Goal: Task Accomplishment & Management: Use online tool/utility

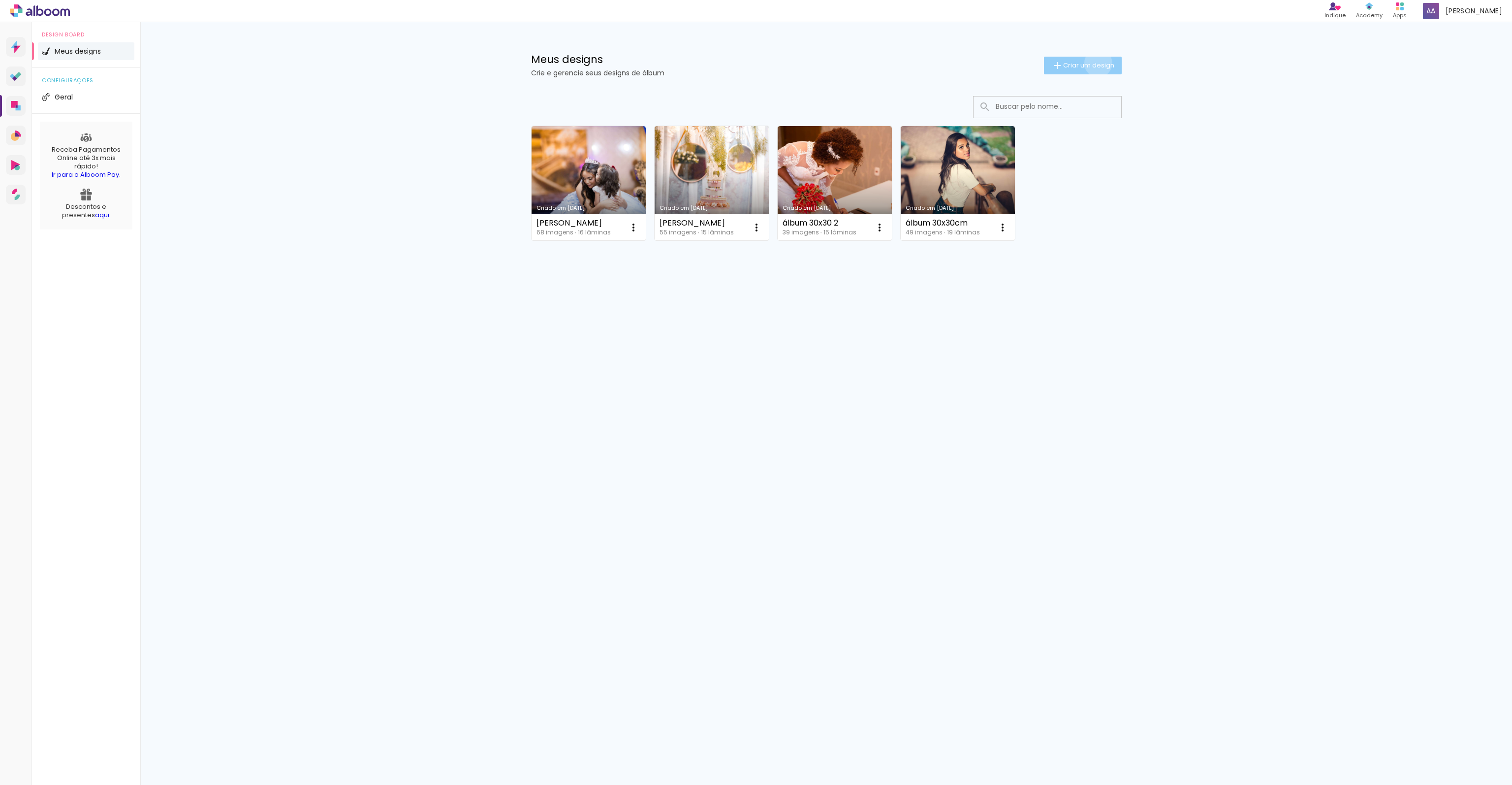
click at [1096, 62] on span "Criar um design" at bounding box center [1088, 65] width 51 height 6
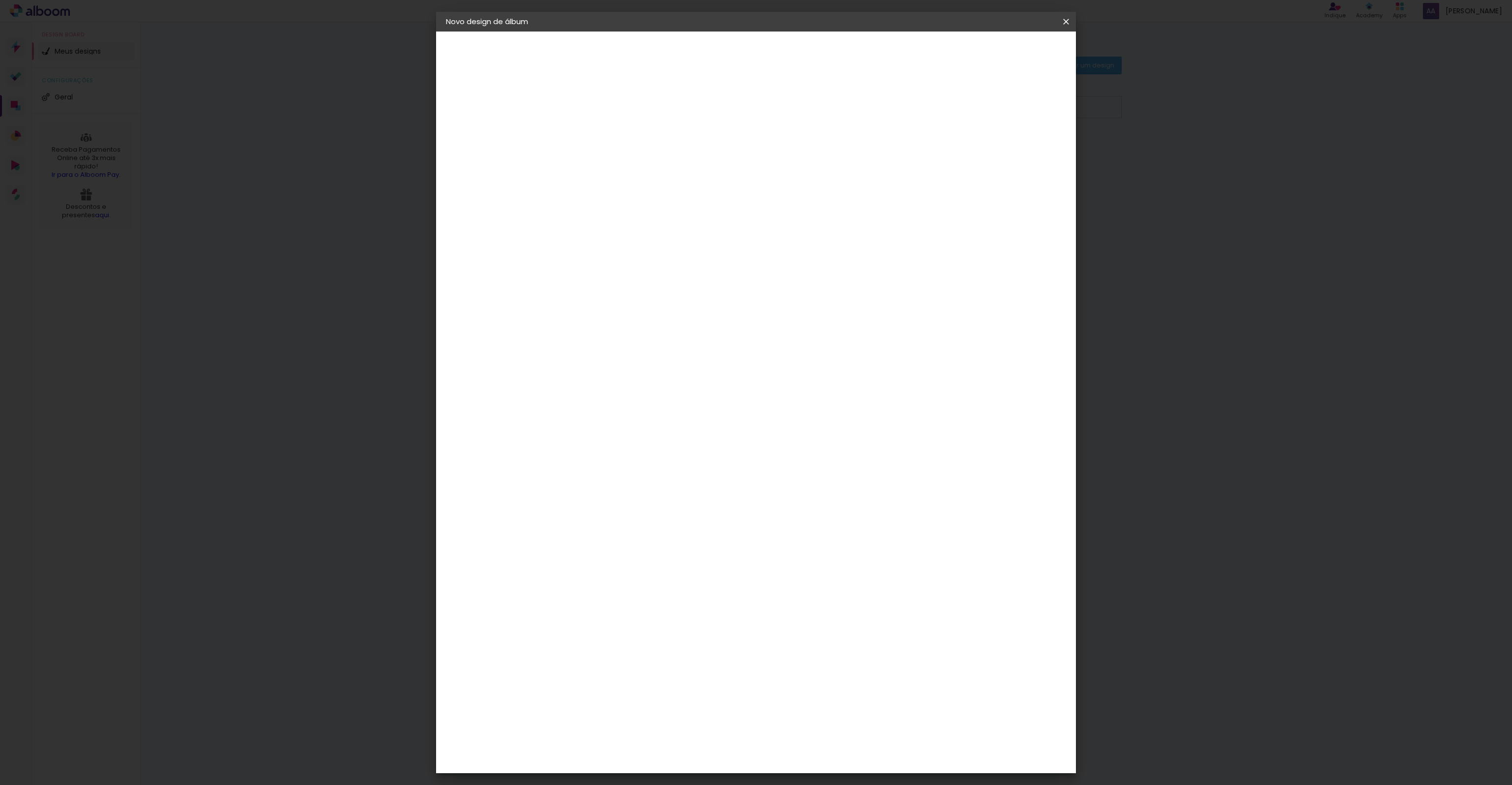
click at [607, 133] on input at bounding box center [607, 132] width 0 height 15
type input "C"
type input "Q"
type input "Carol - 15 ANOS"
type paper-input "Carol - 15 ANOS"
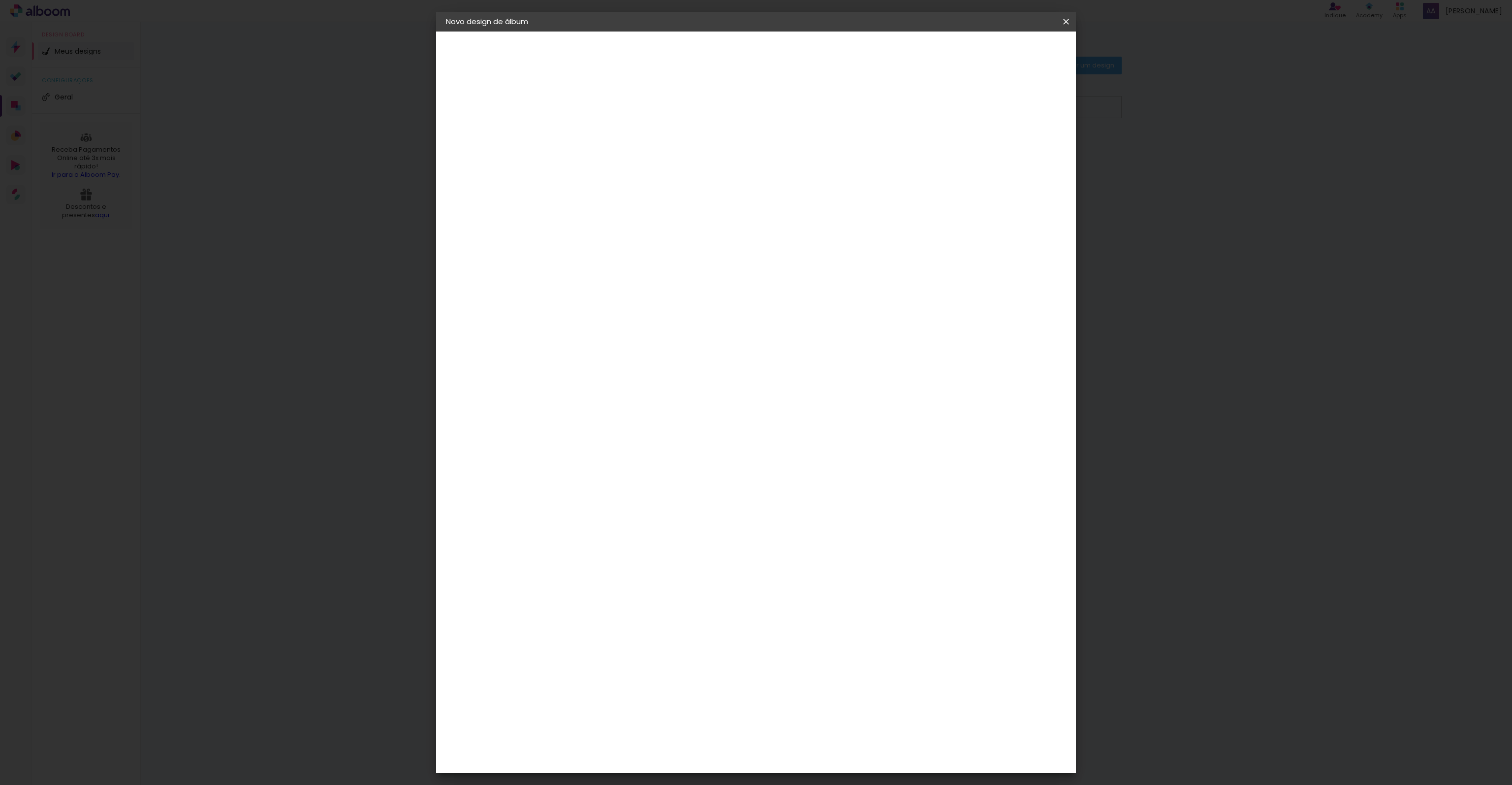
click at [0, 0] on slot "Avançar" at bounding box center [0, 0] width 0 height 0
click at [627, 195] on paper-input-container at bounding box center [632, 188] width 106 height 22
click at [621, 190] on input at bounding box center [632, 187] width 99 height 12
type input "mega"
type paper-input "mega"
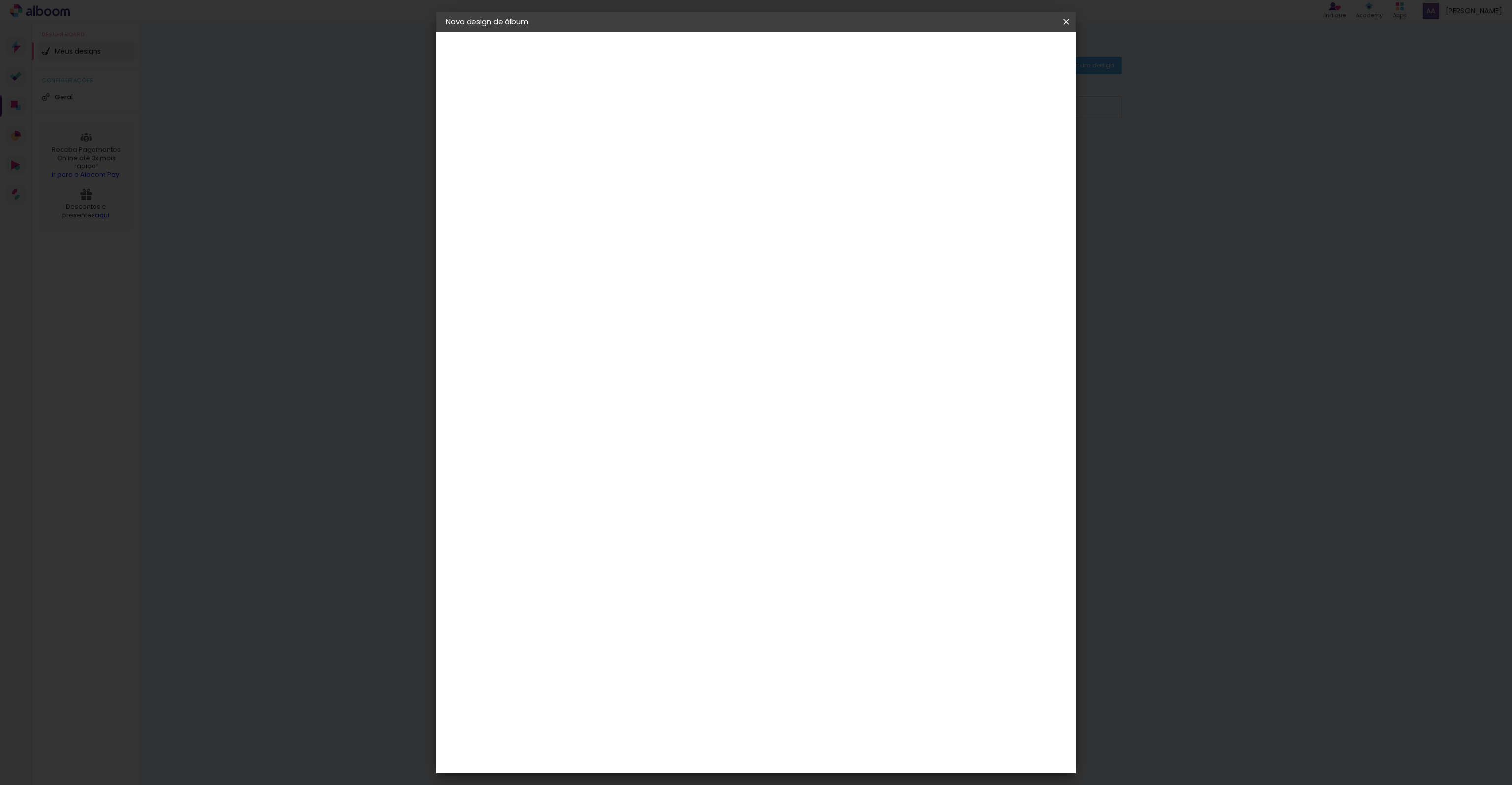
click at [614, 217] on div "Mega Album" at bounding box center [613, 224] width 25 height 16
click at [779, 41] on header "Fornecedor Escolha um fornecedor ou avance com o tamanho livre. Voltar Avançar" at bounding box center [671, 65] width 215 height 66
click at [0, 0] on slot "Avançar" at bounding box center [0, 0] width 0 height 0
drag, startPoint x: 813, startPoint y: 474, endPoint x: 807, endPoint y: 485, distance: 12.5
click at [0, 0] on slot "Horizontal Modelo Fechado Lâmina 15 × 20 15 × 20 cm 15.2 × 40.6 cm 15 × 21 15 ×…" at bounding box center [0, 0] width 0 height 0
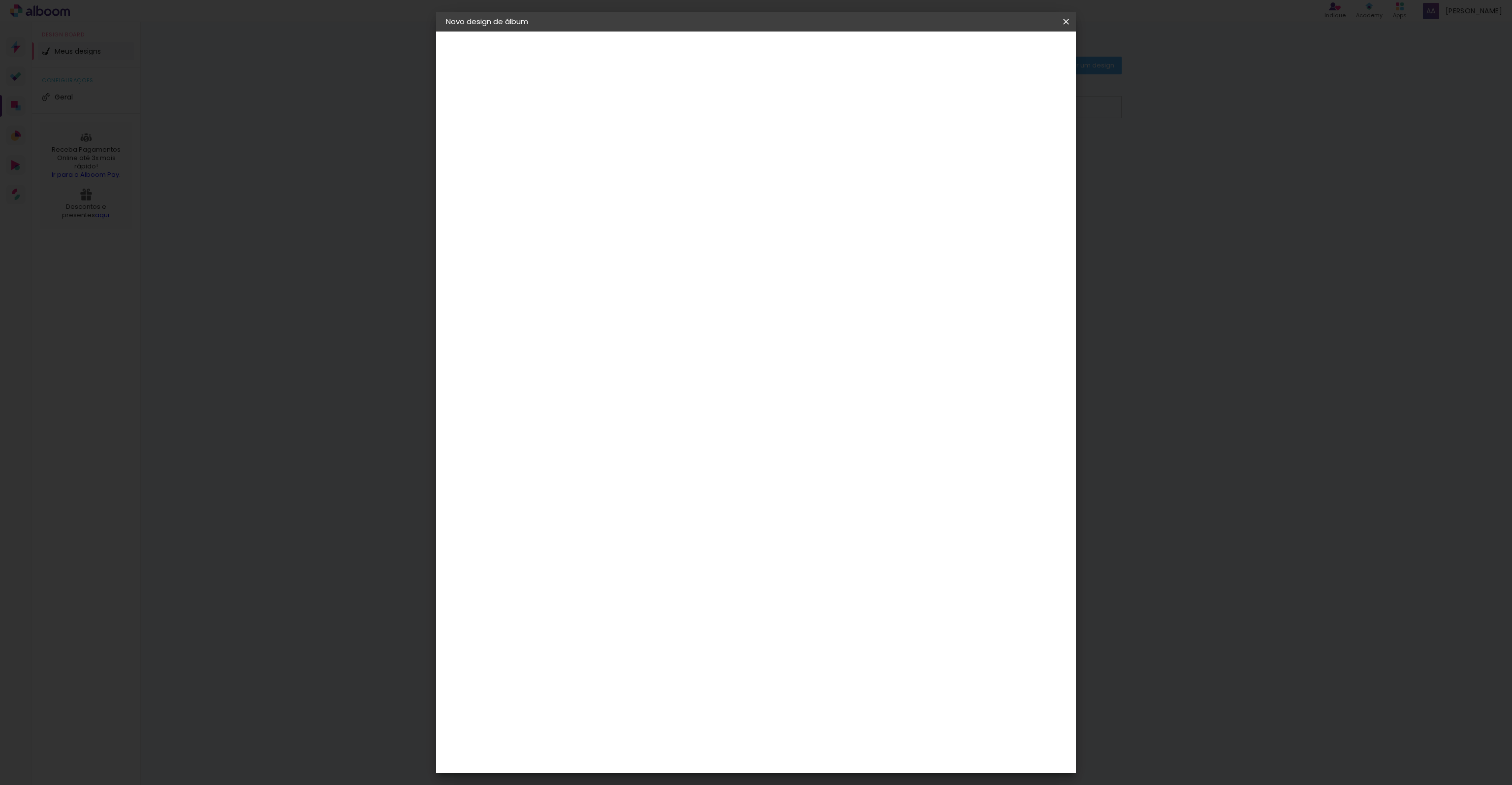
click at [673, 631] on span "30 × 30" at bounding box center [650, 641] width 46 height 20
click at [767, 46] on paper-button "Avançar" at bounding box center [743, 52] width 48 height 17
click at [1014, 46] on paper-button "Iniciar design" at bounding box center [982, 52] width 65 height 17
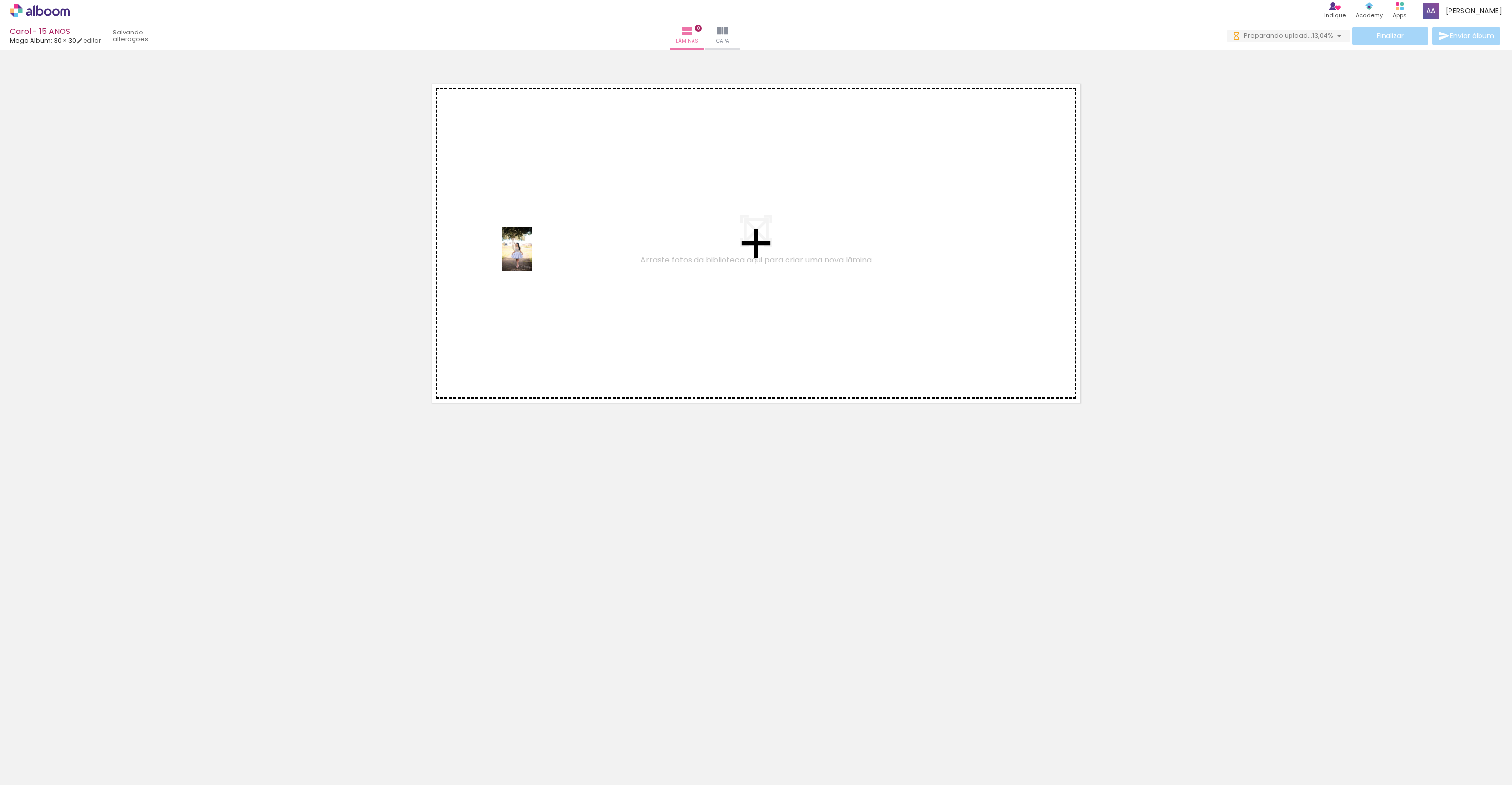
drag, startPoint x: 96, startPoint y: 767, endPoint x: 529, endPoint y: 258, distance: 668.3
click at [532, 257] on quentale-workspace at bounding box center [756, 392] width 1512 height 785
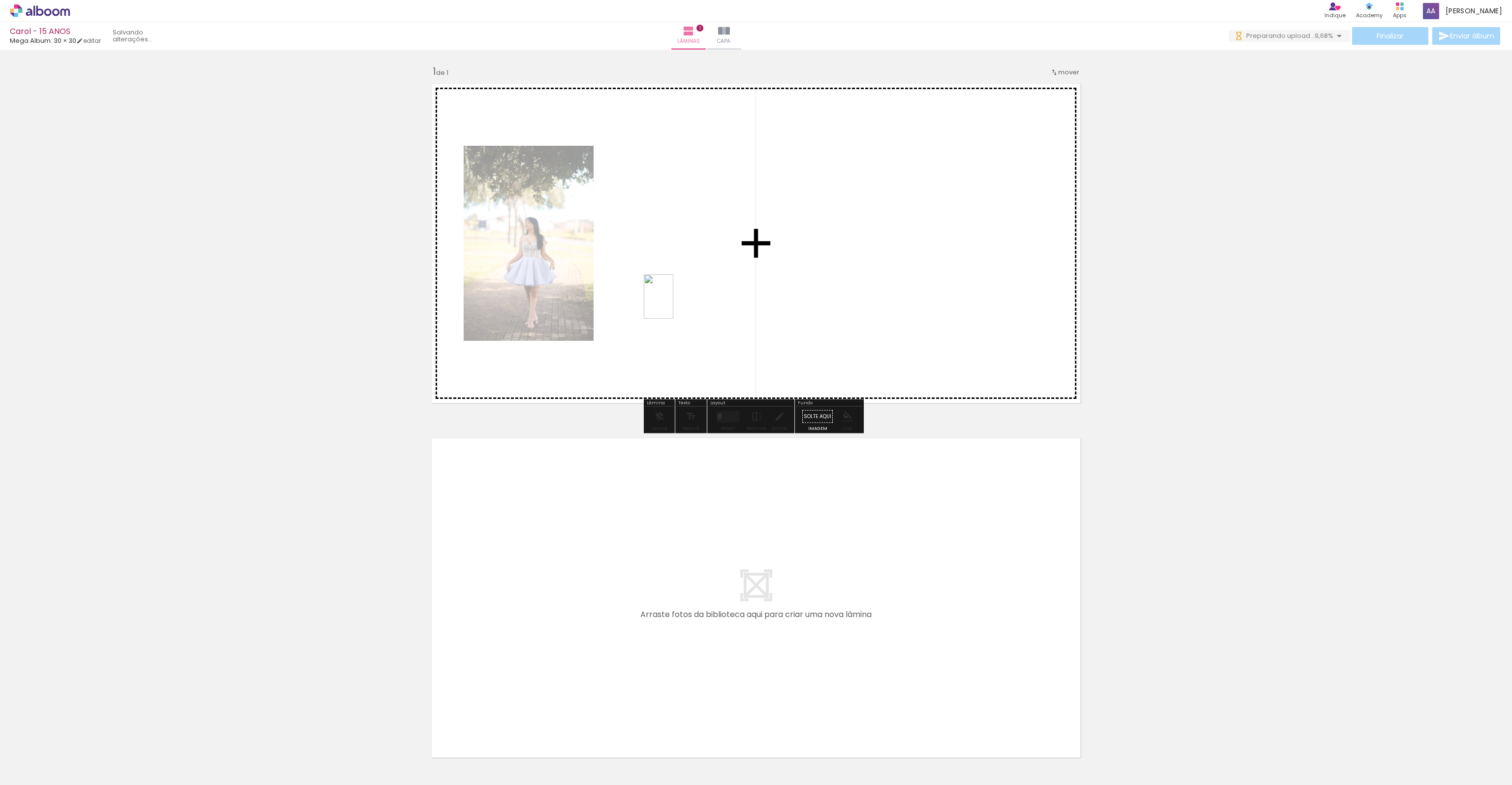
drag, startPoint x: 171, startPoint y: 740, endPoint x: 673, endPoint y: 304, distance: 664.9
click at [673, 304] on quentale-workspace at bounding box center [756, 392] width 1512 height 785
drag, startPoint x: 221, startPoint y: 758, endPoint x: 750, endPoint y: 342, distance: 673.0
click at [812, 311] on quentale-workspace at bounding box center [756, 392] width 1512 height 785
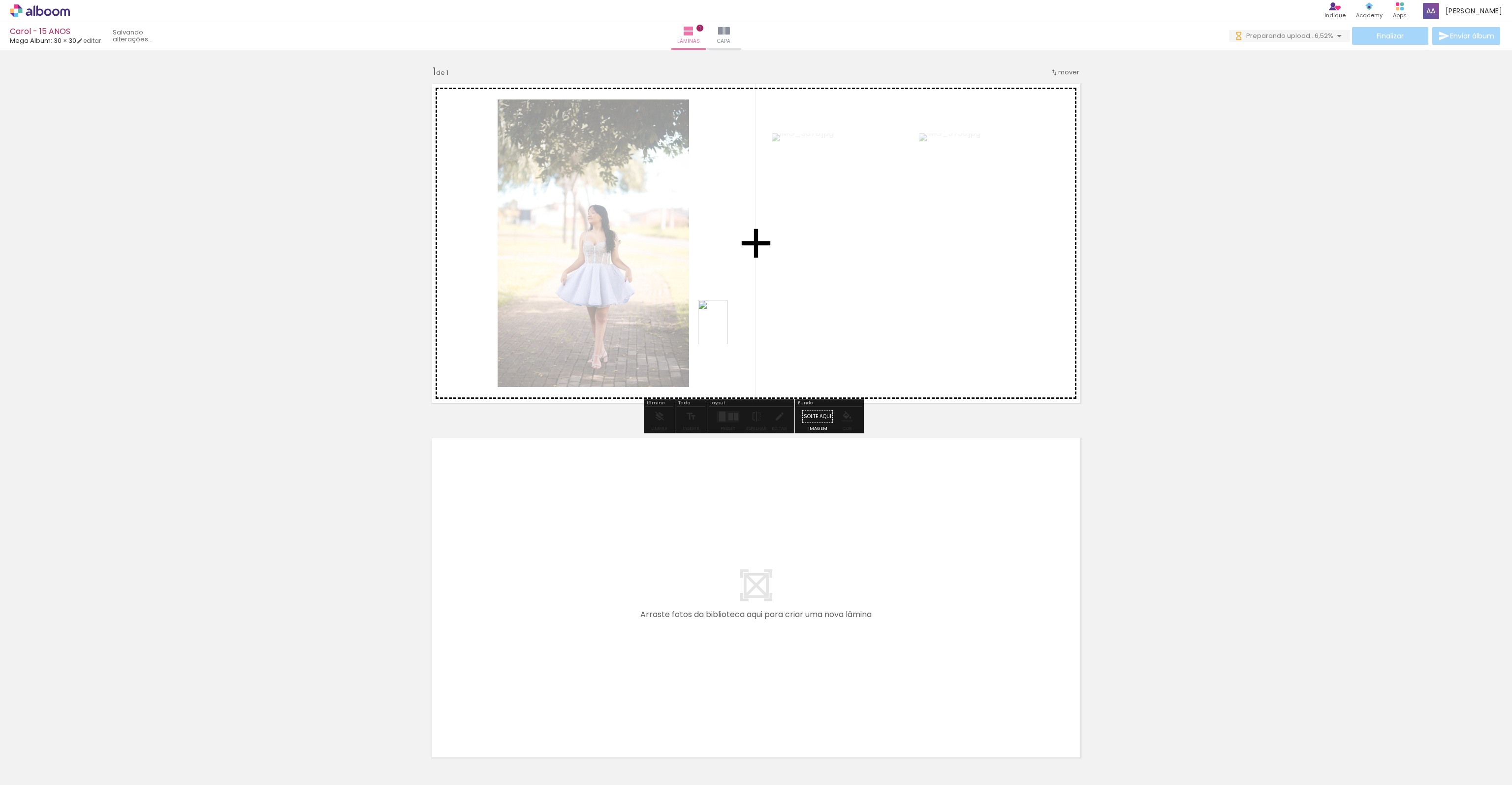
drag, startPoint x: 262, startPoint y: 754, endPoint x: 727, endPoint y: 329, distance: 630.0
click at [727, 329] on quentale-workspace at bounding box center [756, 392] width 1512 height 785
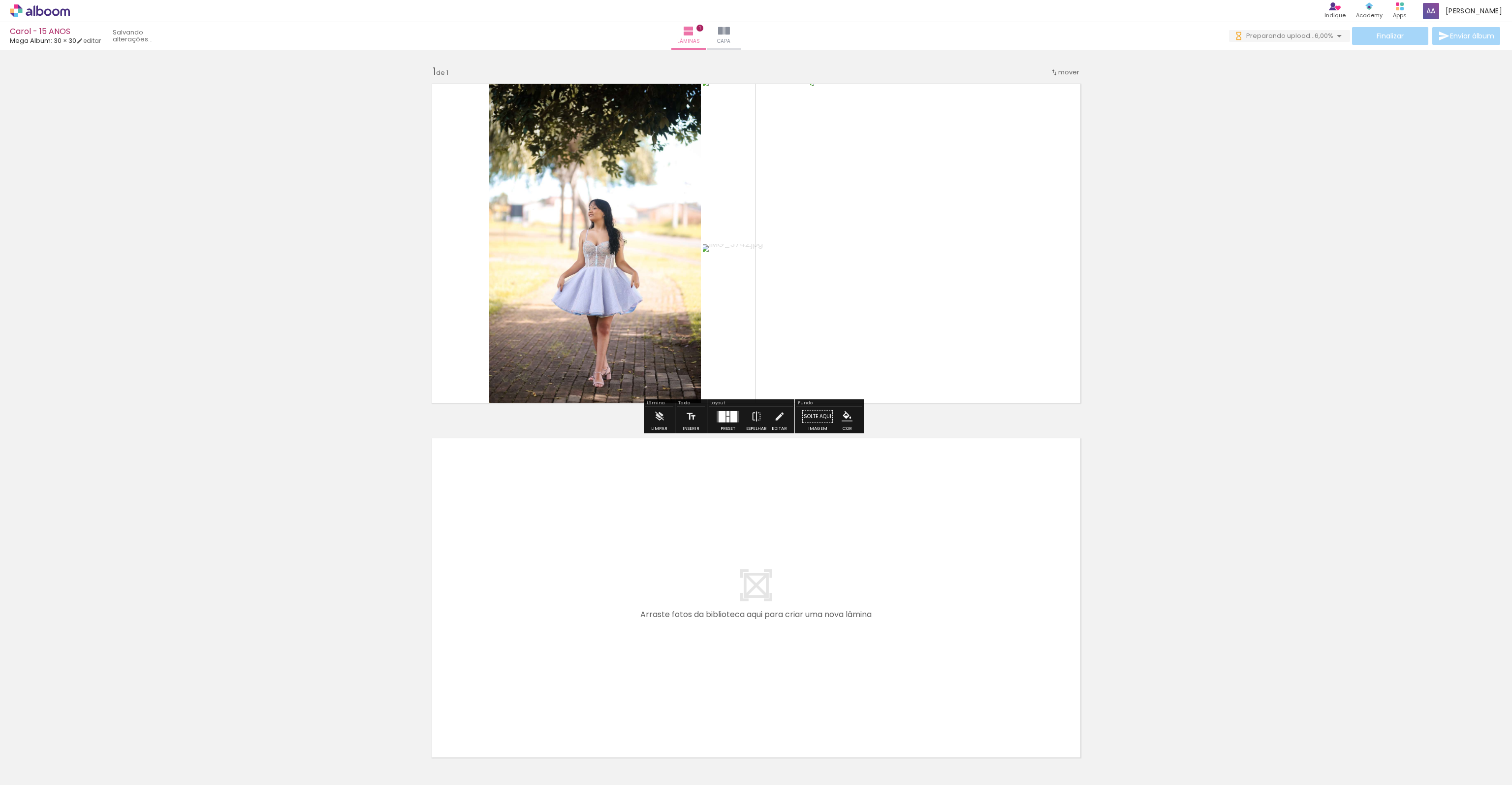
drag, startPoint x: 718, startPoint y: 416, endPoint x: 740, endPoint y: 409, distance: 23.1
click at [718, 416] on div at bounding box center [722, 416] width 7 height 11
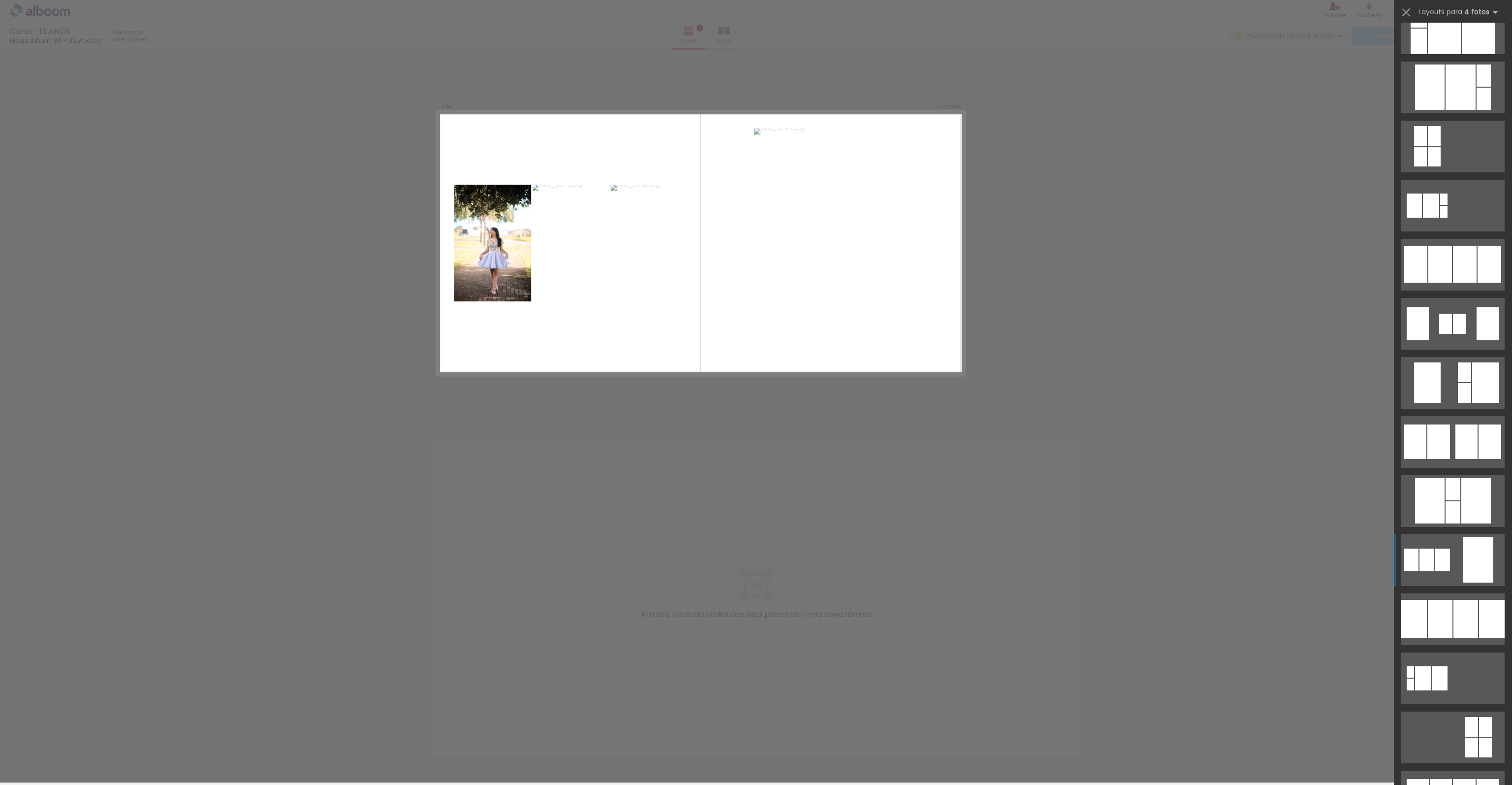
scroll to position [541, 0]
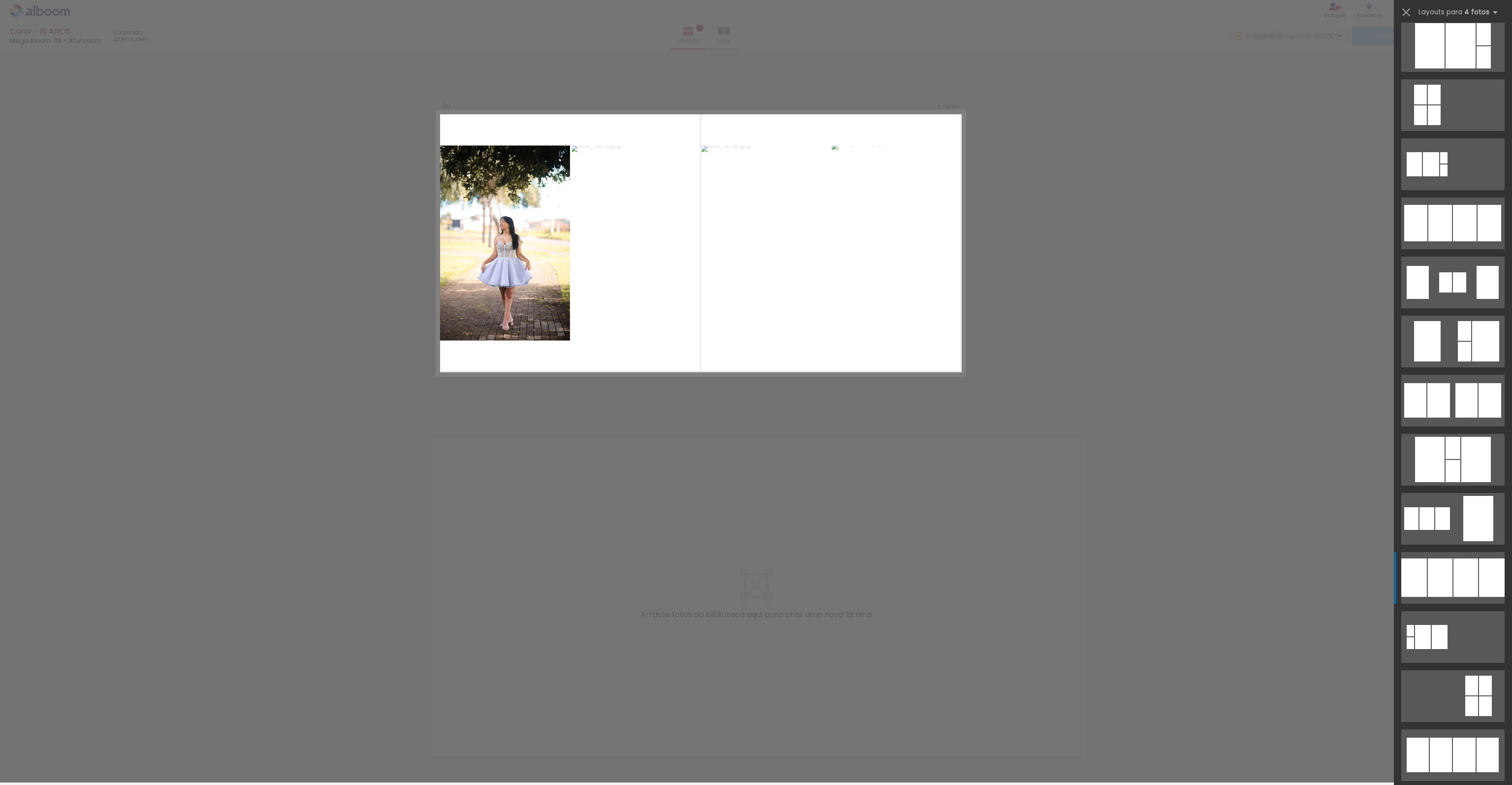
click at [1439, 566] on div at bounding box center [1440, 577] width 25 height 38
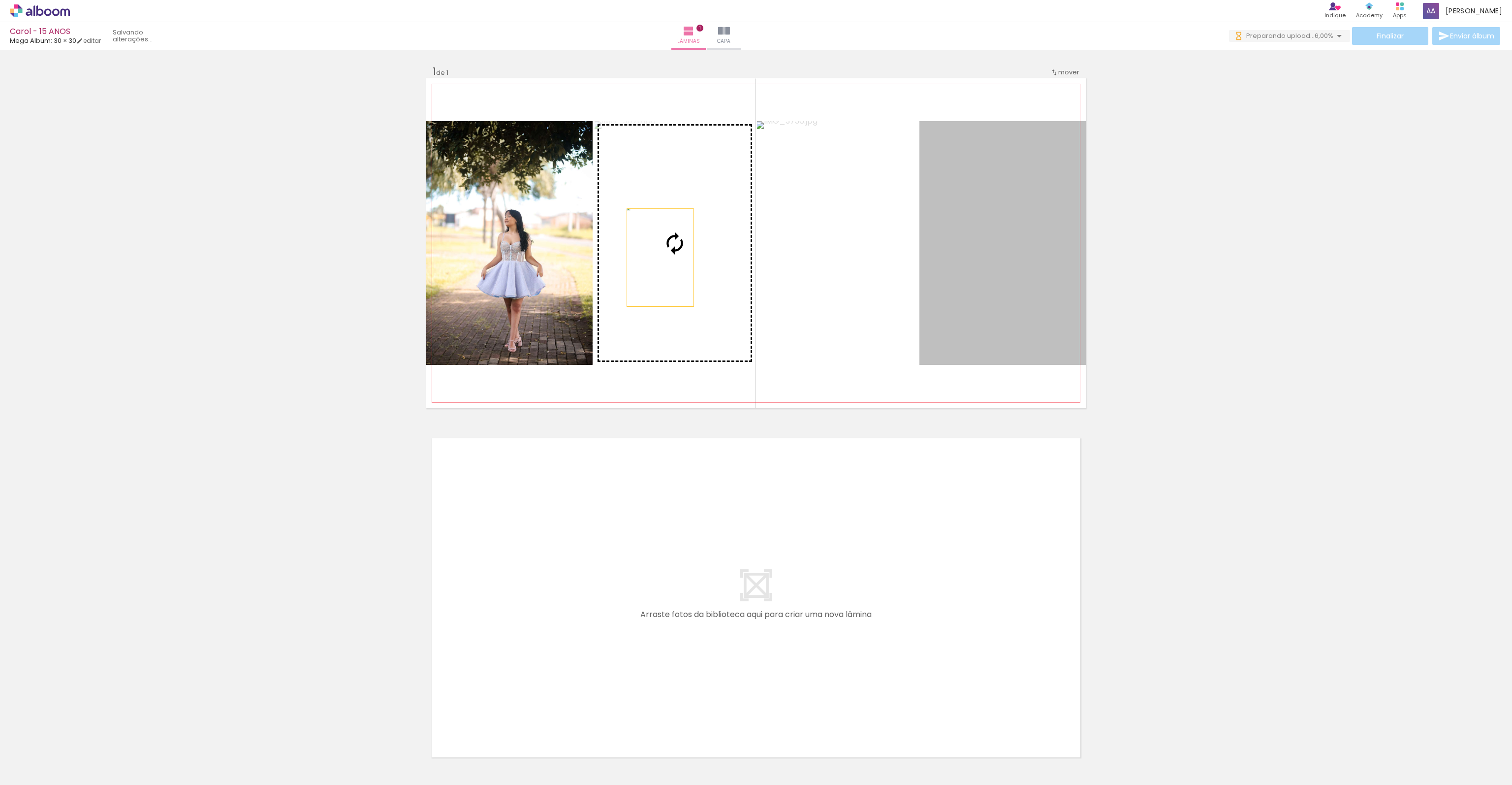
drag, startPoint x: 994, startPoint y: 267, endPoint x: 669, endPoint y: 257, distance: 325.2
click at [0, 0] on slot at bounding box center [0, 0] width 0 height 0
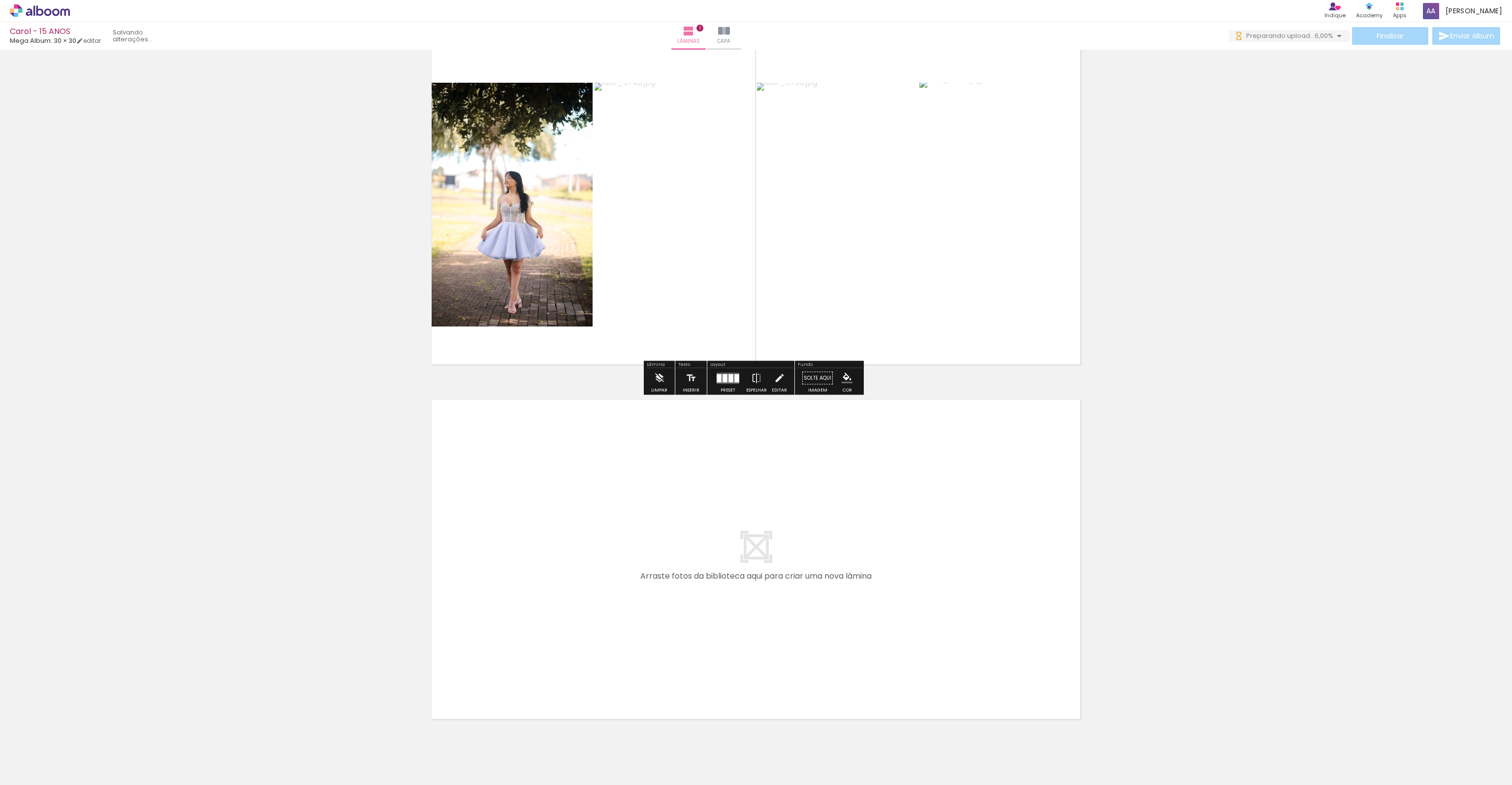
scroll to position [74, 0]
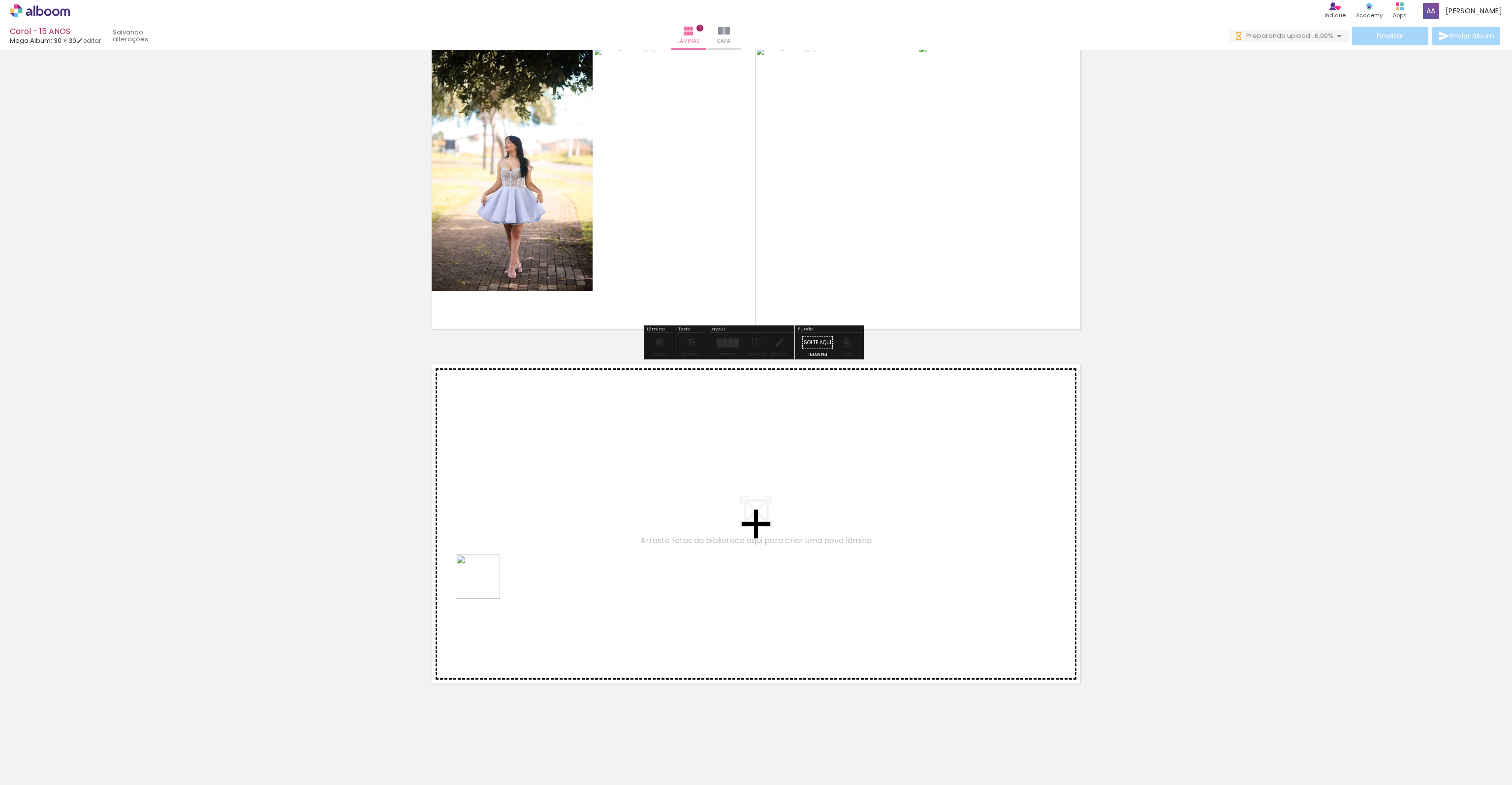
drag, startPoint x: 320, startPoint y: 752, endPoint x: 516, endPoint y: 559, distance: 275.1
click at [516, 559] on quentale-workspace at bounding box center [756, 392] width 1512 height 785
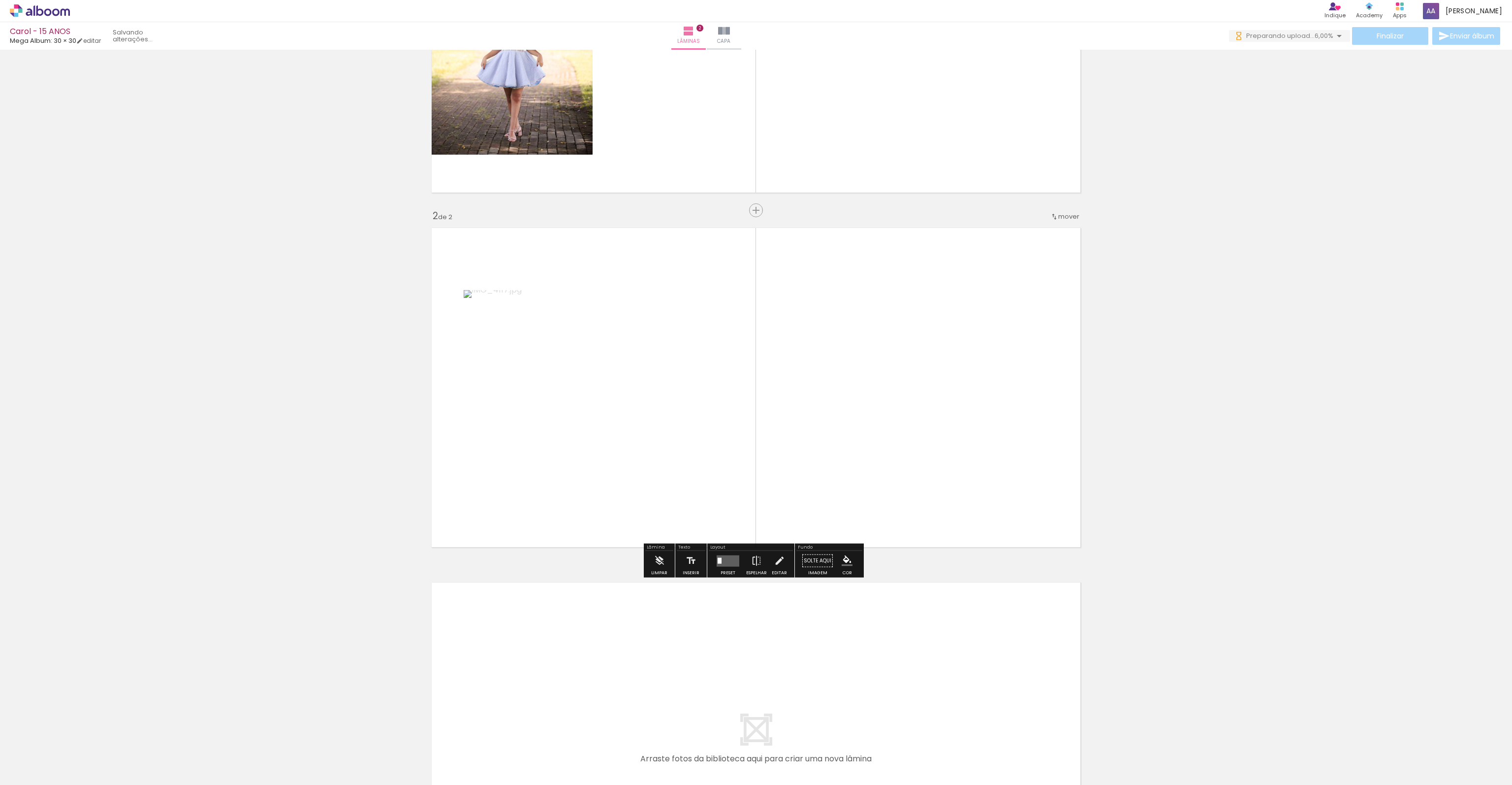
scroll to position [211, 0]
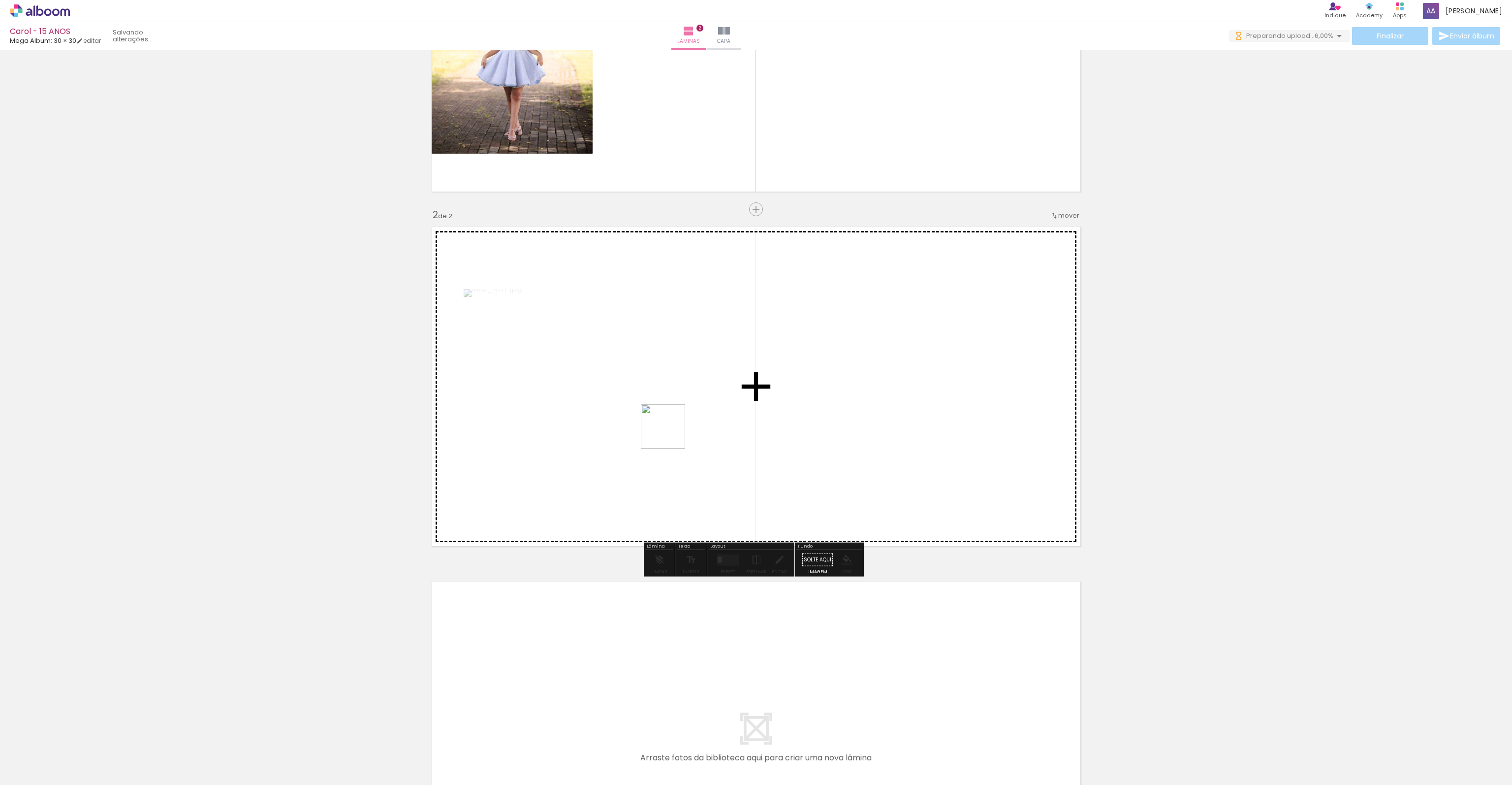
drag, startPoint x: 386, startPoint y: 751, endPoint x: 671, endPoint y: 433, distance: 427.0
click at [671, 433] on quentale-workspace at bounding box center [756, 392] width 1512 height 785
drag, startPoint x: 436, startPoint y: 753, endPoint x: 612, endPoint y: 506, distance: 303.3
click at [615, 501] on quentale-workspace at bounding box center [756, 392] width 1512 height 785
drag, startPoint x: 485, startPoint y: 769, endPoint x: 623, endPoint y: 562, distance: 248.8
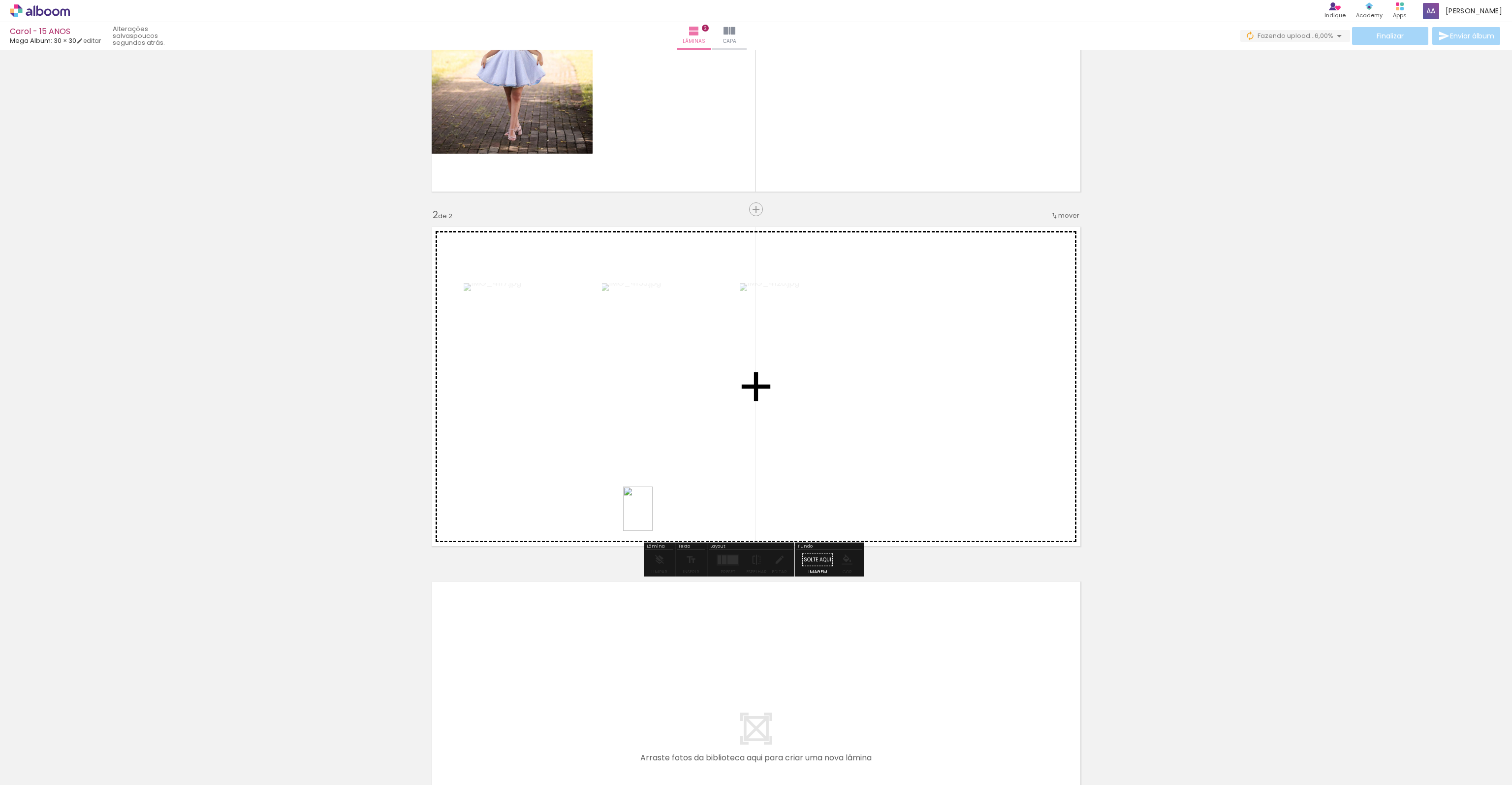
click at [652, 516] on quentale-workspace at bounding box center [756, 392] width 1512 height 785
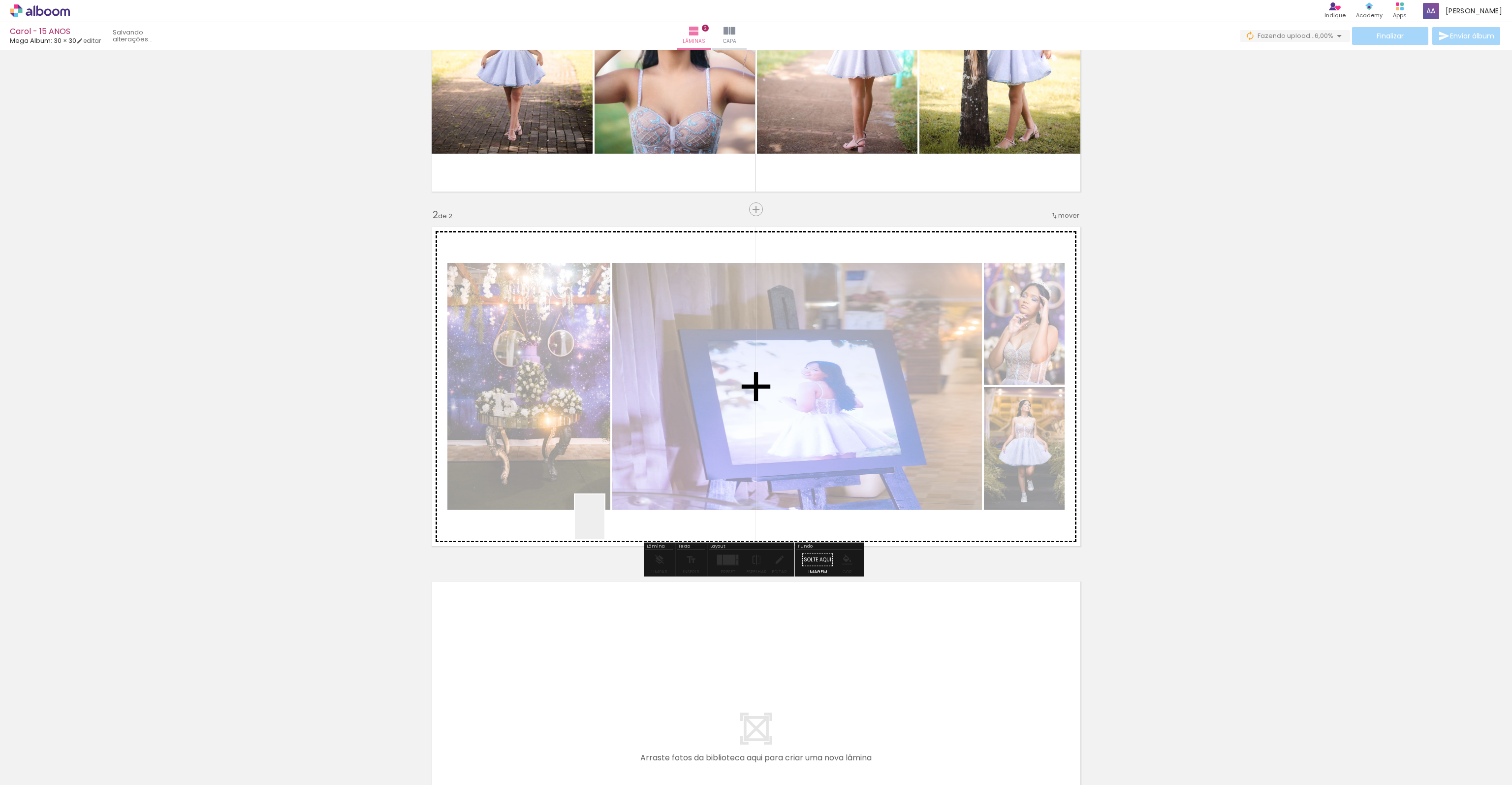
drag, startPoint x: 613, startPoint y: 529, endPoint x: 605, endPoint y: 524, distance: 9.4
click at [605, 524] on quentale-workspace at bounding box center [756, 392] width 1512 height 785
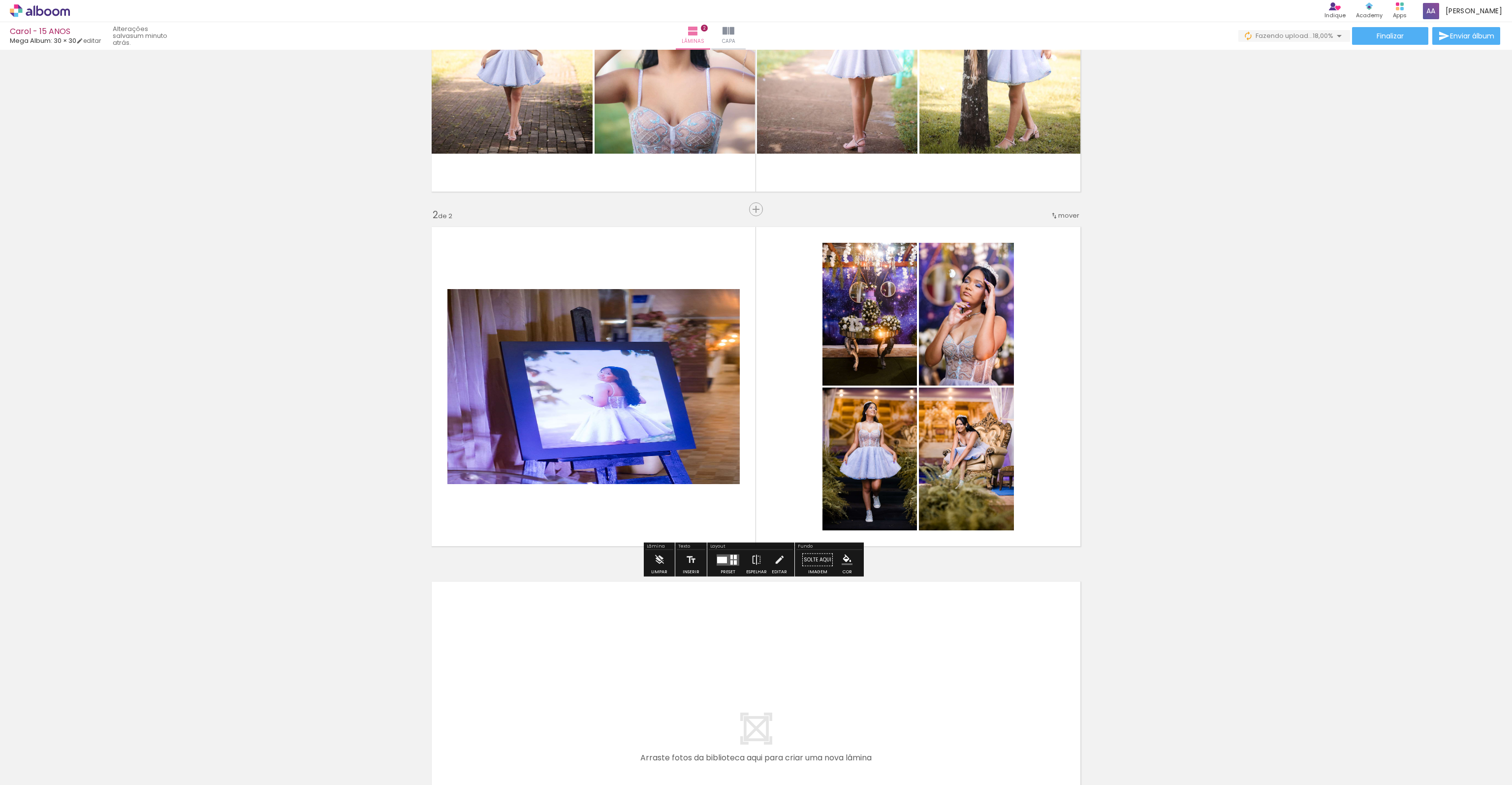
click at [718, 557] on div at bounding box center [722, 560] width 10 height 6
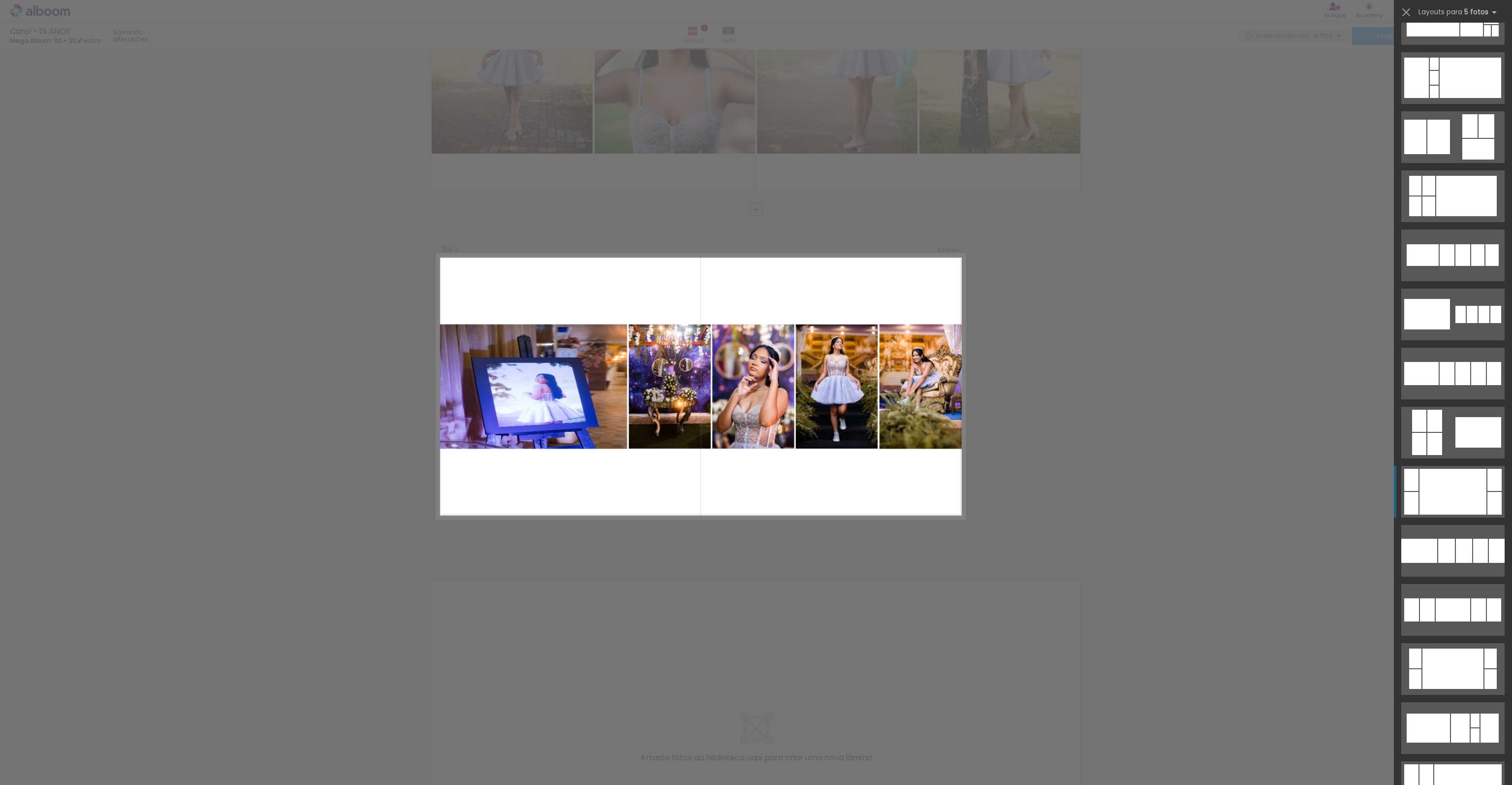
scroll to position [394, 0]
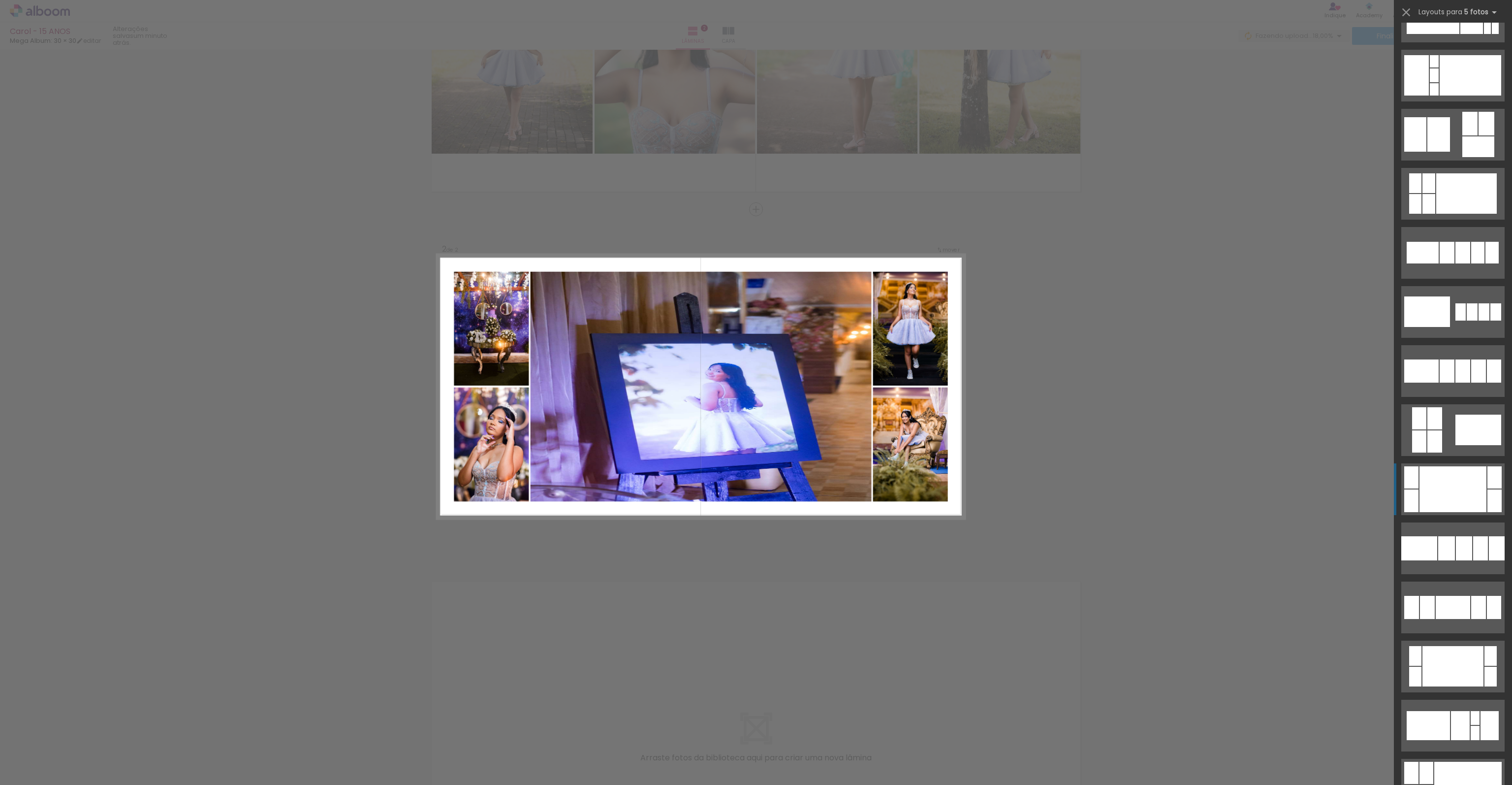
click at [1456, 494] on div at bounding box center [1453, 489] width 67 height 46
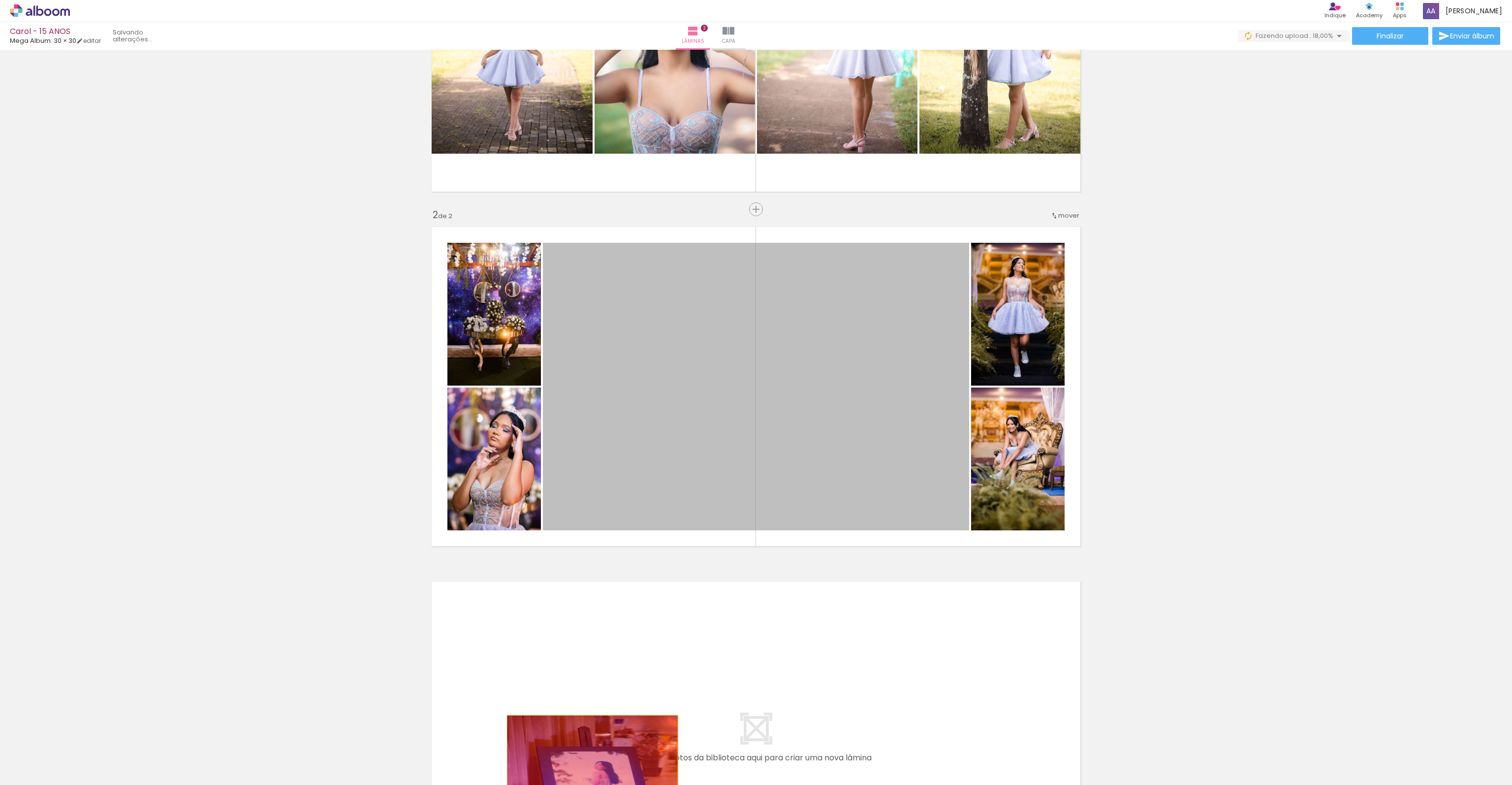
drag, startPoint x: 785, startPoint y: 388, endPoint x: 589, endPoint y: 773, distance: 432.0
click at [589, 773] on quentale-workspace at bounding box center [756, 392] width 1512 height 785
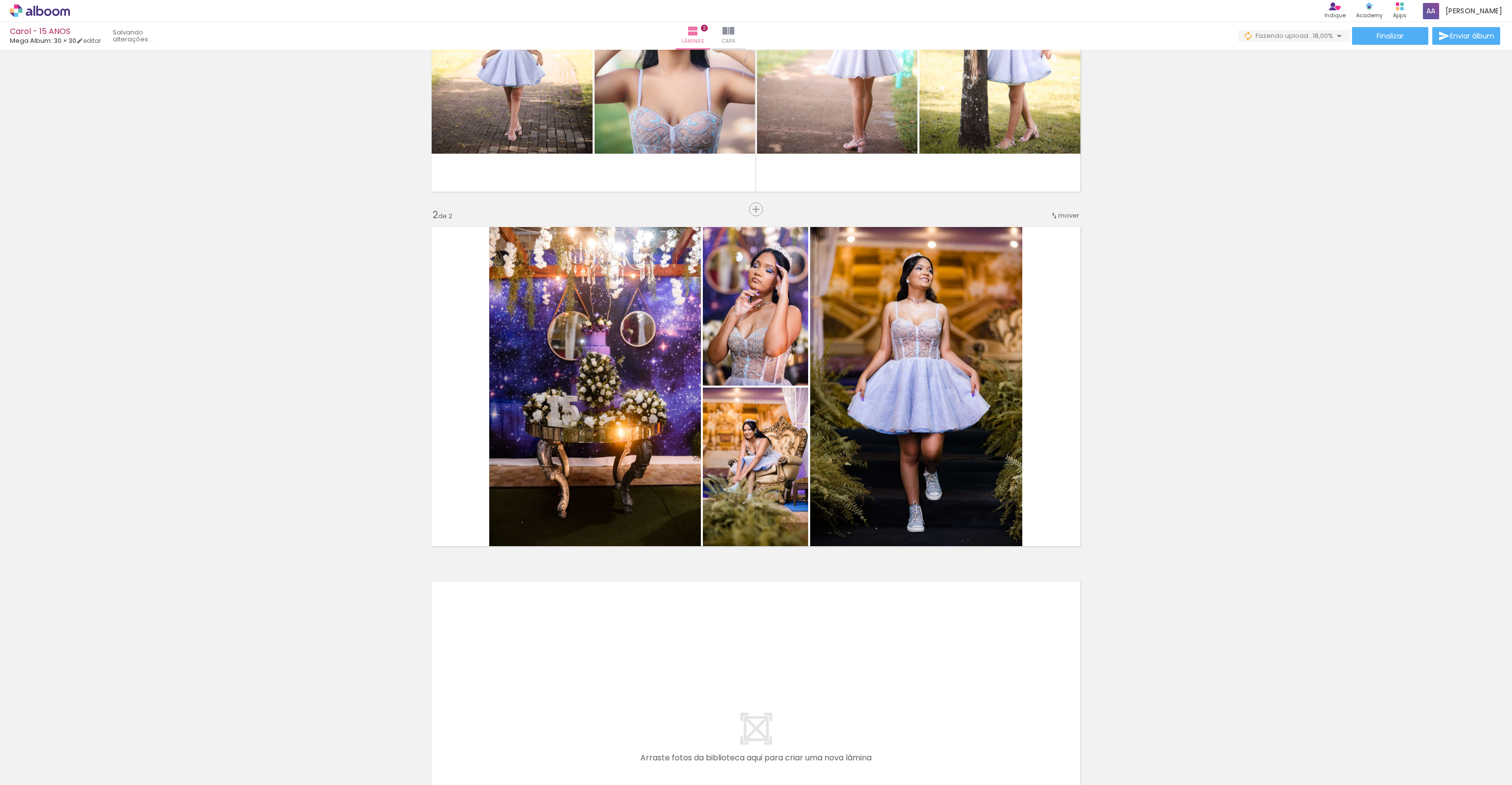
drag, startPoint x: 163, startPoint y: 553, endPoint x: 187, endPoint y: 584, distance: 39.2
click at [163, 553] on div "Inserir lâmina 1 de 2 Inserir lâmina 2 de 2" at bounding box center [756, 374] width 1512 height 1064
click at [209, 595] on div "Inserir lâmina 1 de 2 Inserir lâmina 2 de 2" at bounding box center [756, 374] width 1512 height 1064
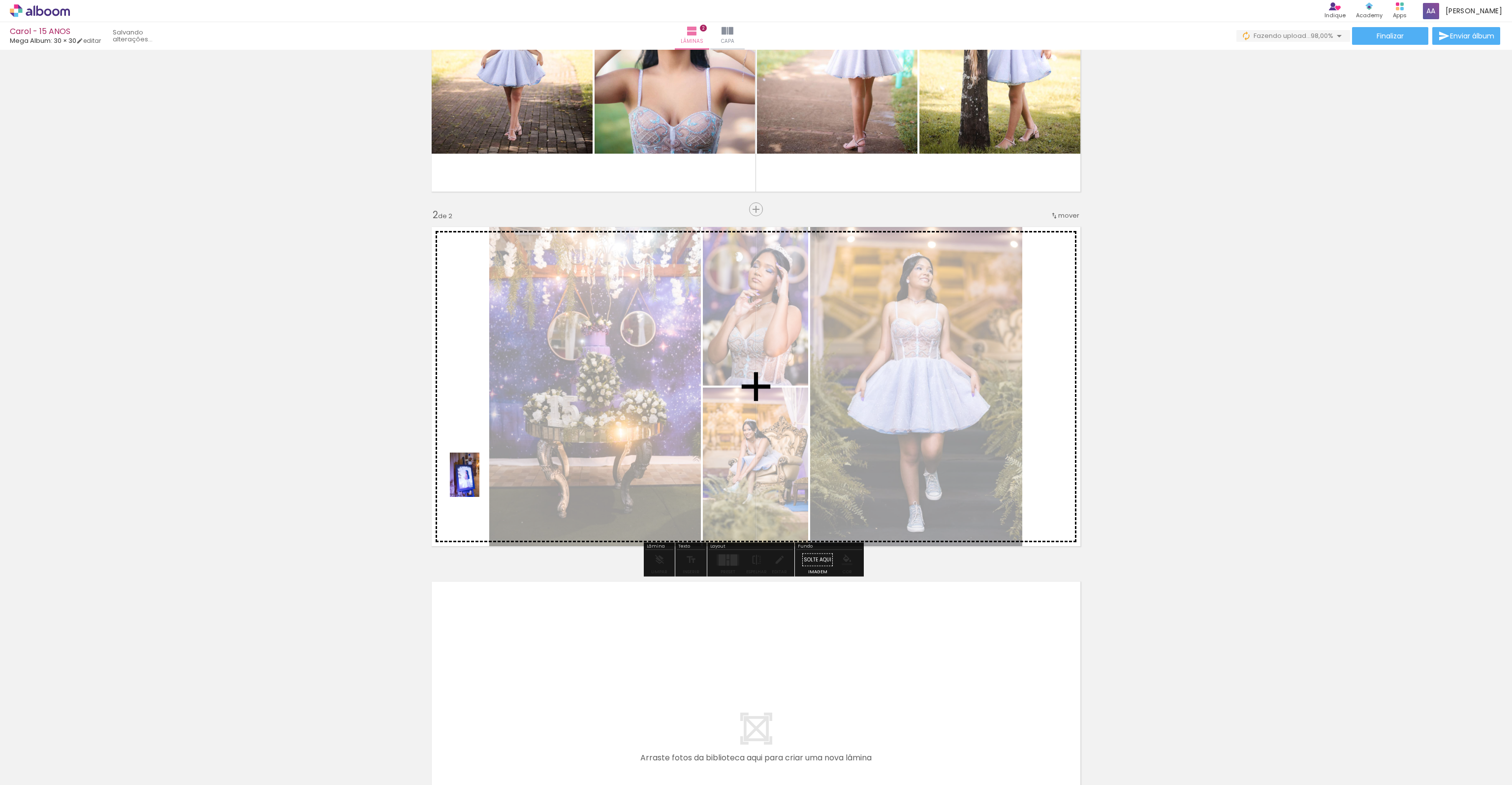
drag, startPoint x: 378, startPoint y: 763, endPoint x: 478, endPoint y: 483, distance: 297.3
click at [479, 482] on quentale-workspace at bounding box center [756, 392] width 1512 height 785
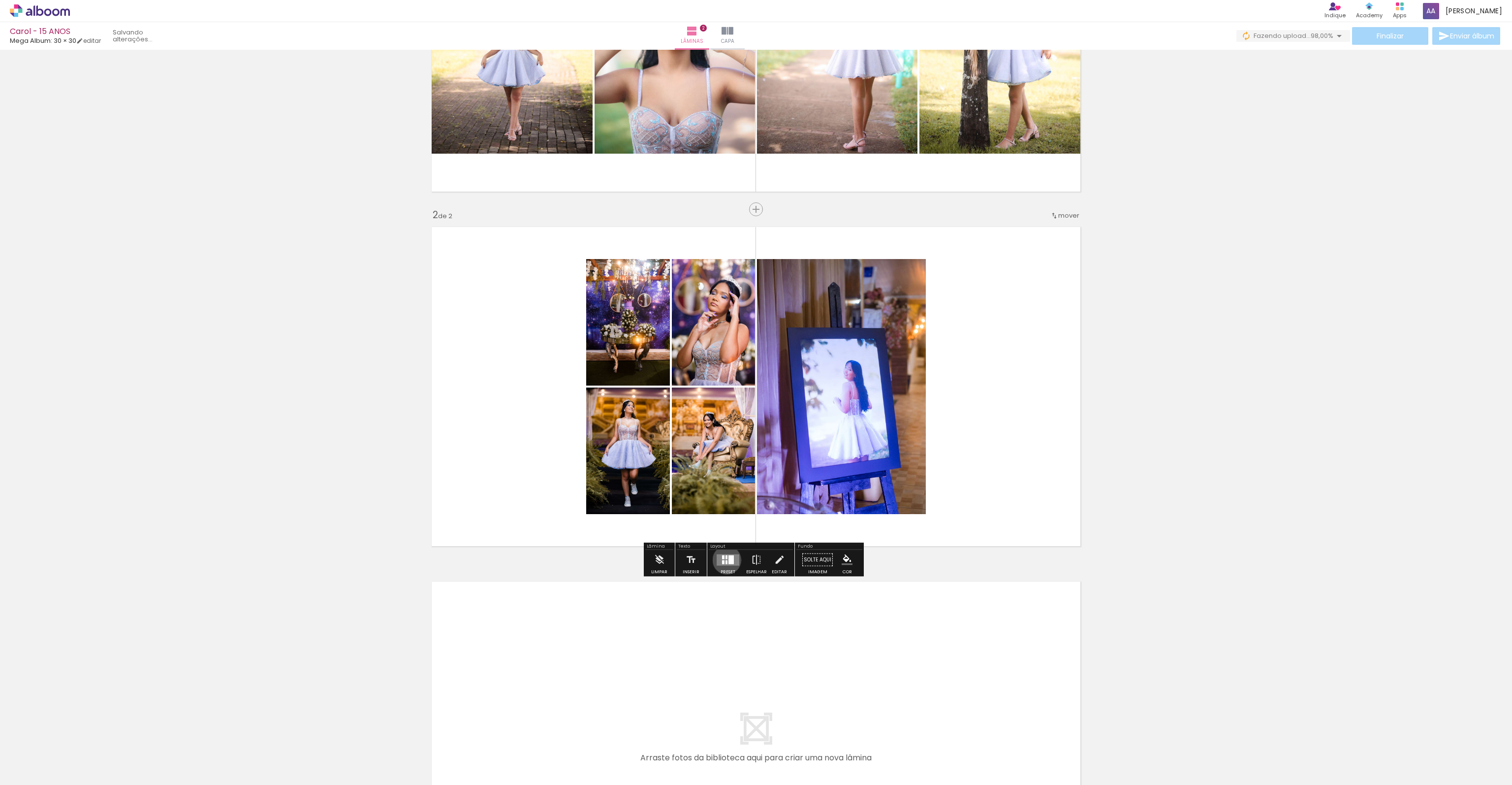
click at [724, 559] on quentale-layouter at bounding box center [728, 559] width 23 height 11
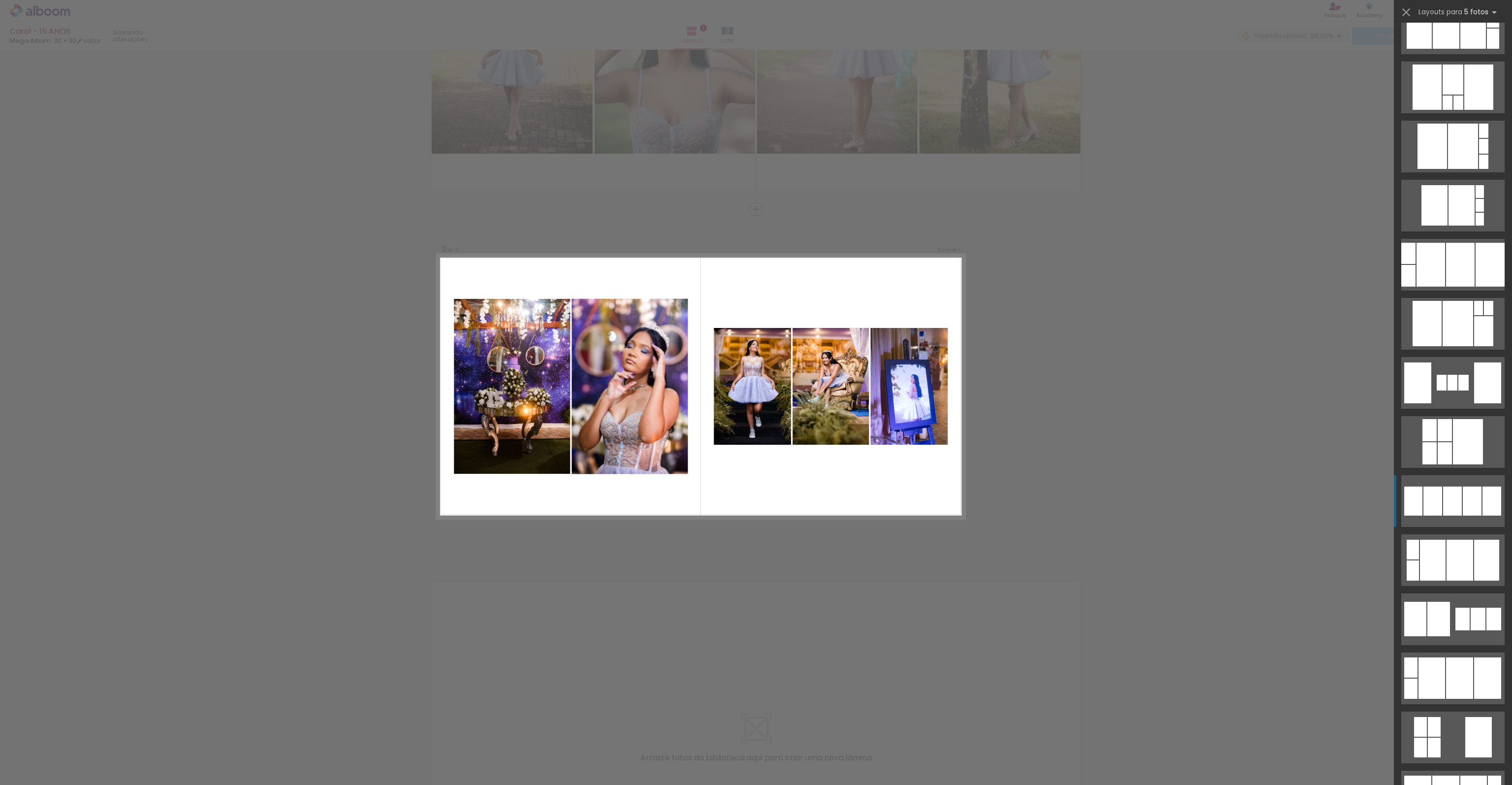
scroll to position [1034, 0]
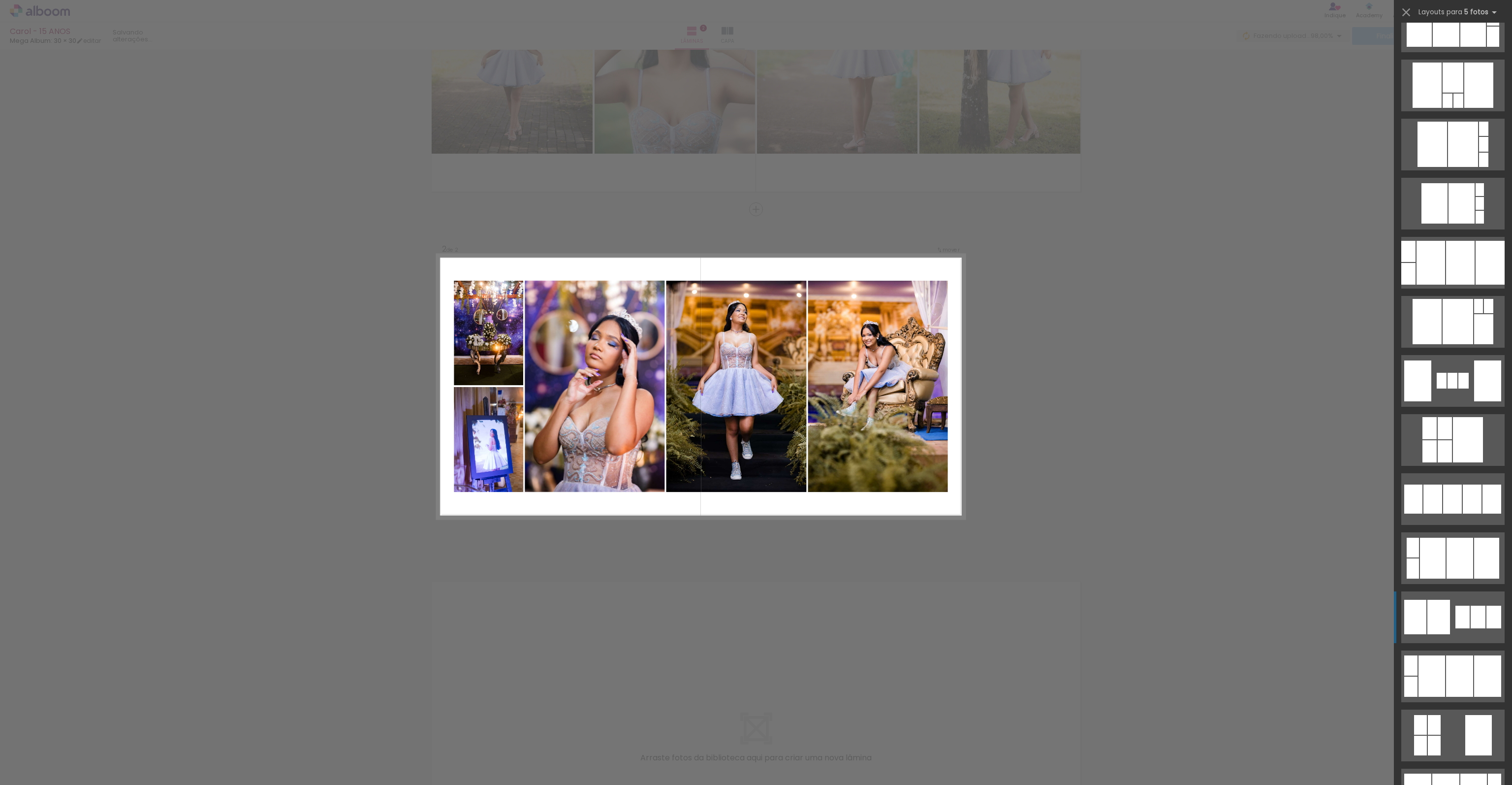
drag, startPoint x: 1454, startPoint y: 506, endPoint x: 1441, endPoint y: 636, distance: 130.6
click at [0, 0] on slot at bounding box center [0, 0] width 0 height 0
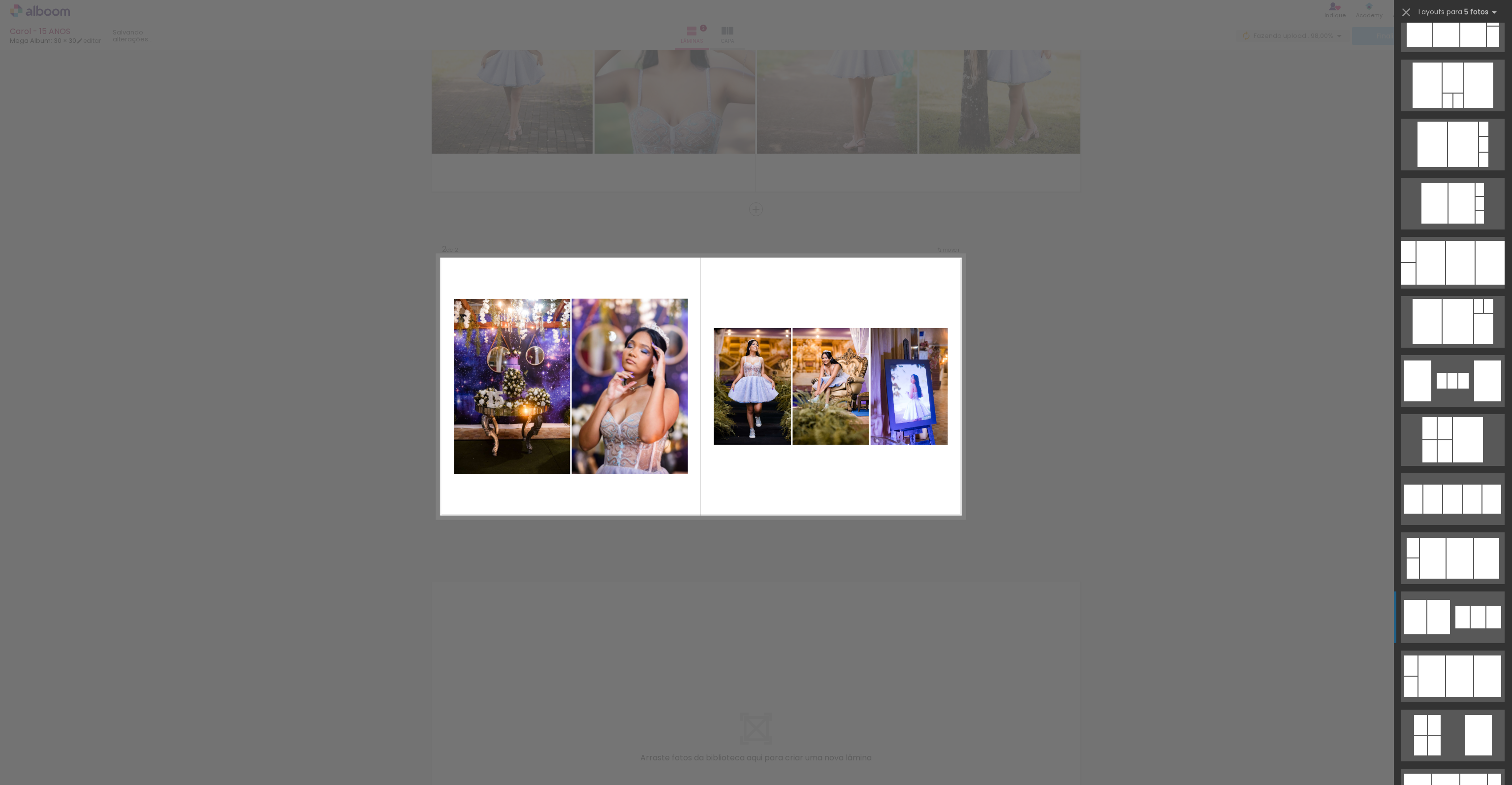
click at [1443, 622] on div at bounding box center [1439, 616] width 23 height 35
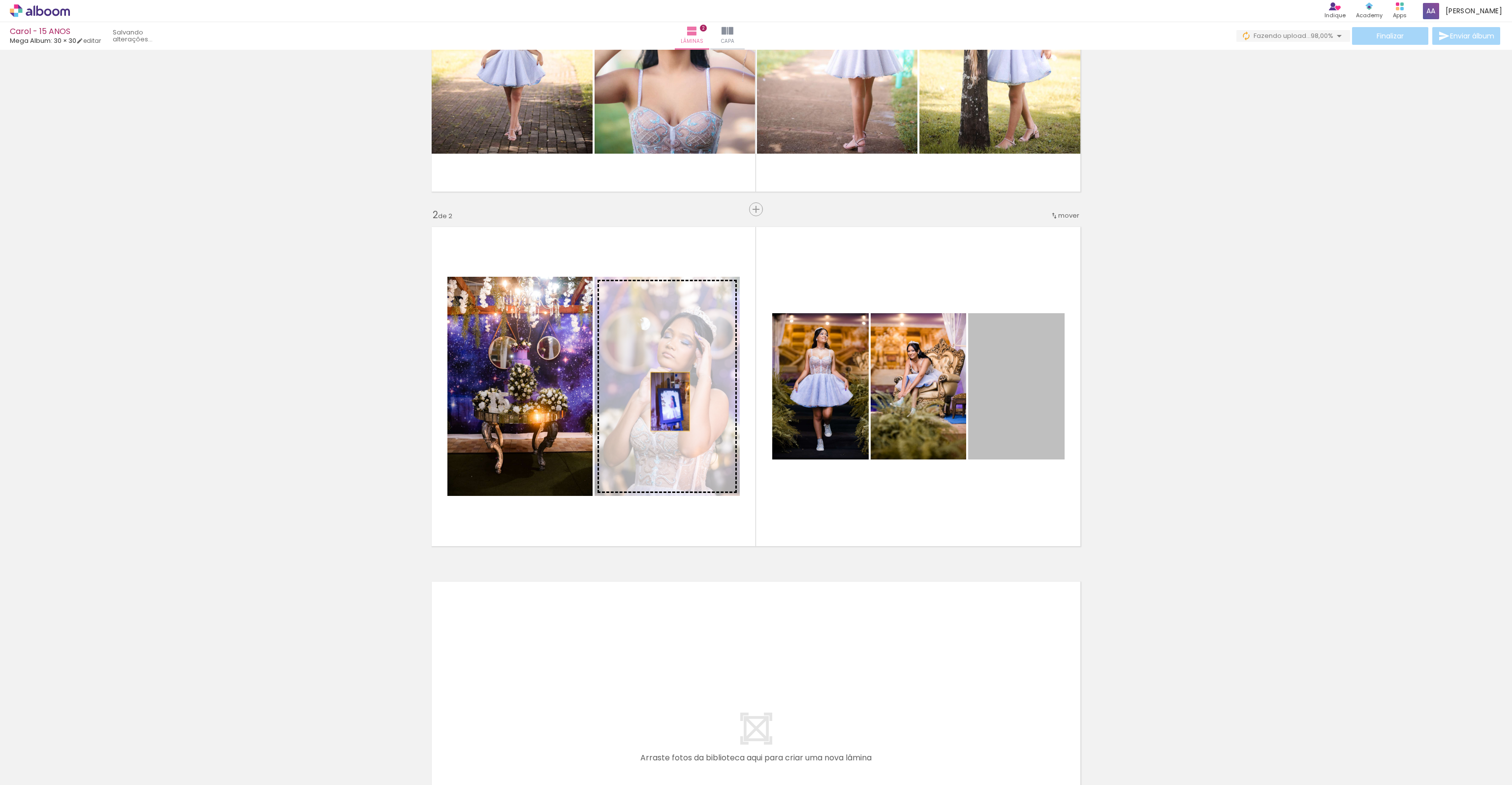
drag, startPoint x: 999, startPoint y: 401, endPoint x: 666, endPoint y: 402, distance: 333.0
click at [0, 0] on slot at bounding box center [0, 0] width 0 height 0
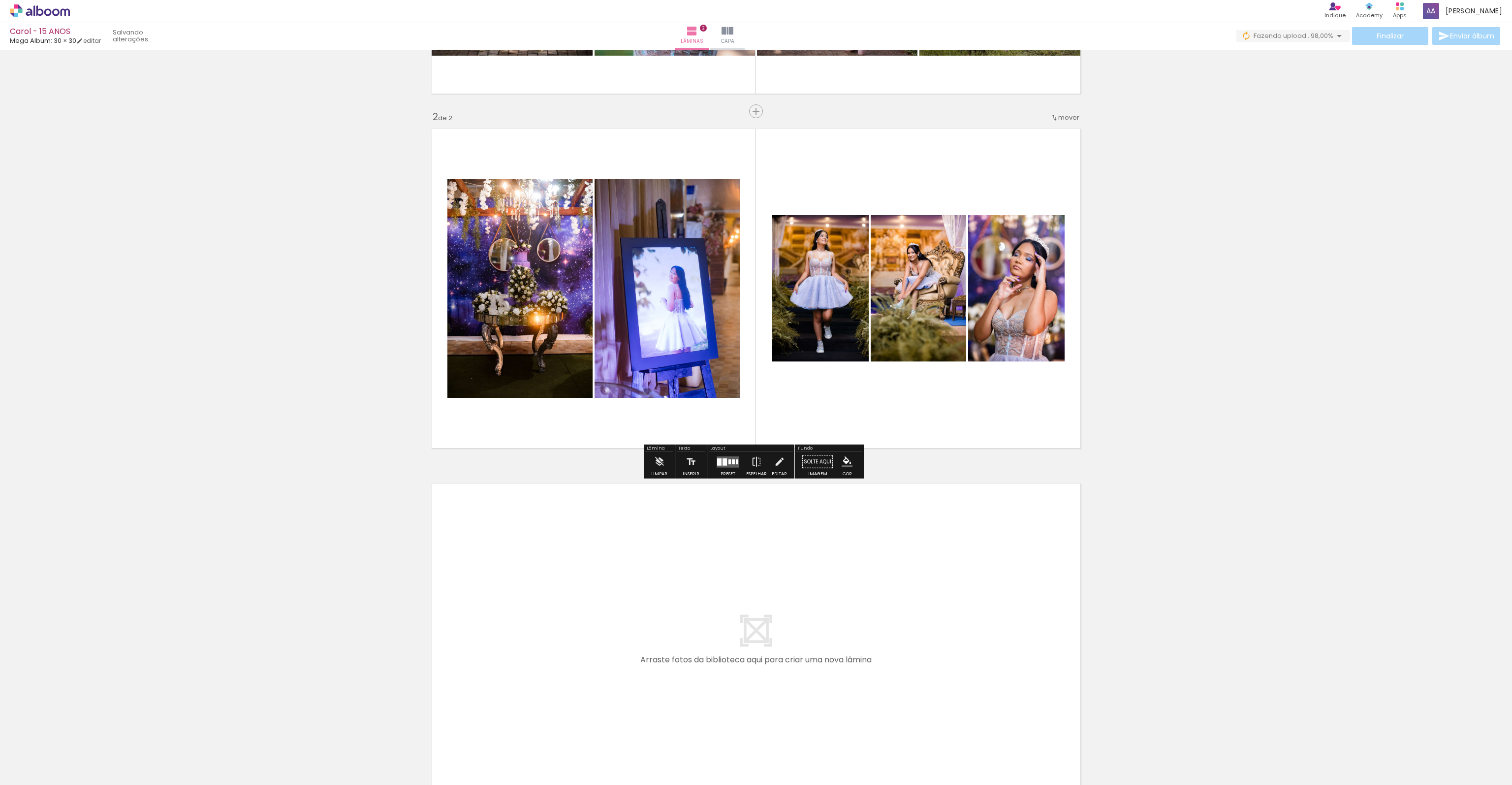
scroll to position [429, 0]
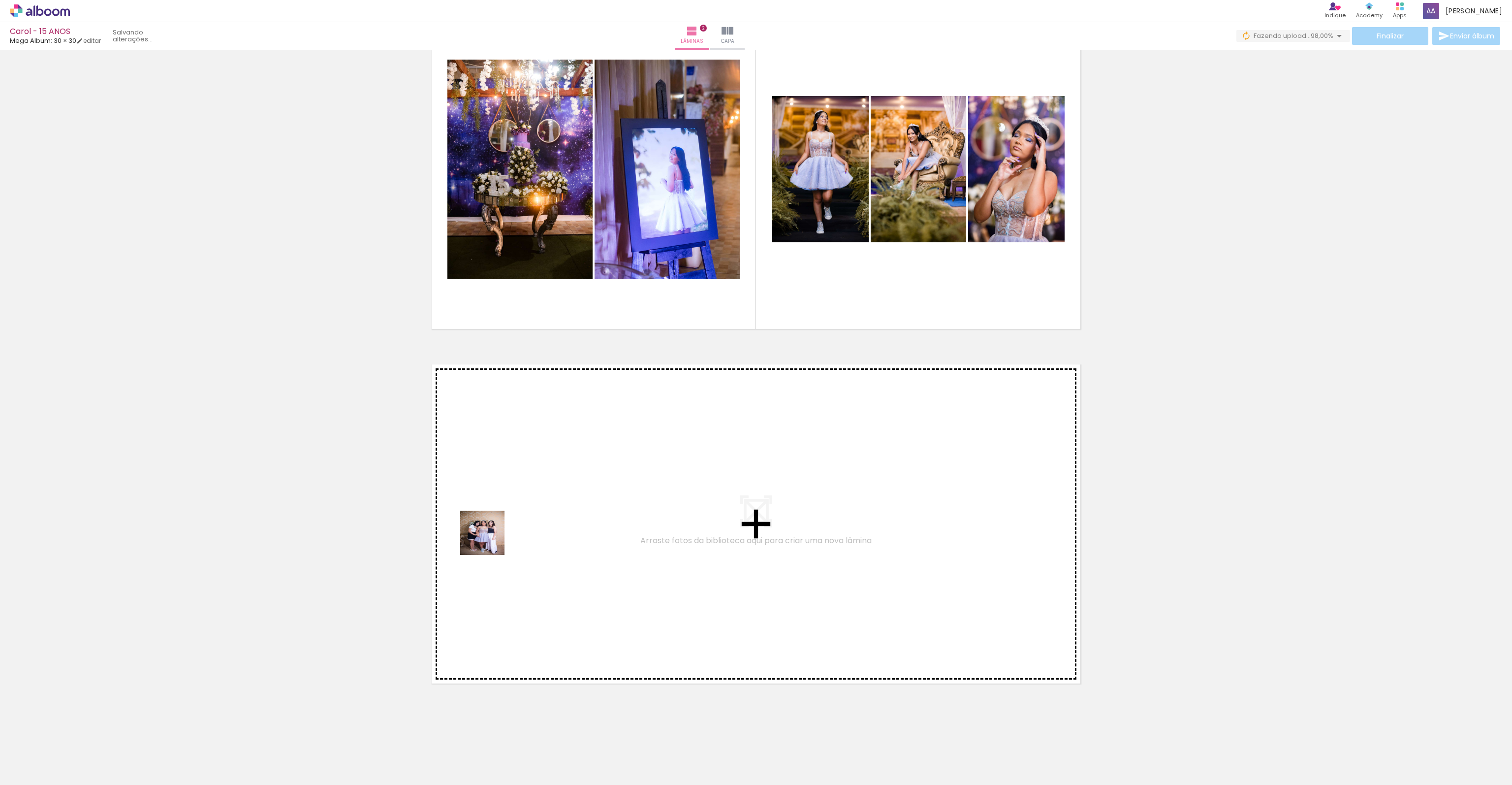
drag, startPoint x: 531, startPoint y: 624, endPoint x: 480, endPoint y: 522, distance: 114.0
click at [480, 522] on quentale-workspace at bounding box center [756, 392] width 1512 height 785
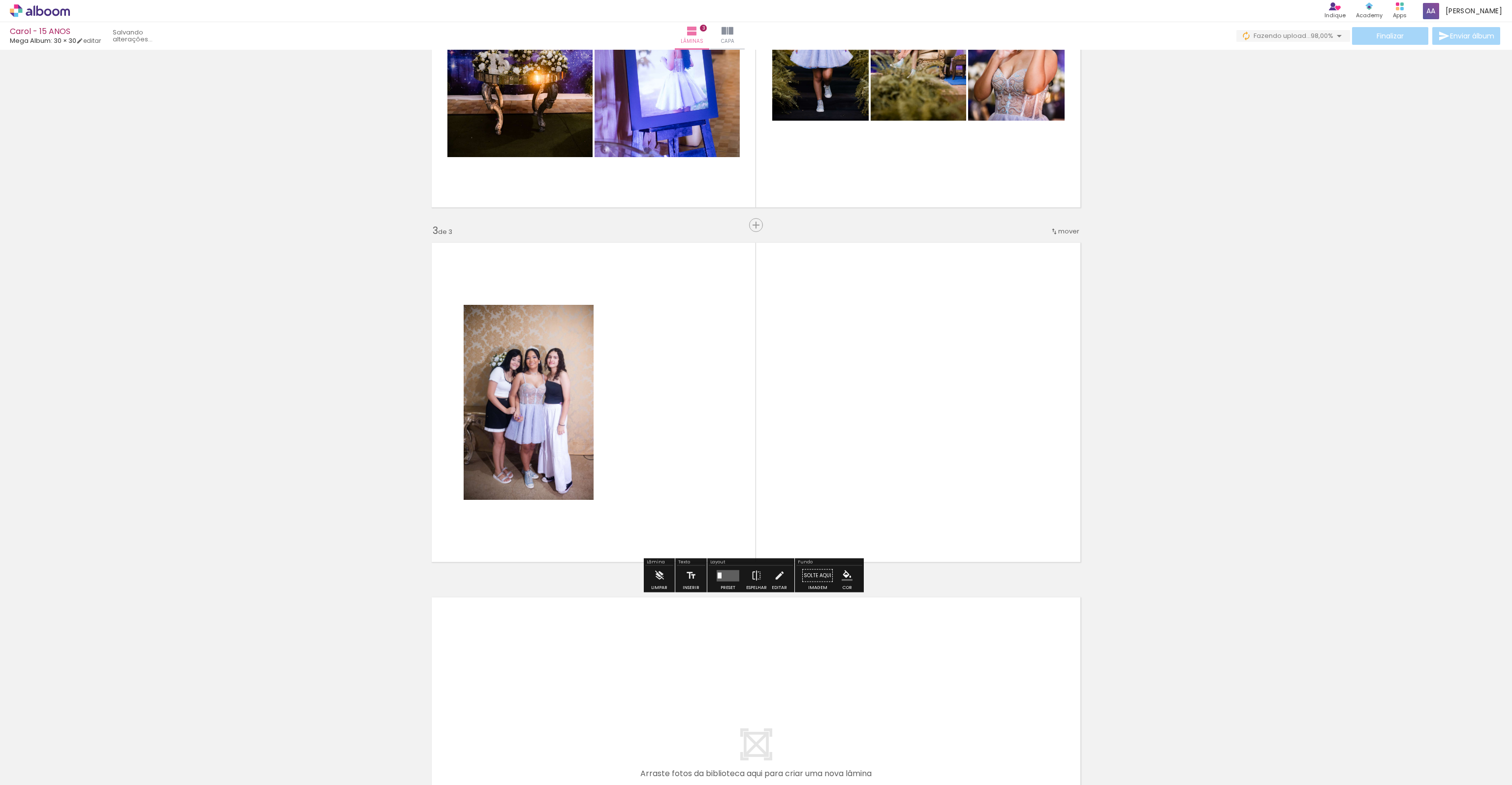
scroll to position [565, 0]
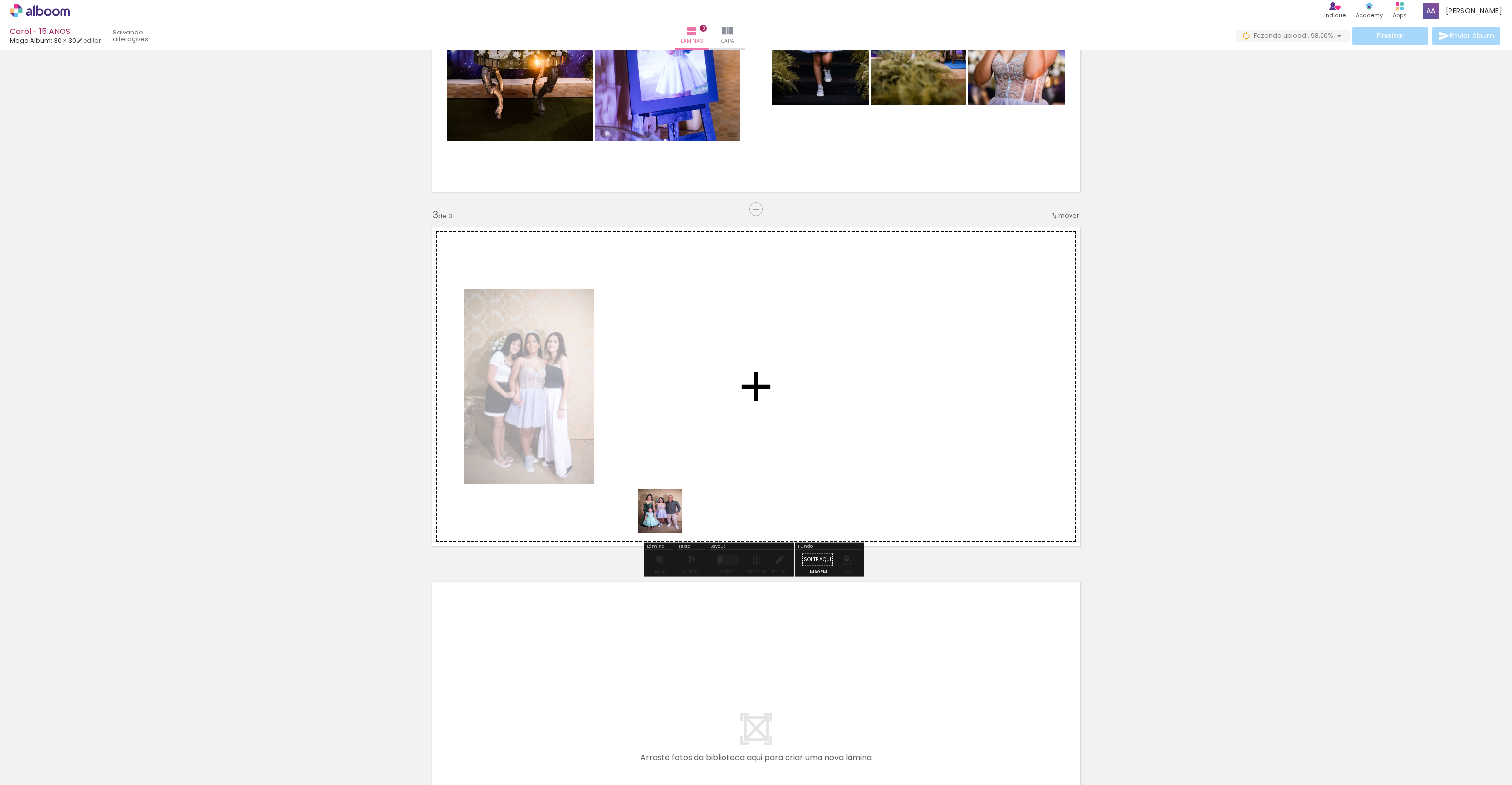
drag, startPoint x: 697, startPoint y: 730, endPoint x: 679, endPoint y: 501, distance: 229.7
click at [660, 440] on quentale-workspace at bounding box center [756, 392] width 1512 height 785
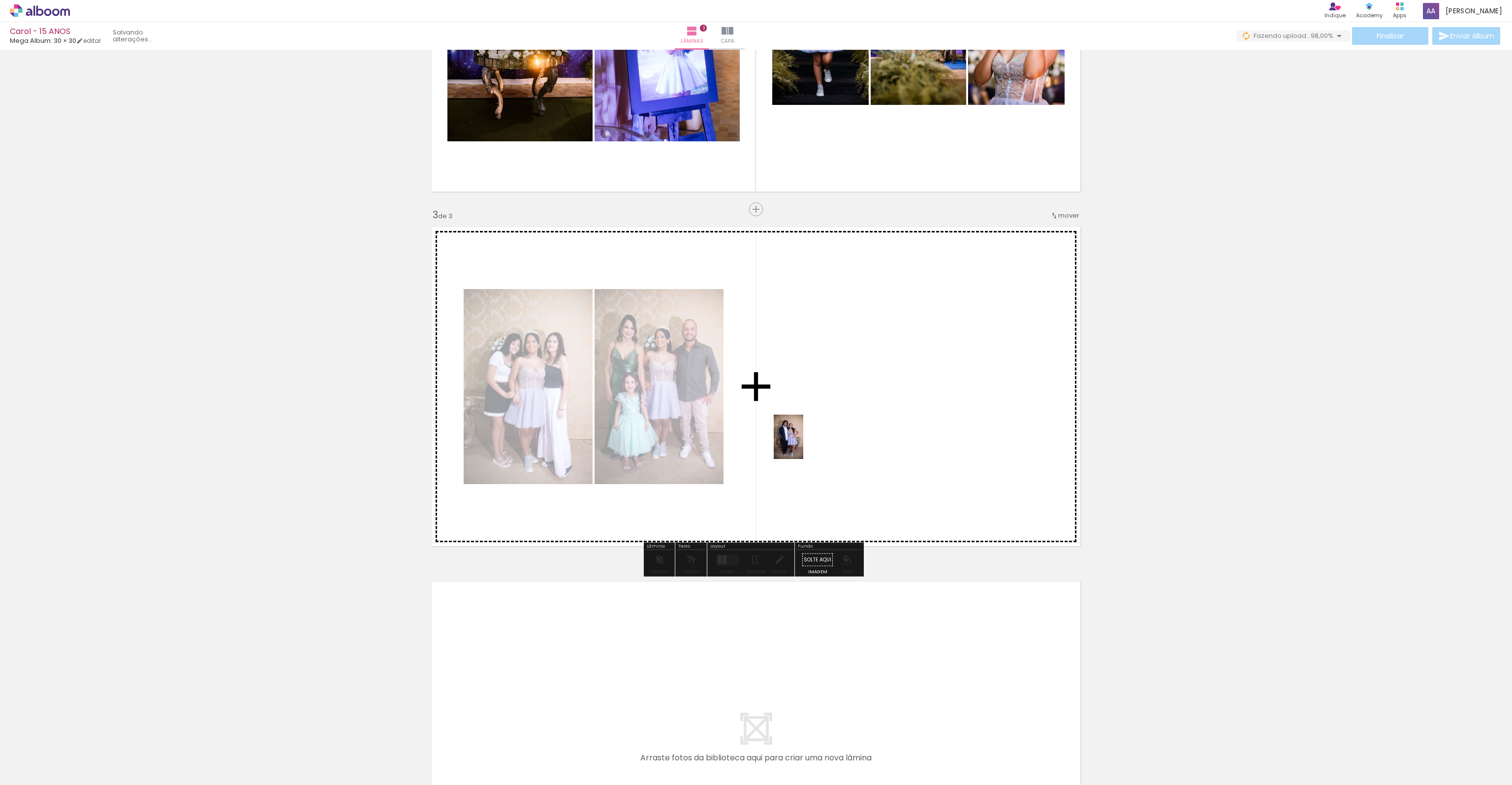
drag, startPoint x: 764, startPoint y: 753, endPoint x: 803, endPoint y: 480, distance: 275.8
click at [803, 444] on quentale-workspace at bounding box center [756, 392] width 1512 height 785
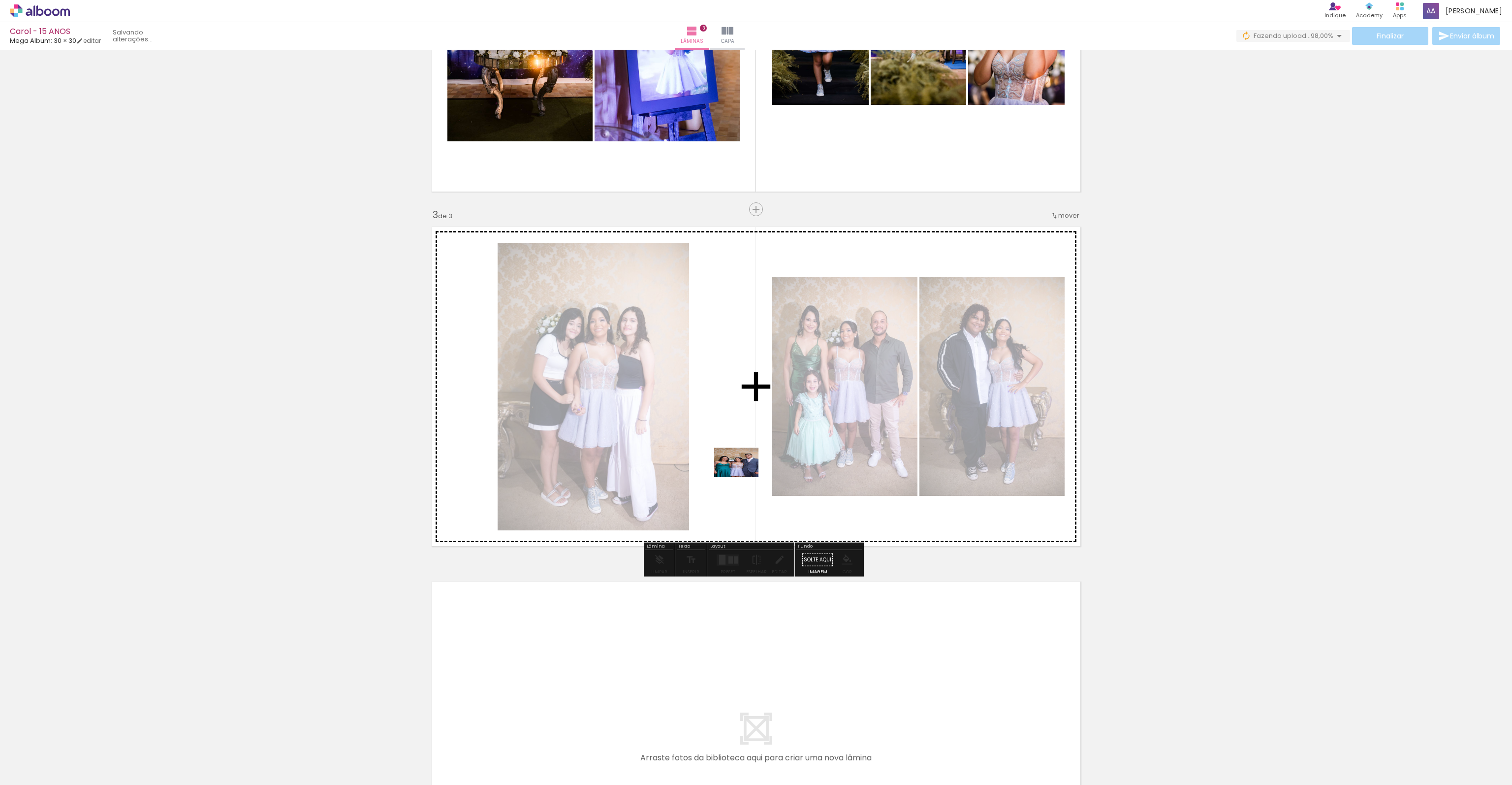
drag, startPoint x: 657, startPoint y: 764, endPoint x: 744, endPoint y: 477, distance: 299.9
click at [744, 477] on quentale-workspace at bounding box center [756, 392] width 1512 height 785
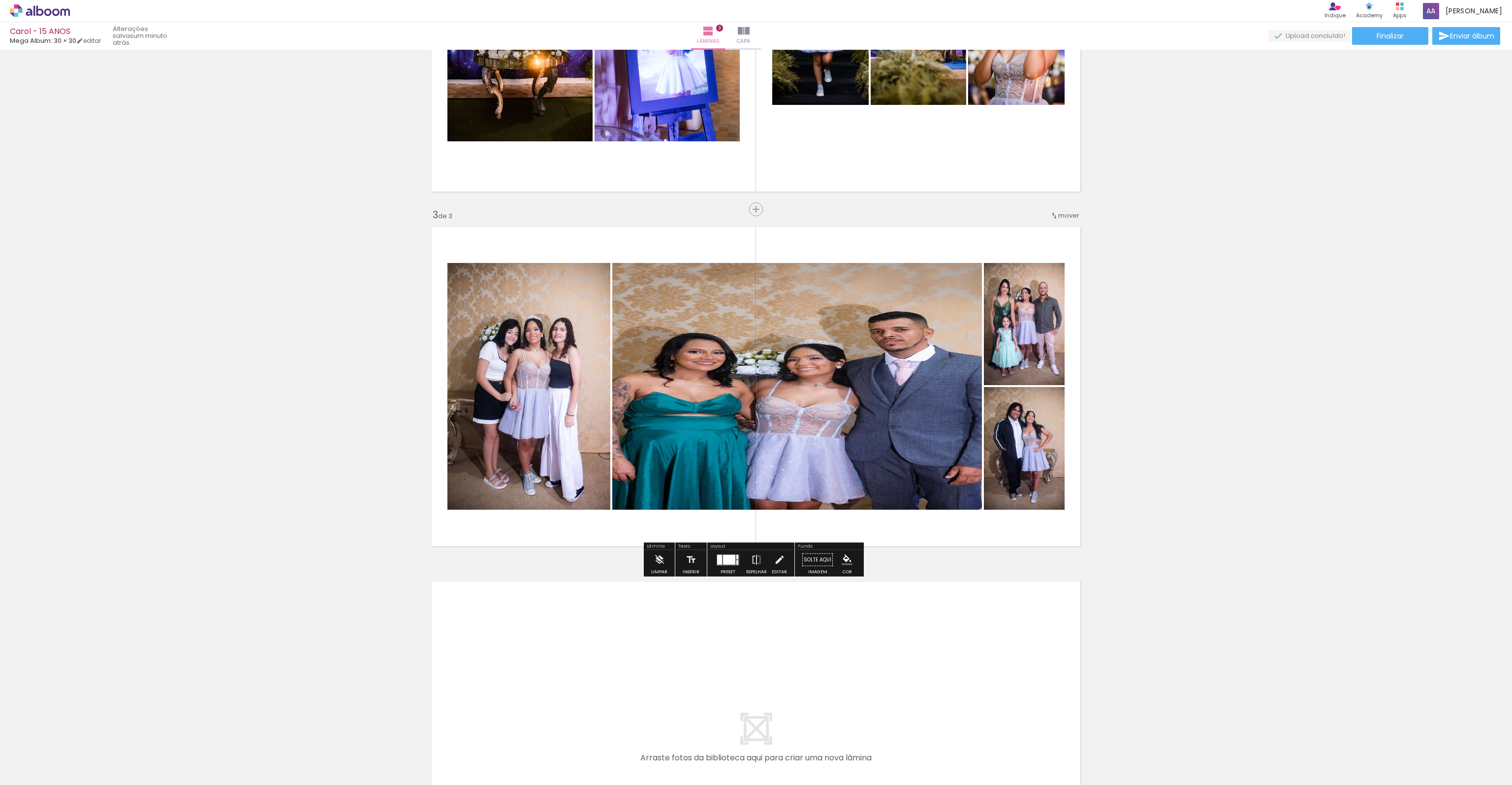
click at [724, 561] on div at bounding box center [729, 559] width 12 height 10
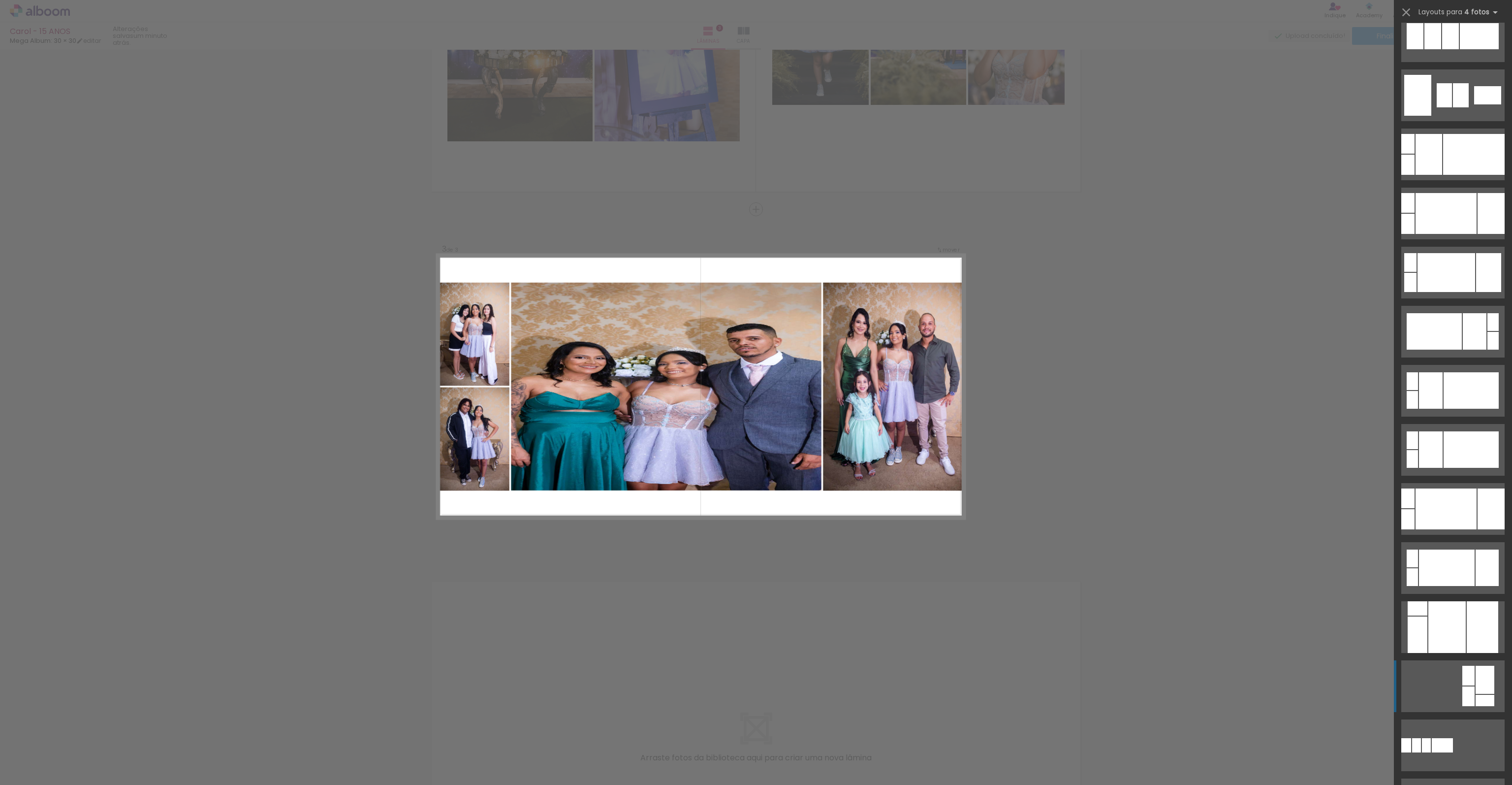
scroll to position [493, 0]
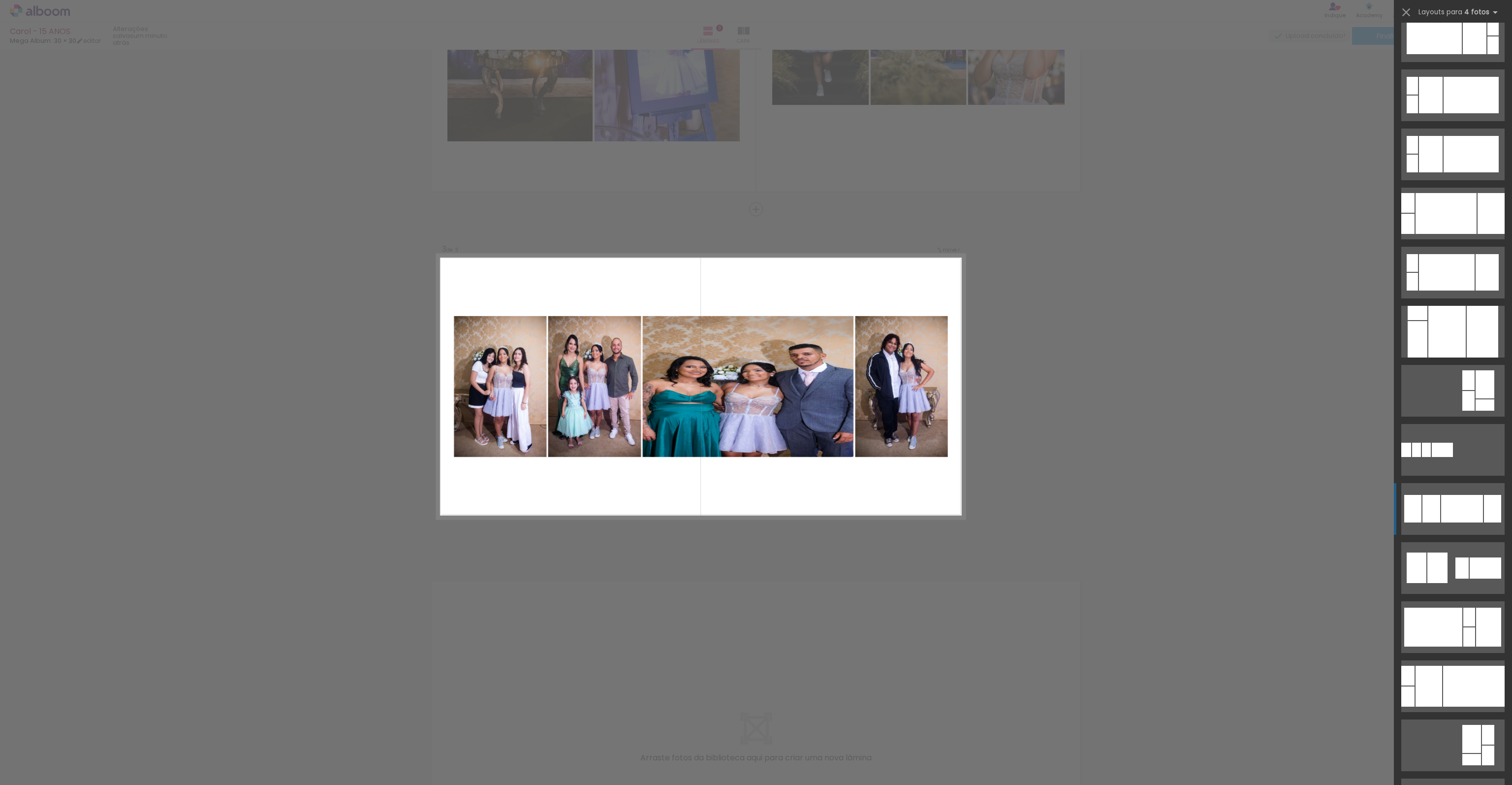
click at [1422, 517] on div at bounding box center [1431, 508] width 18 height 28
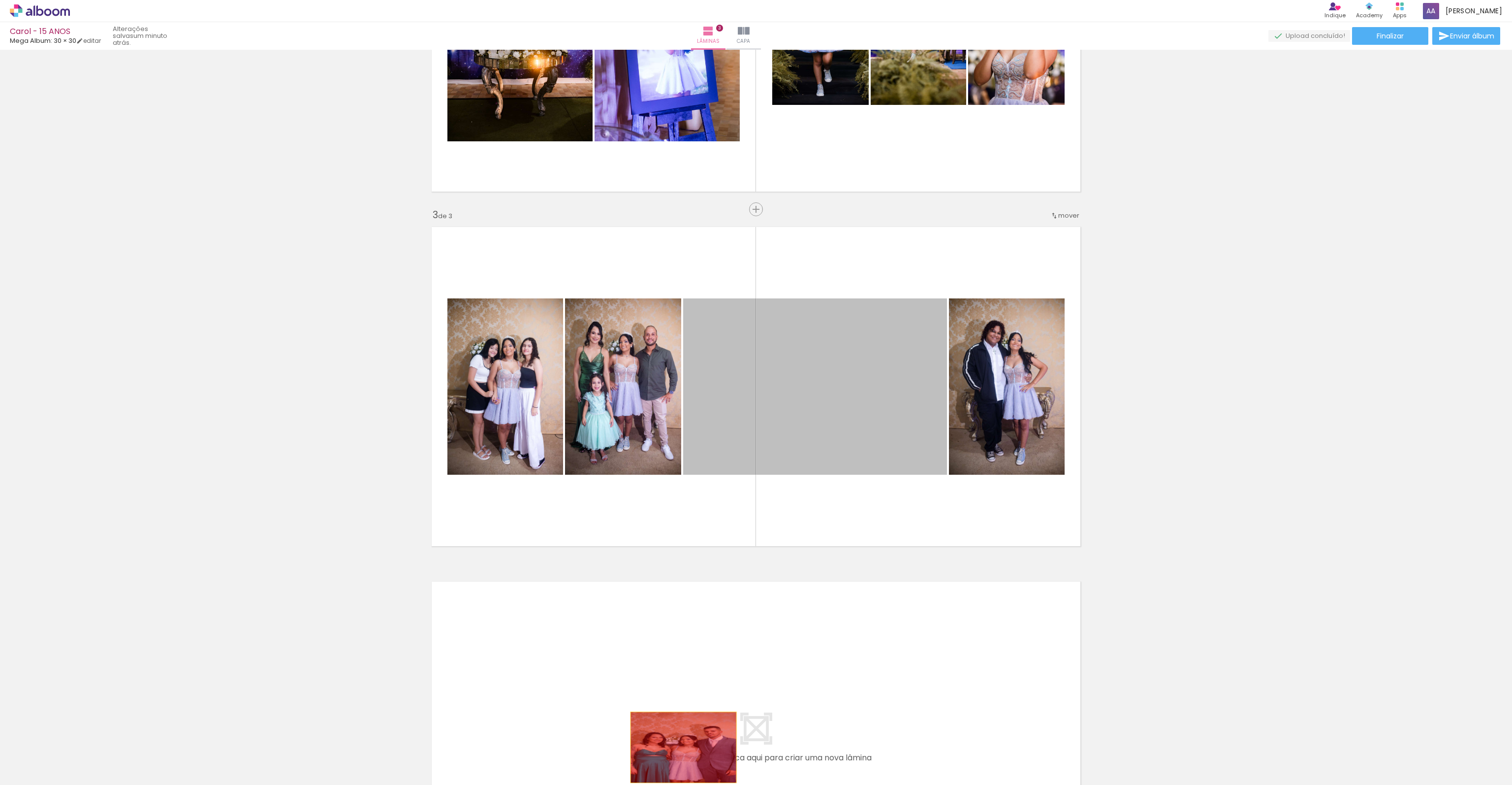
drag, startPoint x: 806, startPoint y: 397, endPoint x: 662, endPoint y: 747, distance: 378.5
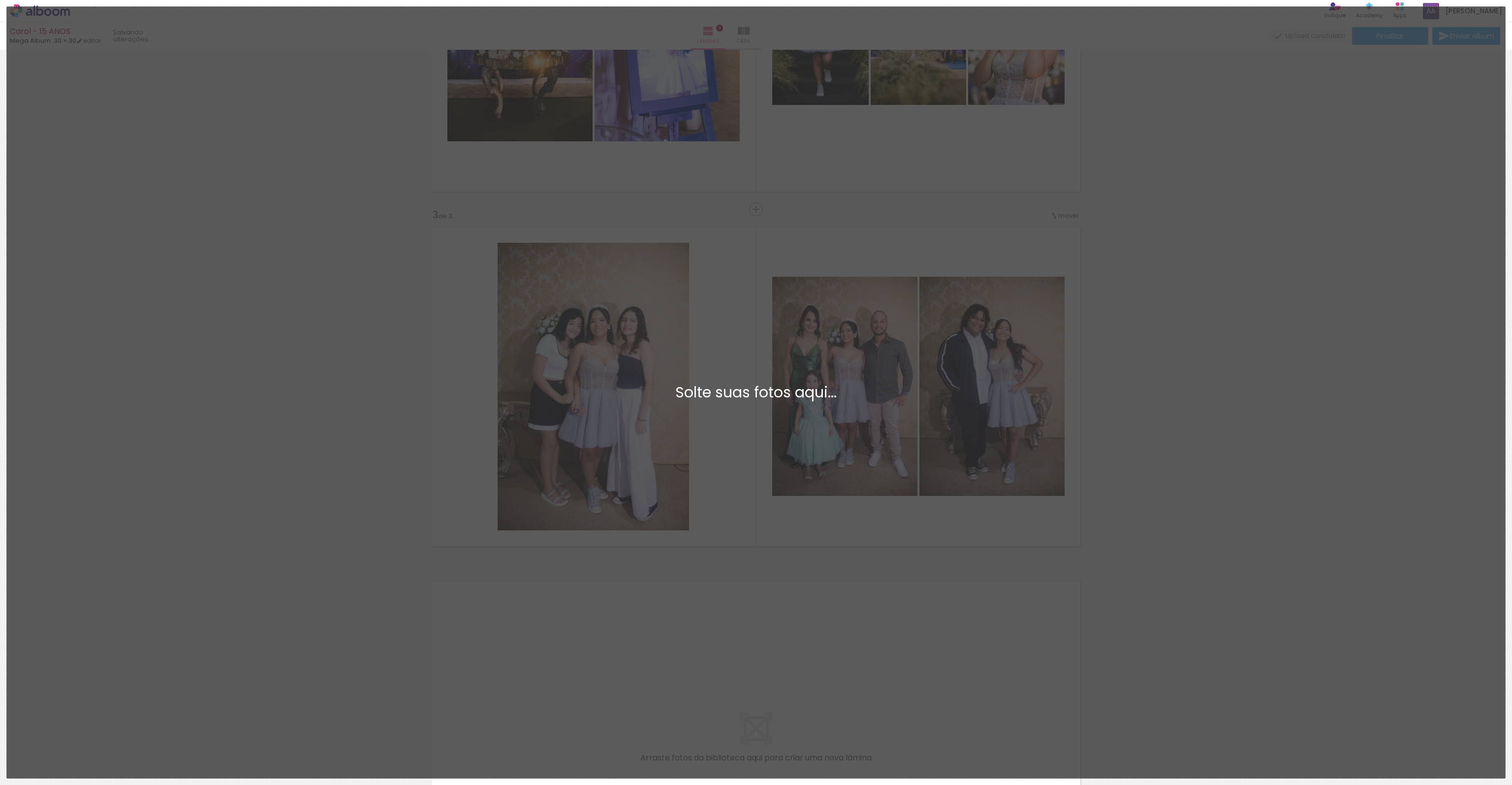
scroll to position [0, 0]
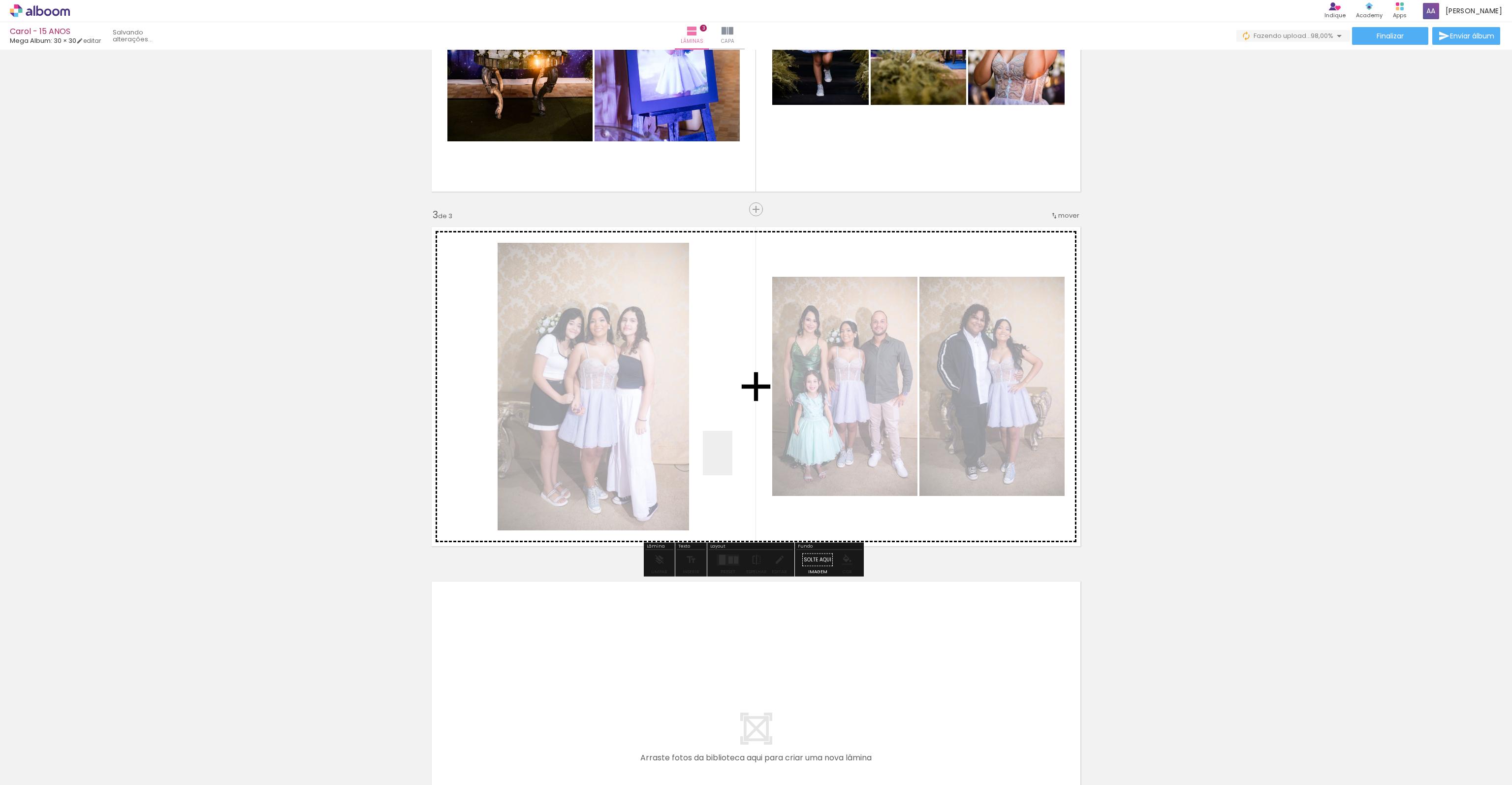
drag, startPoint x: 660, startPoint y: 760, endPoint x: 731, endPoint y: 460, distance: 308.3
click at [731, 460] on quentale-workspace at bounding box center [756, 392] width 1512 height 785
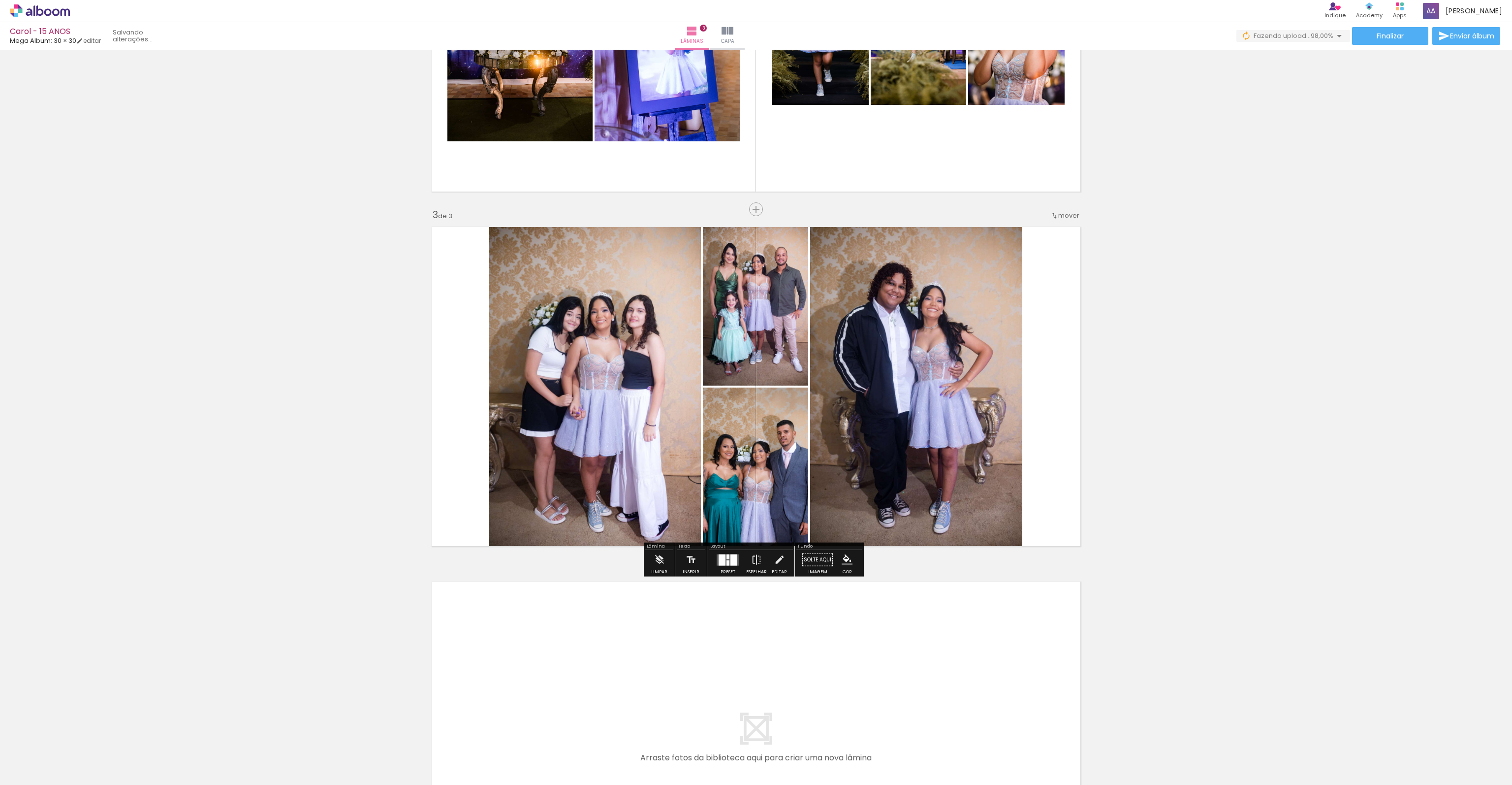
click at [727, 562] on div at bounding box center [728, 562] width 3 height 5
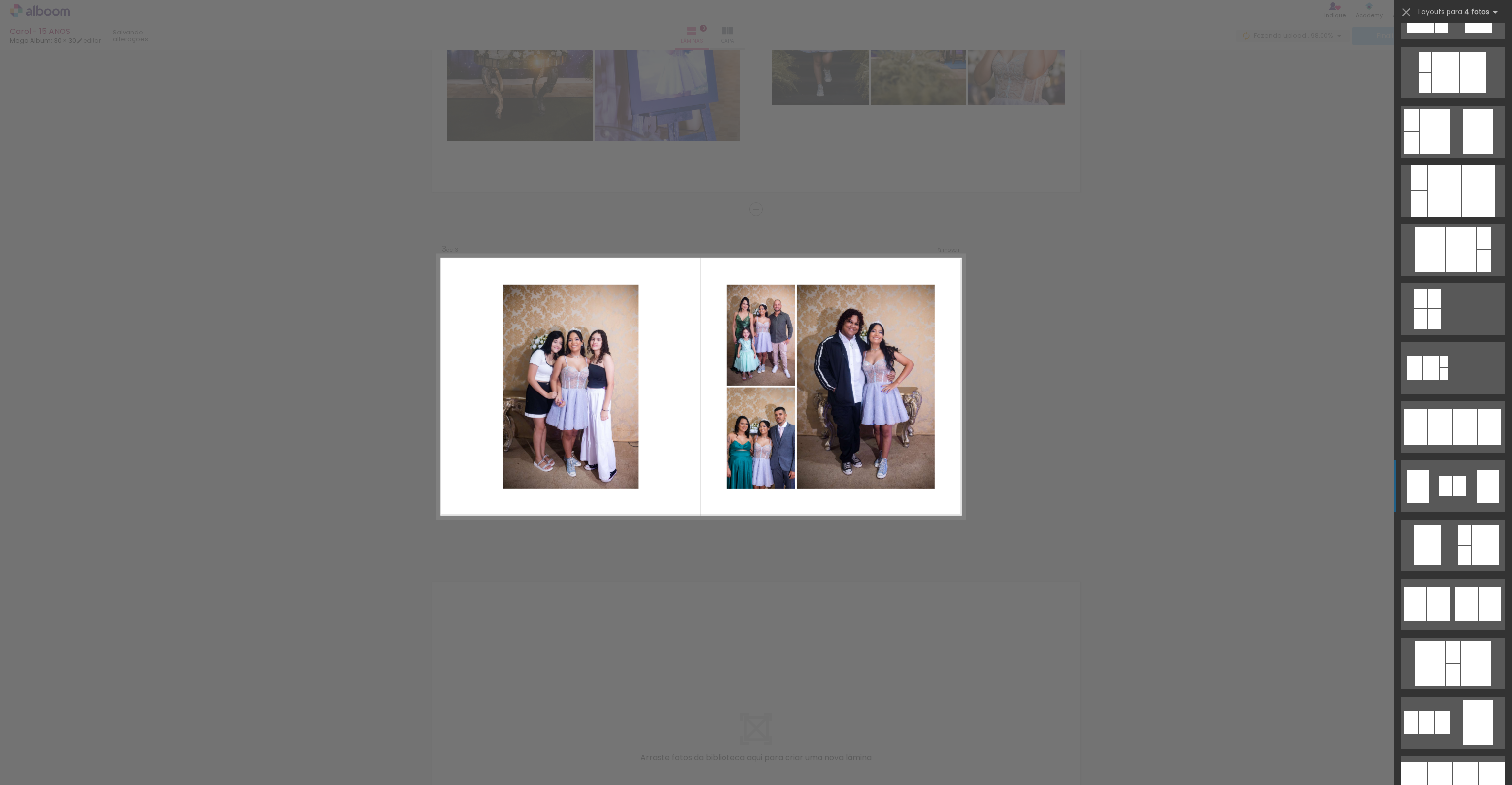
scroll to position [345, 0]
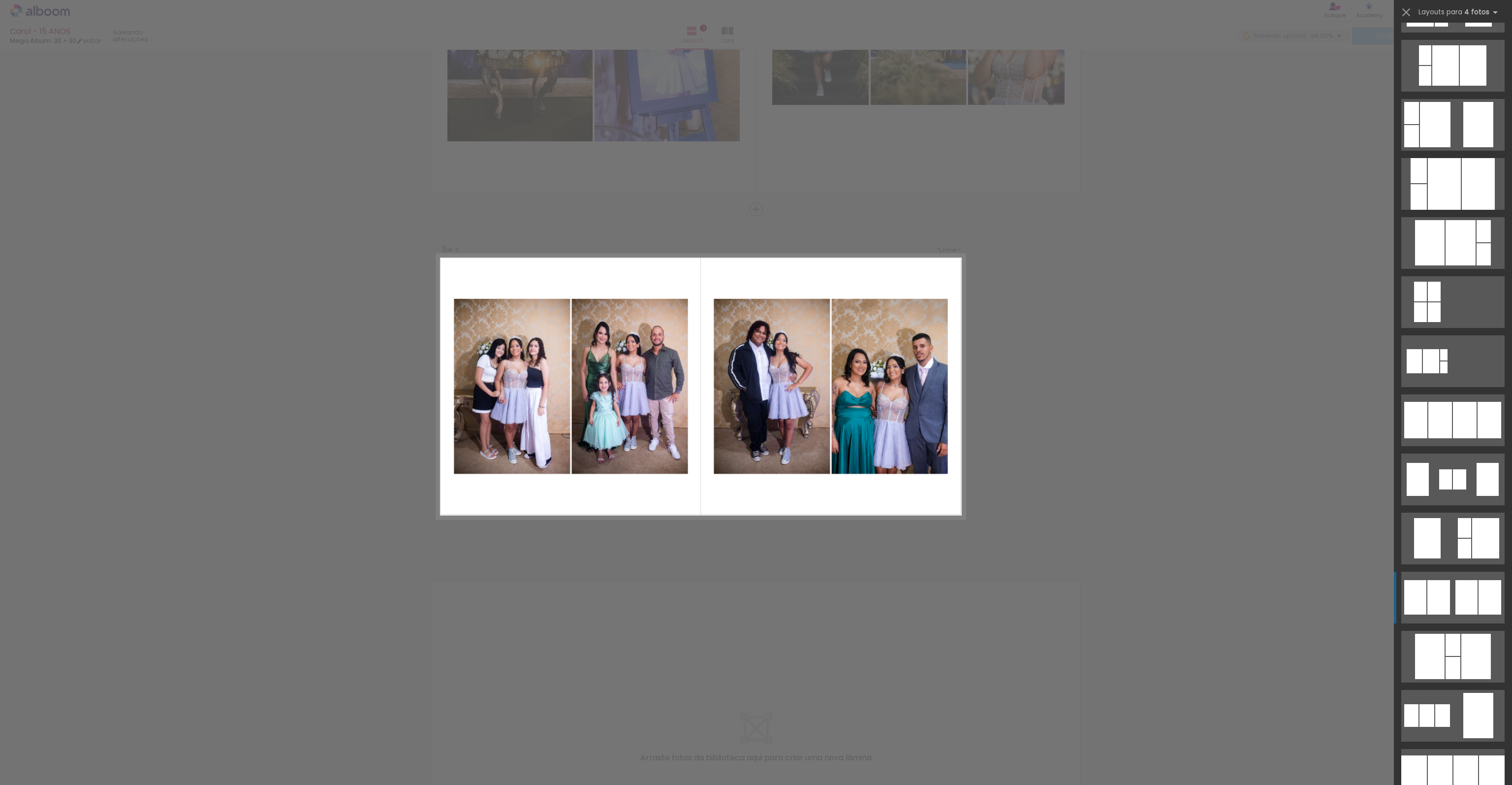
click at [1445, 586] on div at bounding box center [1439, 597] width 23 height 35
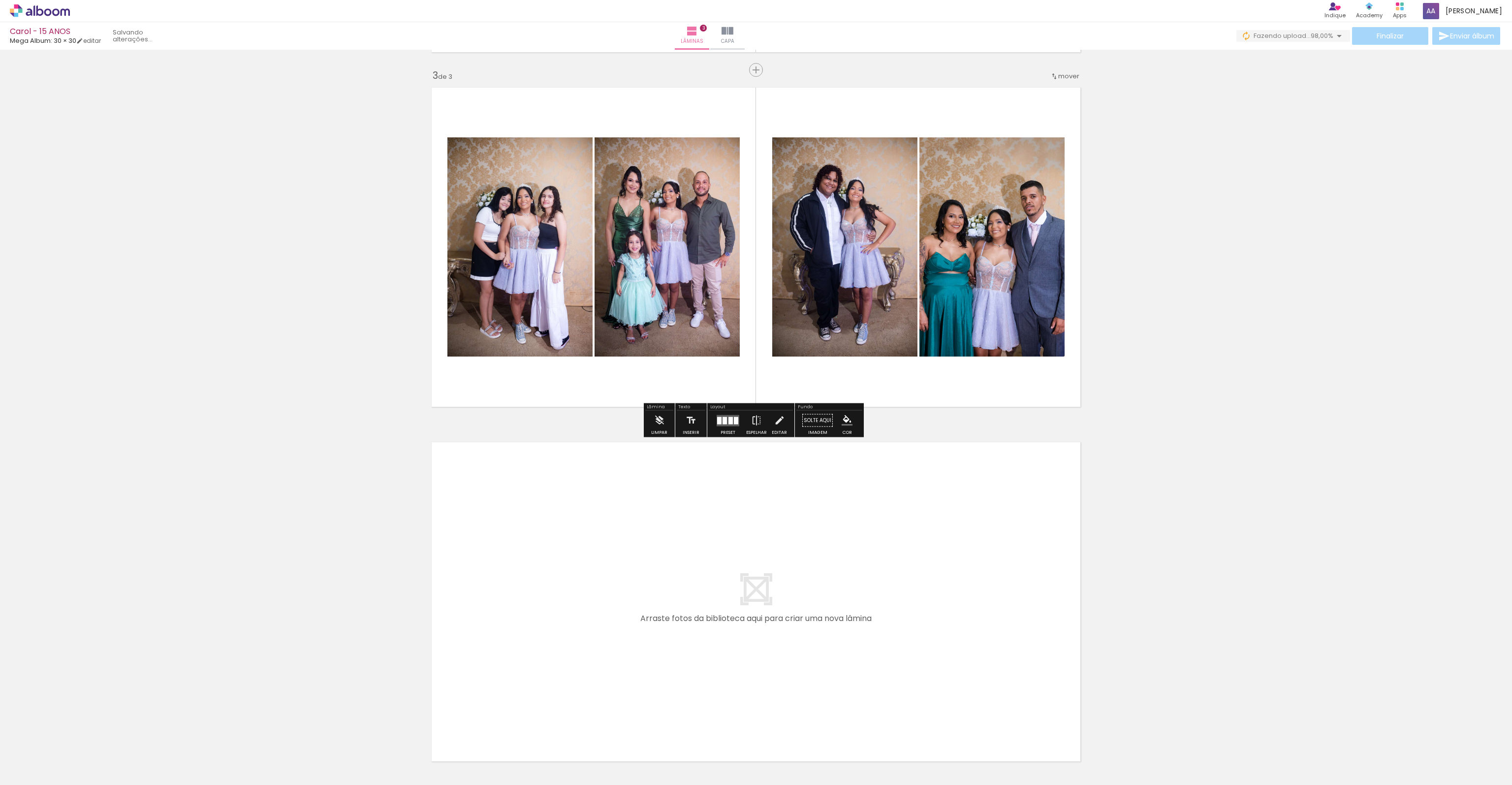
scroll to position [783, 0]
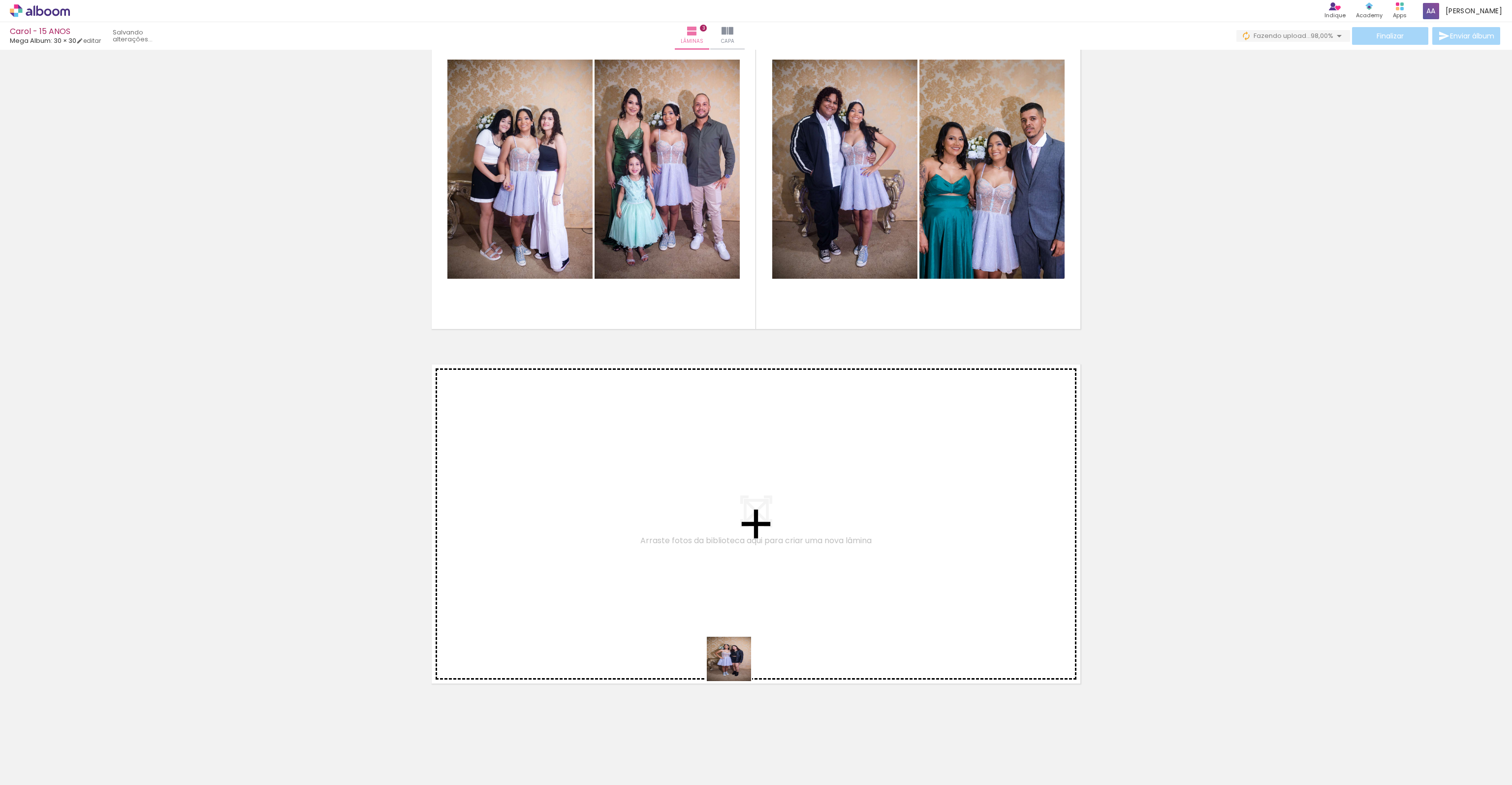
drag, startPoint x: 821, startPoint y: 751, endPoint x: 639, endPoint y: 554, distance: 268.2
click at [639, 554] on quentale-workspace at bounding box center [756, 392] width 1512 height 785
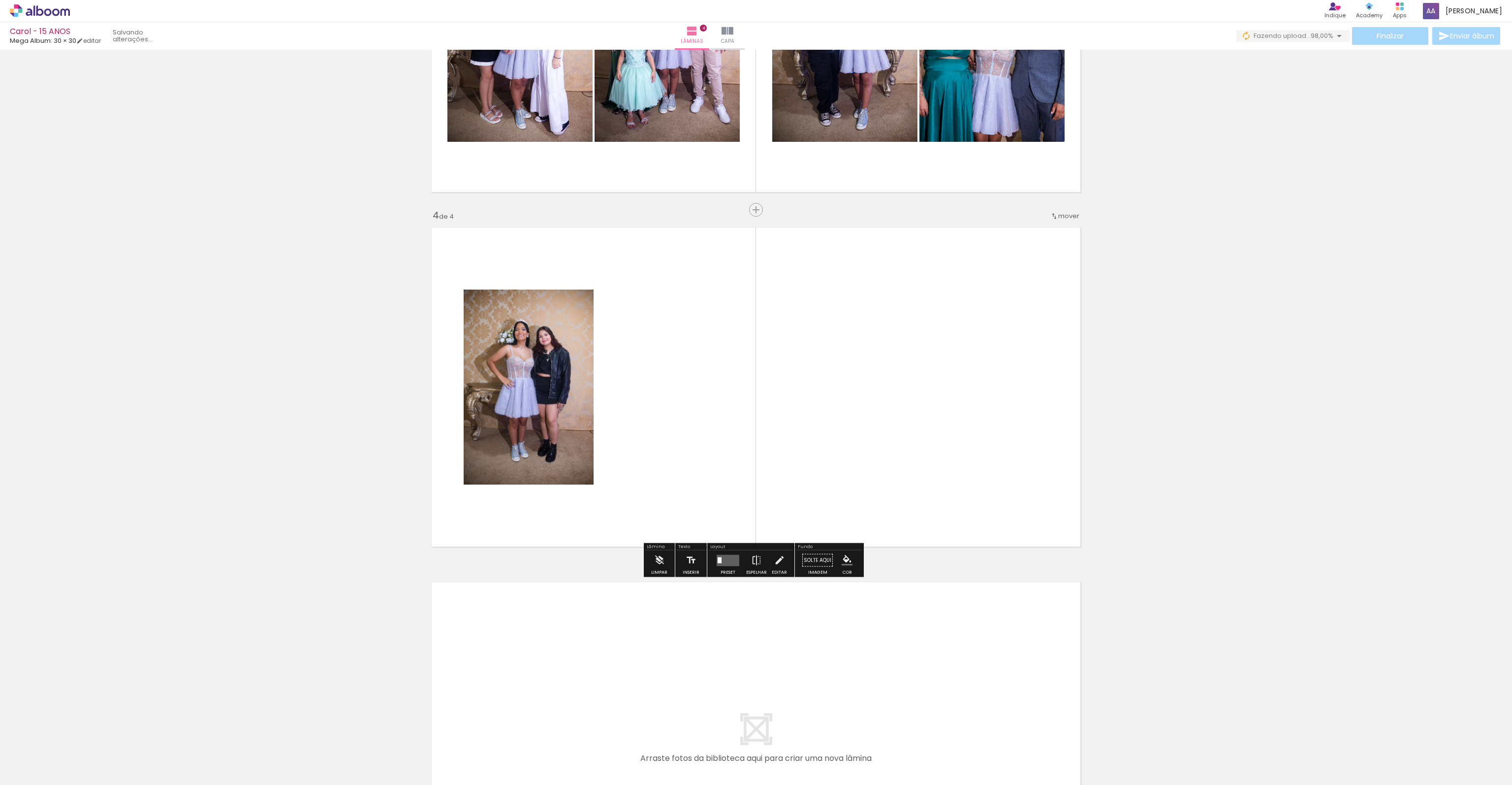
scroll to position [920, 0]
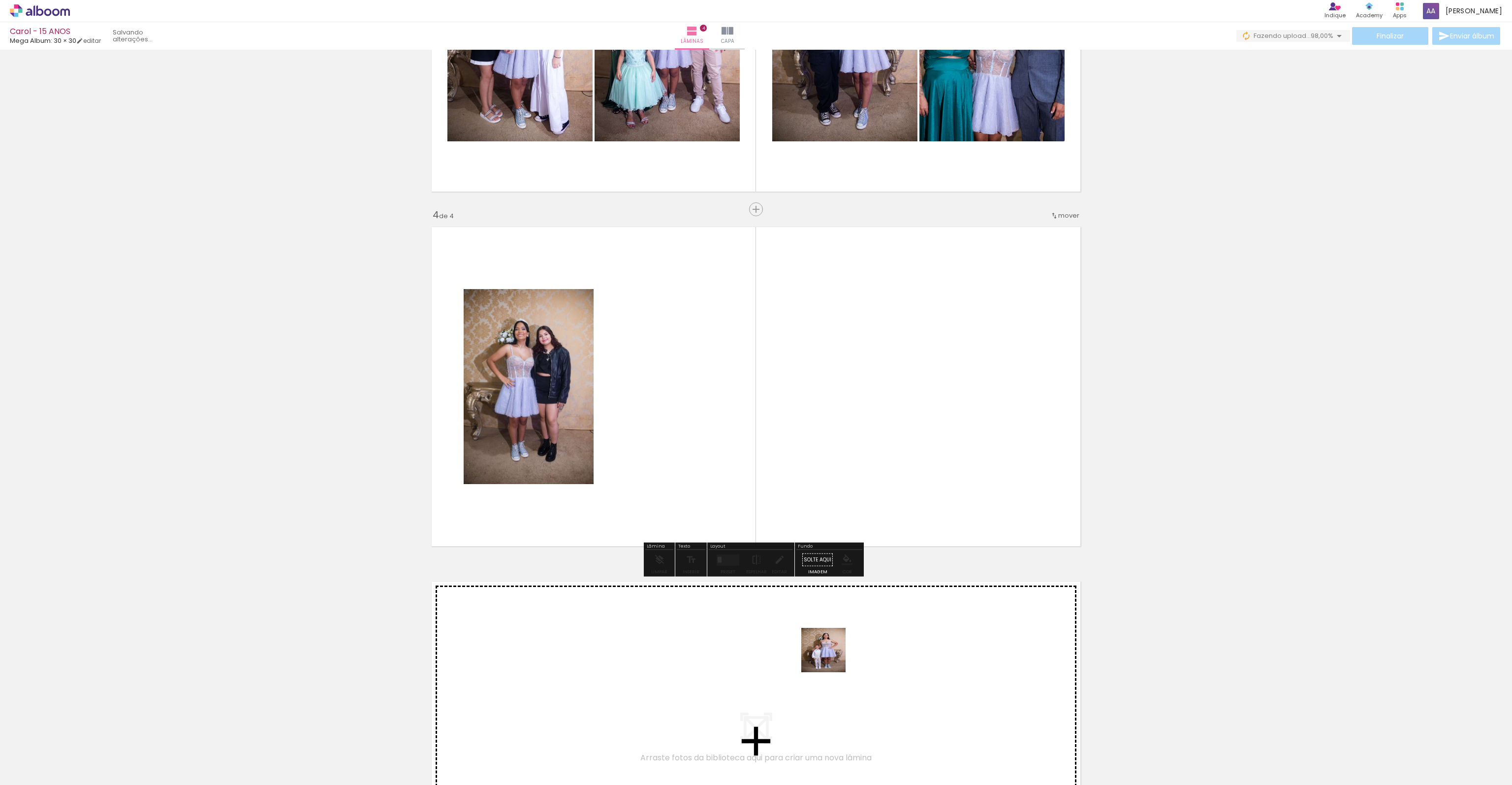
drag, startPoint x: 872, startPoint y: 752, endPoint x: 831, endPoint y: 550, distance: 206.1
click at [741, 470] on quentale-workspace at bounding box center [756, 392] width 1512 height 785
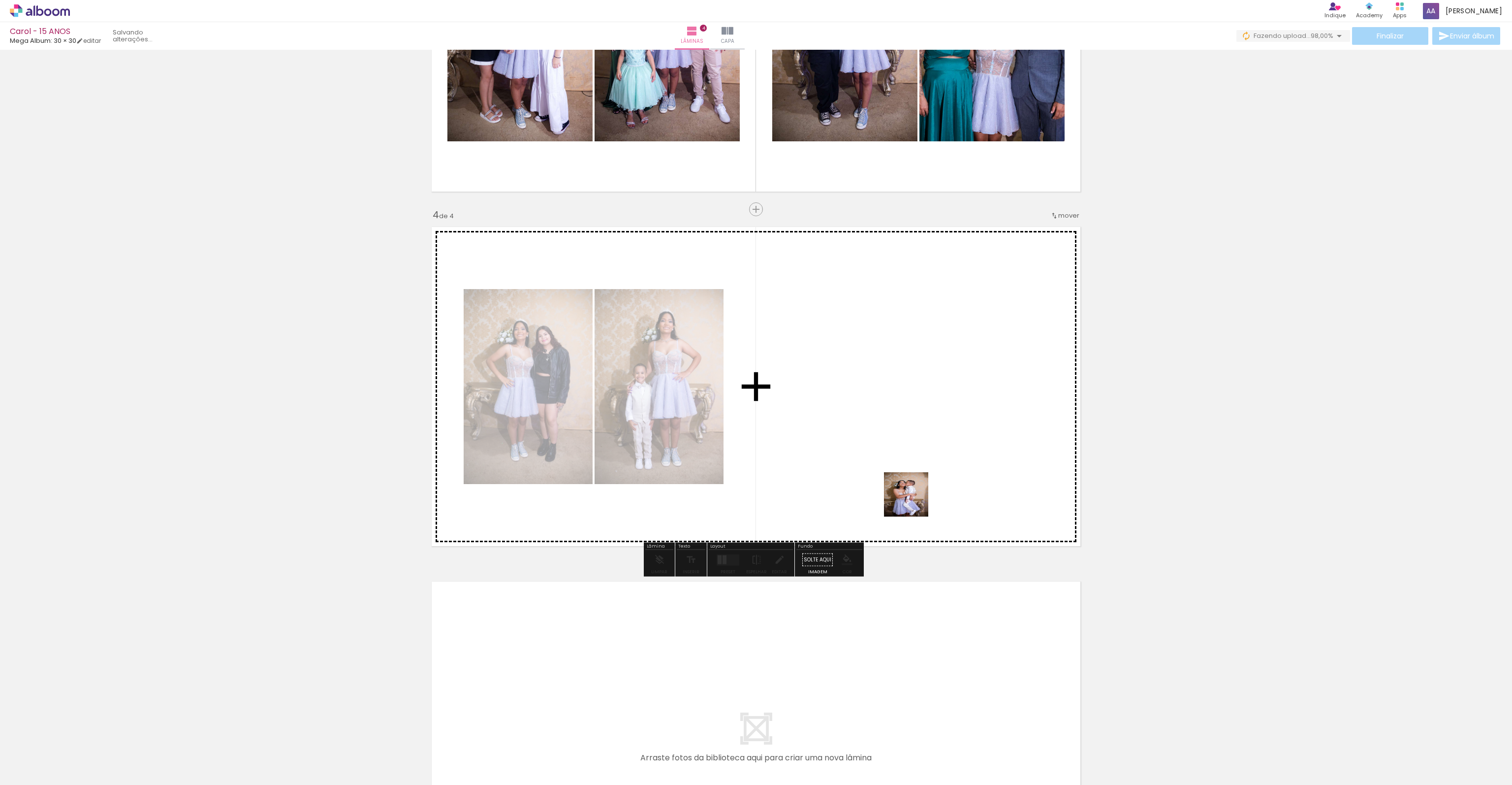
drag, startPoint x: 925, startPoint y: 591, endPoint x: 907, endPoint y: 483, distance: 109.5
click at [907, 483] on quentale-workspace at bounding box center [756, 392] width 1512 height 785
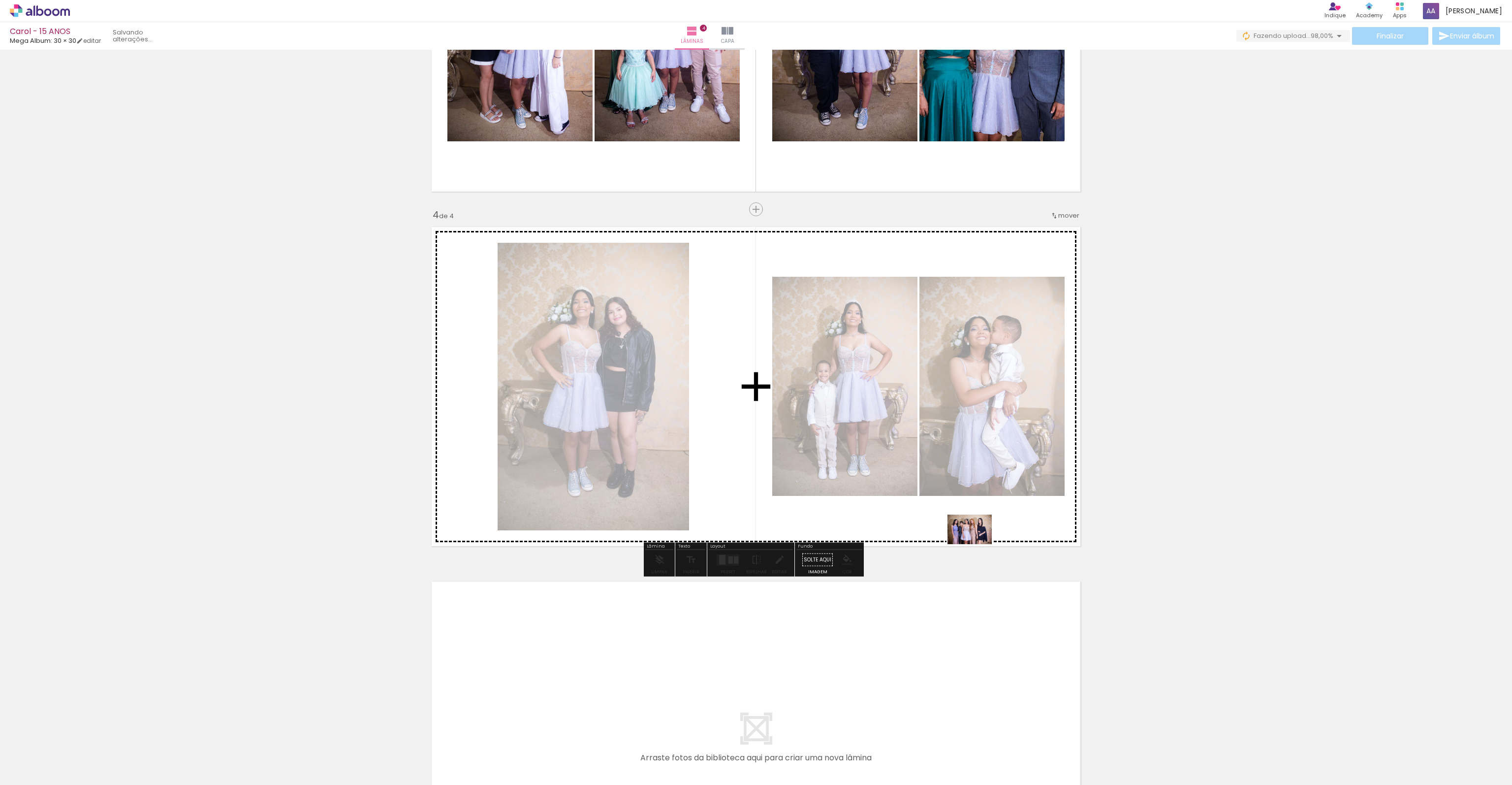
drag, startPoint x: 983, startPoint y: 760, endPoint x: 977, endPoint y: 544, distance: 216.1
click at [977, 544] on quentale-workspace at bounding box center [756, 392] width 1512 height 785
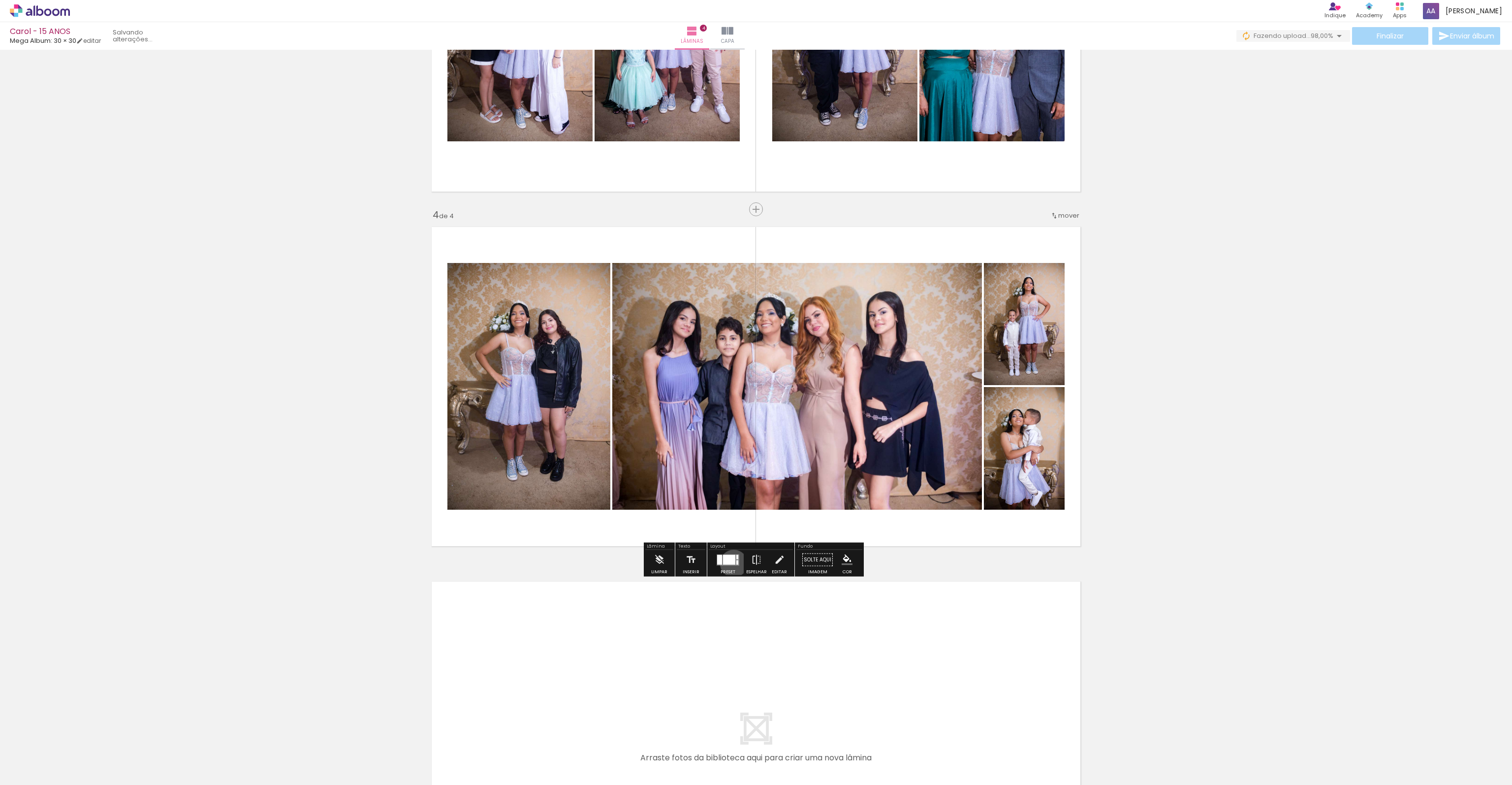
click at [731, 562] on div at bounding box center [729, 559] width 12 height 10
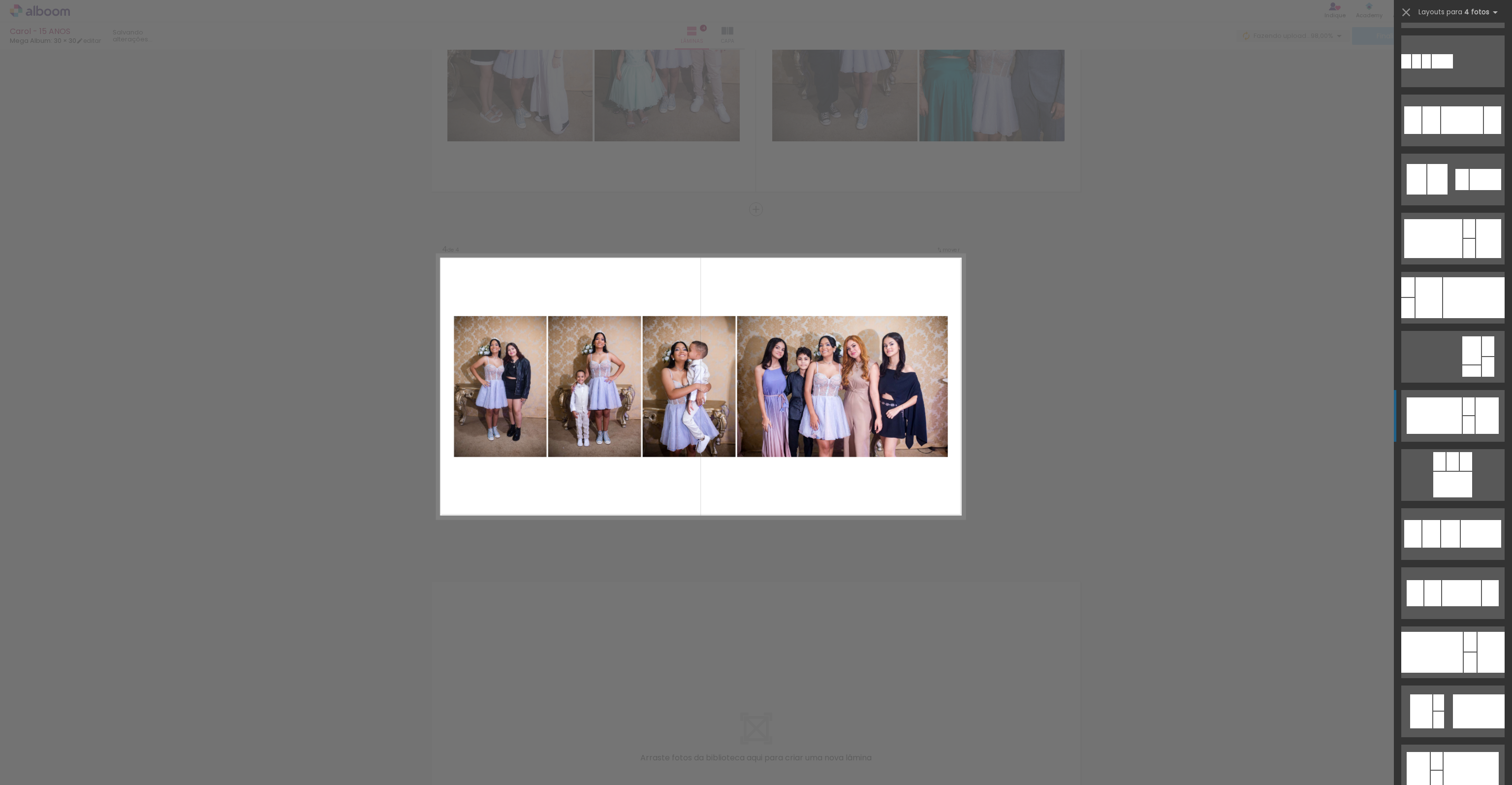
scroll to position [886, 0]
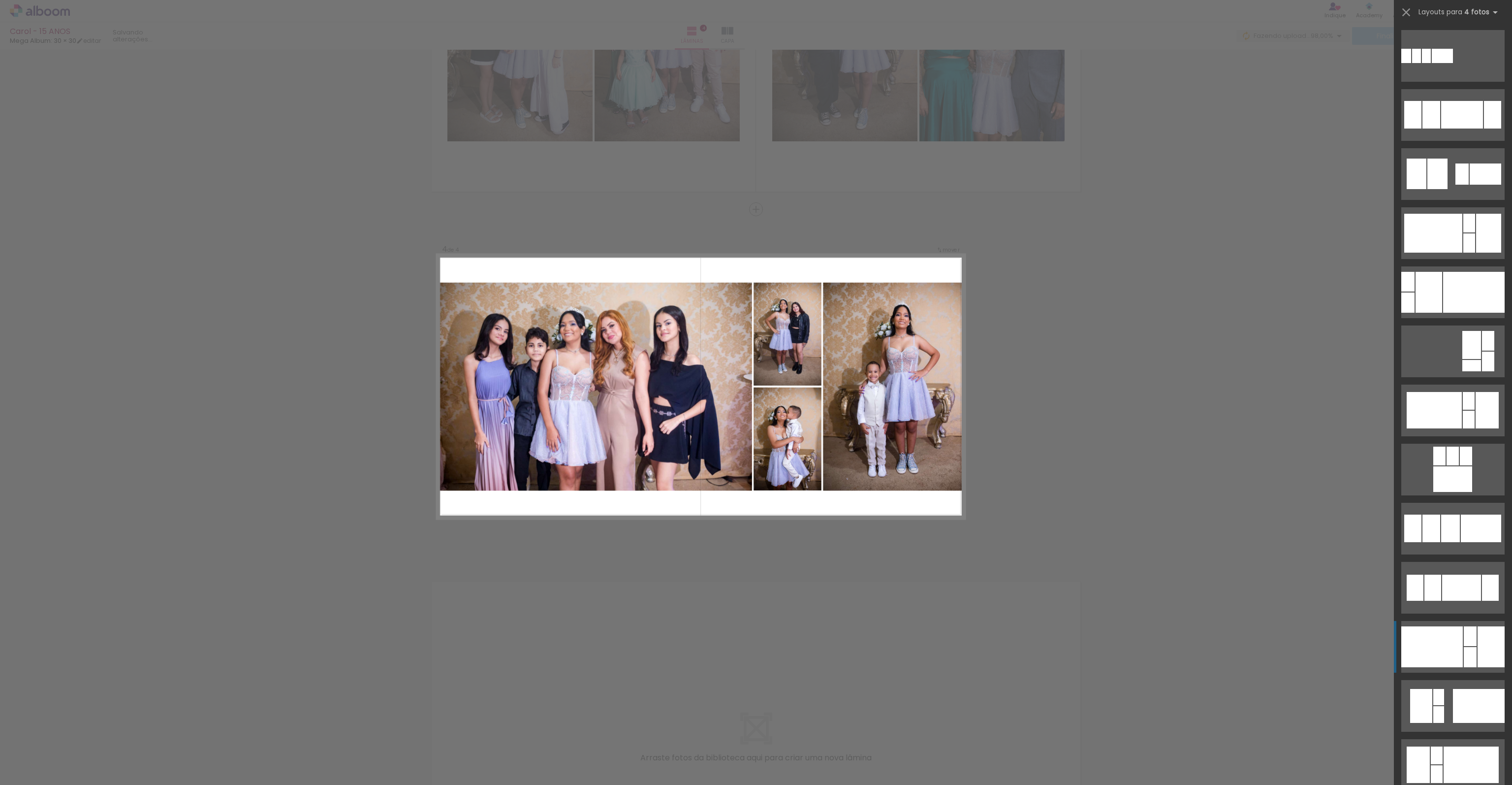
drag, startPoint x: 1471, startPoint y: 537, endPoint x: 1451, endPoint y: 646, distance: 110.8
click at [0, 0] on slot at bounding box center [0, 0] width 0 height 0
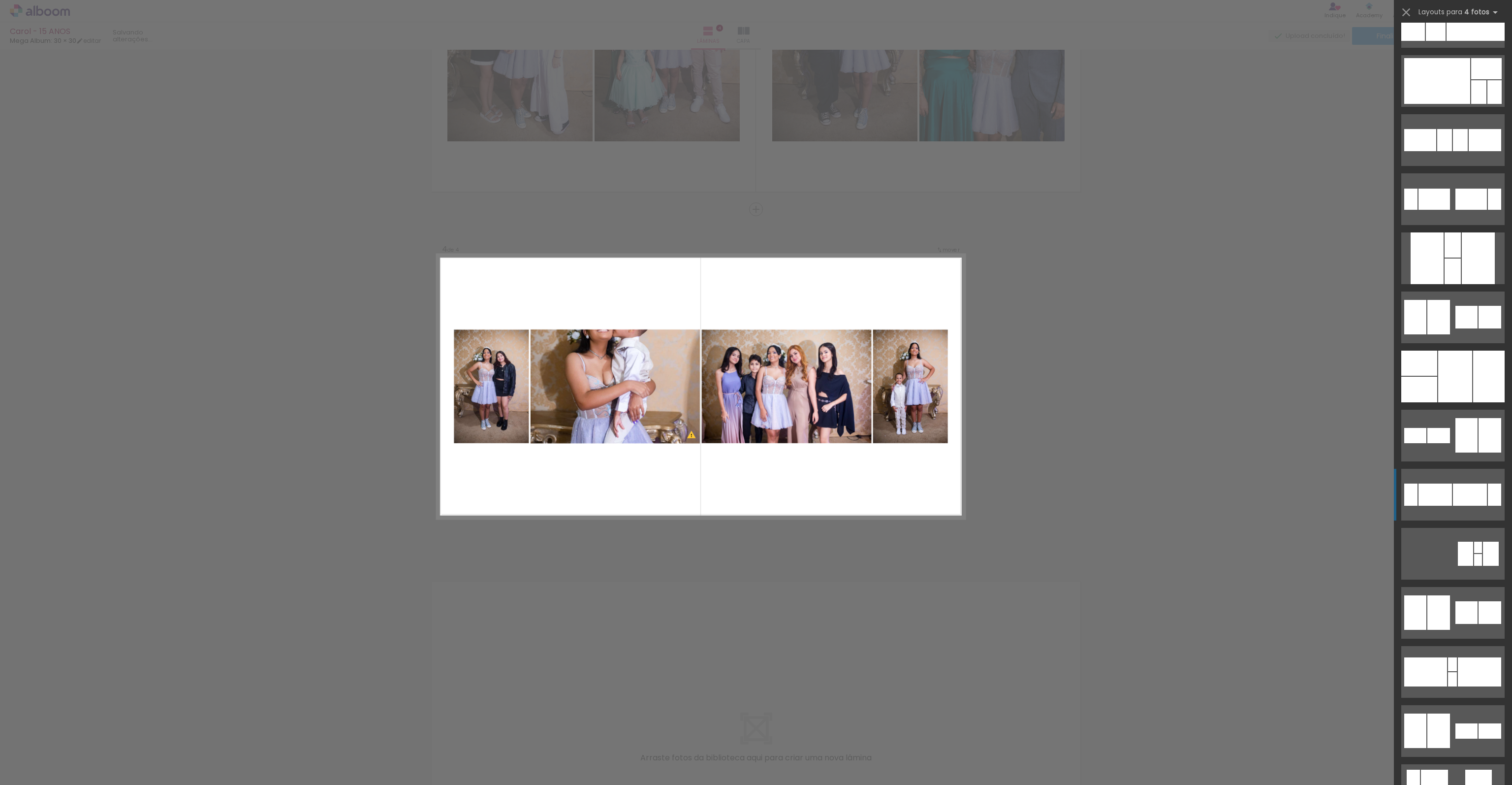
scroll to position [4136, 0]
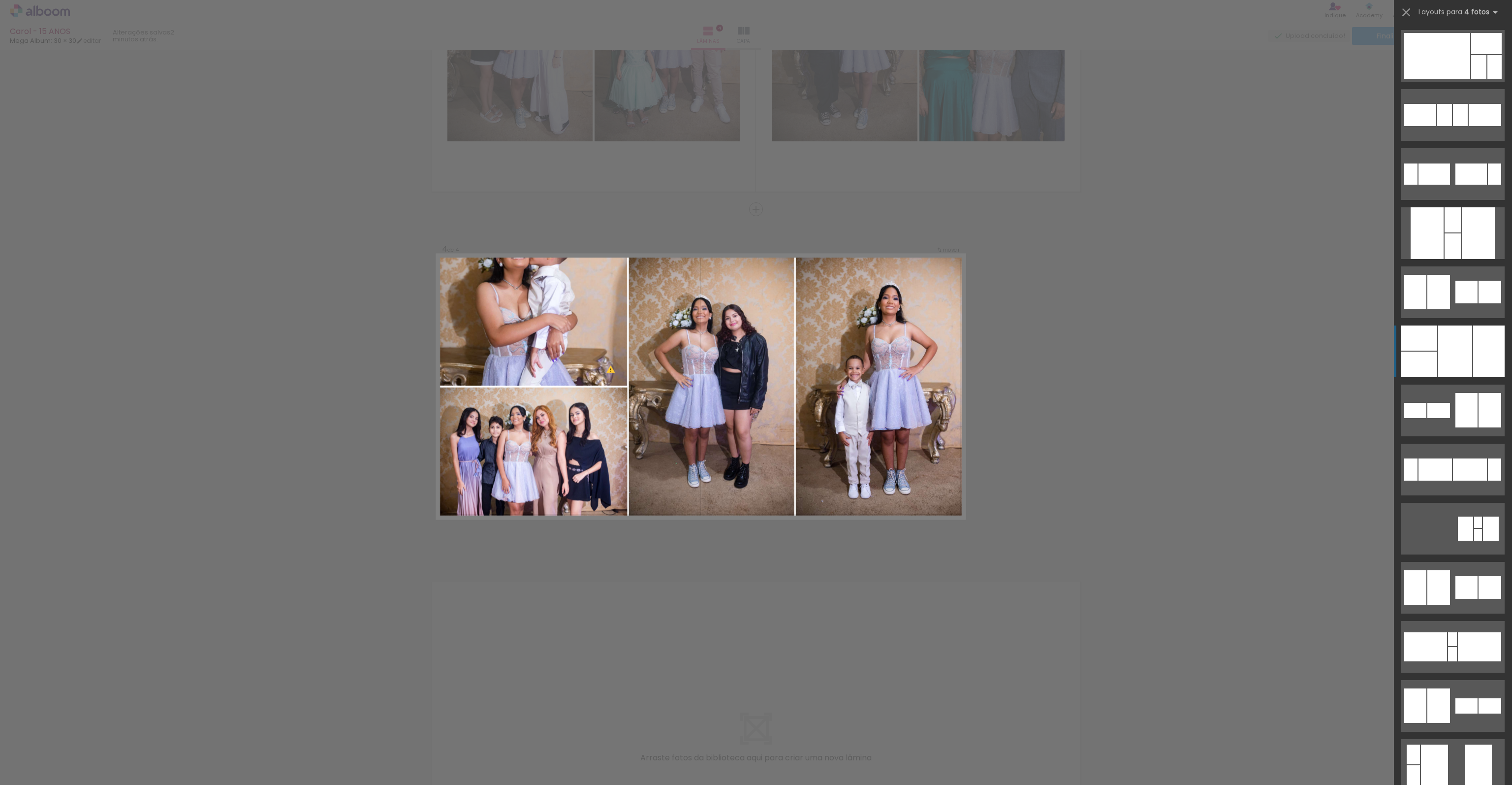
click at [1456, 361] on div at bounding box center [1455, 351] width 34 height 52
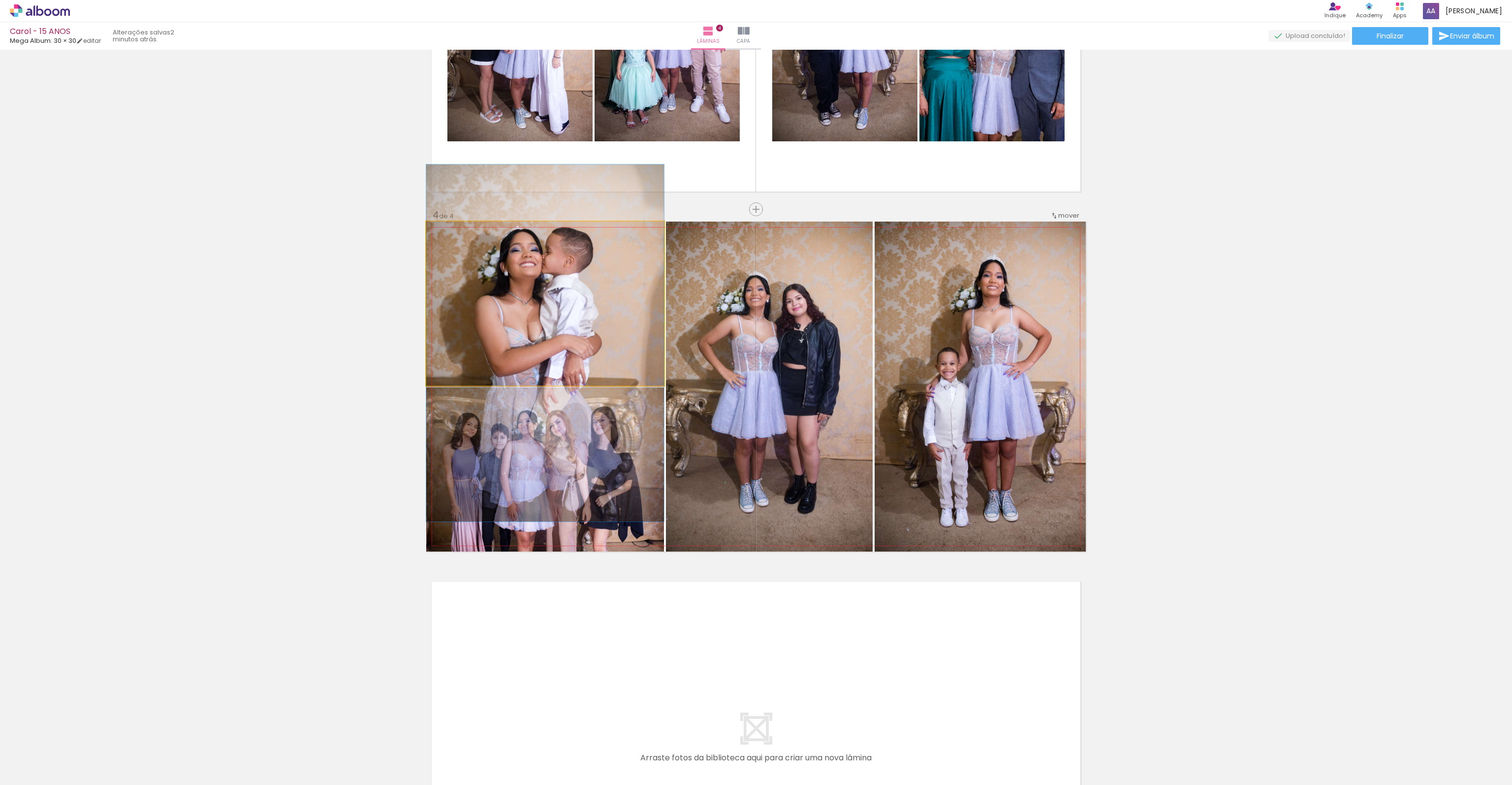
scroll to position [4136, 0]
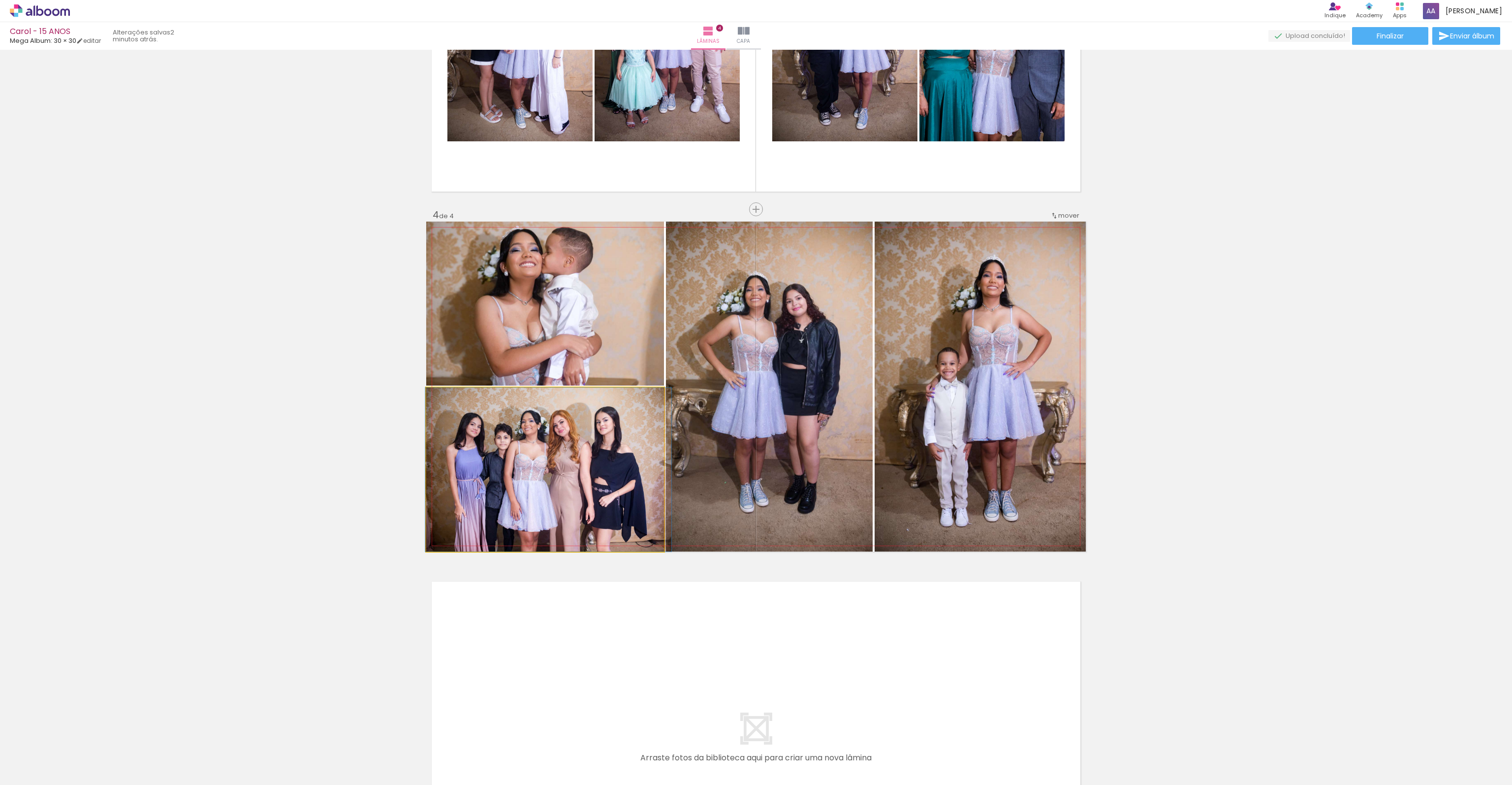
drag, startPoint x: 531, startPoint y: 508, endPoint x: 529, endPoint y: 349, distance: 159.0
click at [0, 0] on slot at bounding box center [0, 0] width 0 height 0
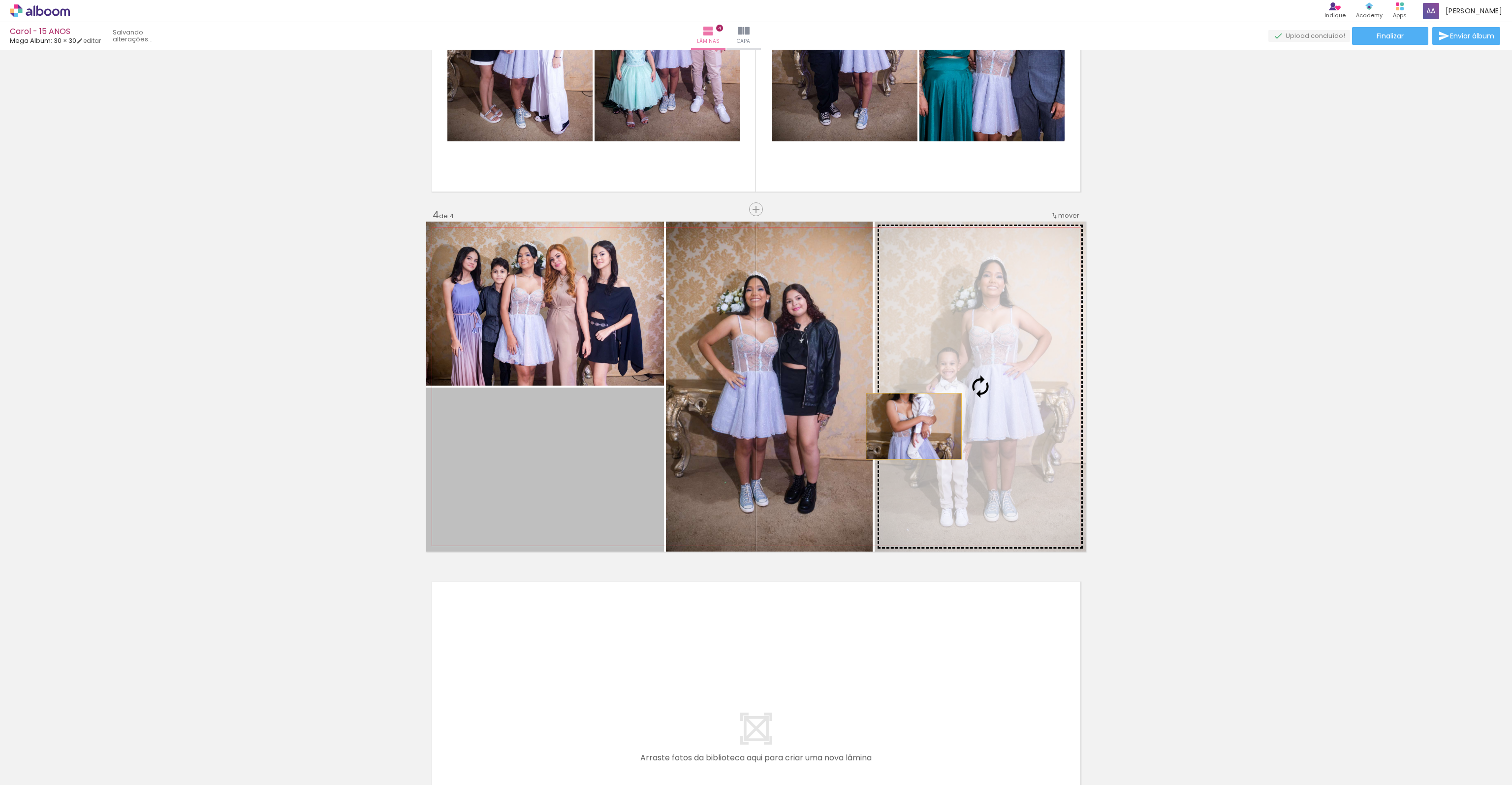
drag, startPoint x: 542, startPoint y: 483, endPoint x: 910, endPoint y: 426, distance: 372.4
click at [0, 0] on slot at bounding box center [0, 0] width 0 height 0
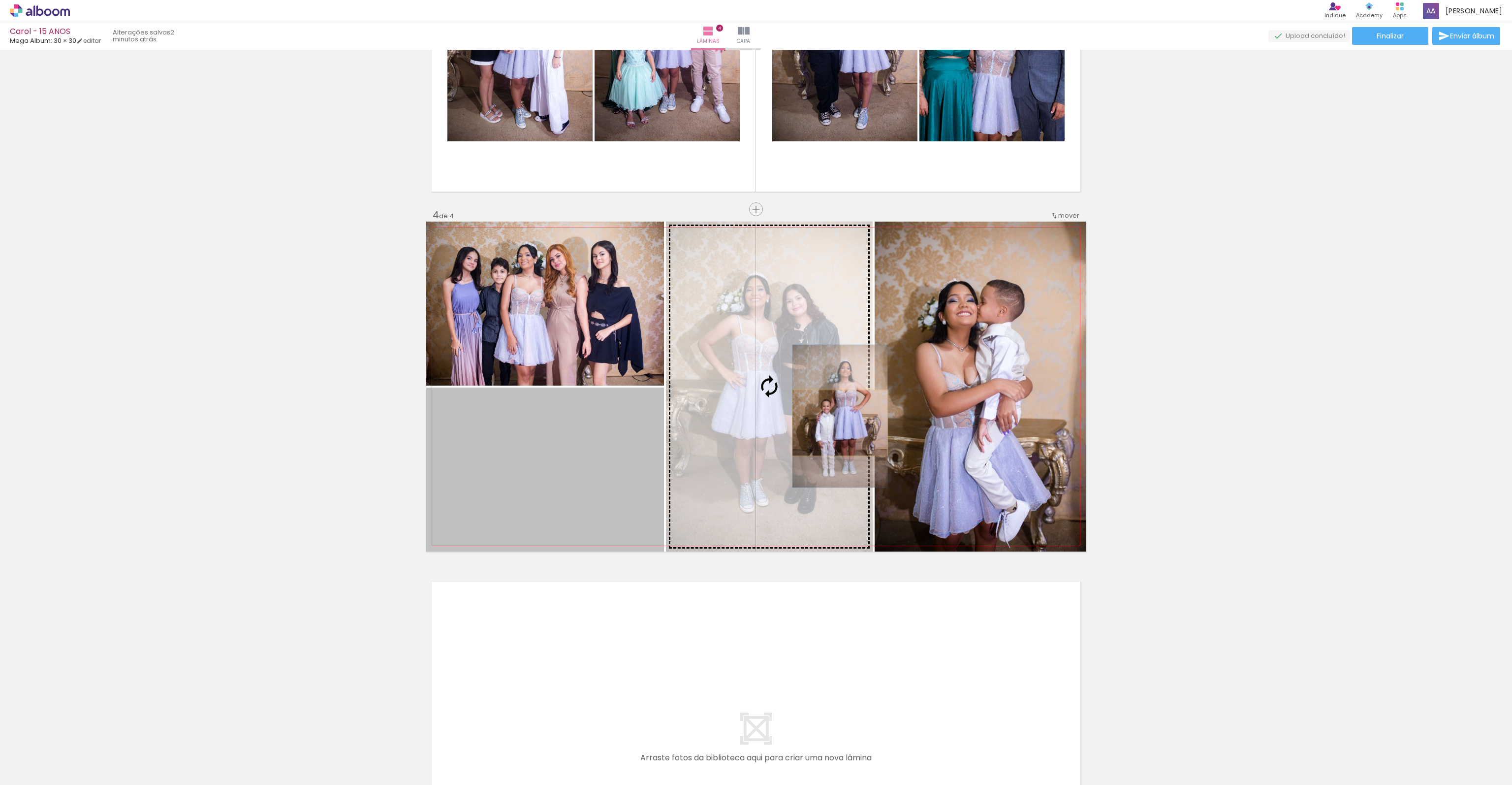
drag, startPoint x: 603, startPoint y: 492, endPoint x: 808, endPoint y: 434, distance: 213.0
click at [0, 0] on slot at bounding box center [0, 0] width 0 height 0
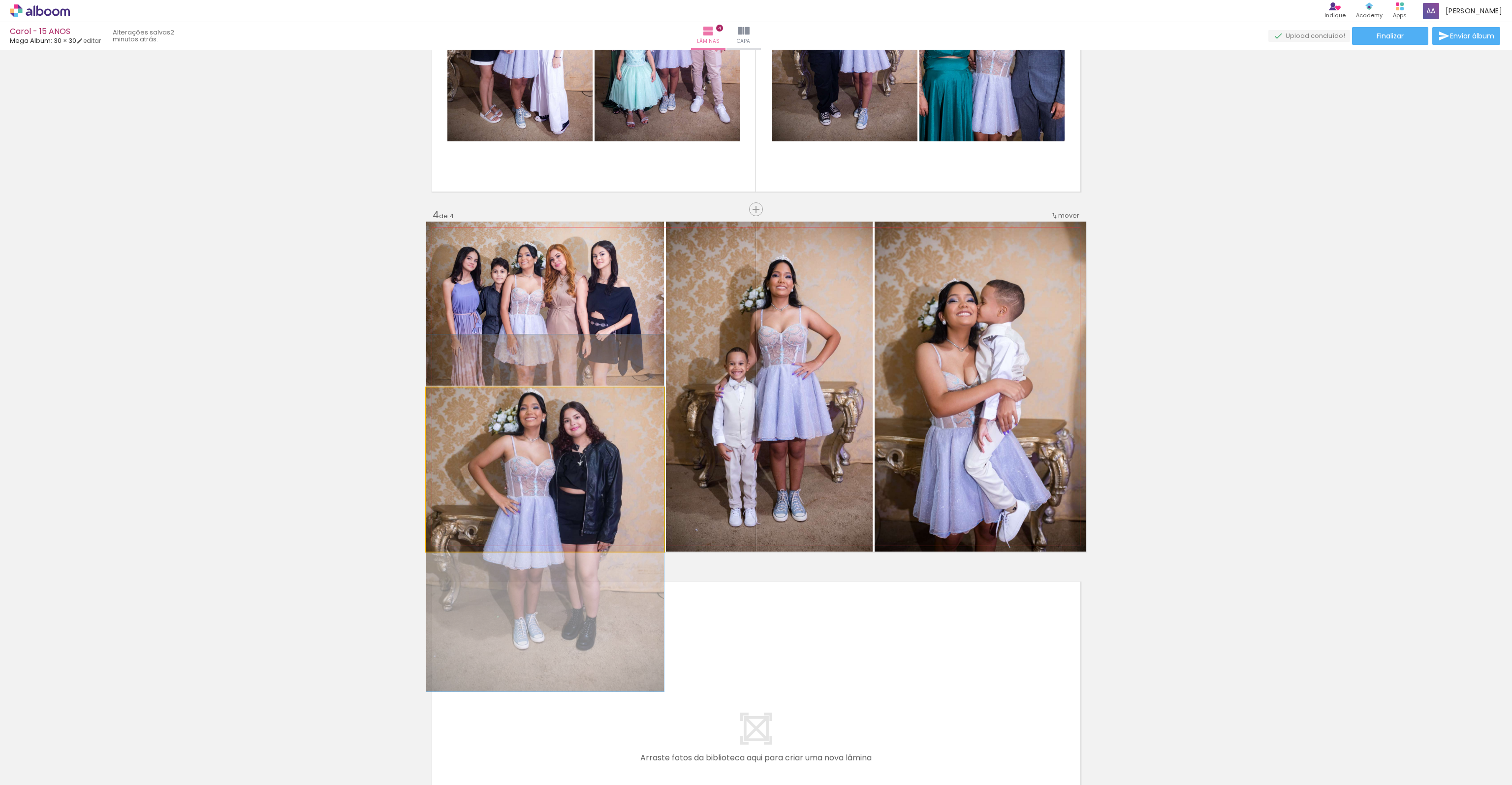
drag, startPoint x: 575, startPoint y: 432, endPoint x: 580, endPoint y: 476, distance: 44.3
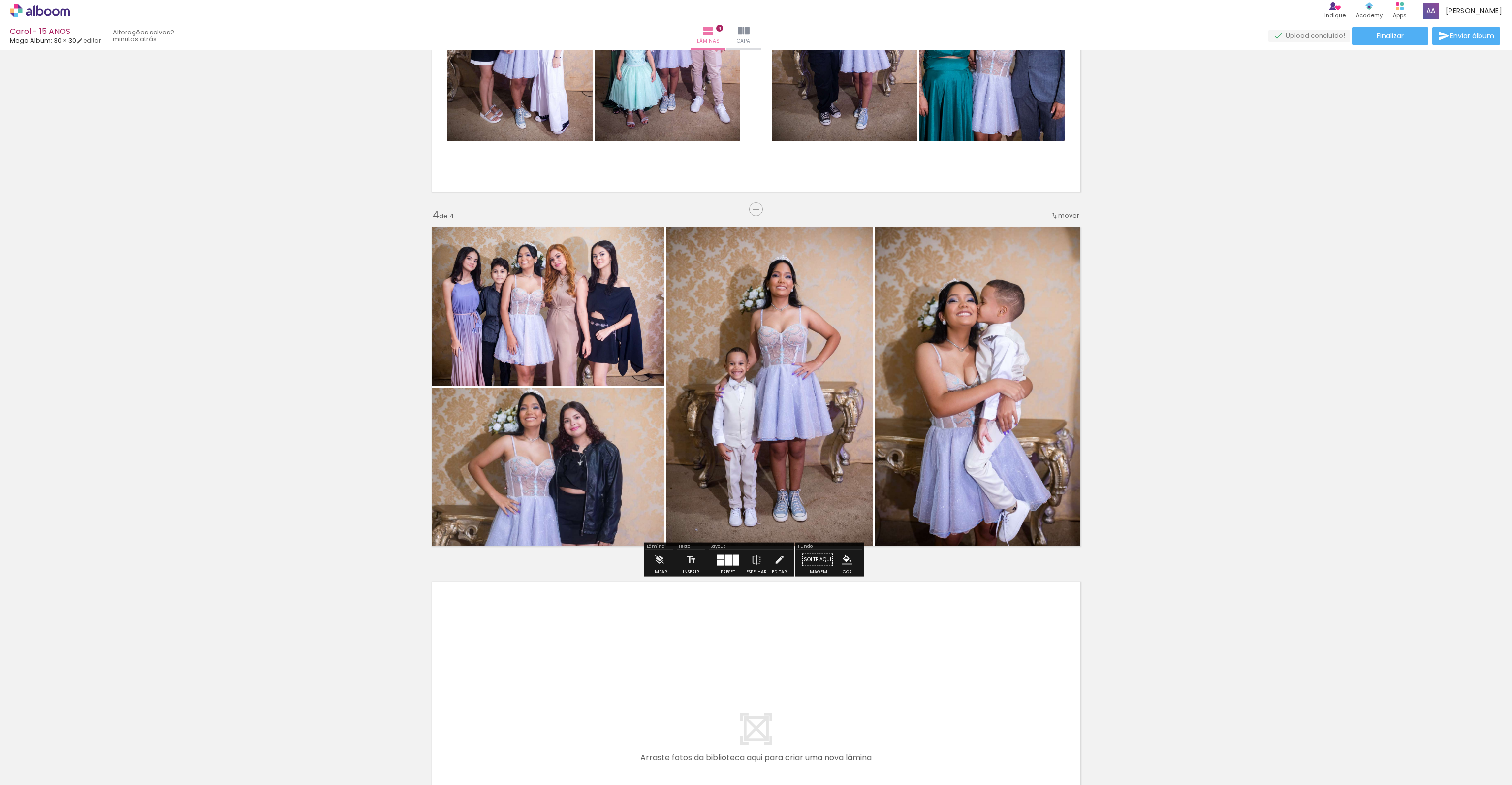
click at [260, 427] on div "Inserir lâmina 1 de 4 Inserir lâmina 2 de 4 Inserir lâmina 3 de 4 Inserir lâmin…" at bounding box center [756, 19] width 1512 height 1773
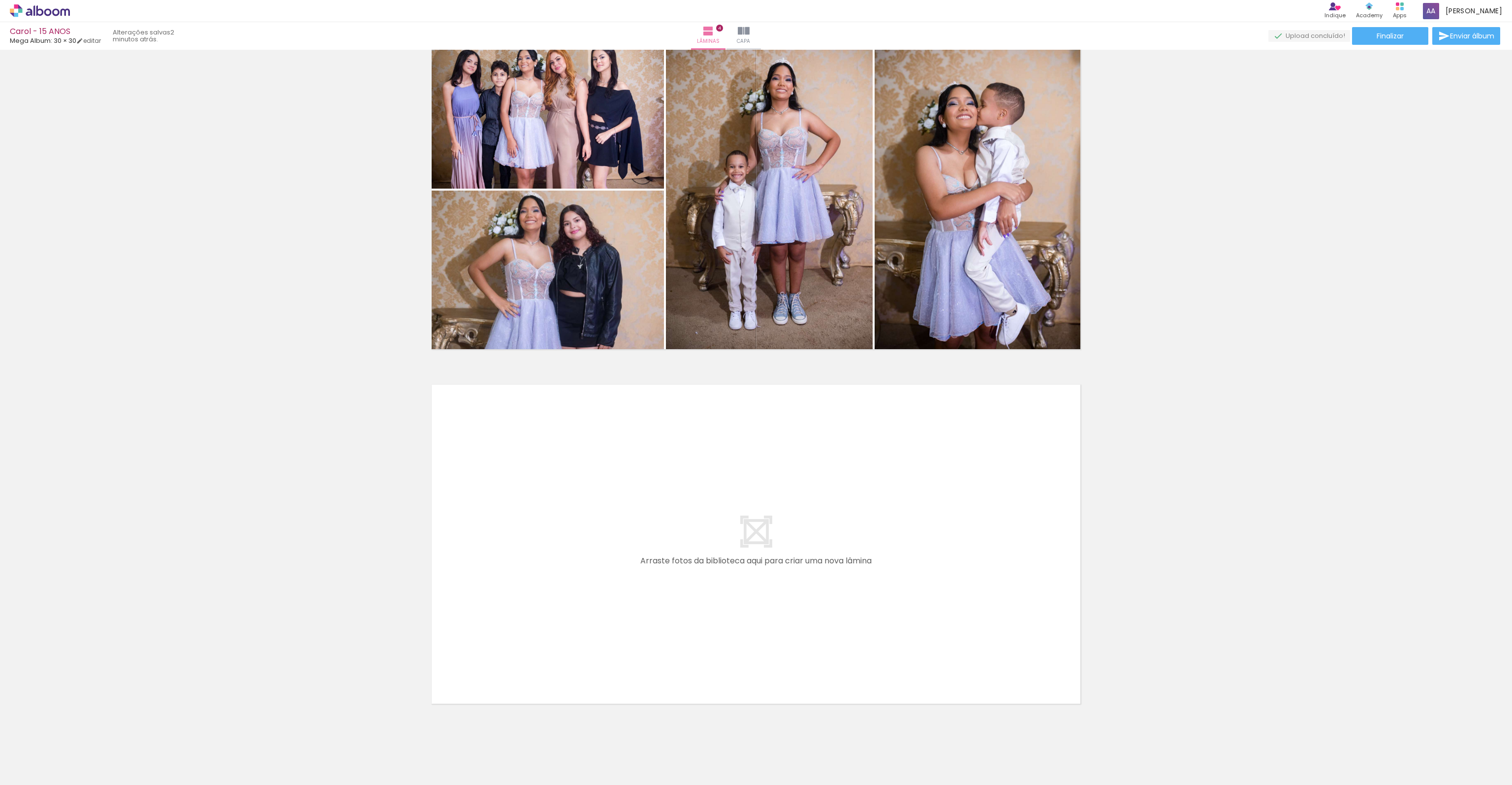
scroll to position [0, 289]
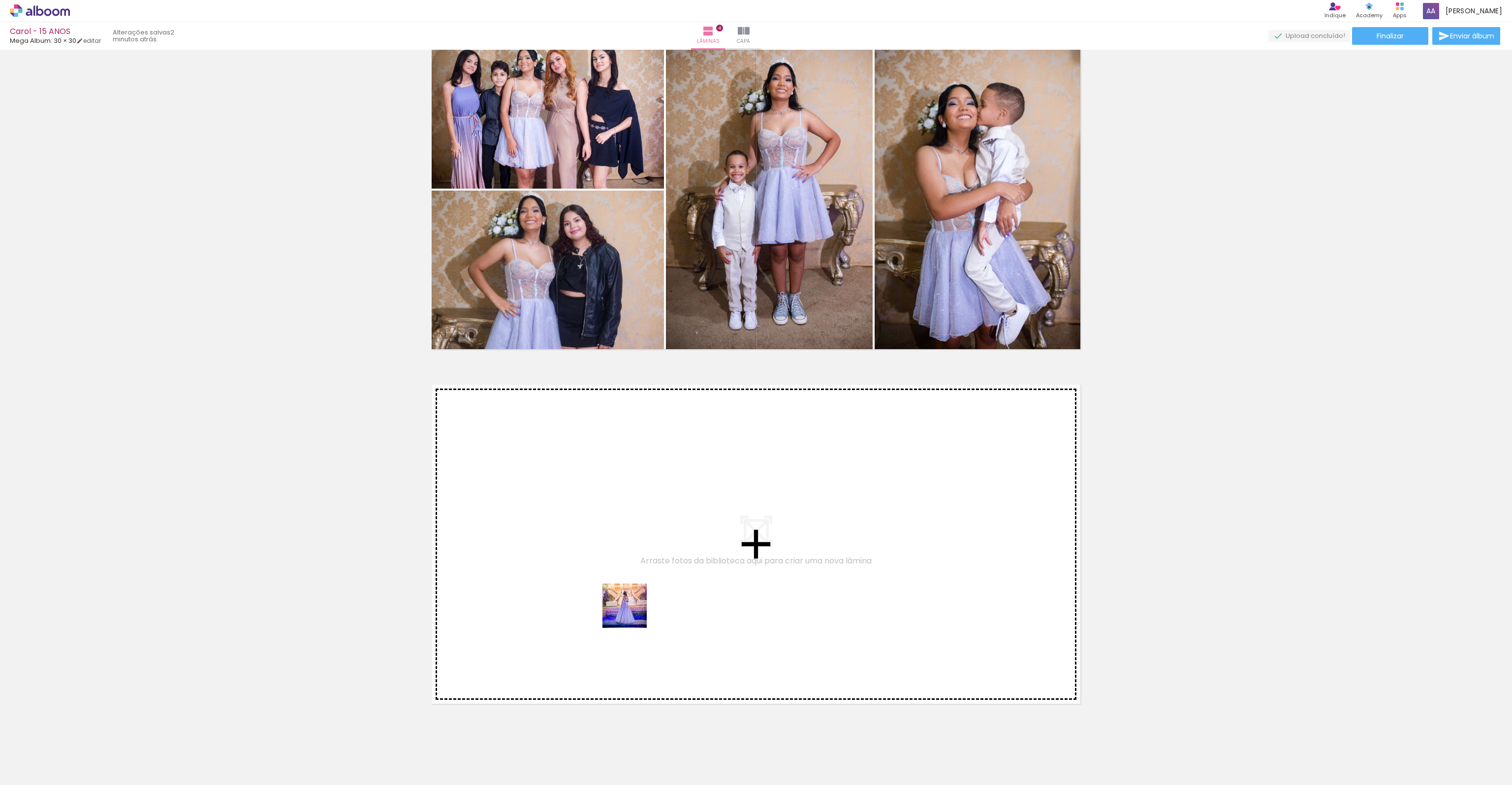
drag, startPoint x: 747, startPoint y: 756, endPoint x: 731, endPoint y: 717, distance: 42.2
click at [632, 614] on quentale-workspace at bounding box center [756, 392] width 1512 height 785
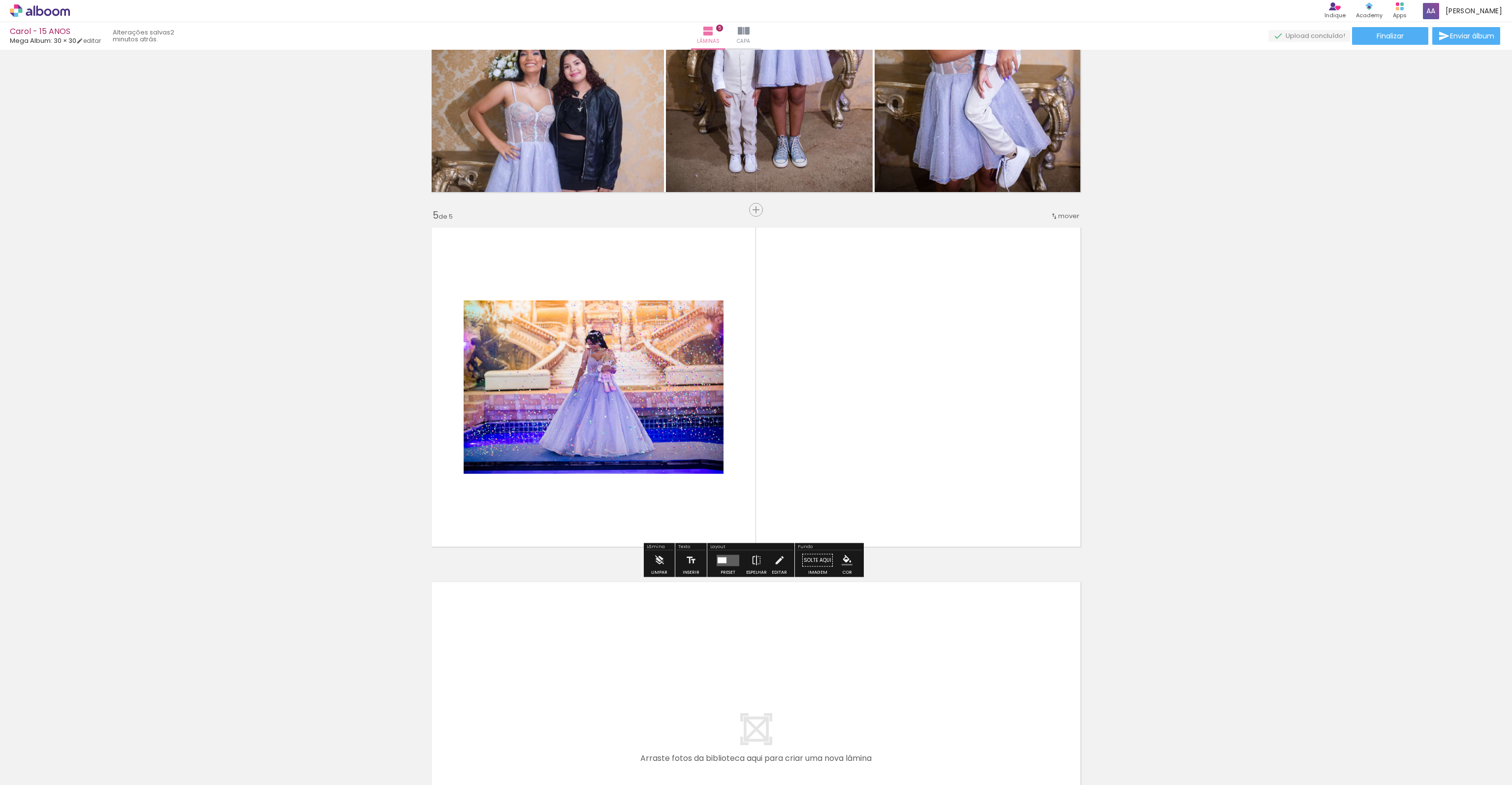
scroll to position [1275, 0]
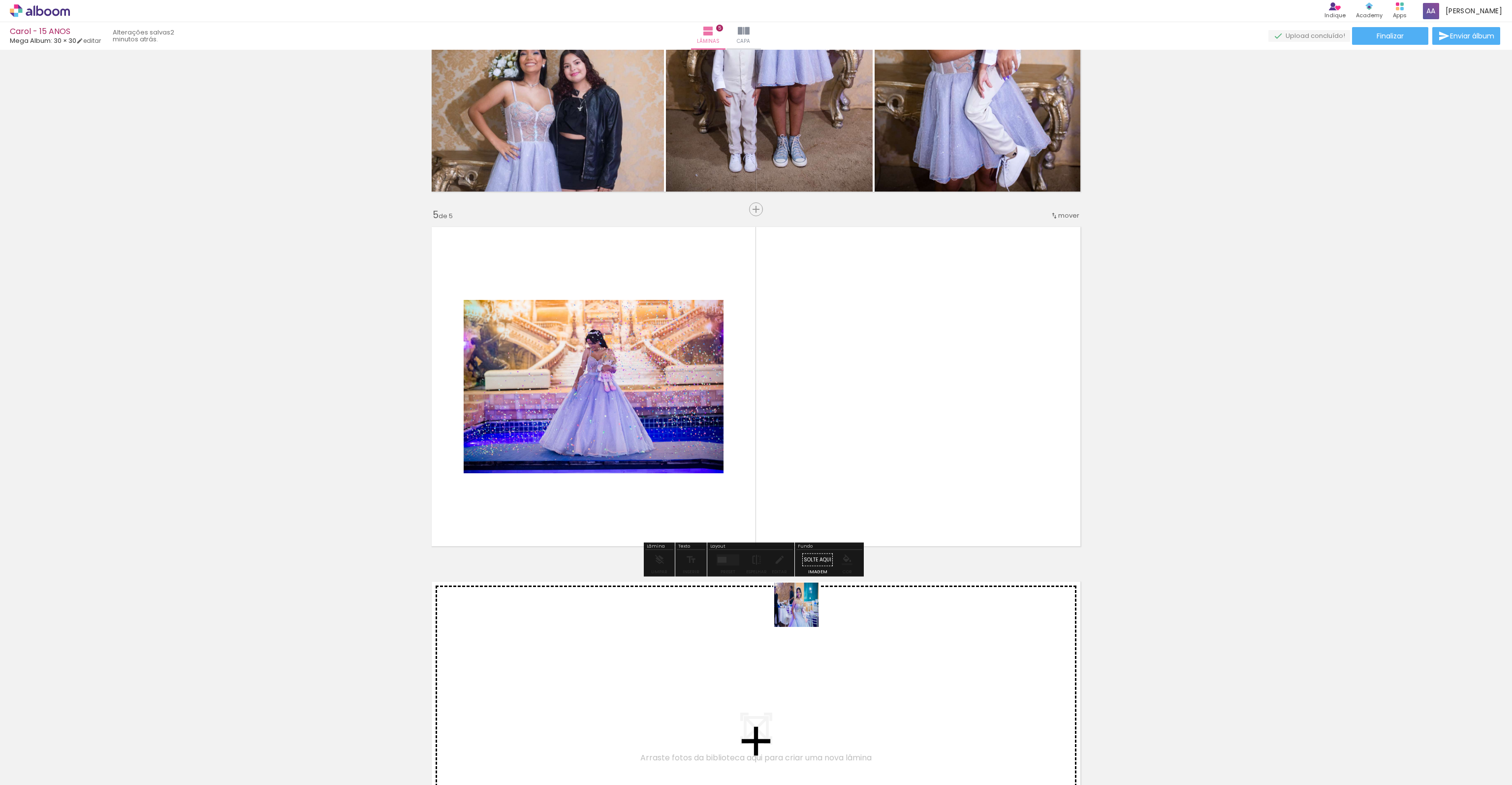
drag, startPoint x: 805, startPoint y: 739, endPoint x: 846, endPoint y: 512, distance: 230.7
click at [831, 492] on quentale-workspace at bounding box center [756, 392] width 1512 height 785
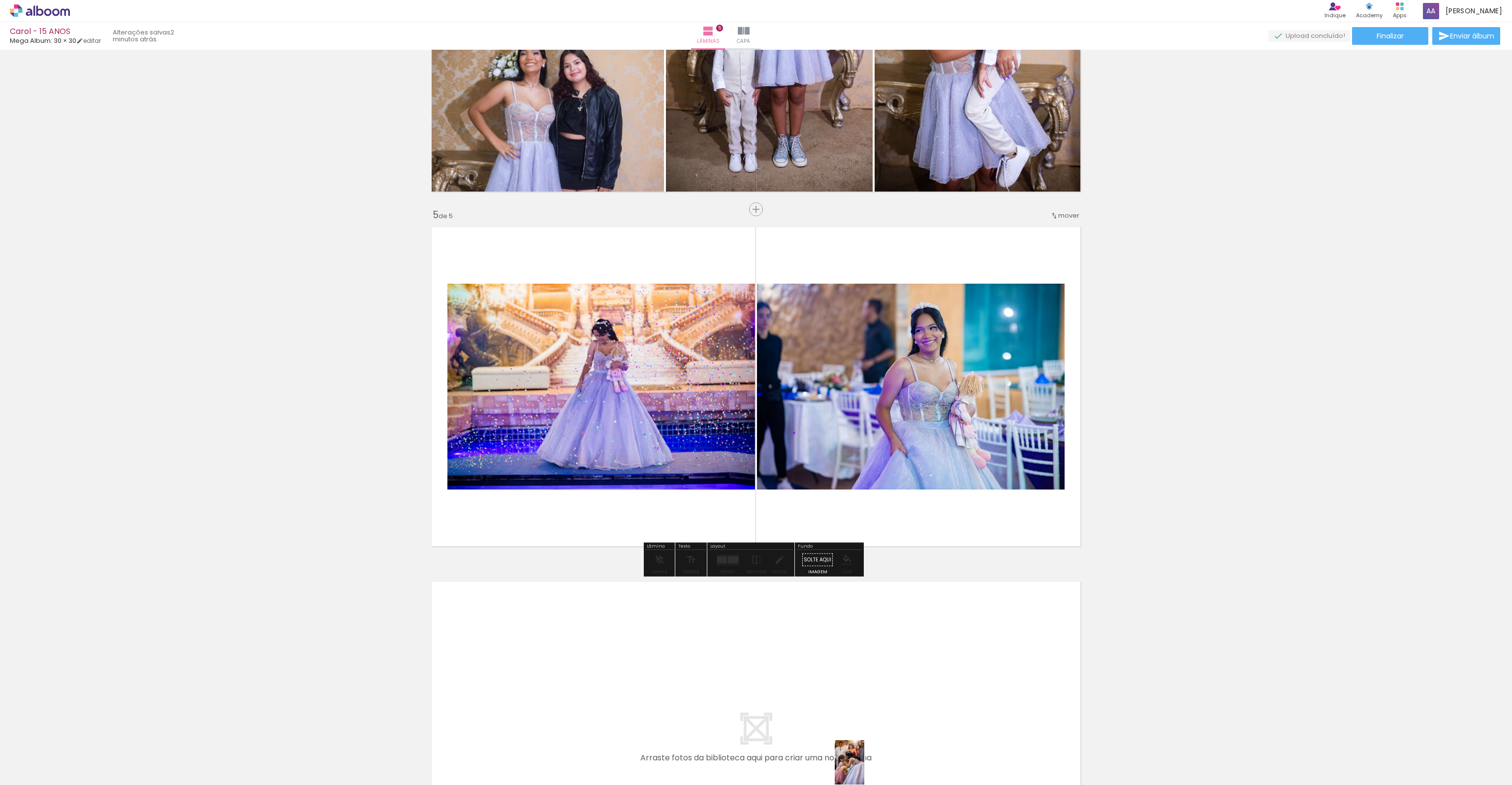
drag, startPoint x: 864, startPoint y: 743, endPoint x: 864, endPoint y: 770, distance: 27.0
click at [864, 770] on div at bounding box center [856, 752] width 32 height 49
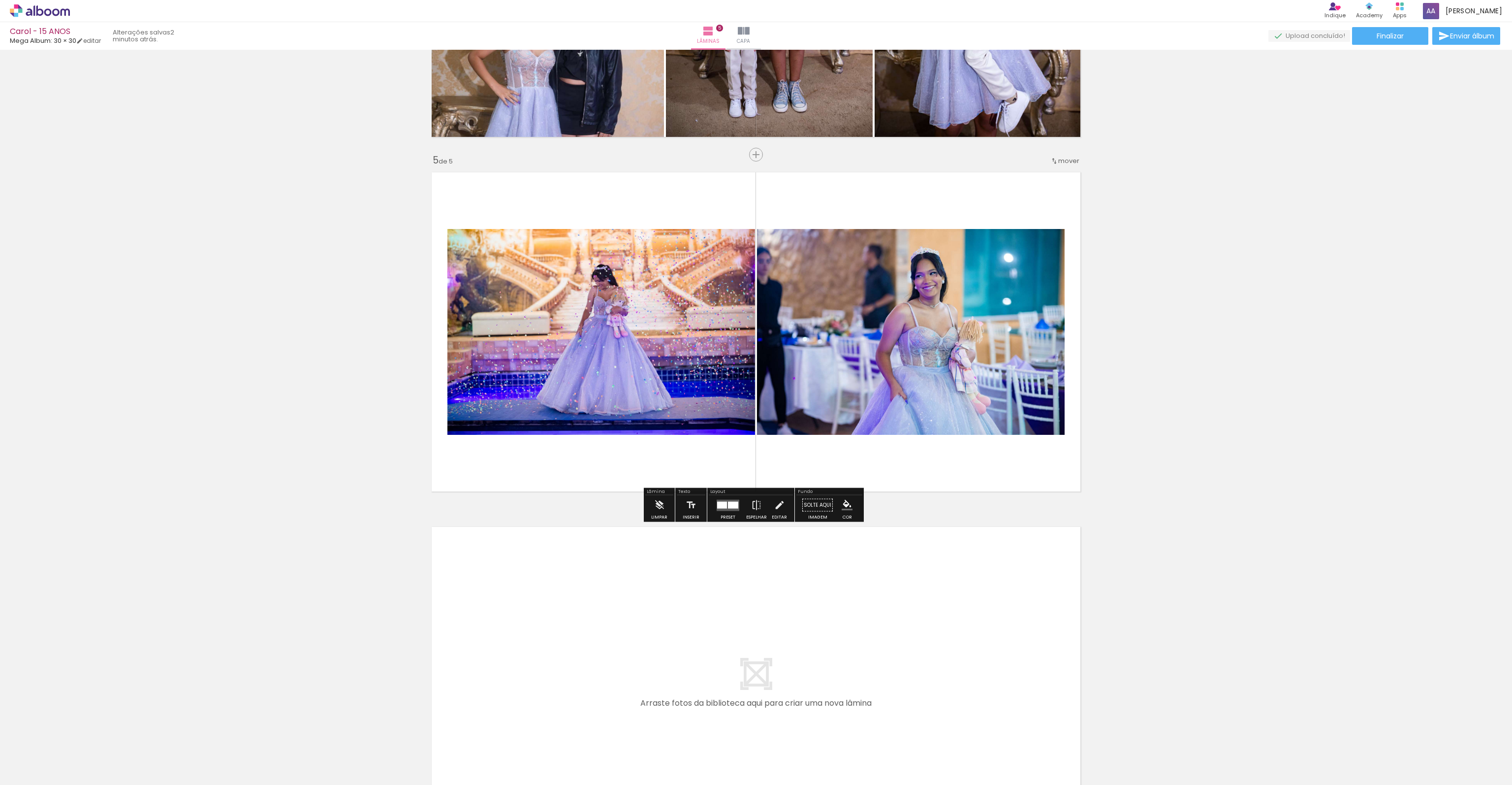
scroll to position [1423, 0]
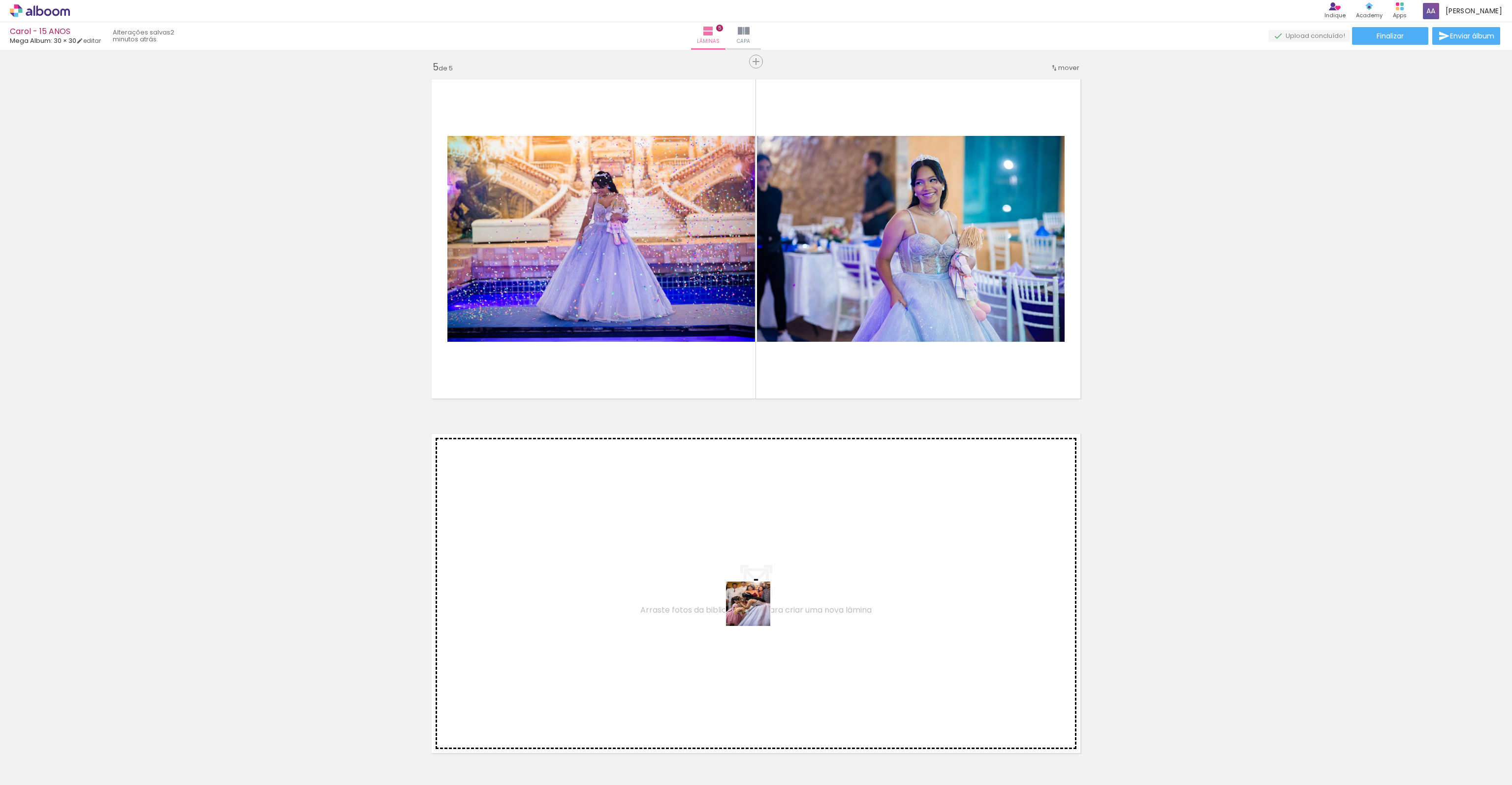
drag, startPoint x: 867, startPoint y: 759, endPoint x: 755, endPoint y: 611, distance: 185.6
click at [755, 611] on quentale-workspace at bounding box center [756, 392] width 1512 height 785
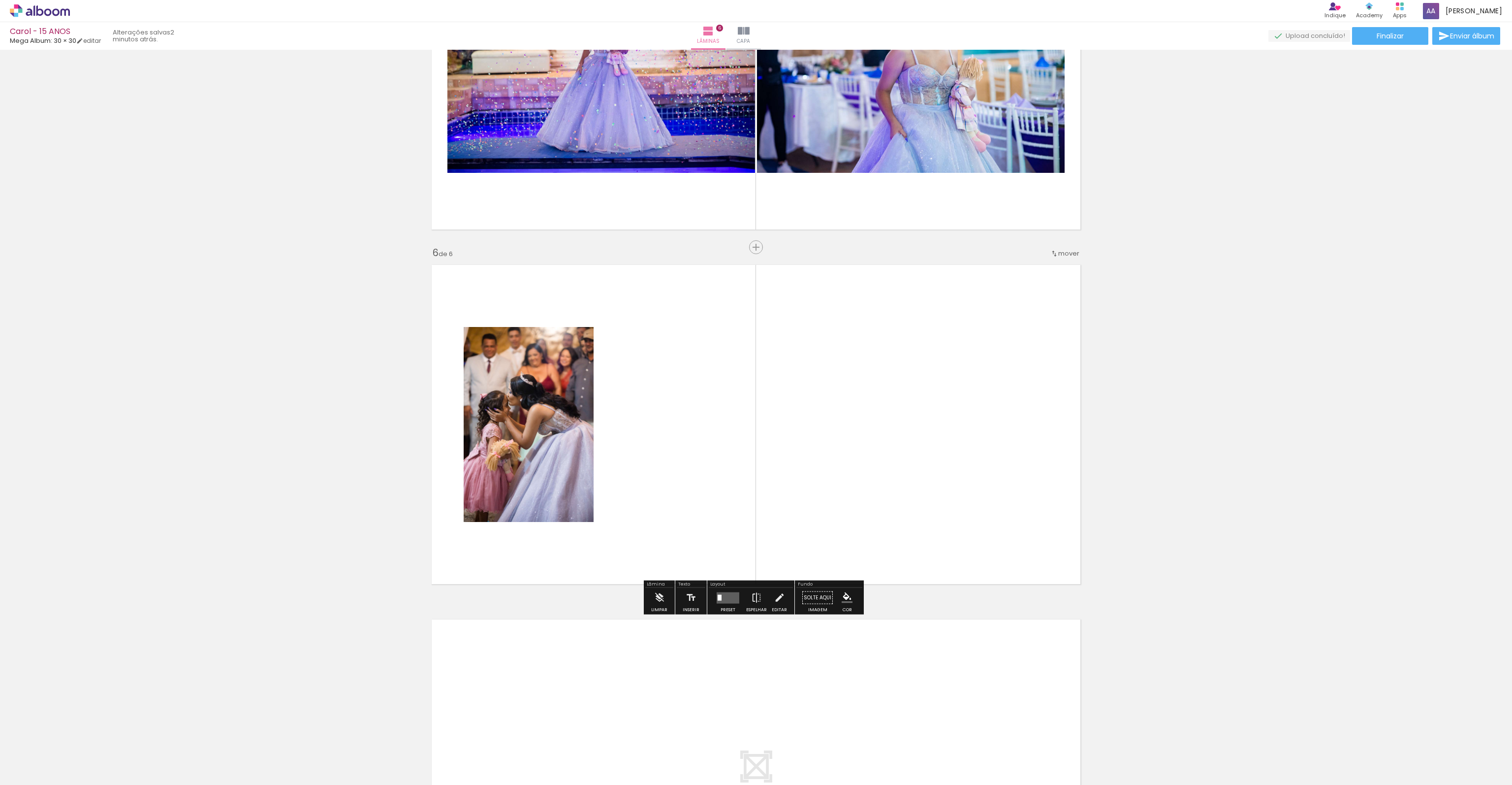
scroll to position [1629, 0]
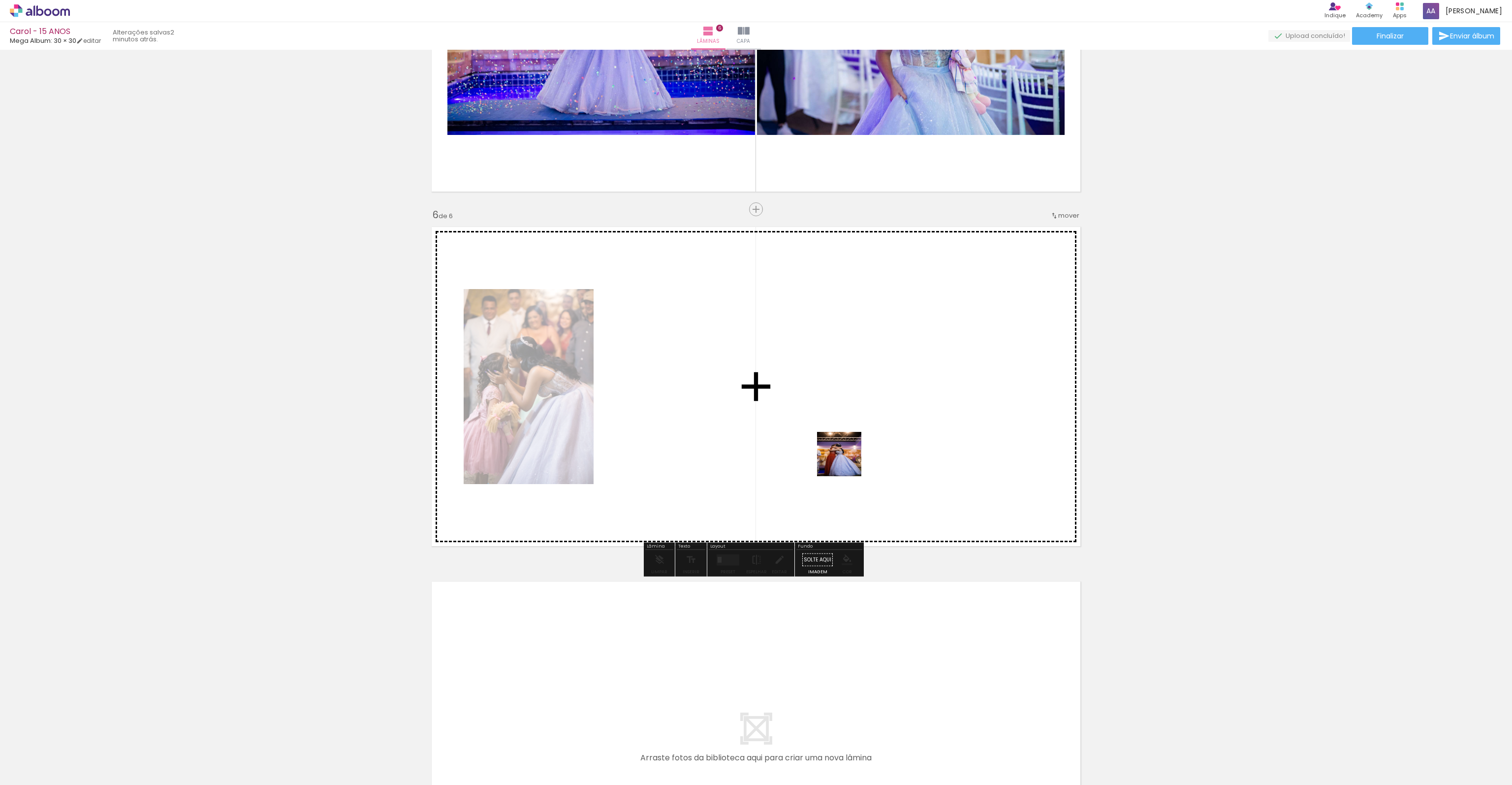
drag, startPoint x: 902, startPoint y: 696, endPoint x: 899, endPoint y: 513, distance: 183.0
click at [843, 444] on quentale-workspace at bounding box center [756, 392] width 1512 height 785
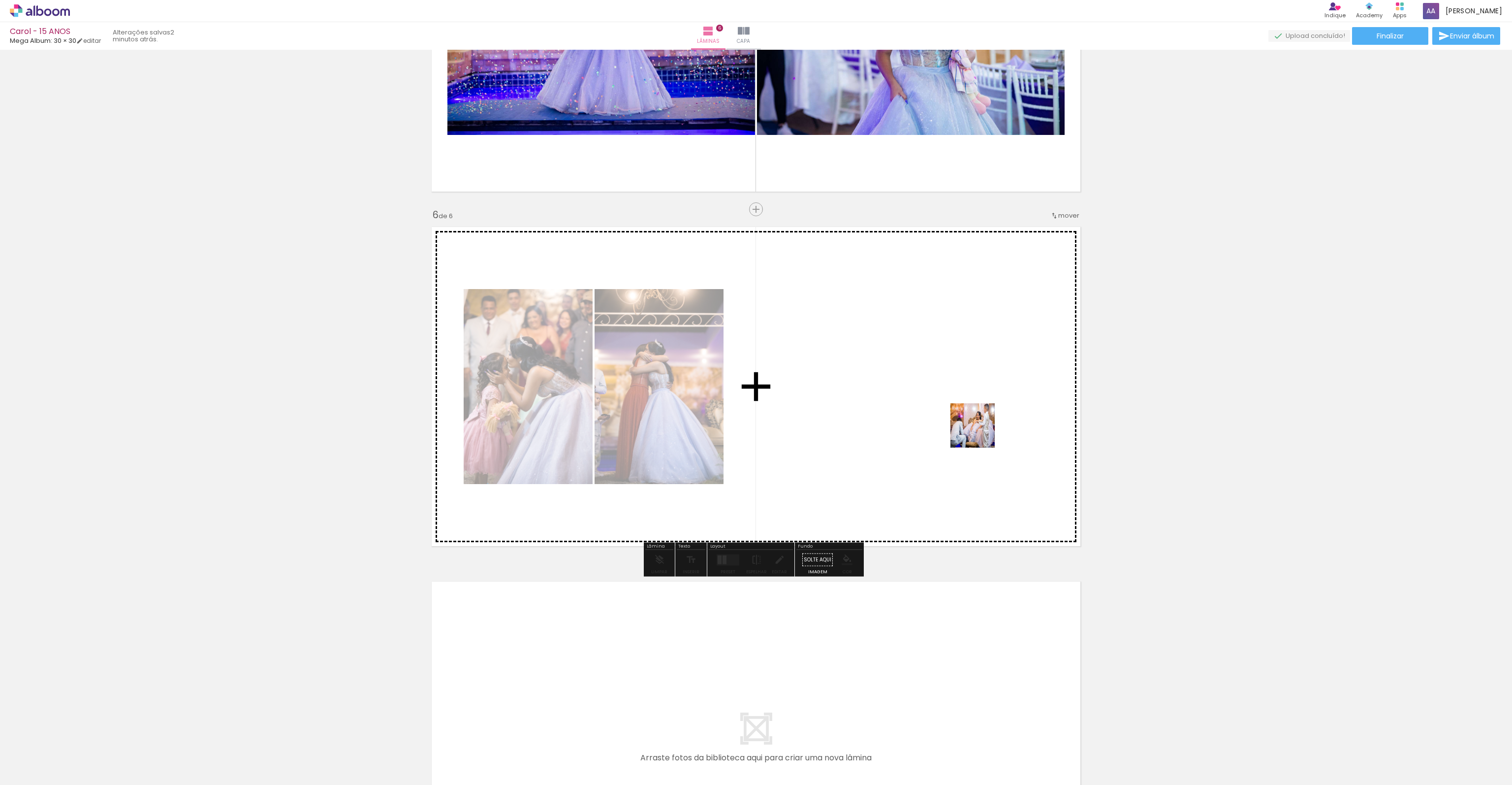
drag, startPoint x: 965, startPoint y: 718, endPoint x: 980, endPoint y: 432, distance: 286.4
click at [980, 432] on quentale-workspace at bounding box center [756, 392] width 1512 height 785
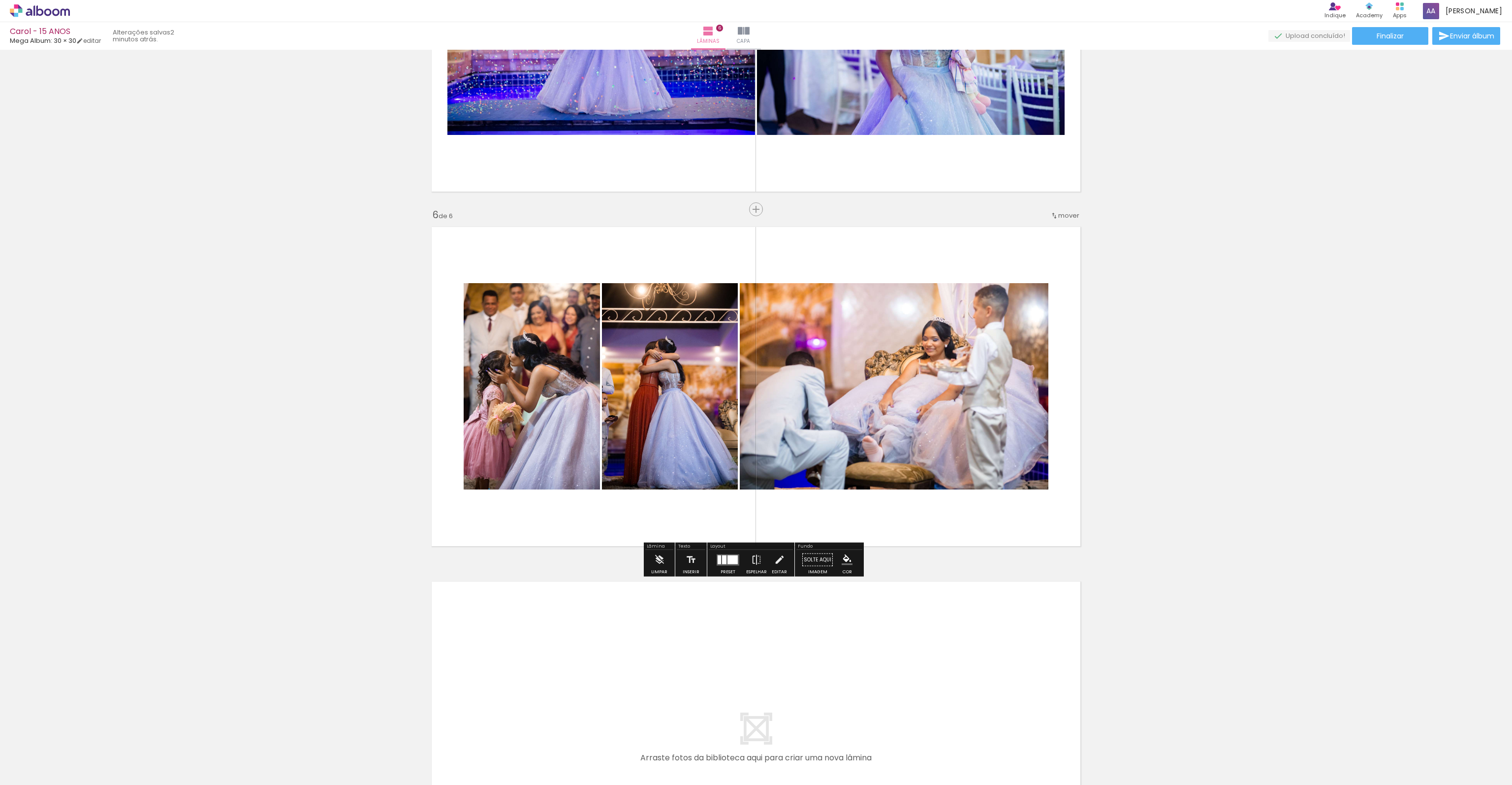
click at [727, 560] on div at bounding box center [733, 559] width 11 height 9
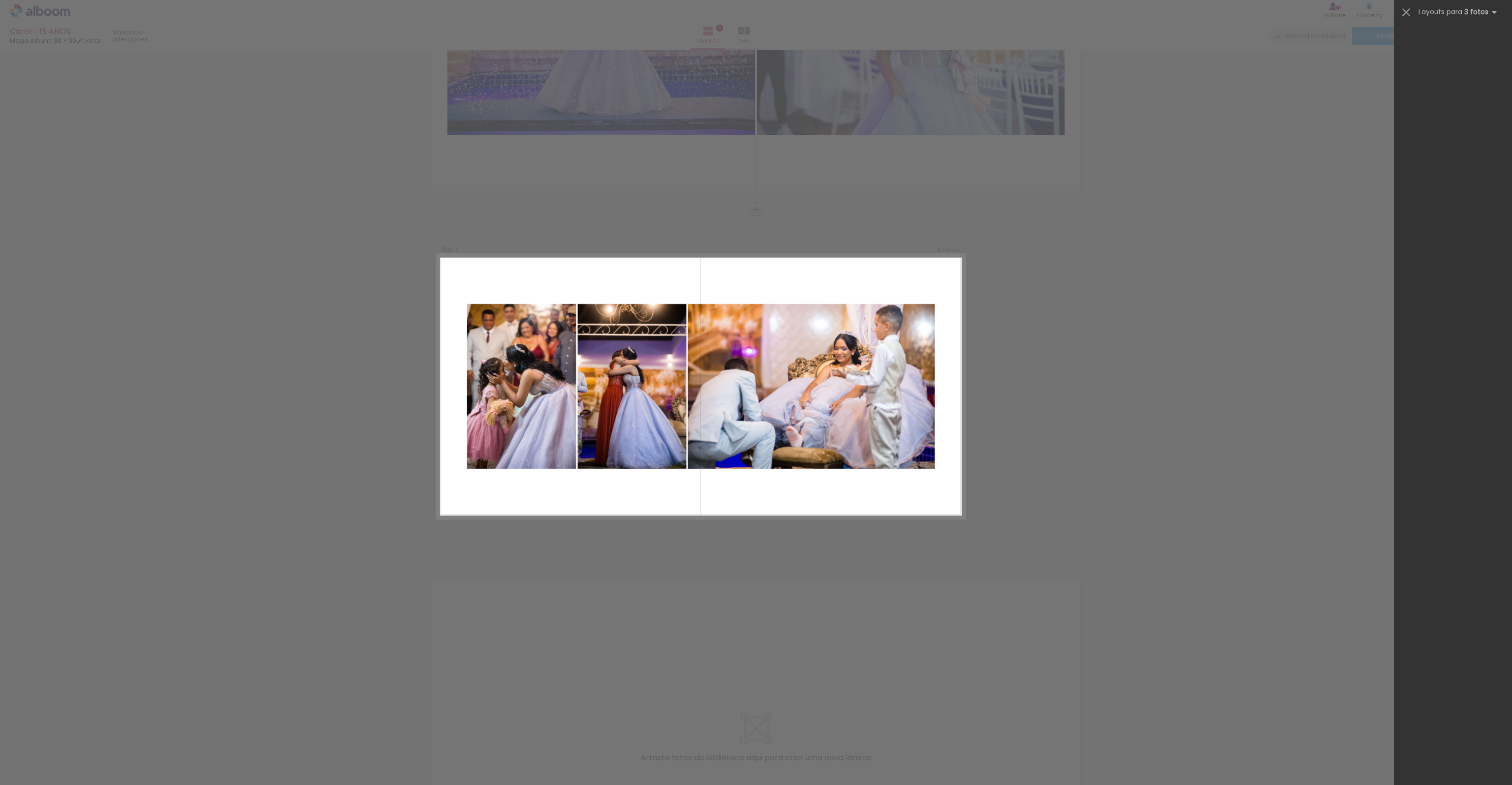
scroll to position [0, 0]
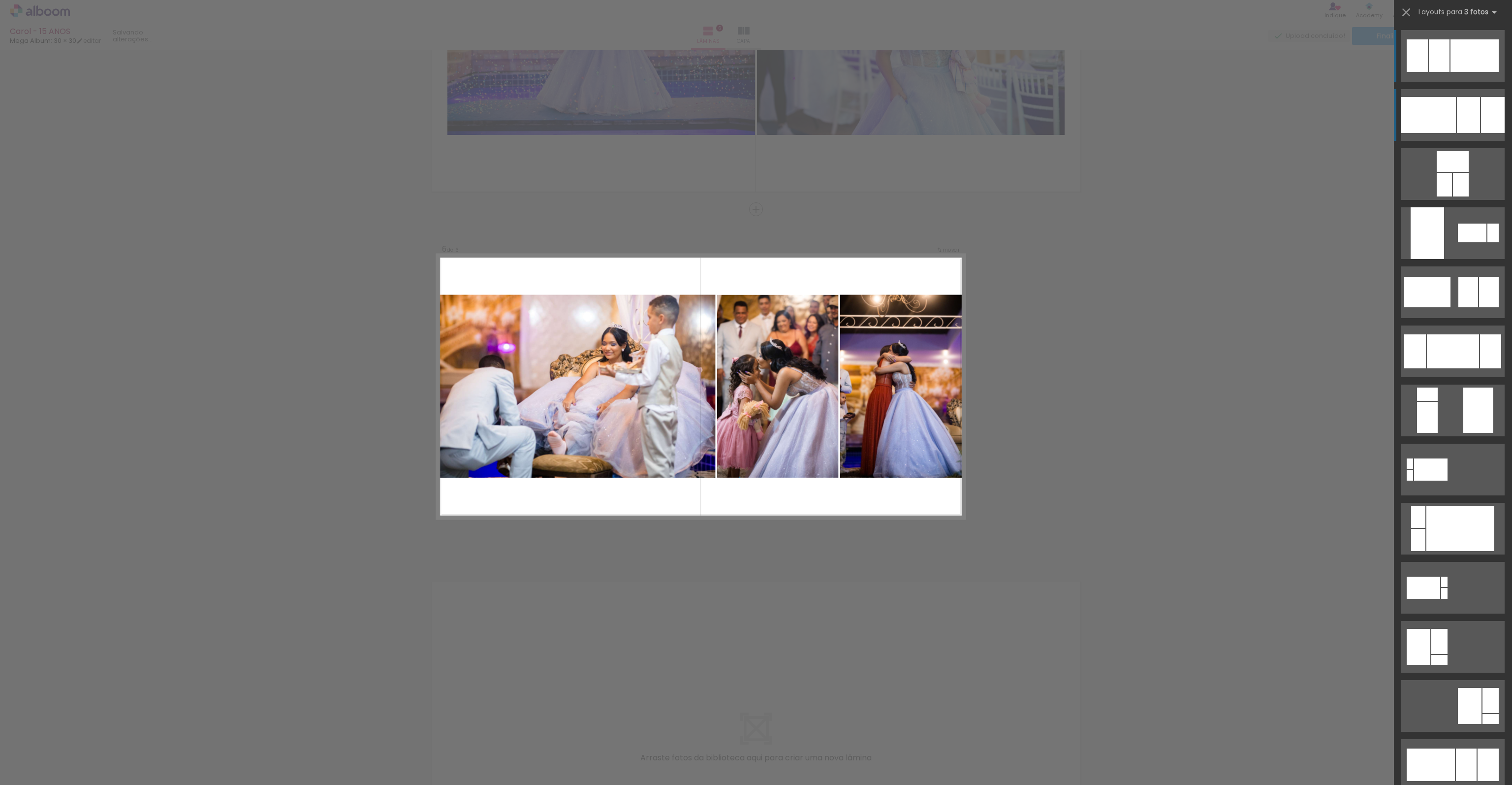
click at [1471, 122] on div at bounding box center [1468, 114] width 23 height 36
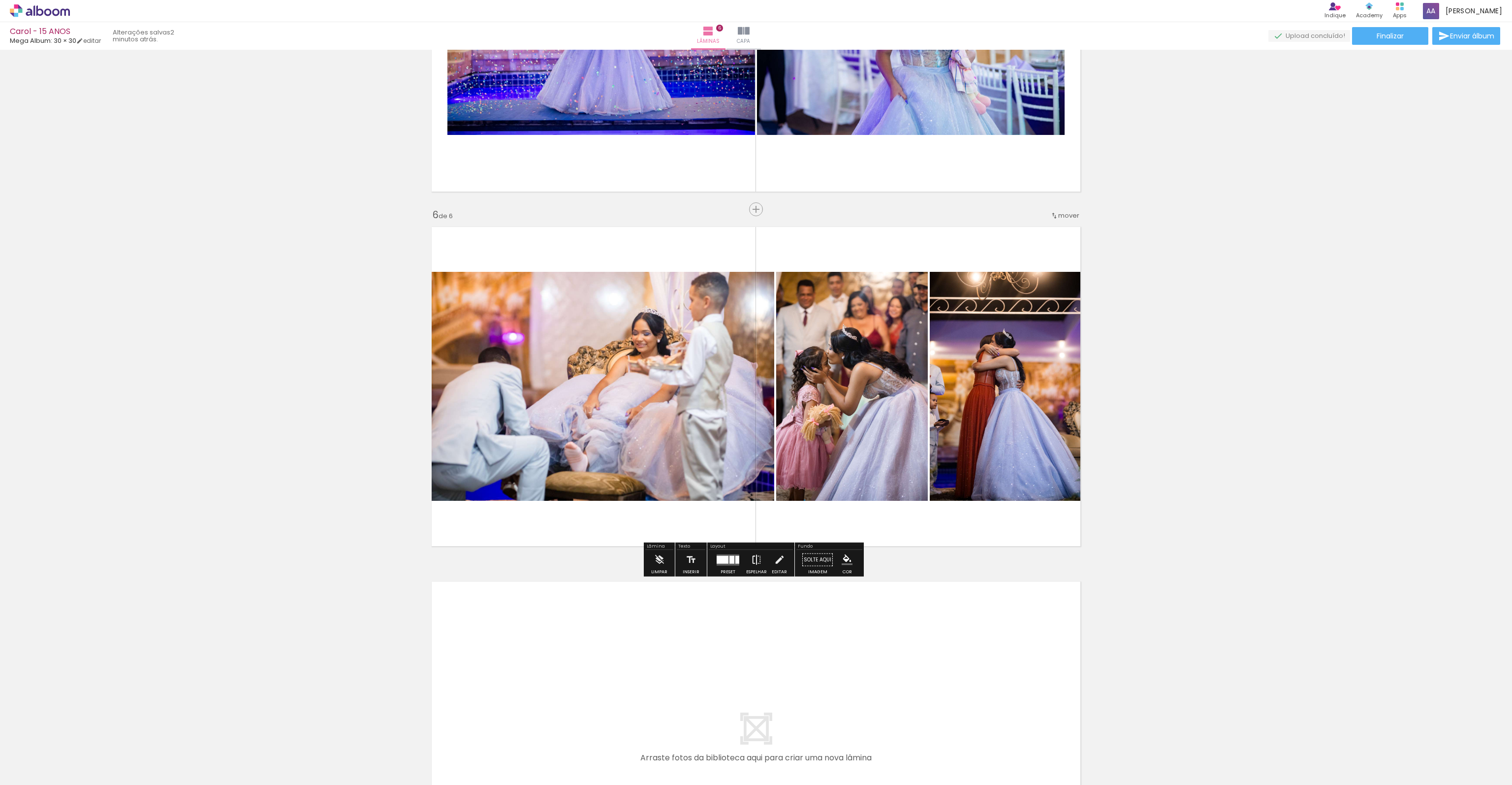
click at [753, 563] on iron-icon at bounding box center [757, 560] width 11 height 20
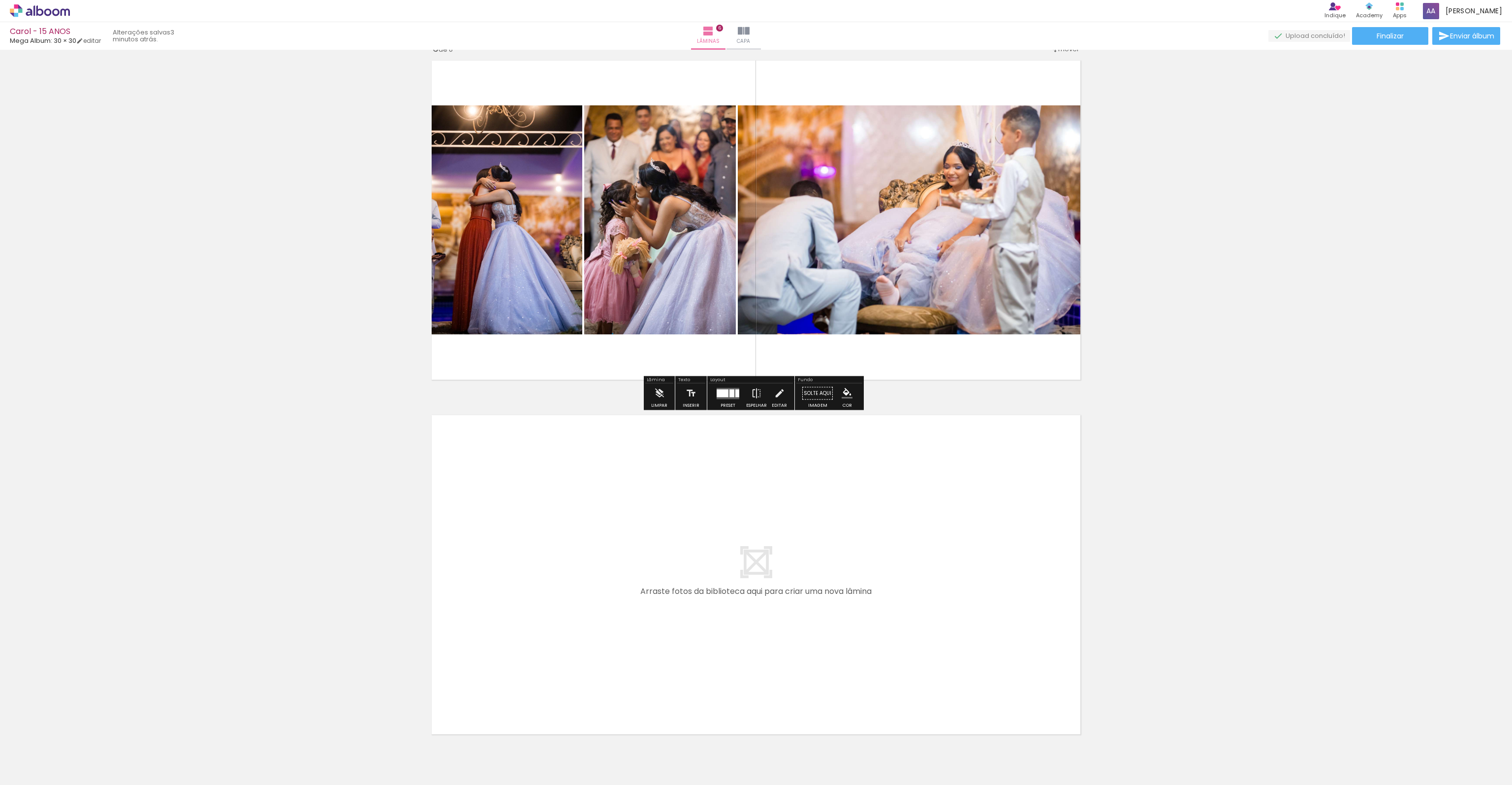
scroll to position [1847, 0]
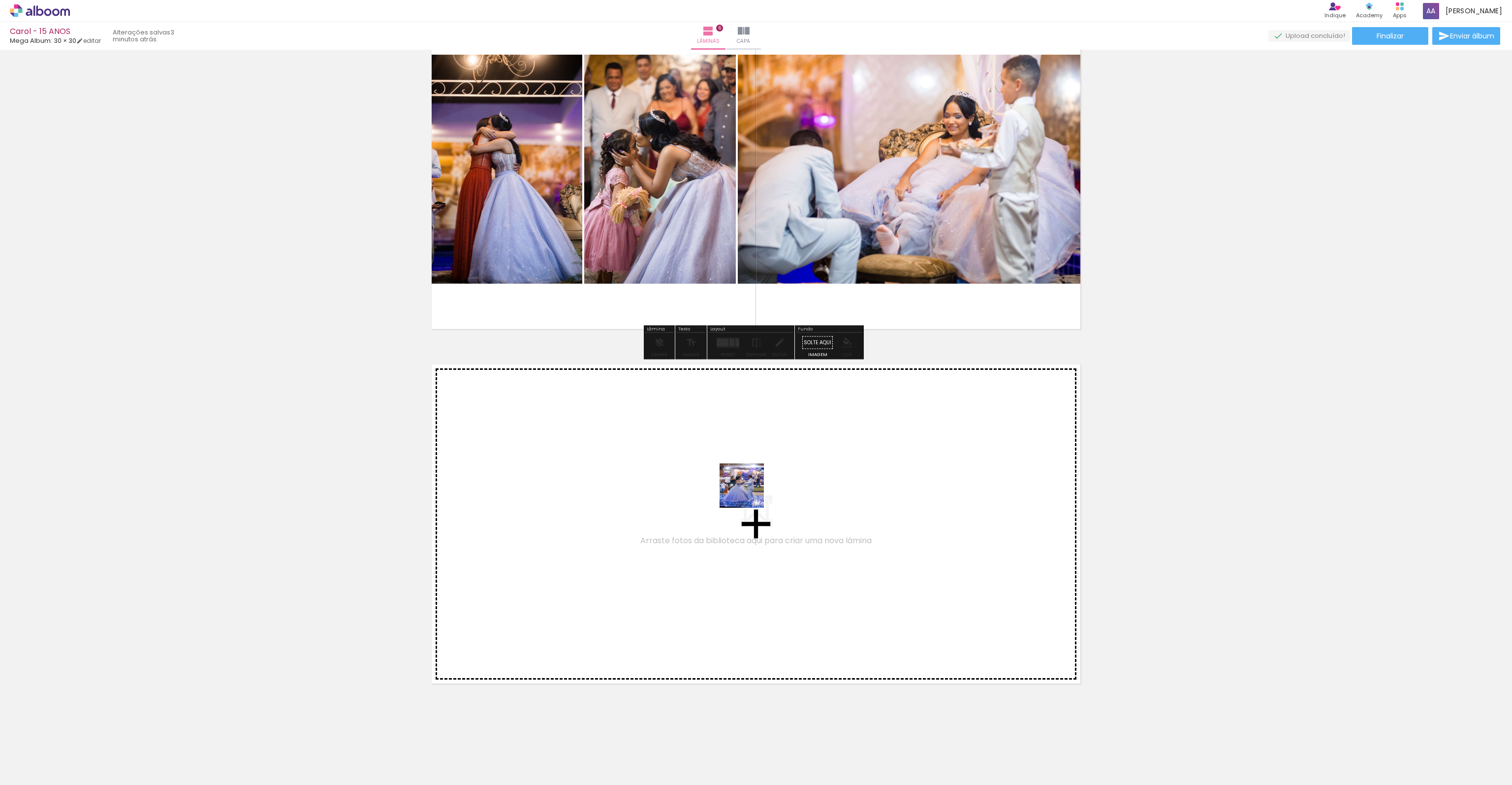
drag, startPoint x: 1032, startPoint y: 748, endPoint x: 743, endPoint y: 492, distance: 386.1
click at [743, 492] on quentale-workspace at bounding box center [756, 392] width 1512 height 785
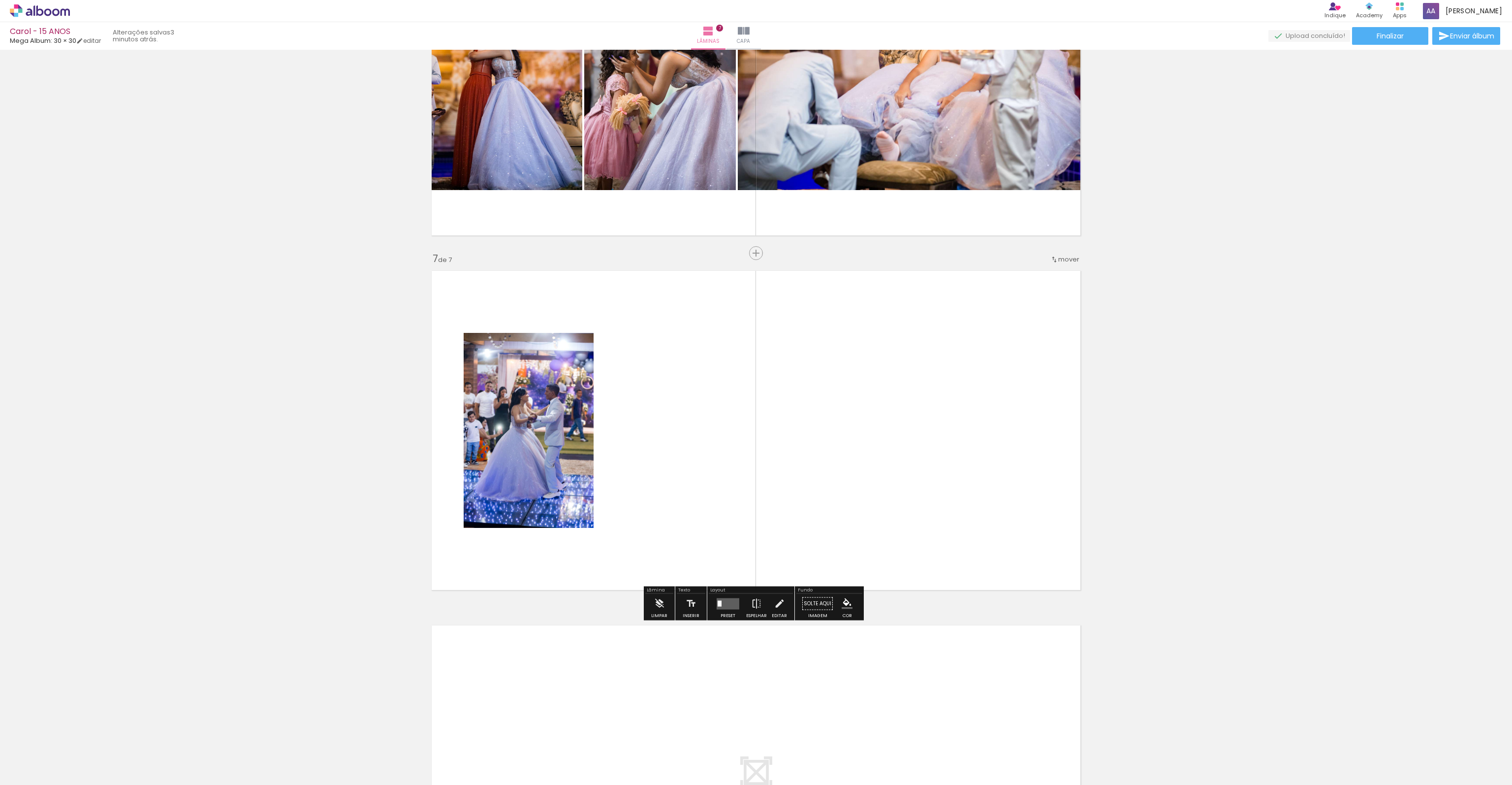
scroll to position [1983, 0]
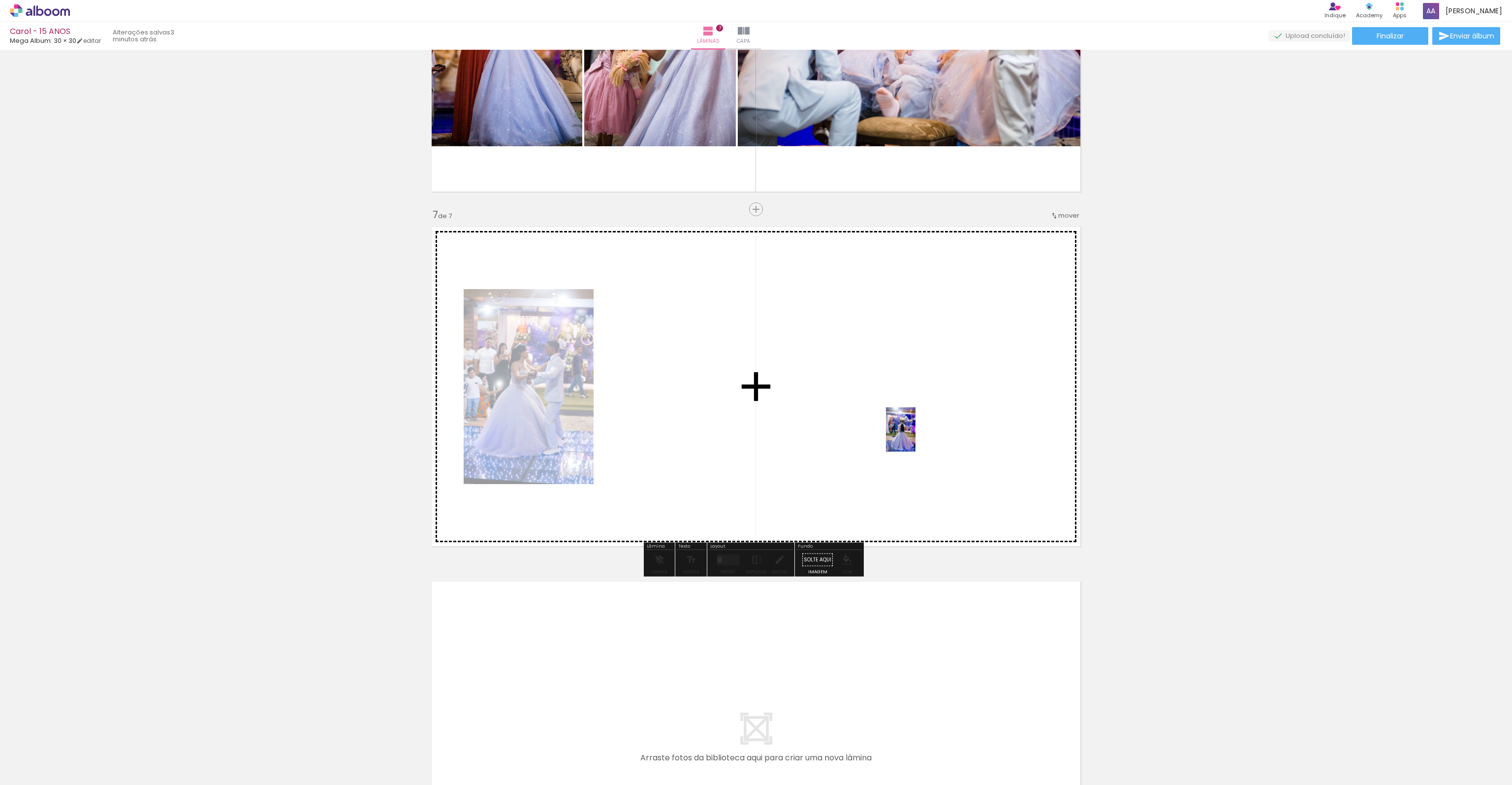
drag, startPoint x: 1069, startPoint y: 750, endPoint x: 914, endPoint y: 436, distance: 350.2
click at [916, 436] on quentale-workspace at bounding box center [756, 392] width 1512 height 785
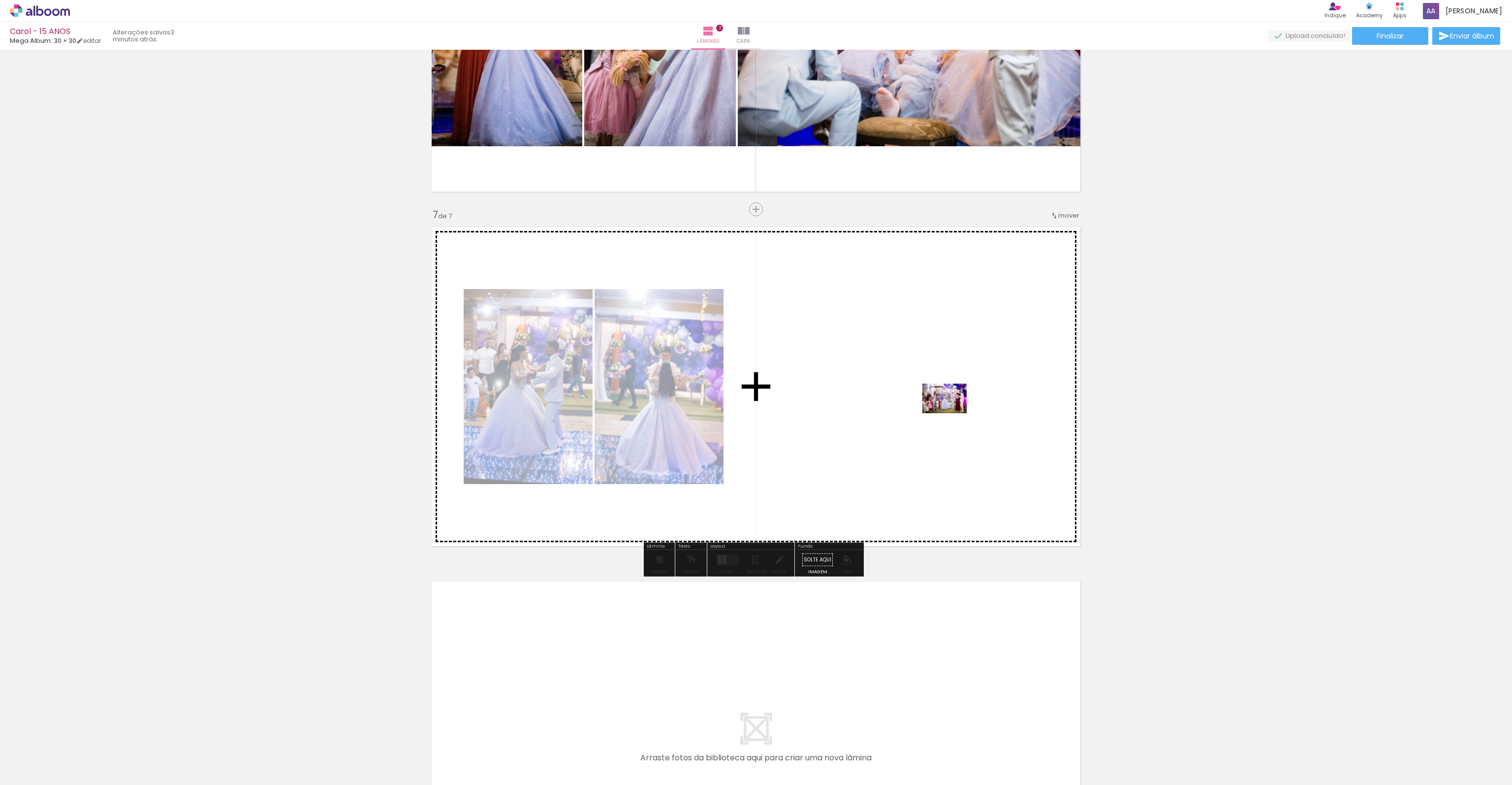
drag, startPoint x: 1138, startPoint y: 757, endPoint x: 952, endPoint y: 413, distance: 391.1
click at [952, 413] on quentale-workspace at bounding box center [756, 392] width 1512 height 785
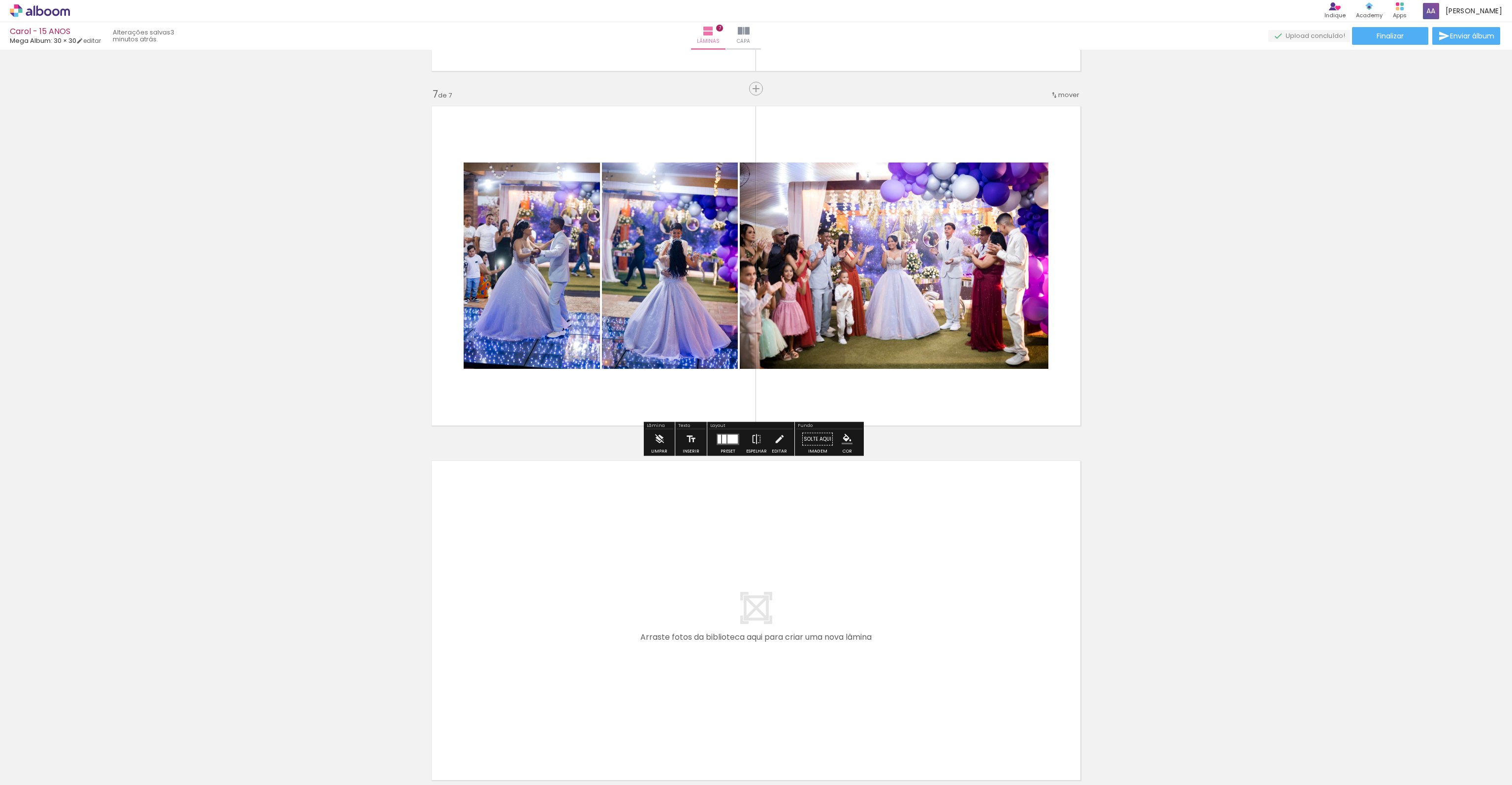
scroll to position [2201, 0]
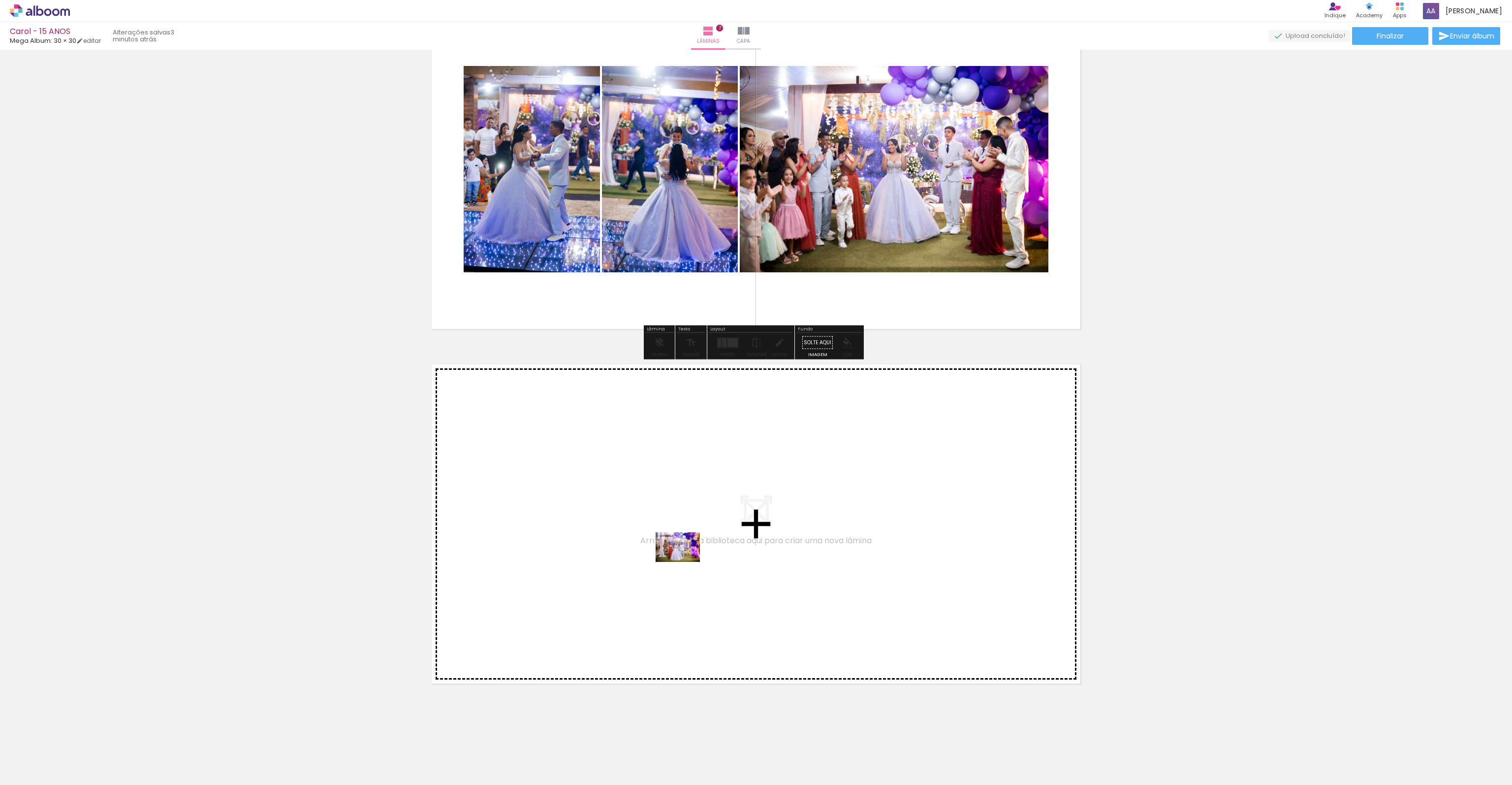
drag, startPoint x: 1207, startPoint y: 747, endPoint x: 685, endPoint y: 562, distance: 553.8
click at [685, 562] on quentale-workspace at bounding box center [756, 392] width 1512 height 785
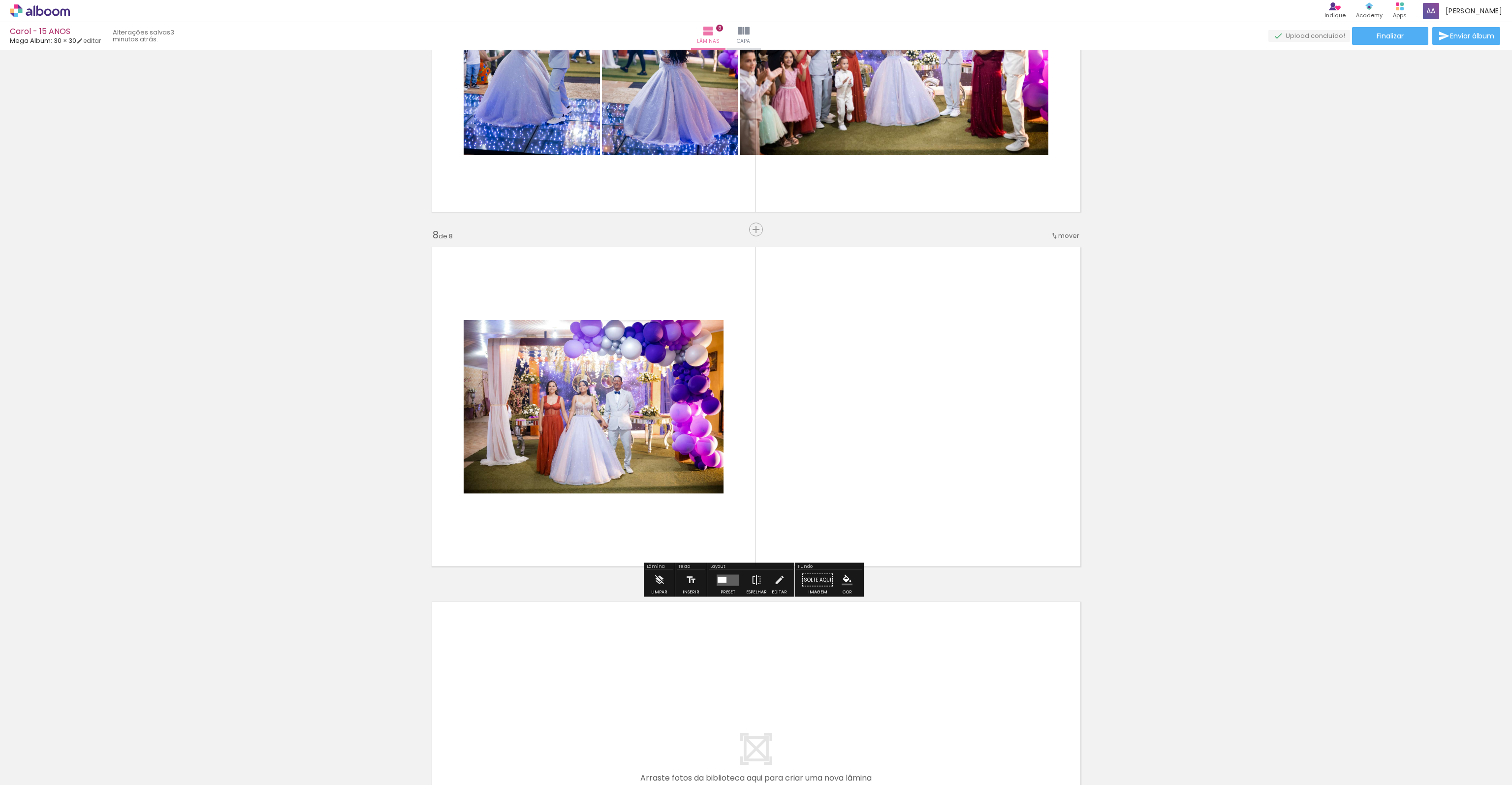
scroll to position [2338, 0]
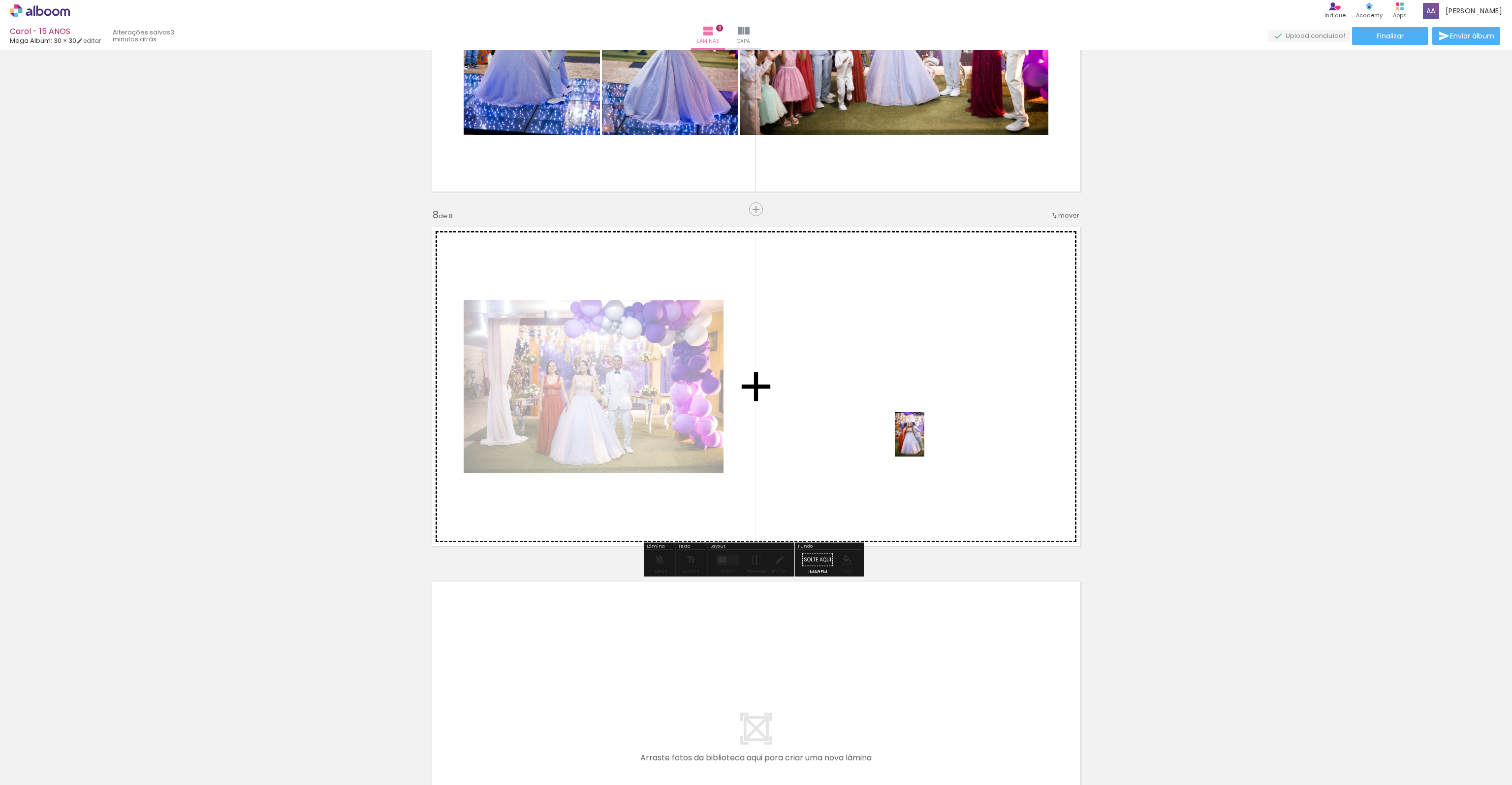
drag, startPoint x: 1237, startPoint y: 763, endPoint x: 924, endPoint y: 442, distance: 448.3
click at [924, 442] on quentale-workspace at bounding box center [756, 392] width 1512 height 785
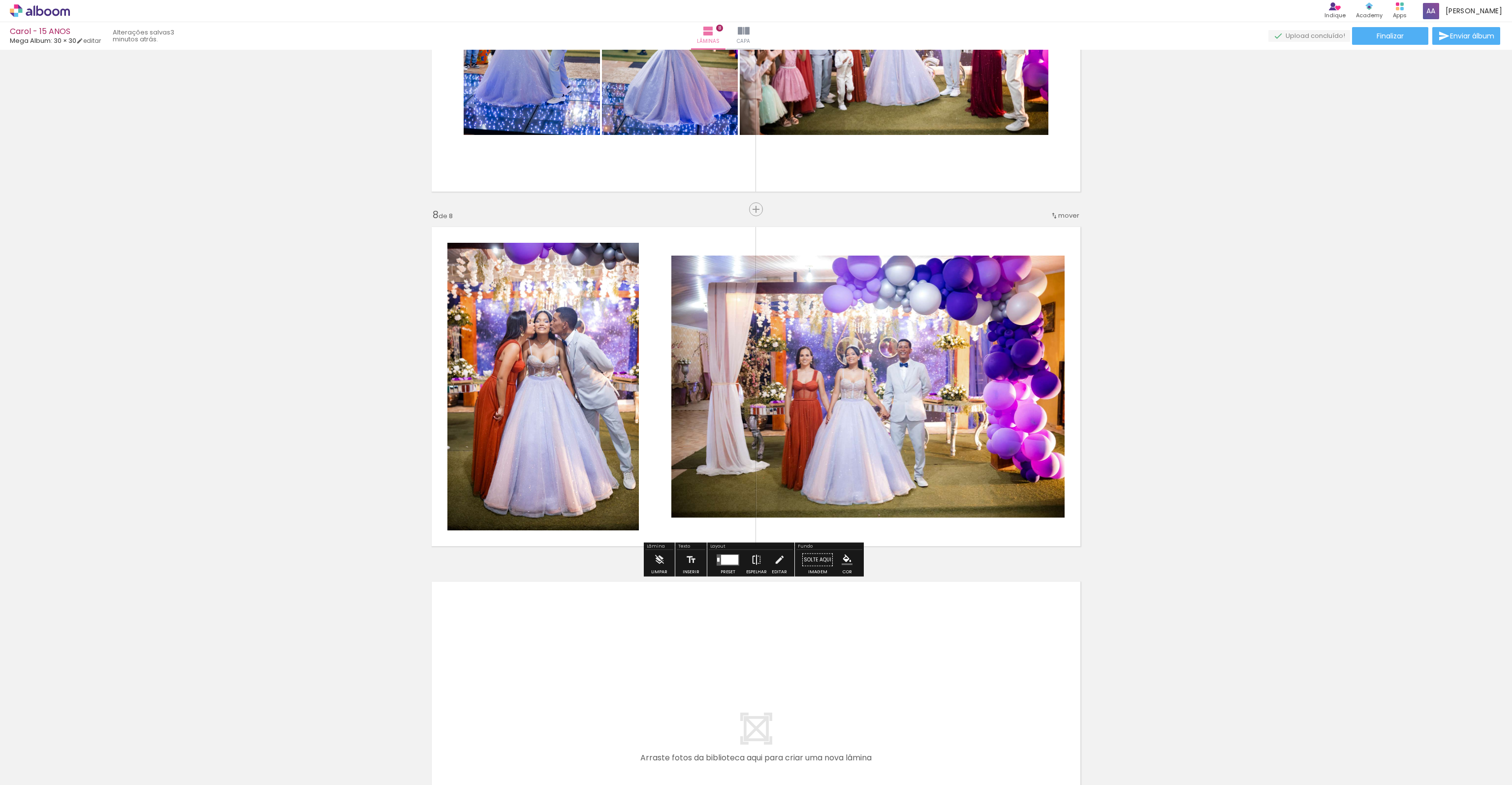
click at [756, 562] on iron-icon at bounding box center [757, 560] width 11 height 20
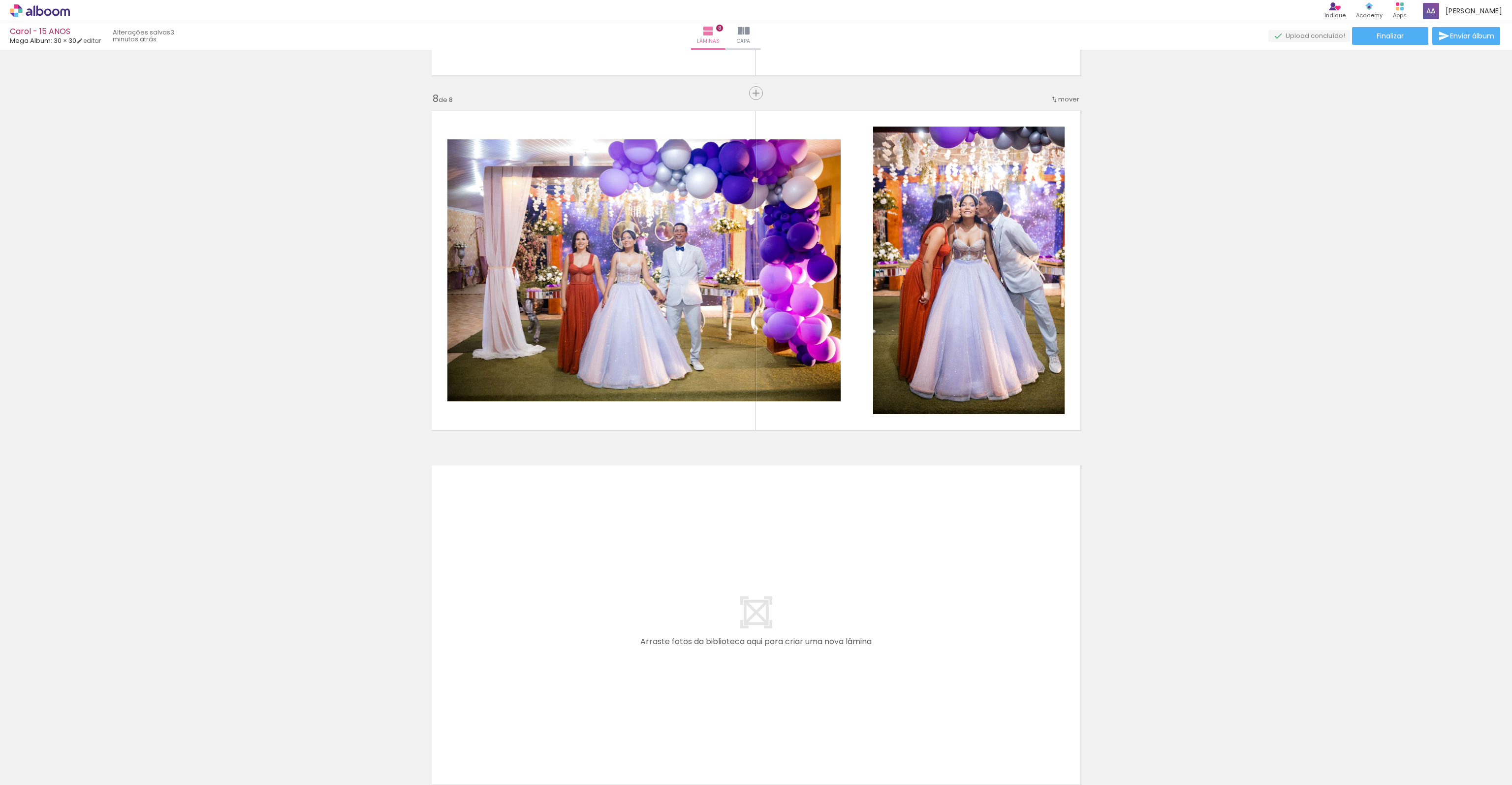
scroll to position [2535, 0]
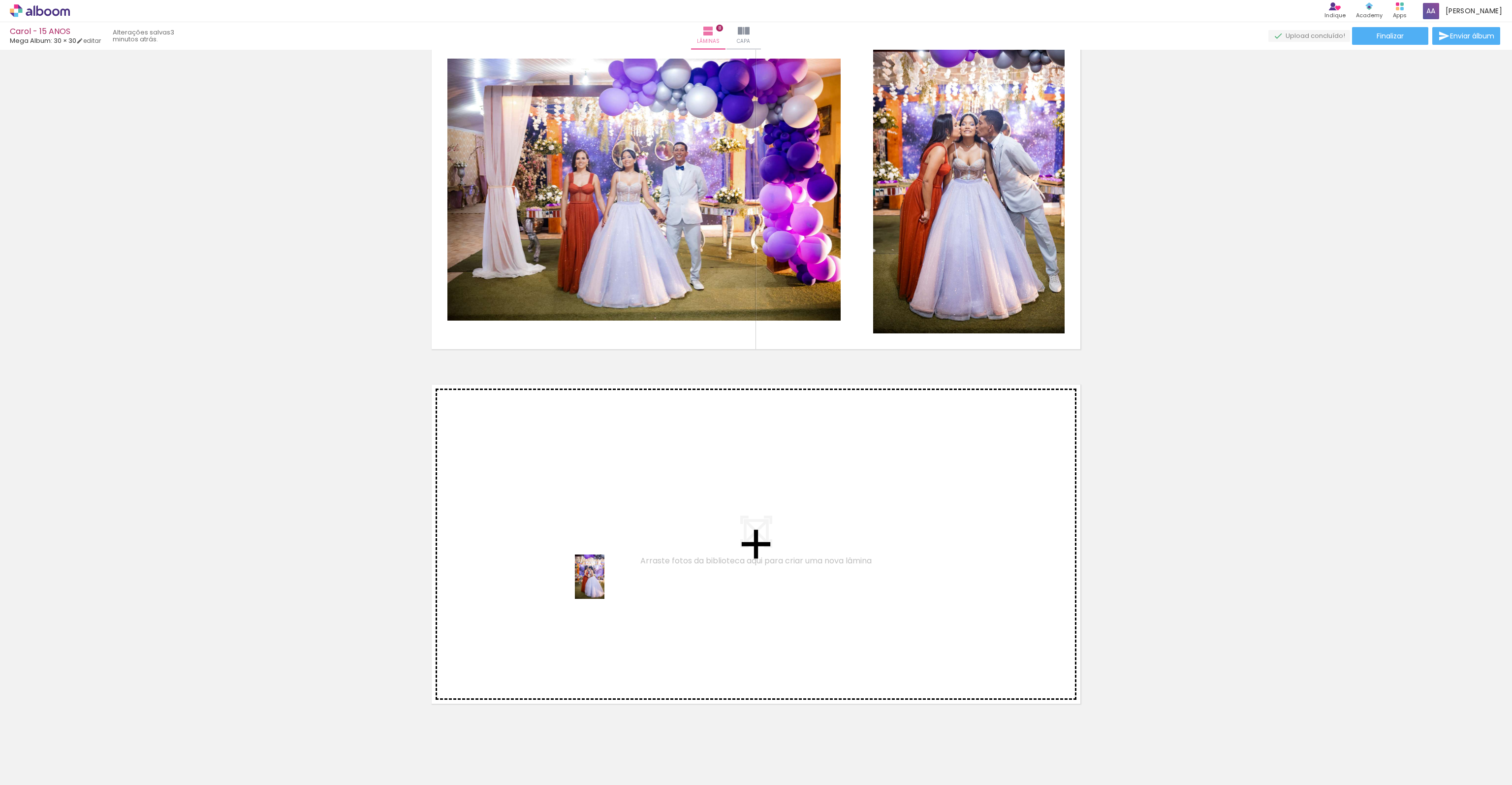
drag, startPoint x: 750, startPoint y: 749, endPoint x: 605, endPoint y: 584, distance: 219.7
click at [605, 584] on quentale-workspace at bounding box center [756, 392] width 1512 height 785
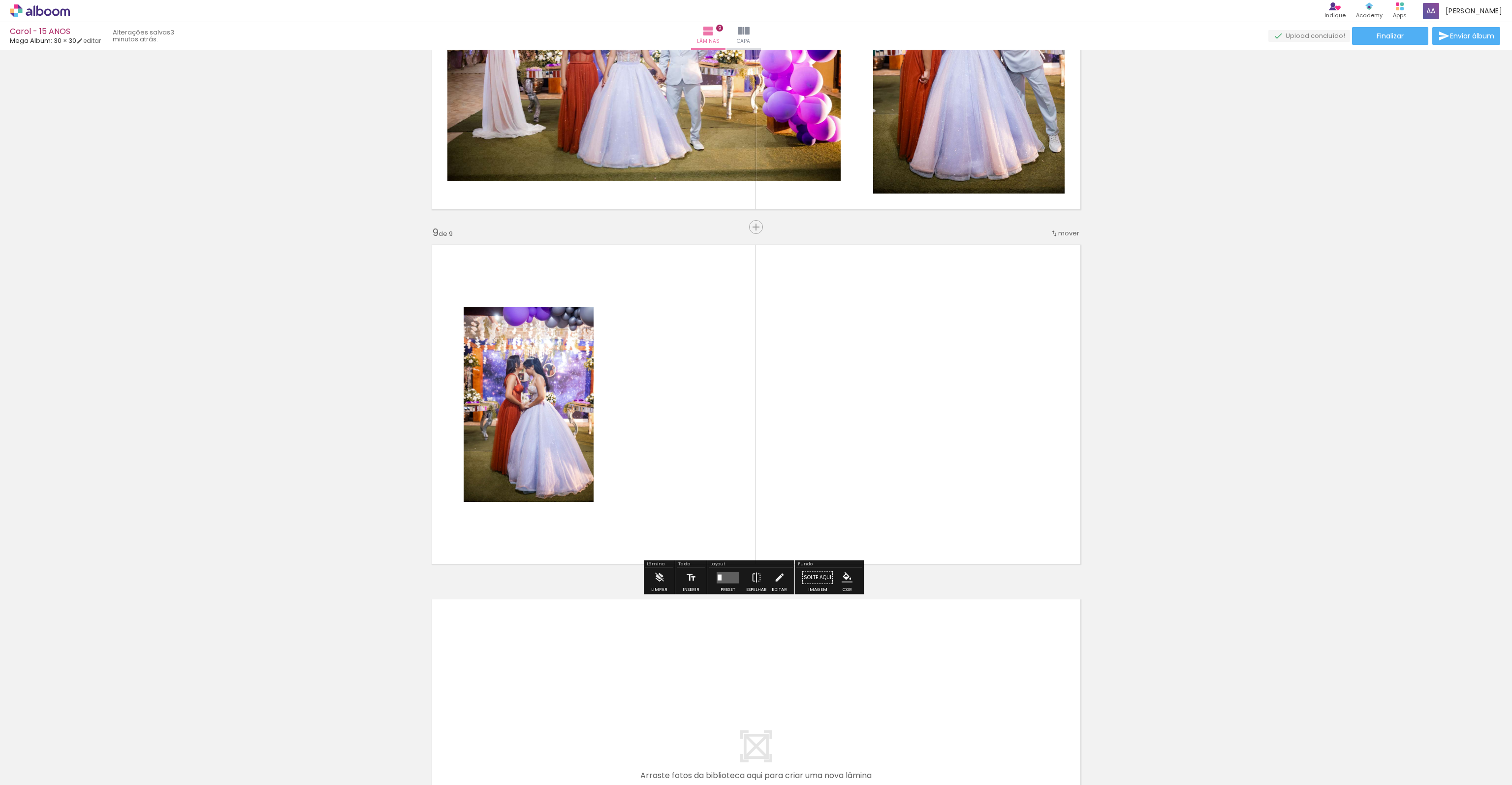
scroll to position [2693, 0]
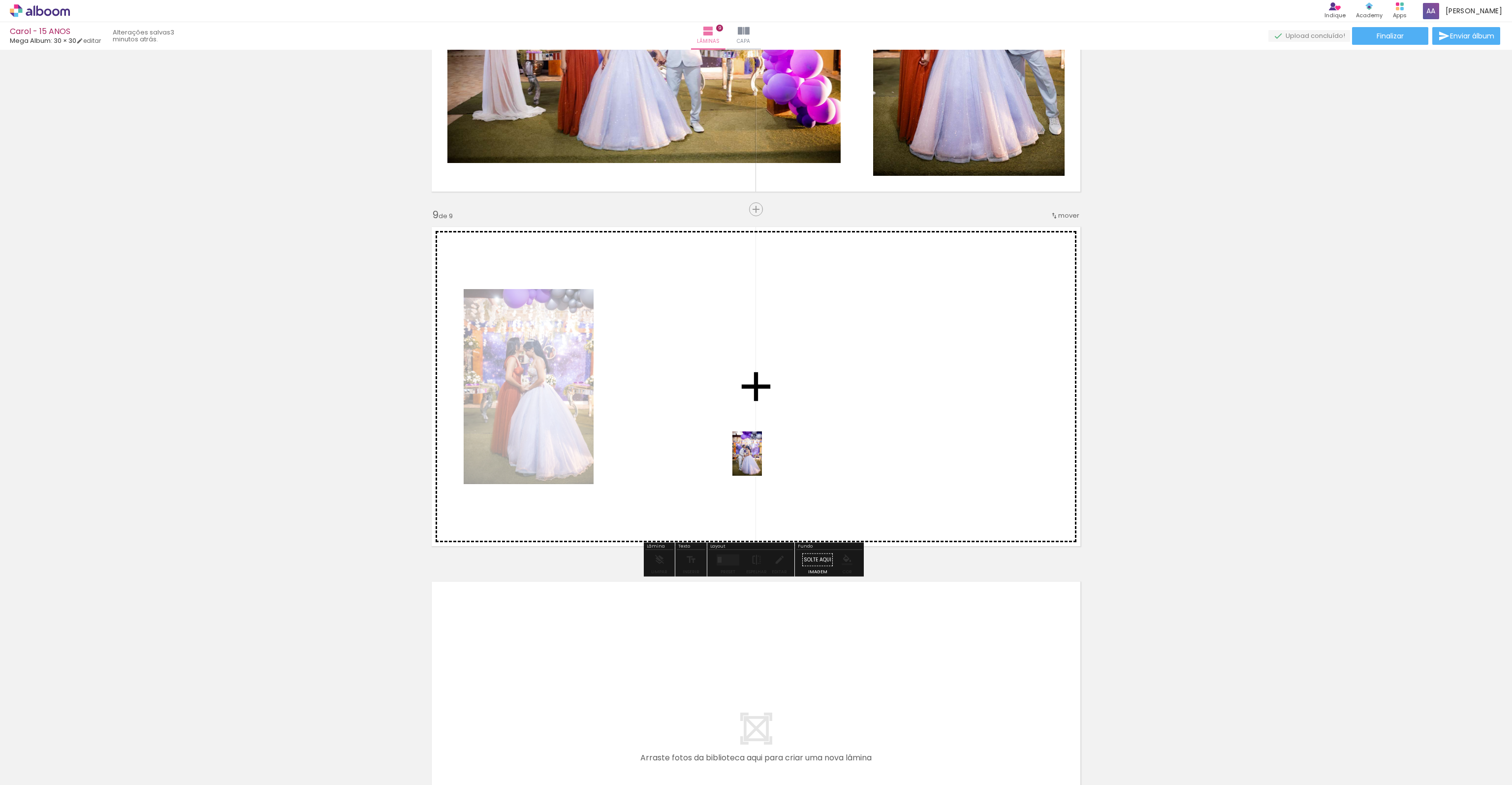
drag, startPoint x: 812, startPoint y: 756, endPoint x: 797, endPoint y: 544, distance: 212.5
click at [762, 444] on quentale-workspace at bounding box center [756, 392] width 1512 height 785
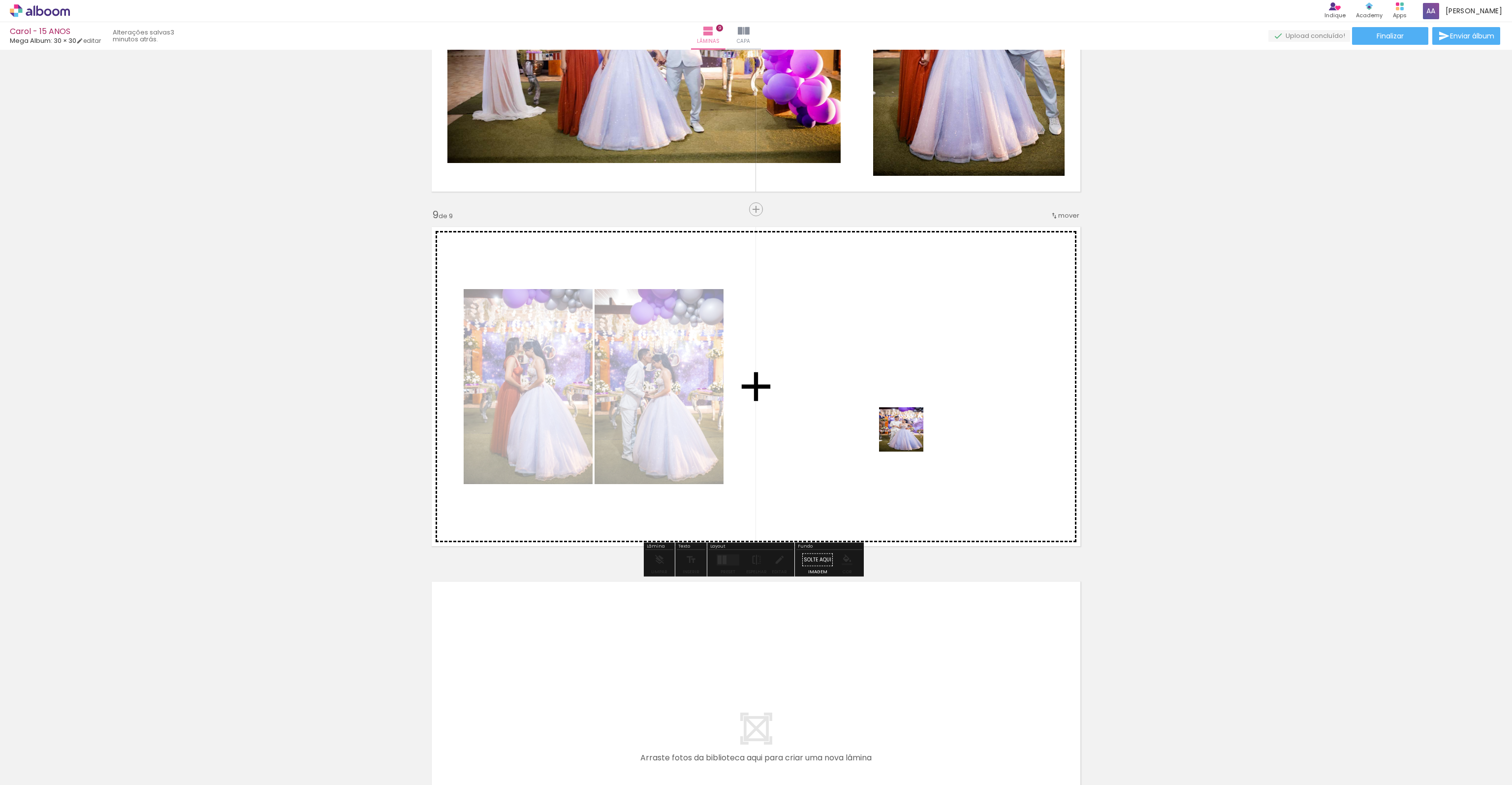
drag, startPoint x: 861, startPoint y: 757, endPoint x: 909, endPoint y: 437, distance: 323.6
click at [909, 437] on quentale-workspace at bounding box center [756, 392] width 1512 height 785
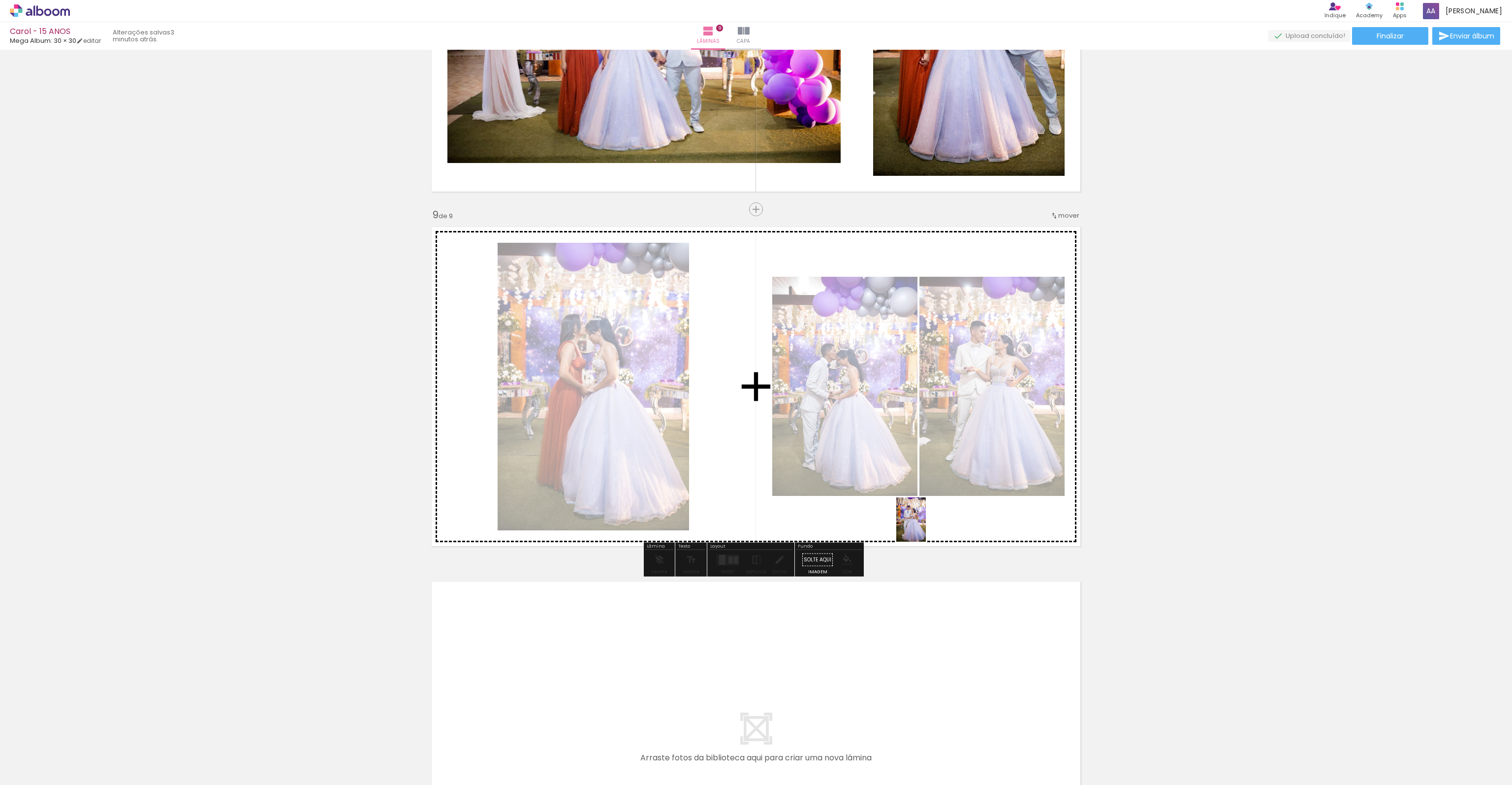
drag, startPoint x: 967, startPoint y: 757, endPoint x: 926, endPoint y: 527, distance: 233.6
click at [926, 527] on quentale-workspace at bounding box center [756, 392] width 1512 height 785
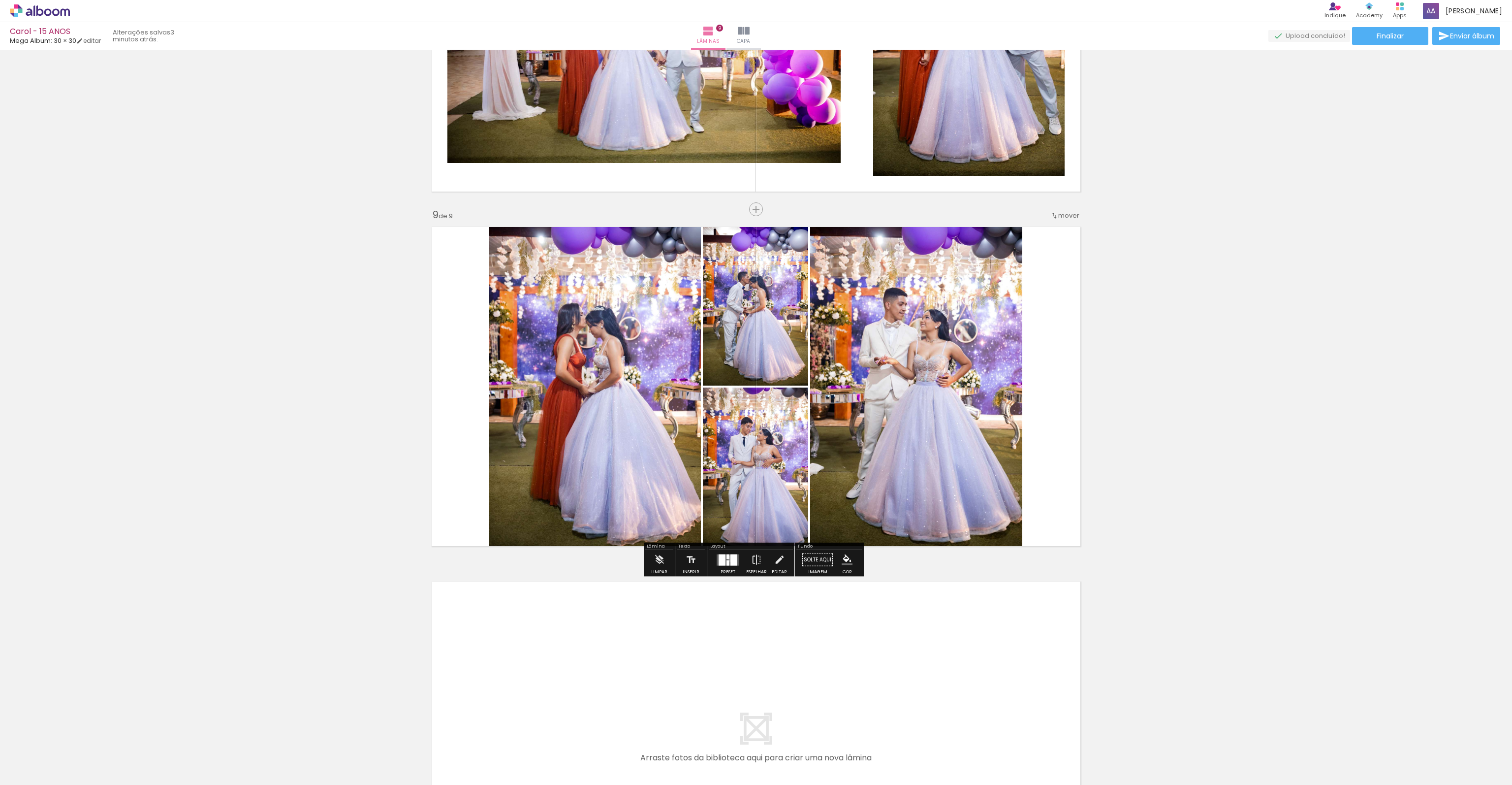
click at [730, 557] on div at bounding box center [734, 559] width 7 height 11
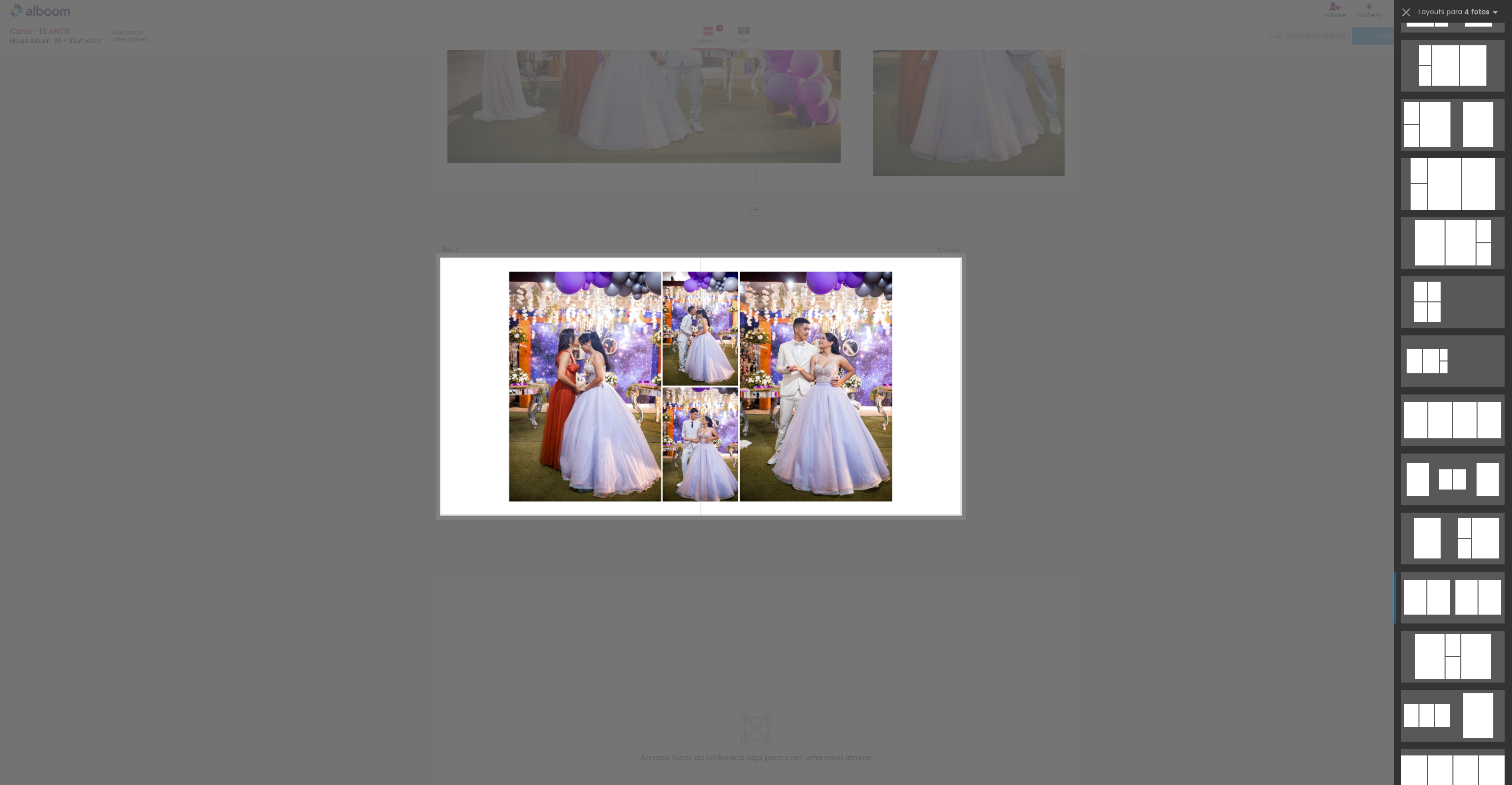
scroll to position [541, 0]
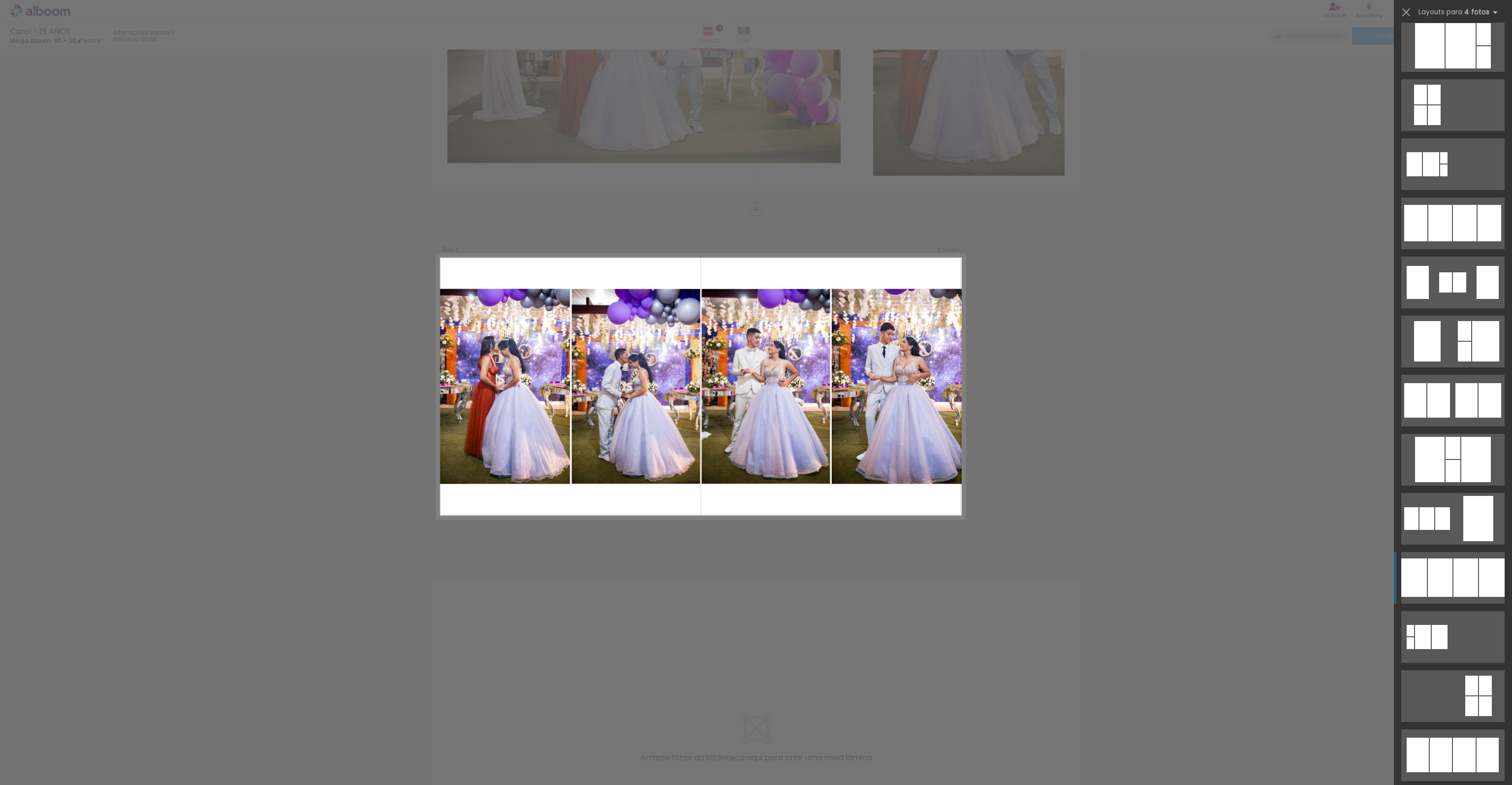
click at [1464, 578] on div at bounding box center [1466, 577] width 25 height 38
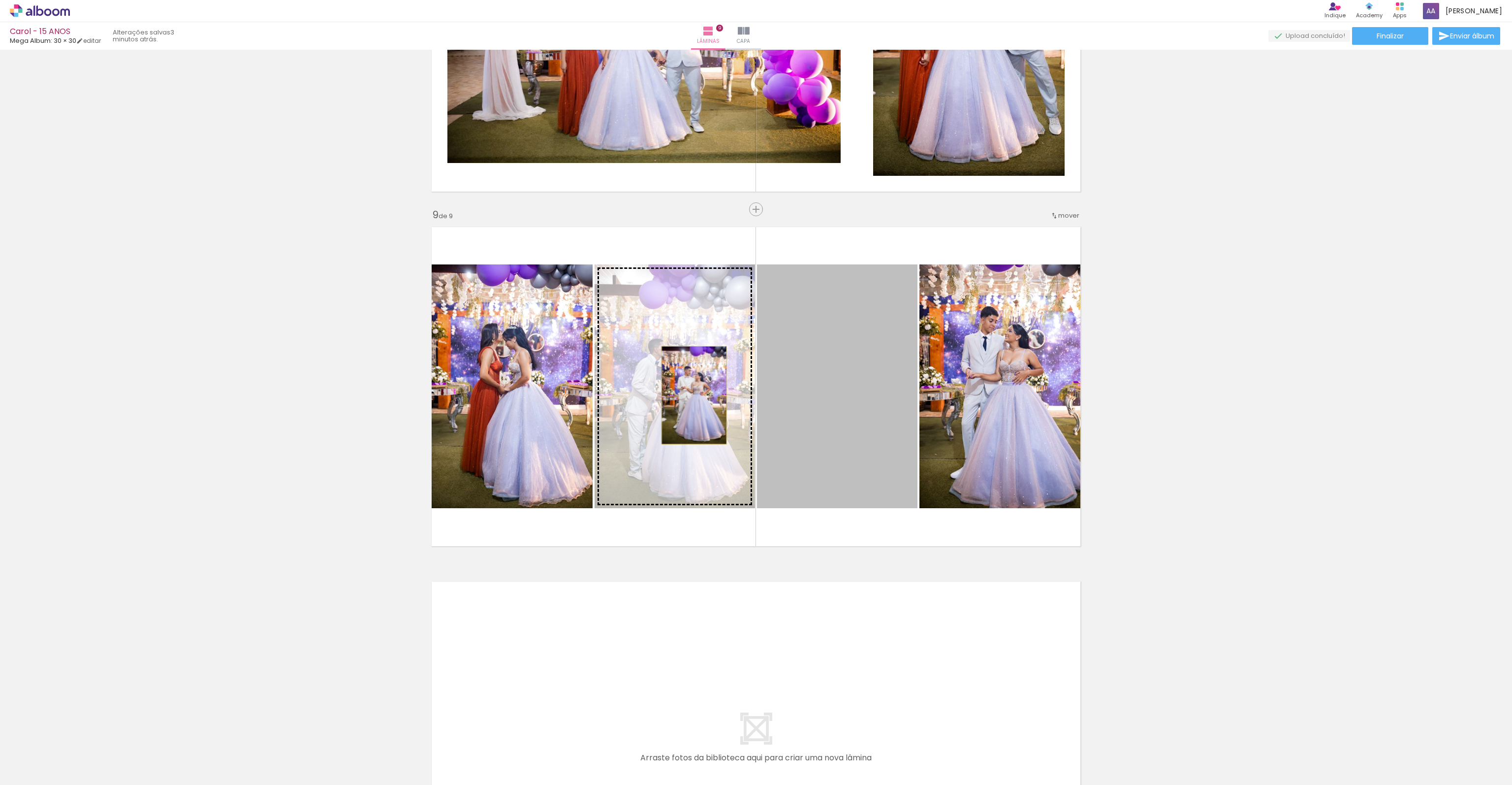
drag, startPoint x: 722, startPoint y: 396, endPoint x: 690, endPoint y: 395, distance: 32.0
click at [0, 0] on slot at bounding box center [0, 0] width 0 height 0
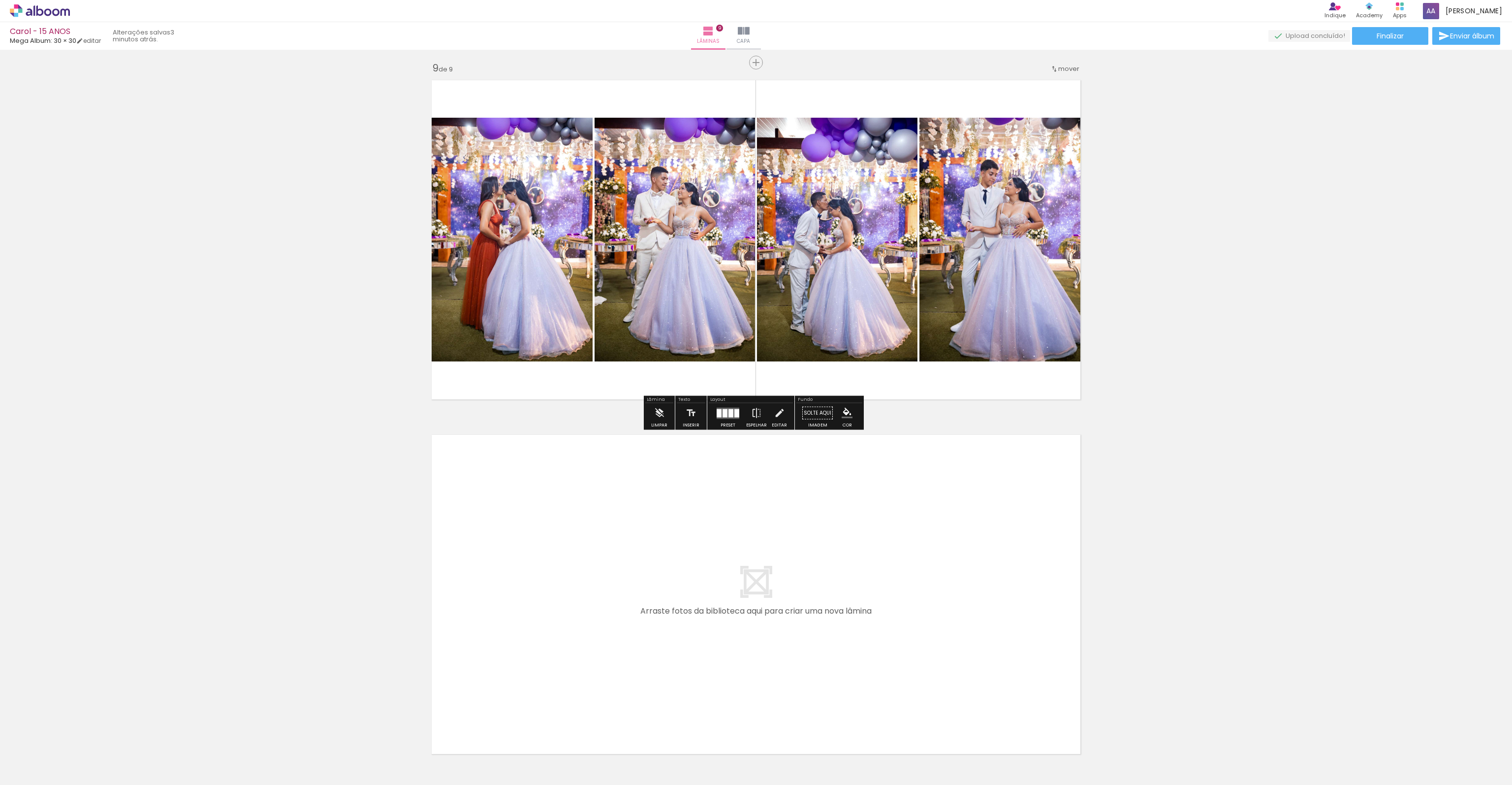
scroll to position [2910, 0]
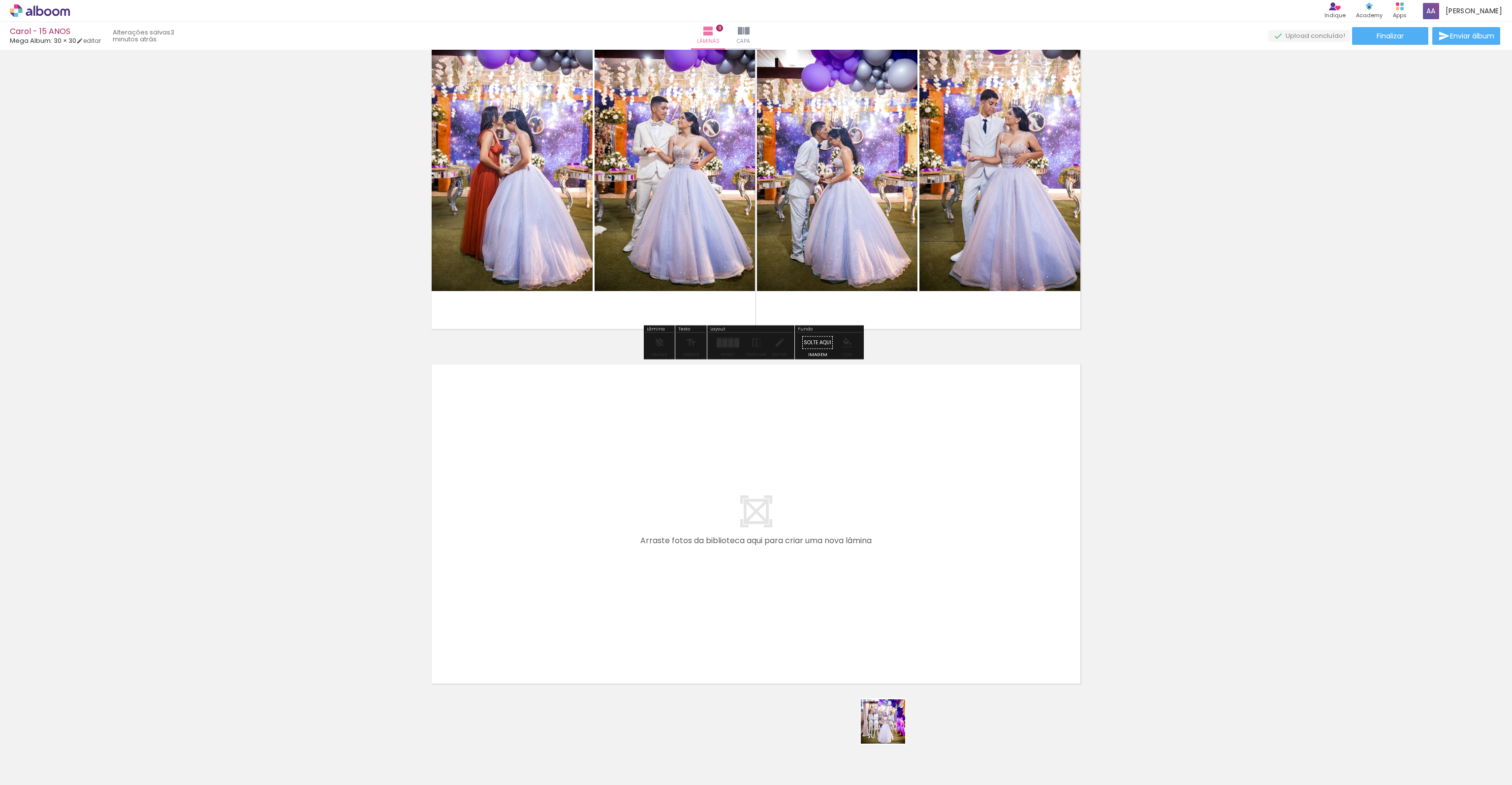
drag, startPoint x: 914, startPoint y: 756, endPoint x: 715, endPoint y: 581, distance: 265.0
click at [715, 581] on quentale-workspace at bounding box center [756, 392] width 1512 height 785
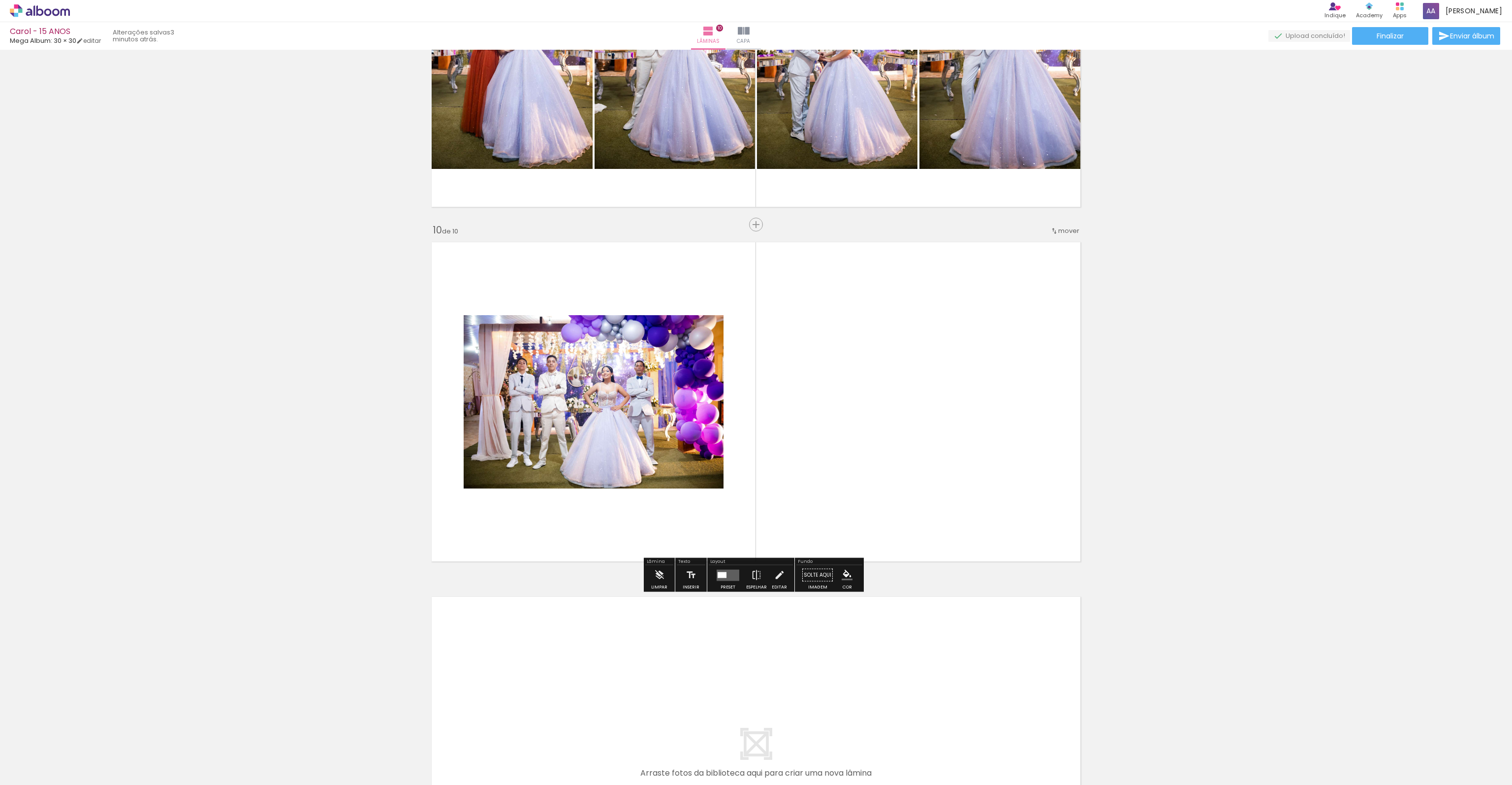
scroll to position [3047, 0]
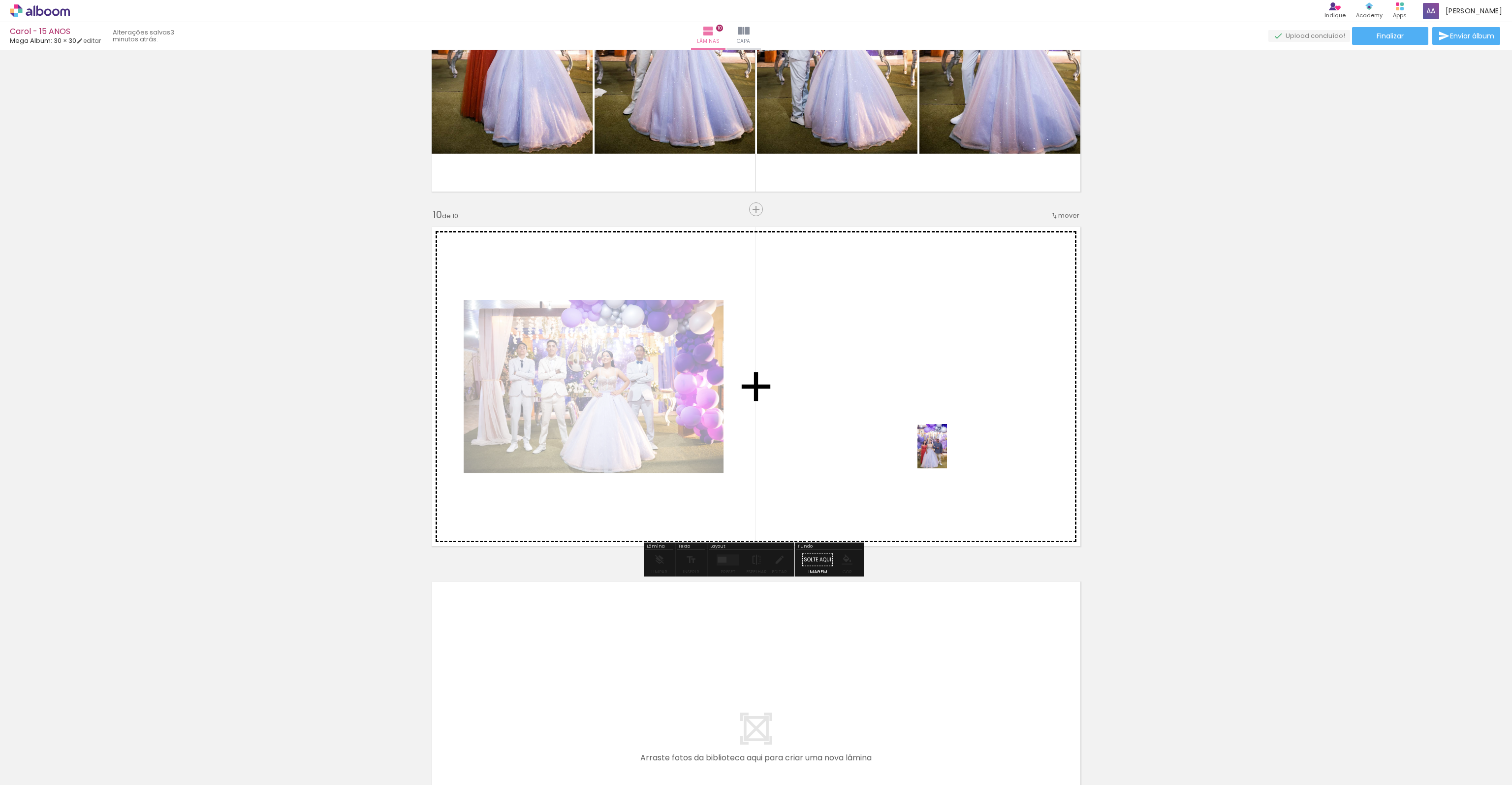
drag, startPoint x: 1022, startPoint y: 764, endPoint x: 947, endPoint y: 453, distance: 319.9
click at [947, 453] on quentale-workspace at bounding box center [756, 392] width 1512 height 785
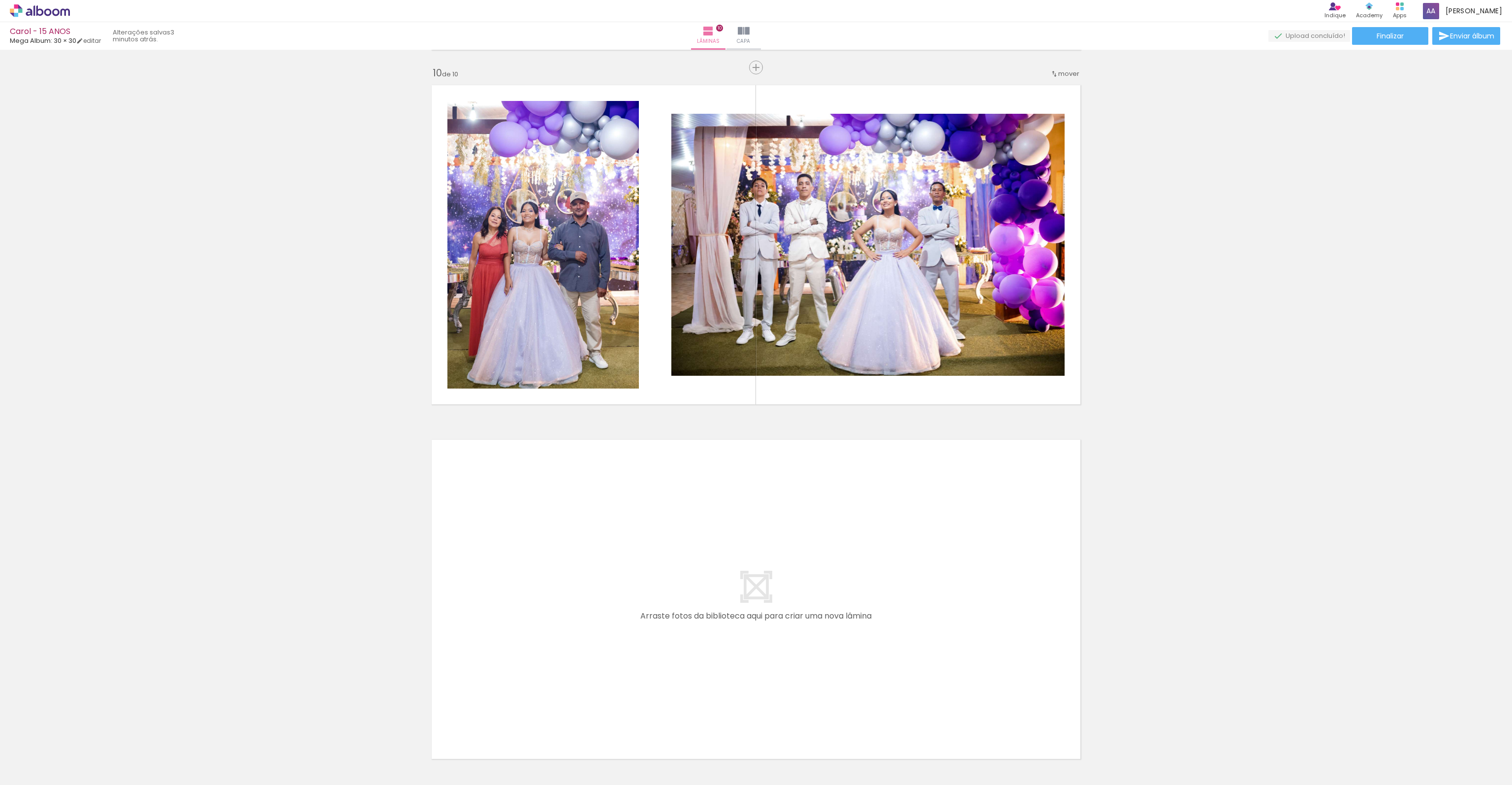
scroll to position [3195, 0]
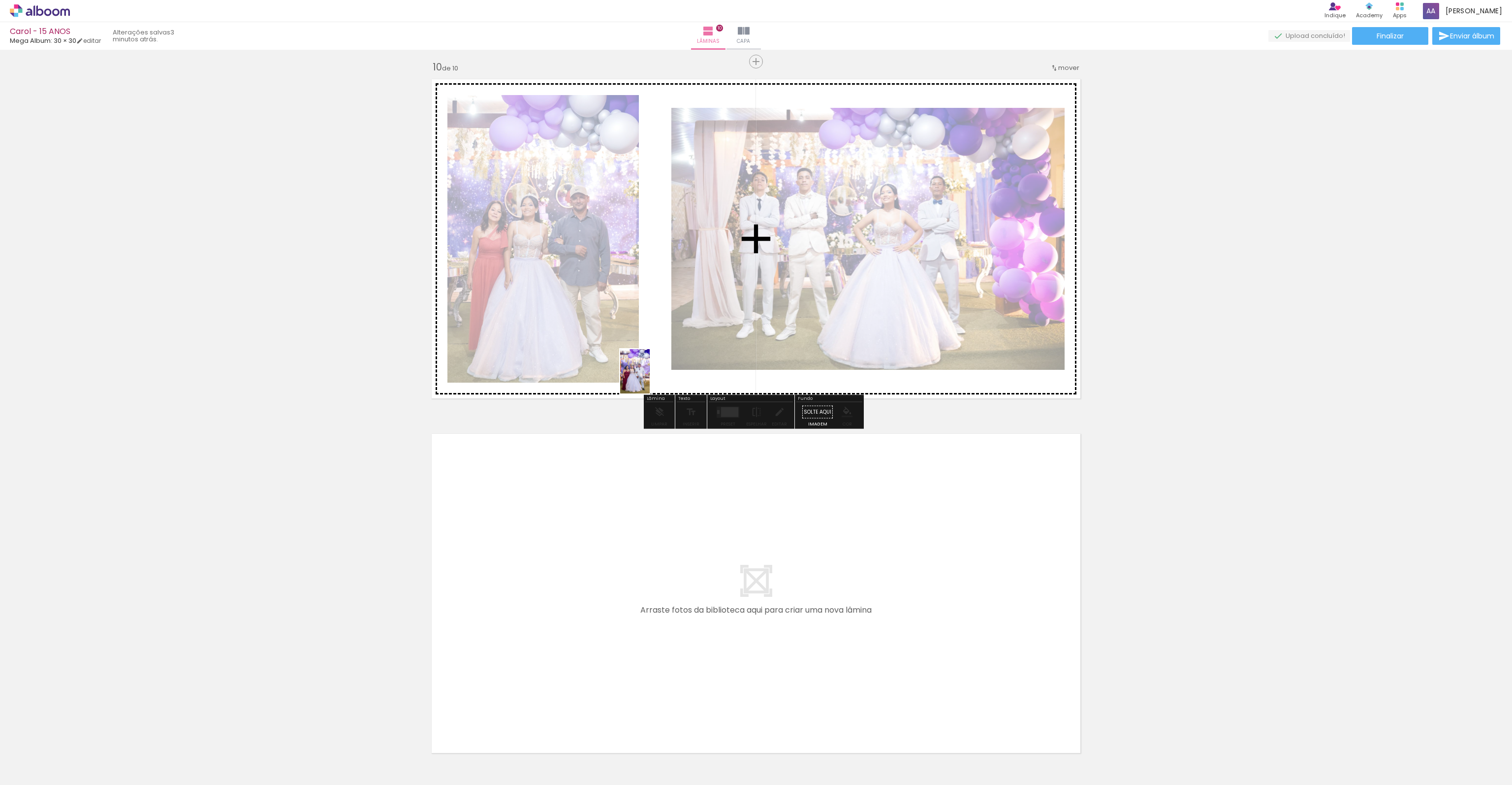
drag, startPoint x: 596, startPoint y: 759, endPoint x: 650, endPoint y: 380, distance: 382.8
click at [650, 379] on quentale-workspace at bounding box center [756, 392] width 1512 height 785
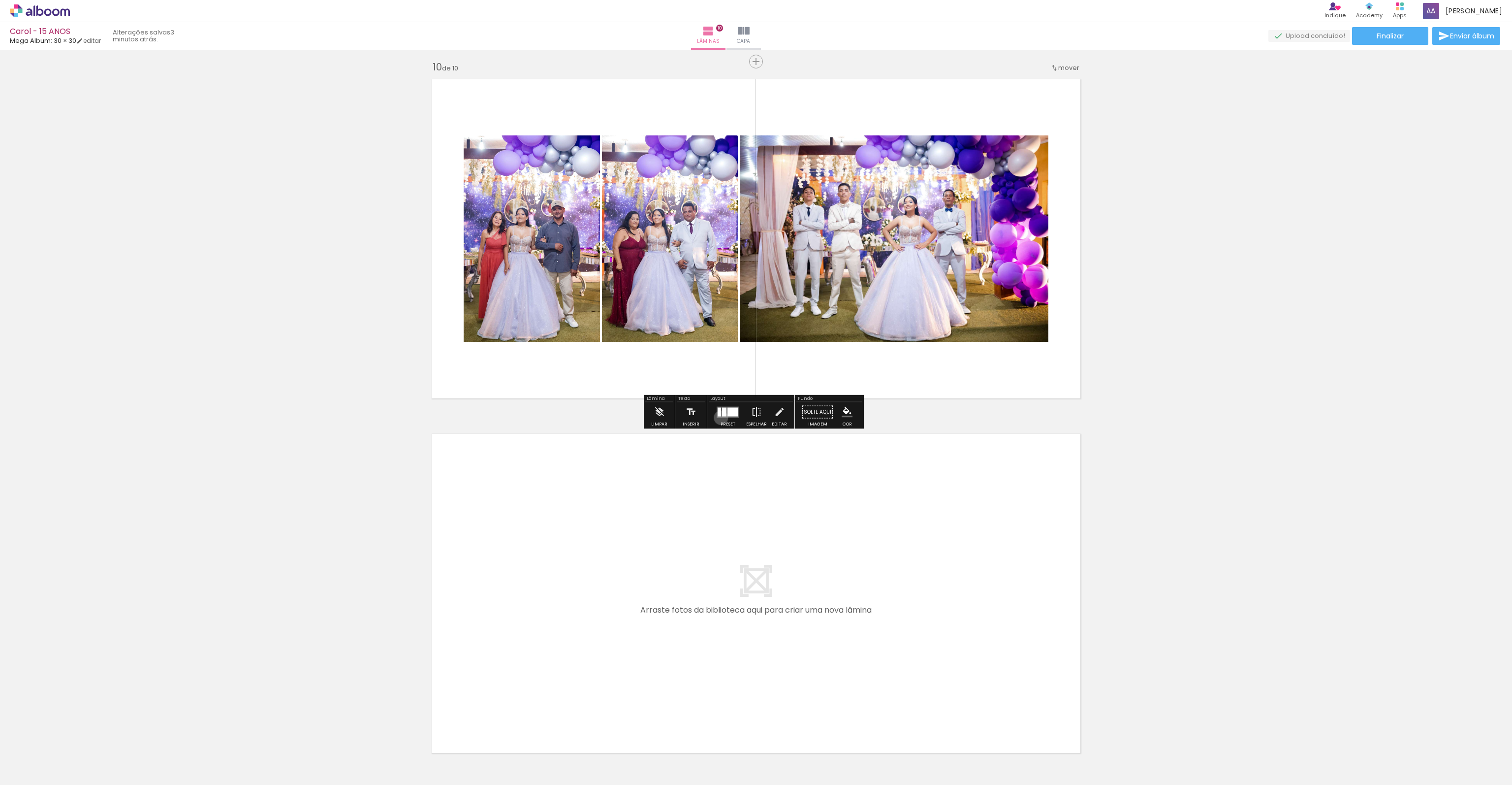
click at [718, 416] on div at bounding box center [728, 412] width 26 height 20
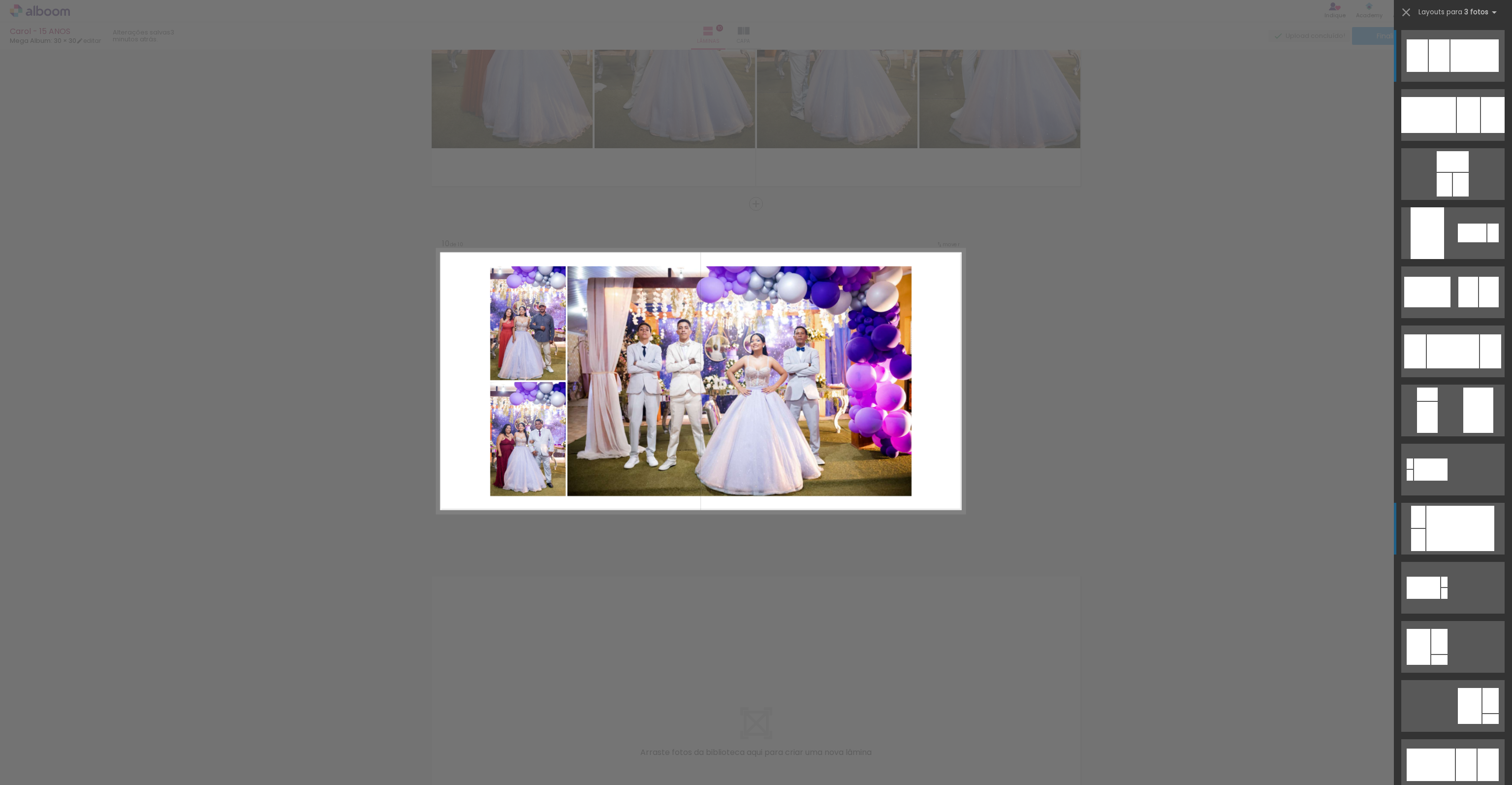
scroll to position [3047, 0]
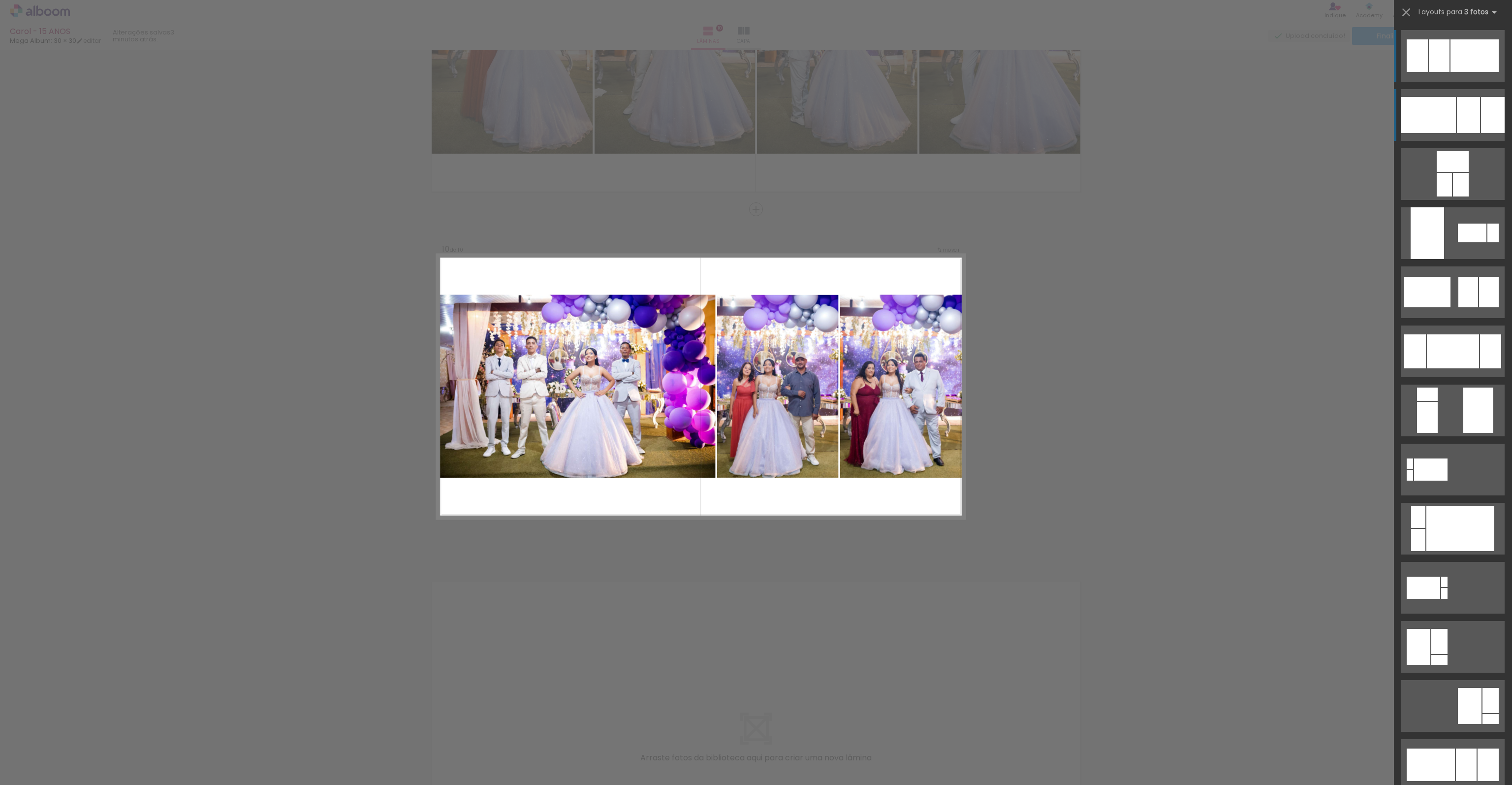
click at [1463, 127] on div at bounding box center [1468, 114] width 23 height 36
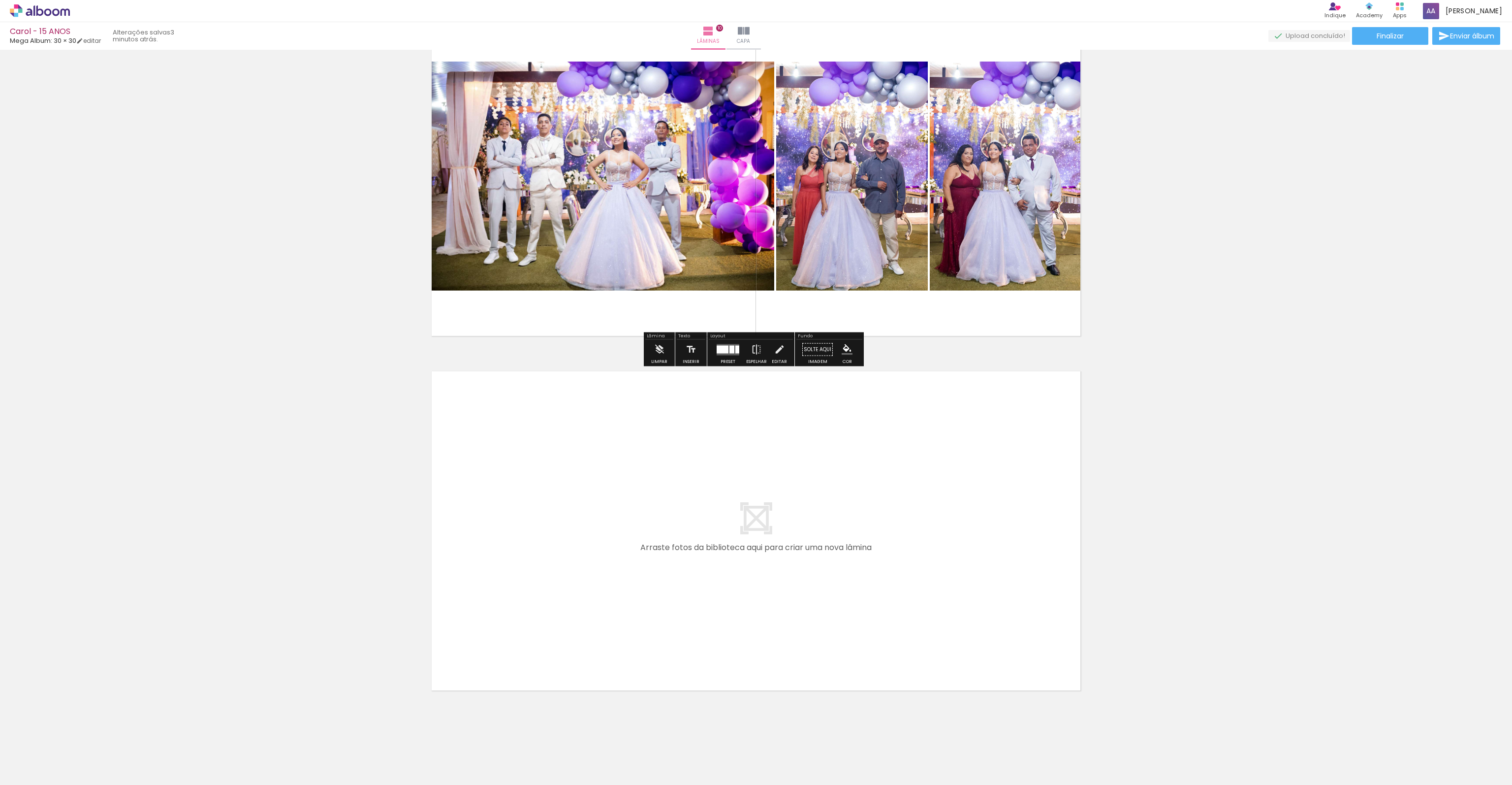
scroll to position [3264, 0]
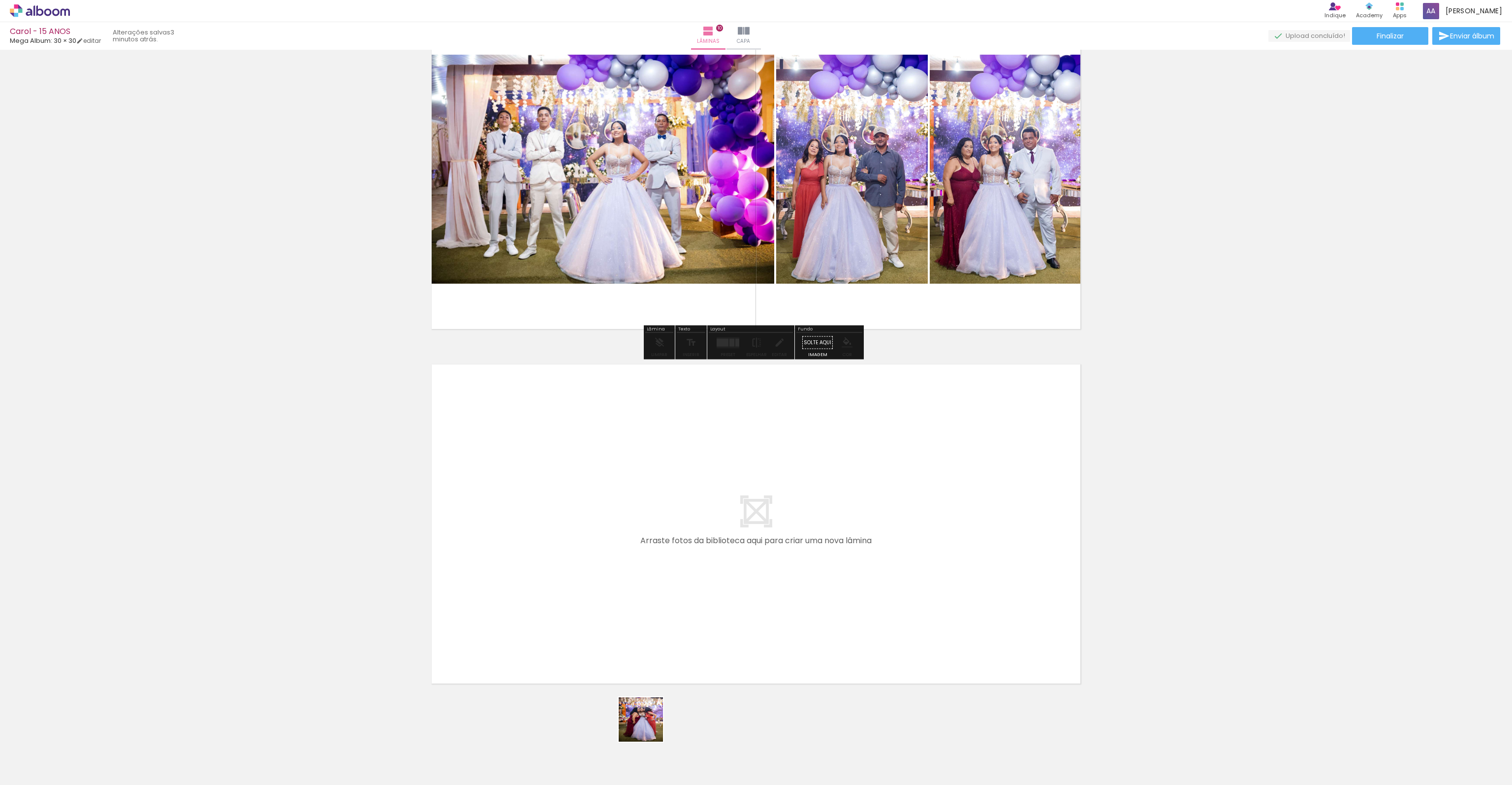
drag, startPoint x: 648, startPoint y: 727, endPoint x: 691, endPoint y: 694, distance: 54.2
click at [601, 584] on quentale-workspace at bounding box center [756, 392] width 1512 height 785
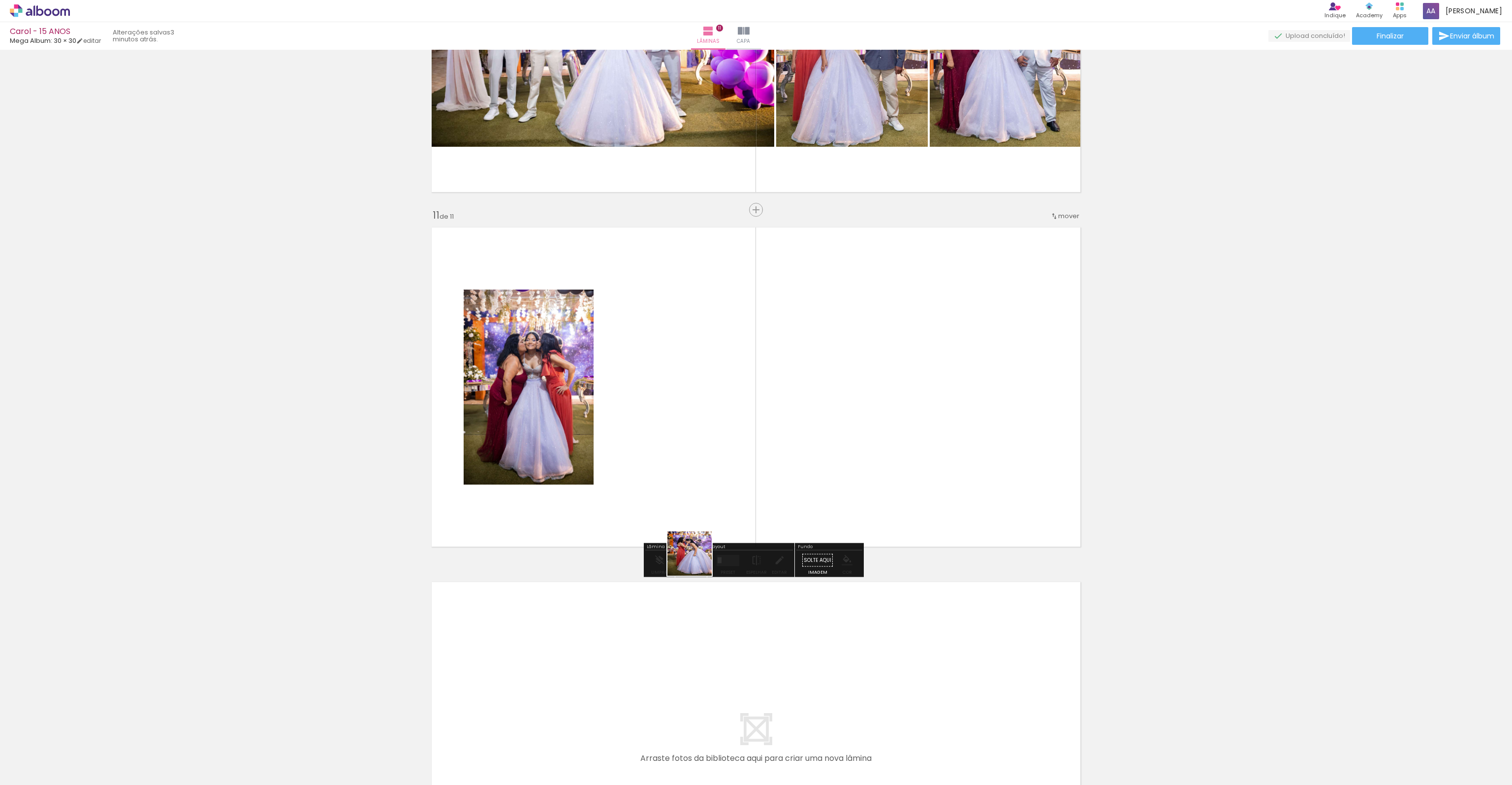
scroll to position [3401, 0]
drag, startPoint x: 711, startPoint y: 735, endPoint x: 734, endPoint y: 558, distance: 178.5
click at [687, 482] on quentale-workspace at bounding box center [756, 392] width 1512 height 785
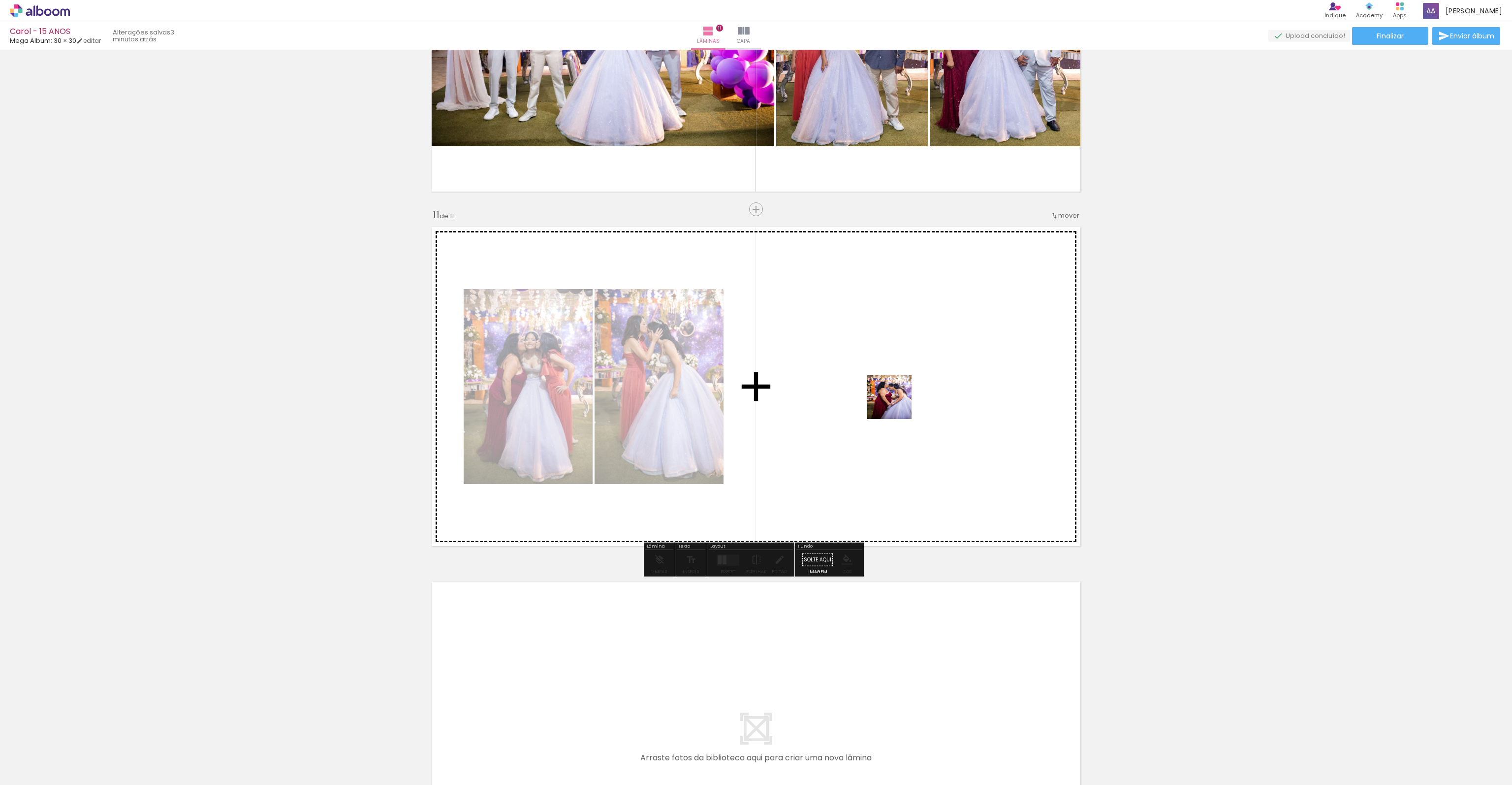
drag, startPoint x: 766, startPoint y: 744, endPoint x: 900, endPoint y: 393, distance: 375.7
click at [900, 393] on quentale-workspace at bounding box center [756, 392] width 1512 height 785
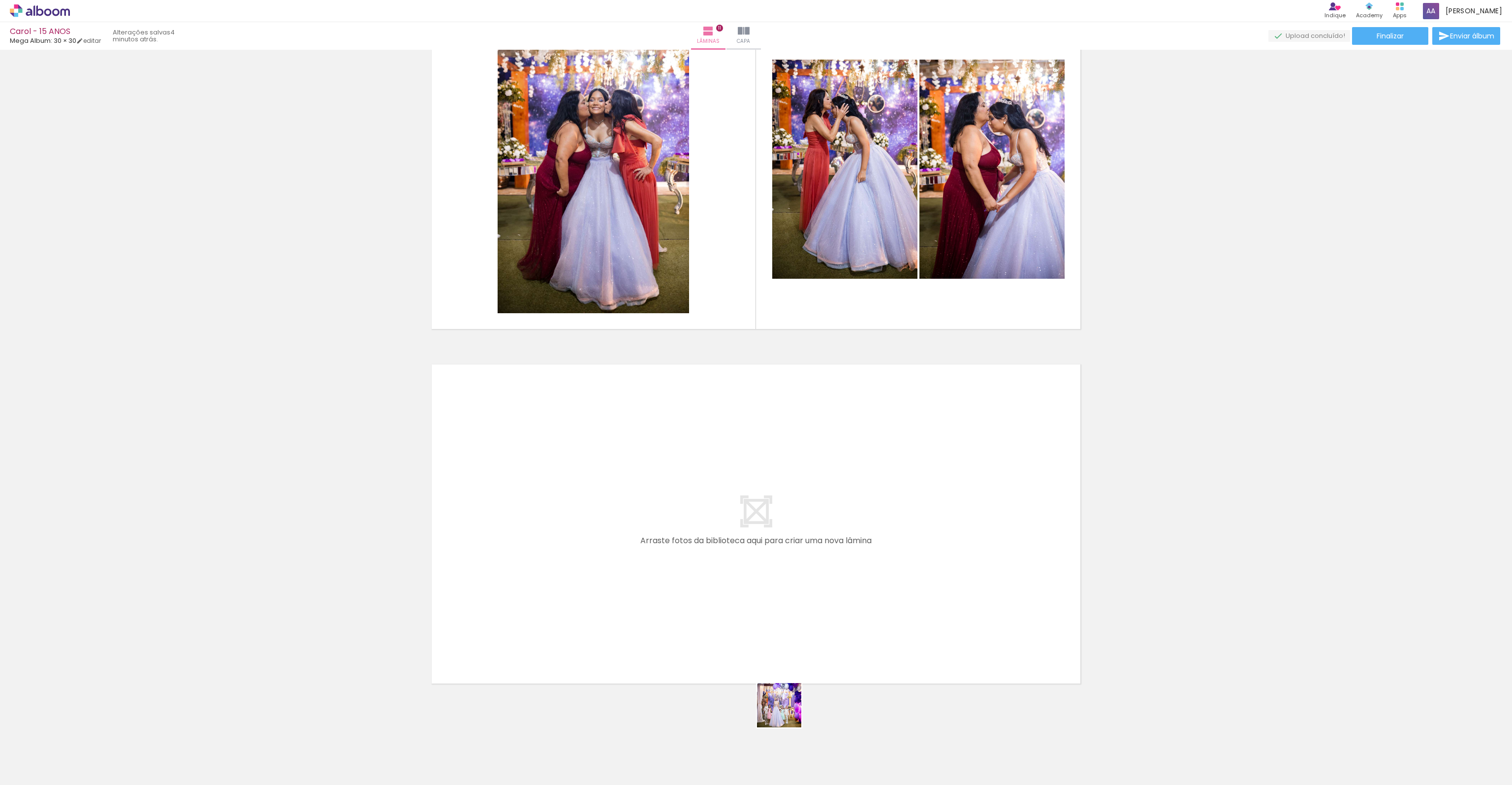
drag, startPoint x: 787, startPoint y: 712, endPoint x: 713, endPoint y: 561, distance: 168.2
click at [713, 561] on quentale-workspace at bounding box center [756, 392] width 1512 height 785
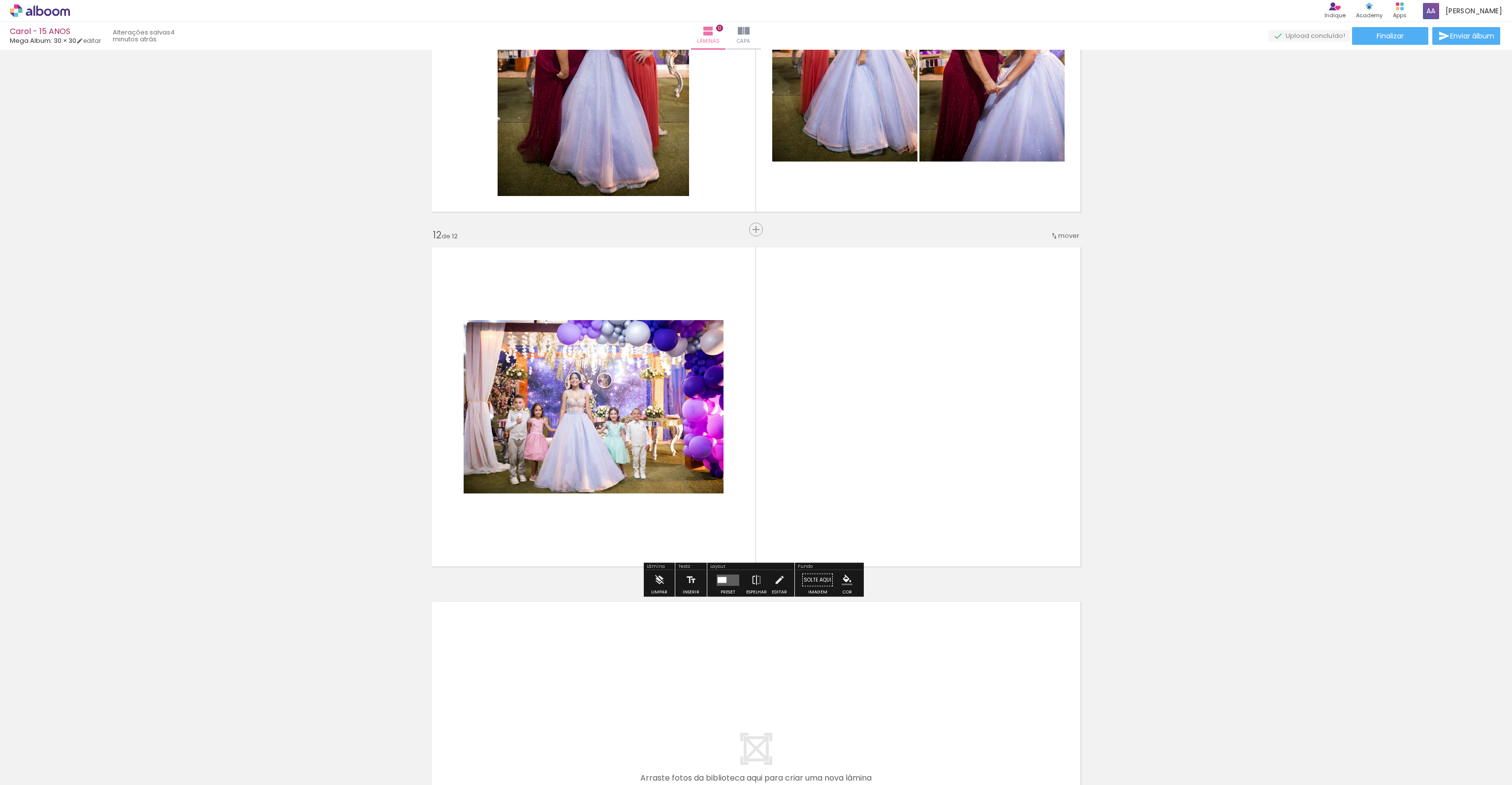
scroll to position [3756, 0]
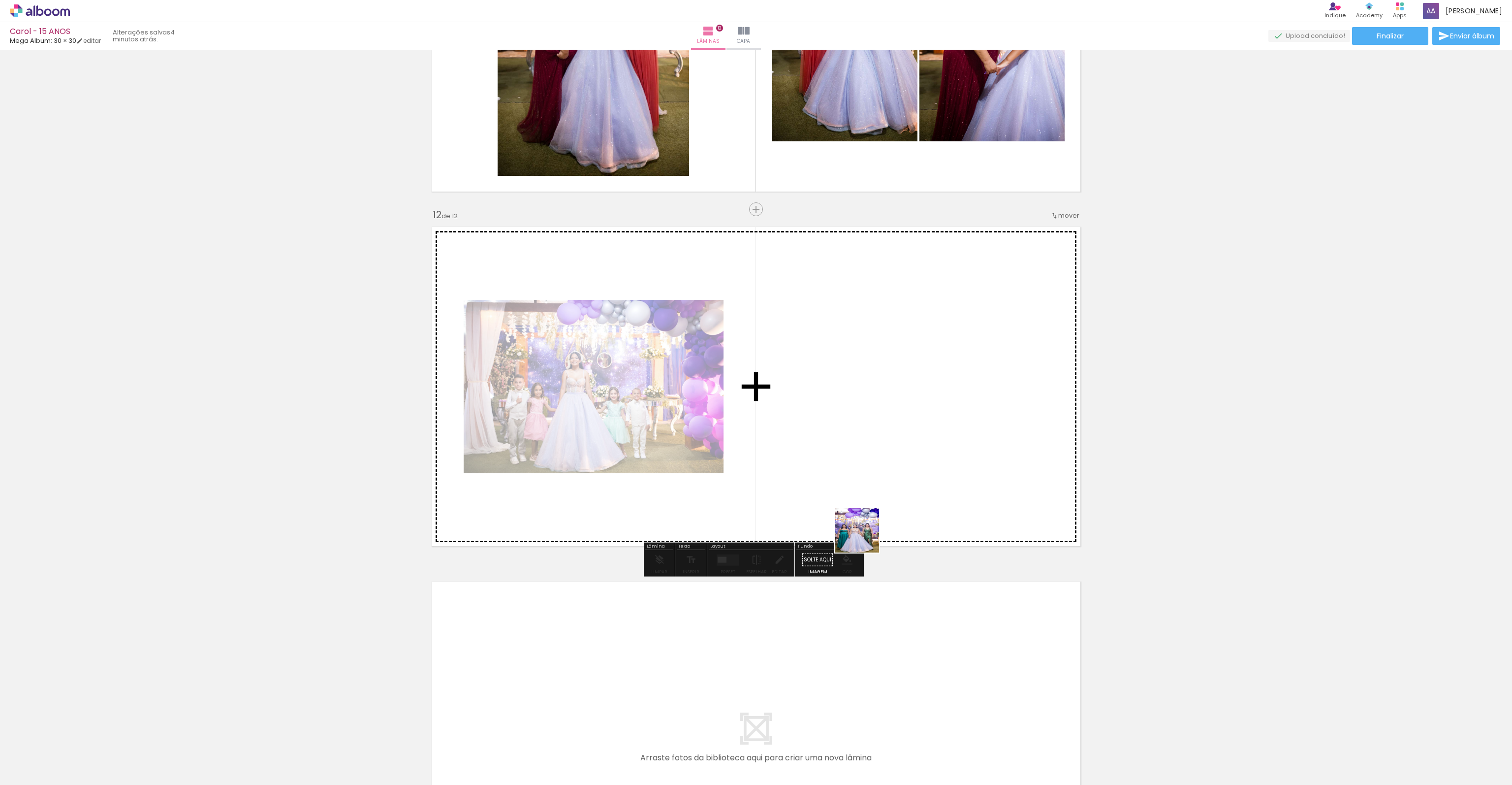
drag, startPoint x: 870, startPoint y: 621, endPoint x: 885, endPoint y: 546, distance: 76.5
click at [852, 469] on quentale-workspace at bounding box center [756, 392] width 1512 height 785
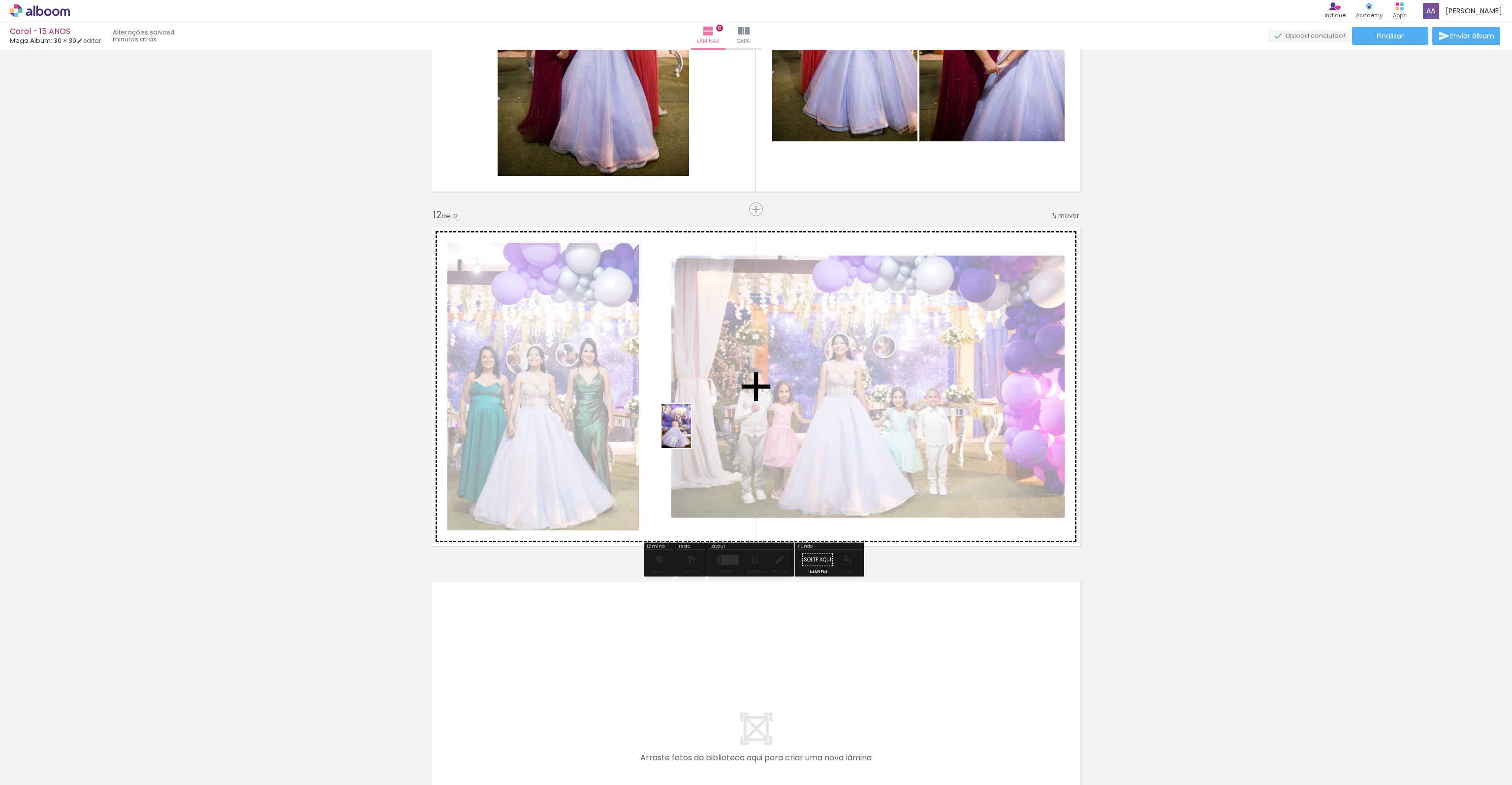
drag, startPoint x: 974, startPoint y: 756, endPoint x: 691, endPoint y: 433, distance: 429.4
click at [691, 433] on quentale-workspace at bounding box center [756, 392] width 1512 height 785
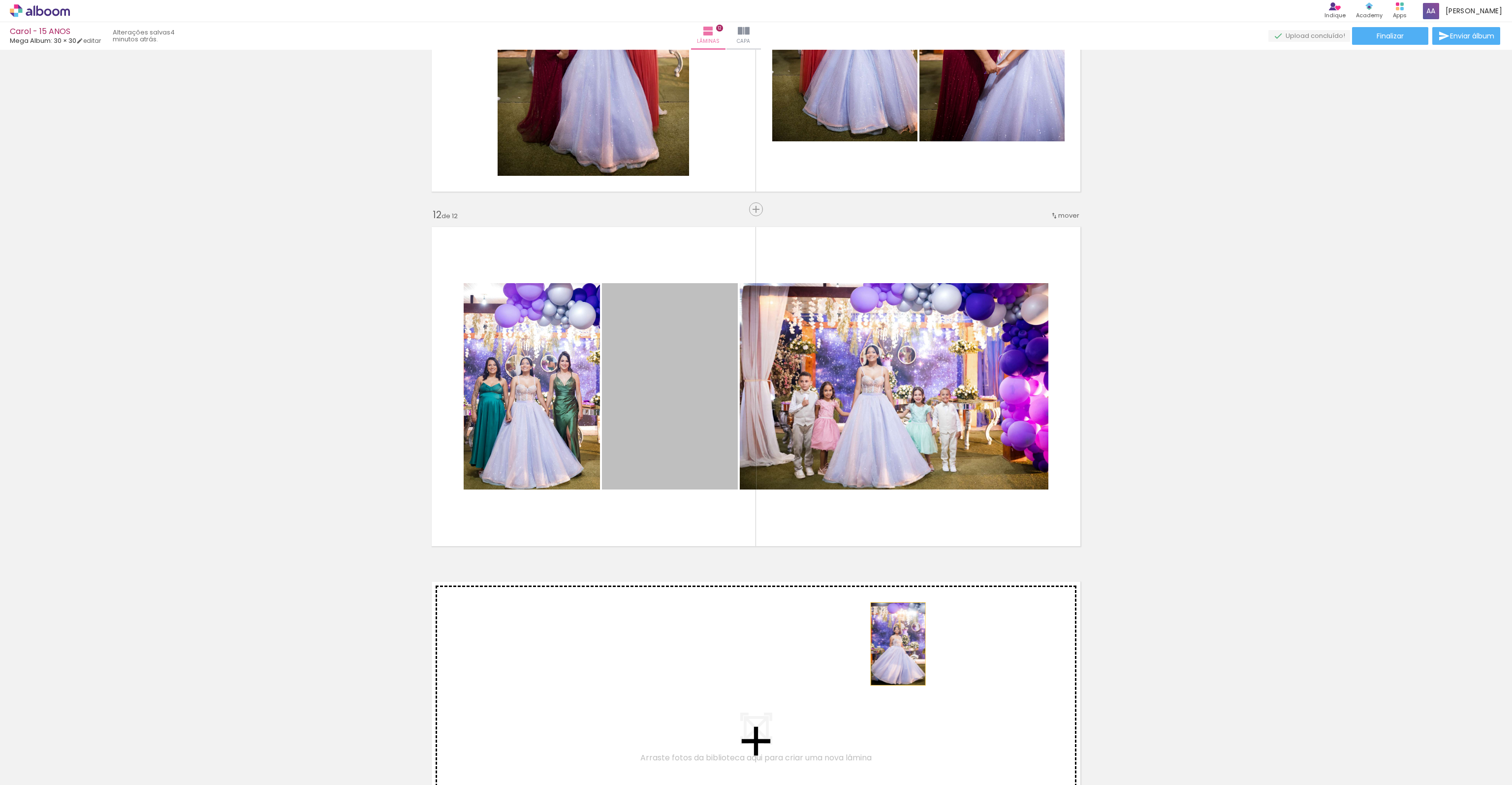
drag, startPoint x: 899, startPoint y: 600, endPoint x: 895, endPoint y: 644, distance: 44.2
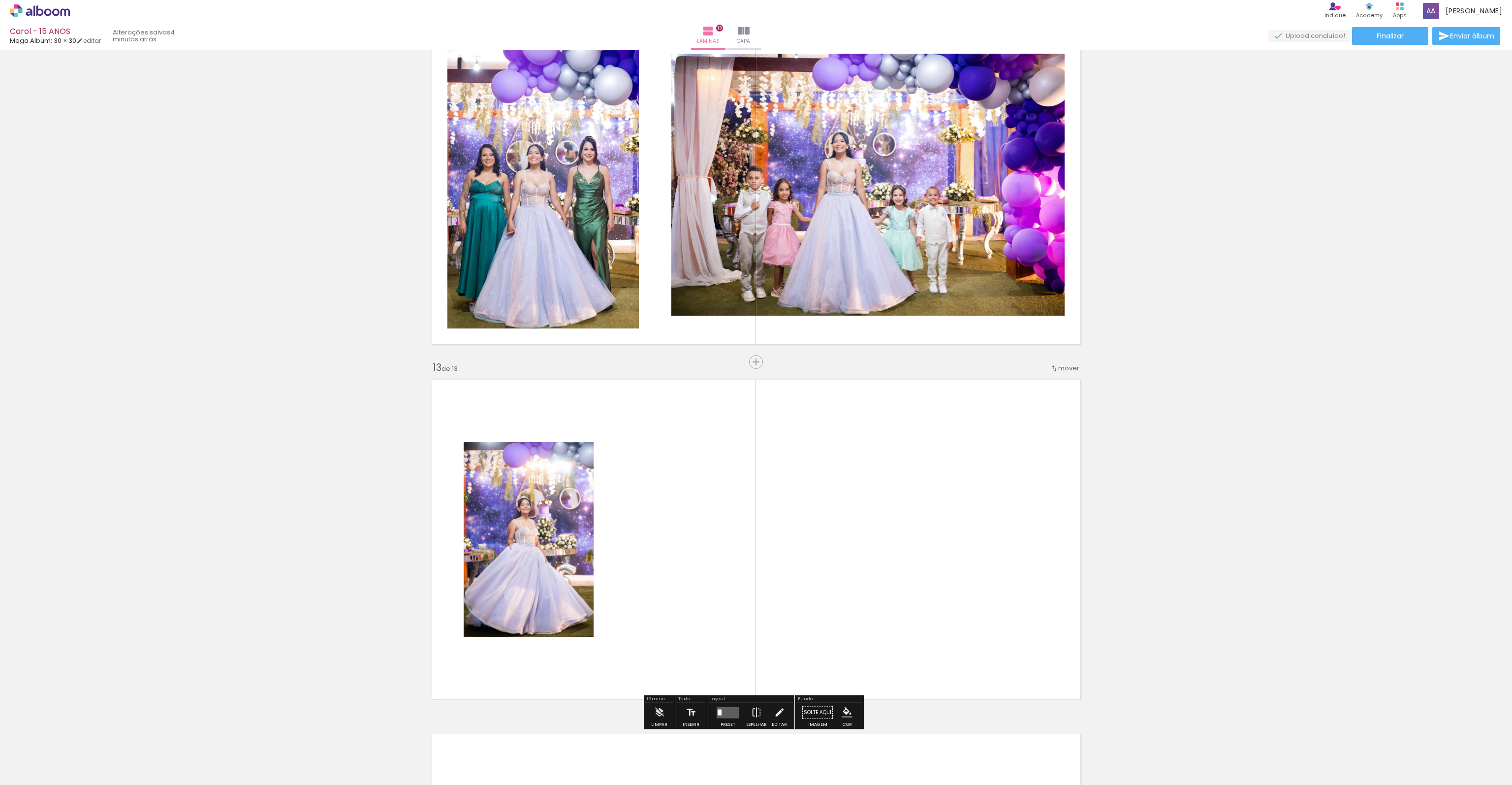
scroll to position [3865, 0]
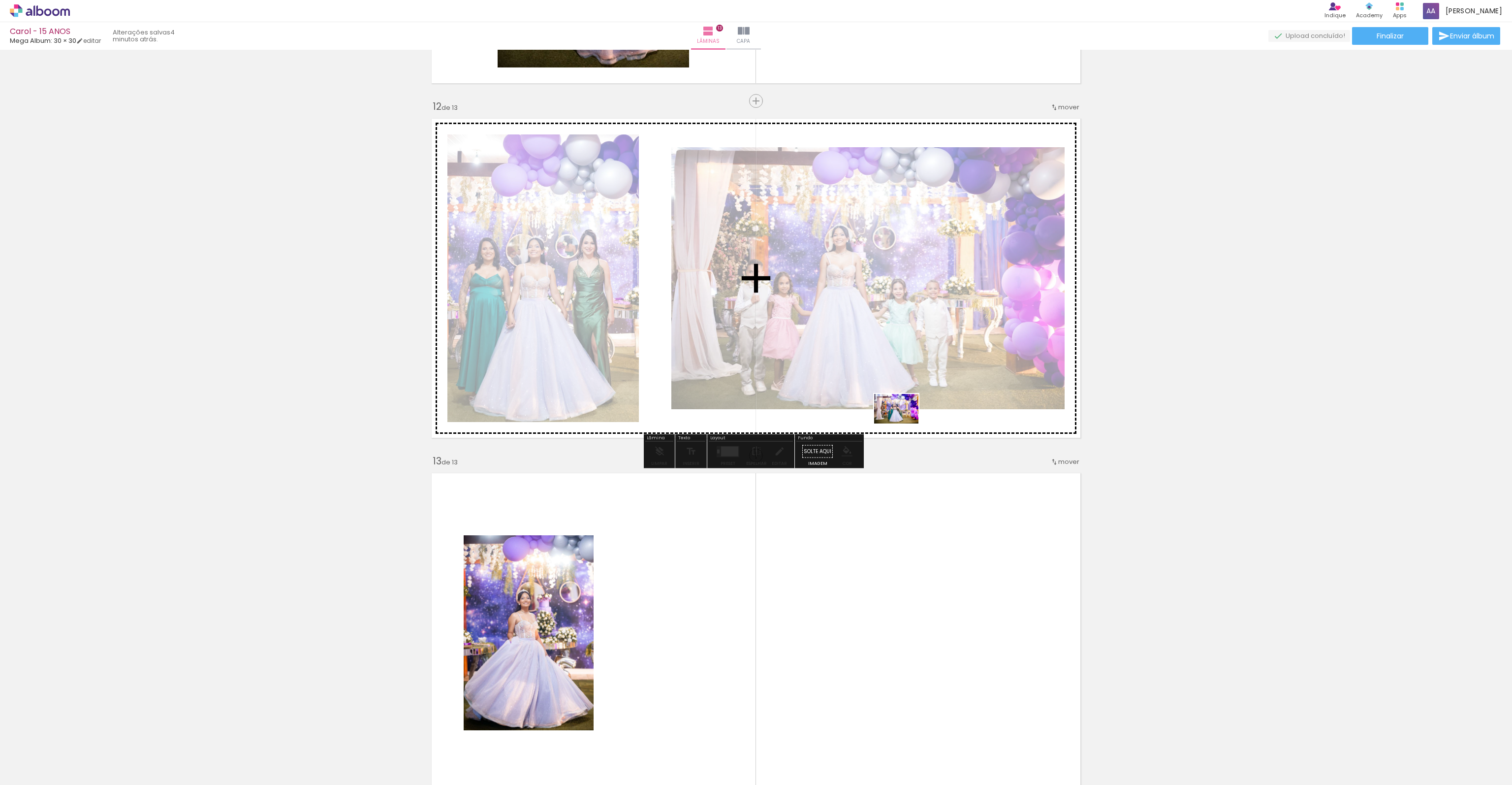
drag, startPoint x: 924, startPoint y: 684, endPoint x: 904, endPoint y: 425, distance: 259.8
click at [904, 424] on quentale-workspace at bounding box center [756, 392] width 1512 height 785
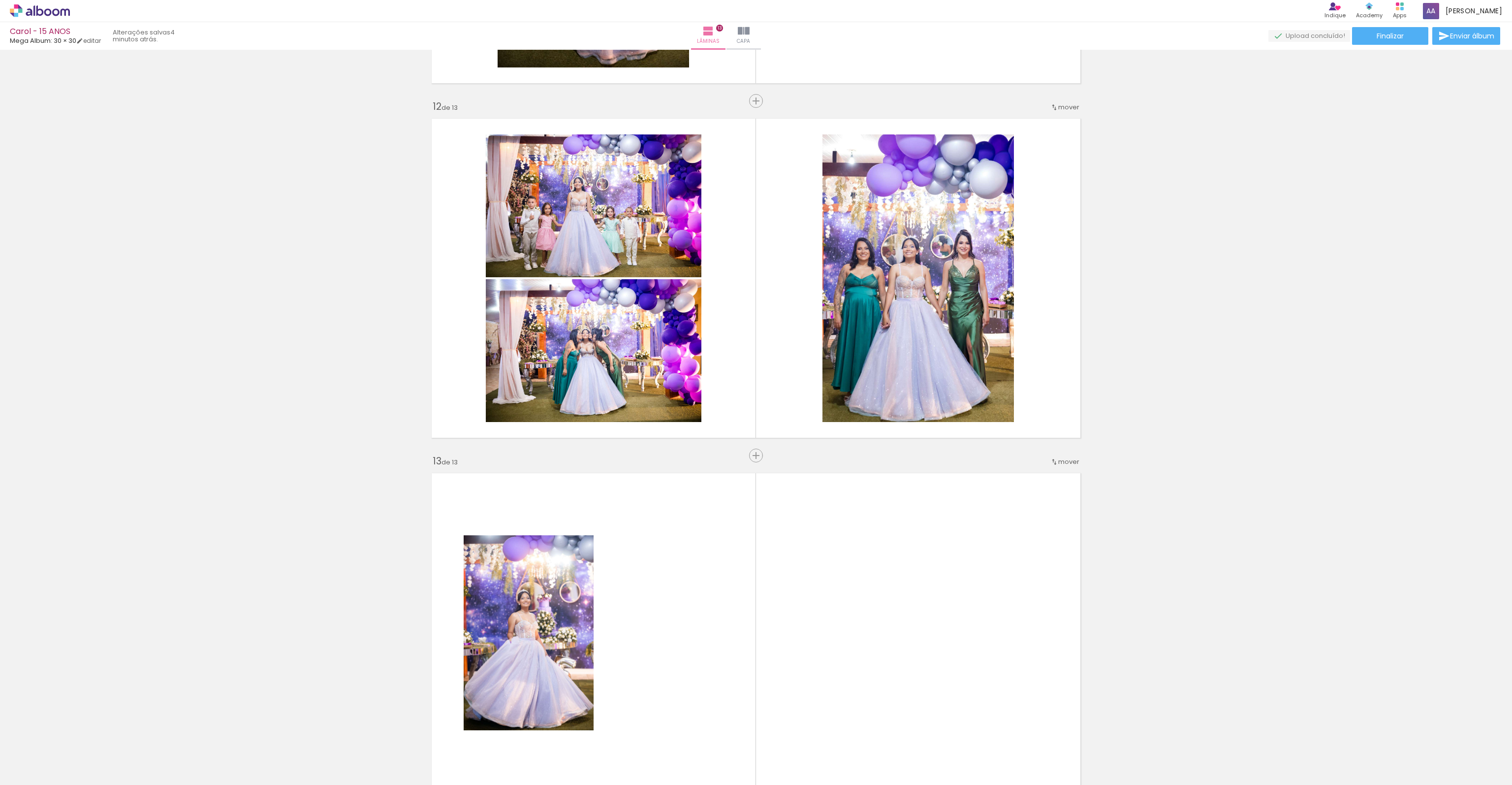
scroll to position [4061, 0]
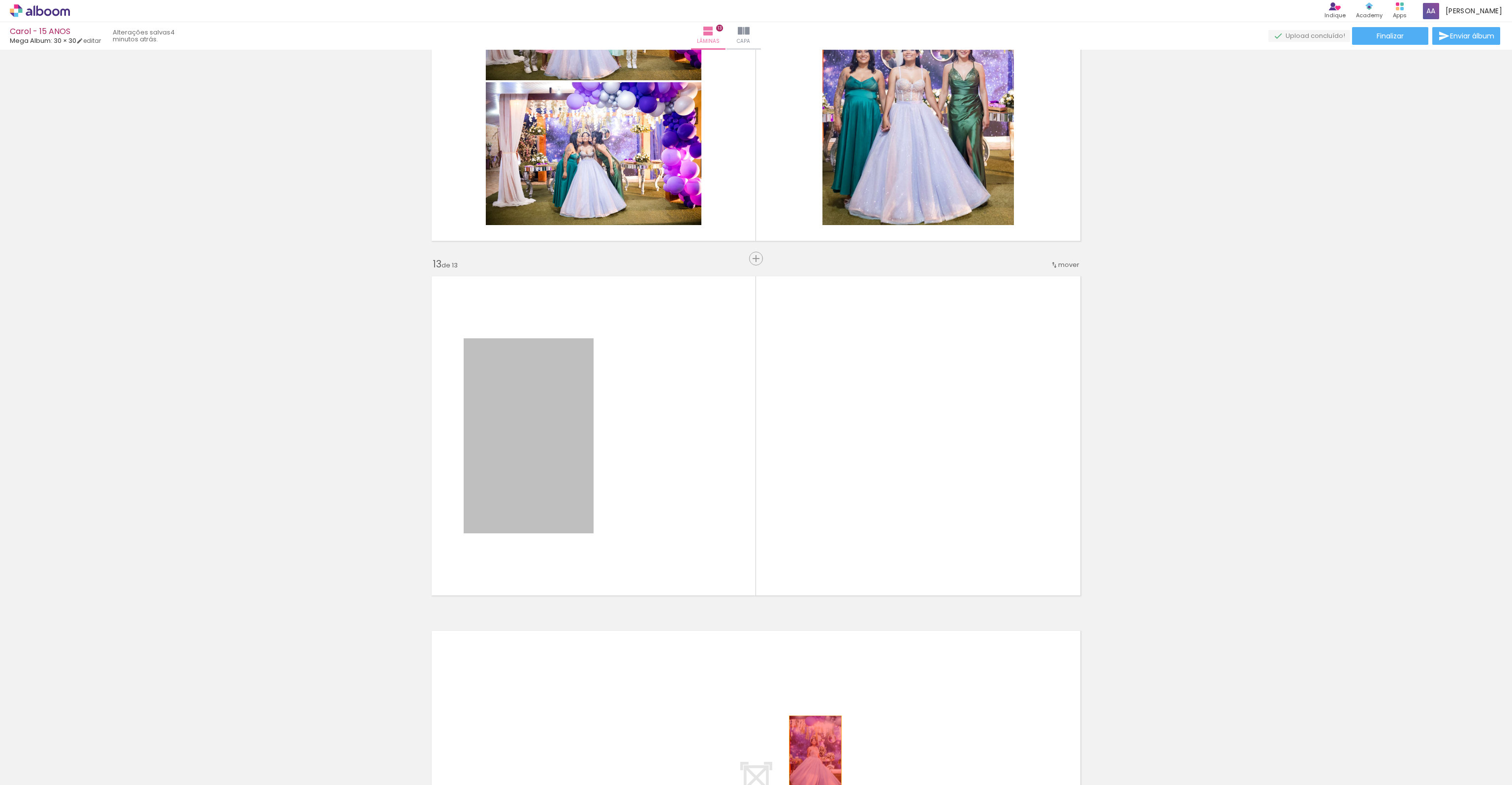
drag, startPoint x: 547, startPoint y: 469, endPoint x: 812, endPoint y: 754, distance: 389.2
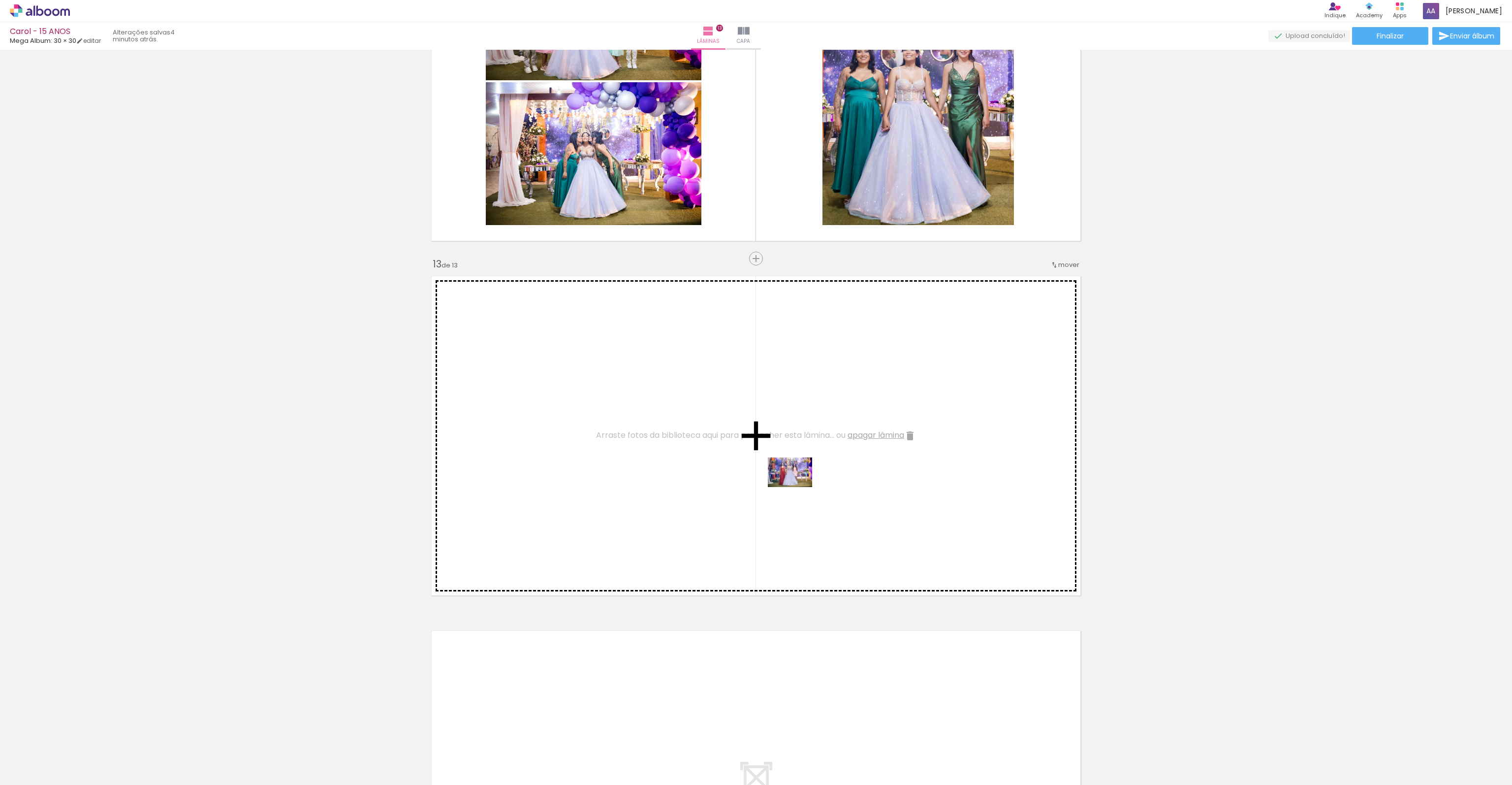
drag, startPoint x: 999, startPoint y: 700, endPoint x: 797, endPoint y: 487, distance: 293.6
click at [797, 487] on quentale-workspace at bounding box center [756, 392] width 1512 height 785
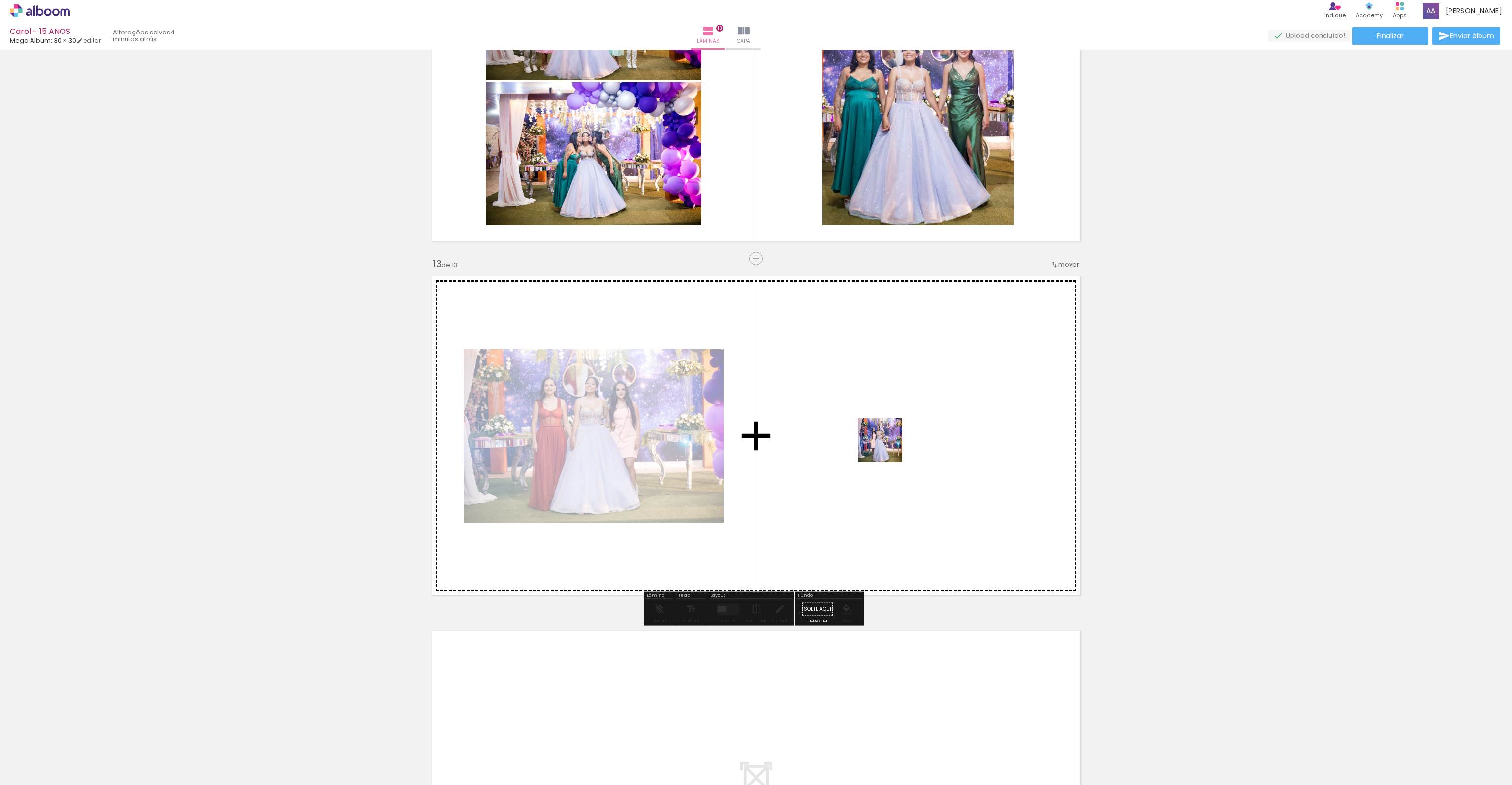
drag, startPoint x: 1089, startPoint y: 756, endPoint x: 887, endPoint y: 447, distance: 369.2
click at [887, 447] on quentale-workspace at bounding box center [756, 392] width 1512 height 785
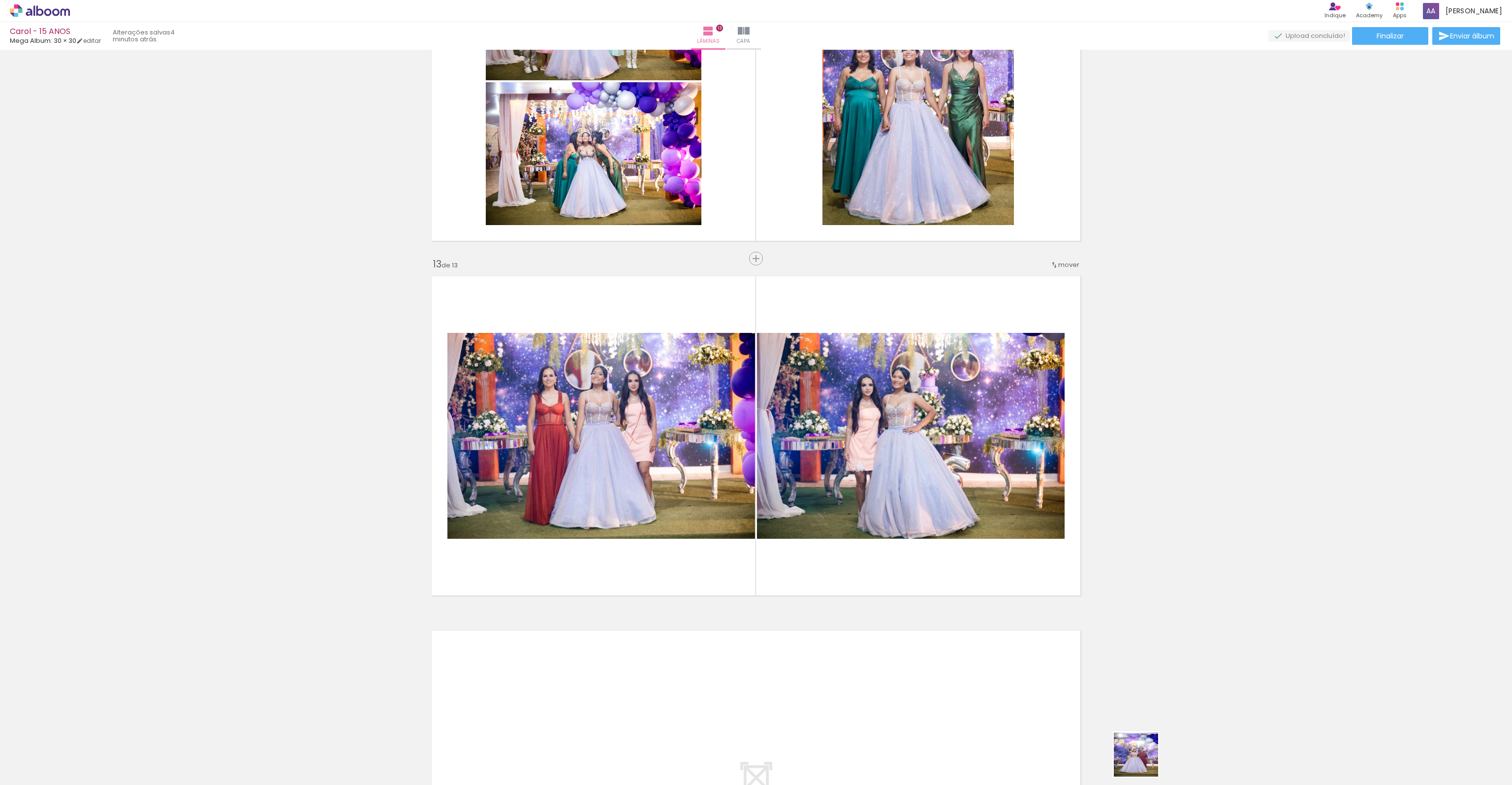
drag, startPoint x: 1146, startPoint y: 762, endPoint x: 1179, endPoint y: 763, distance: 33.0
click at [1144, 762] on div at bounding box center [1141, 752] width 29 height 44
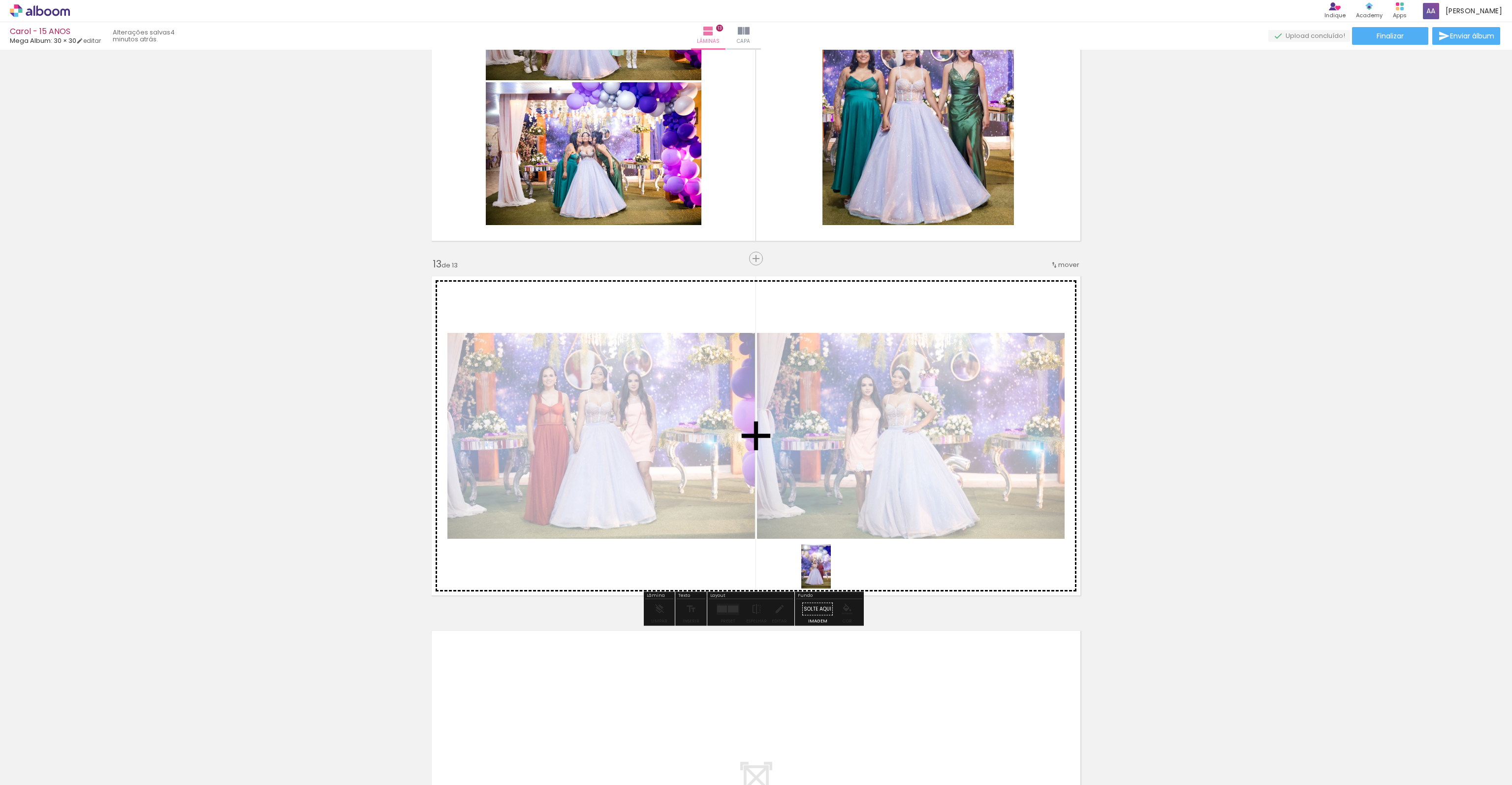
drag, startPoint x: 1148, startPoint y: 756, endPoint x: 831, endPoint y: 574, distance: 365.5
click at [831, 574] on quentale-workspace at bounding box center [756, 392] width 1512 height 785
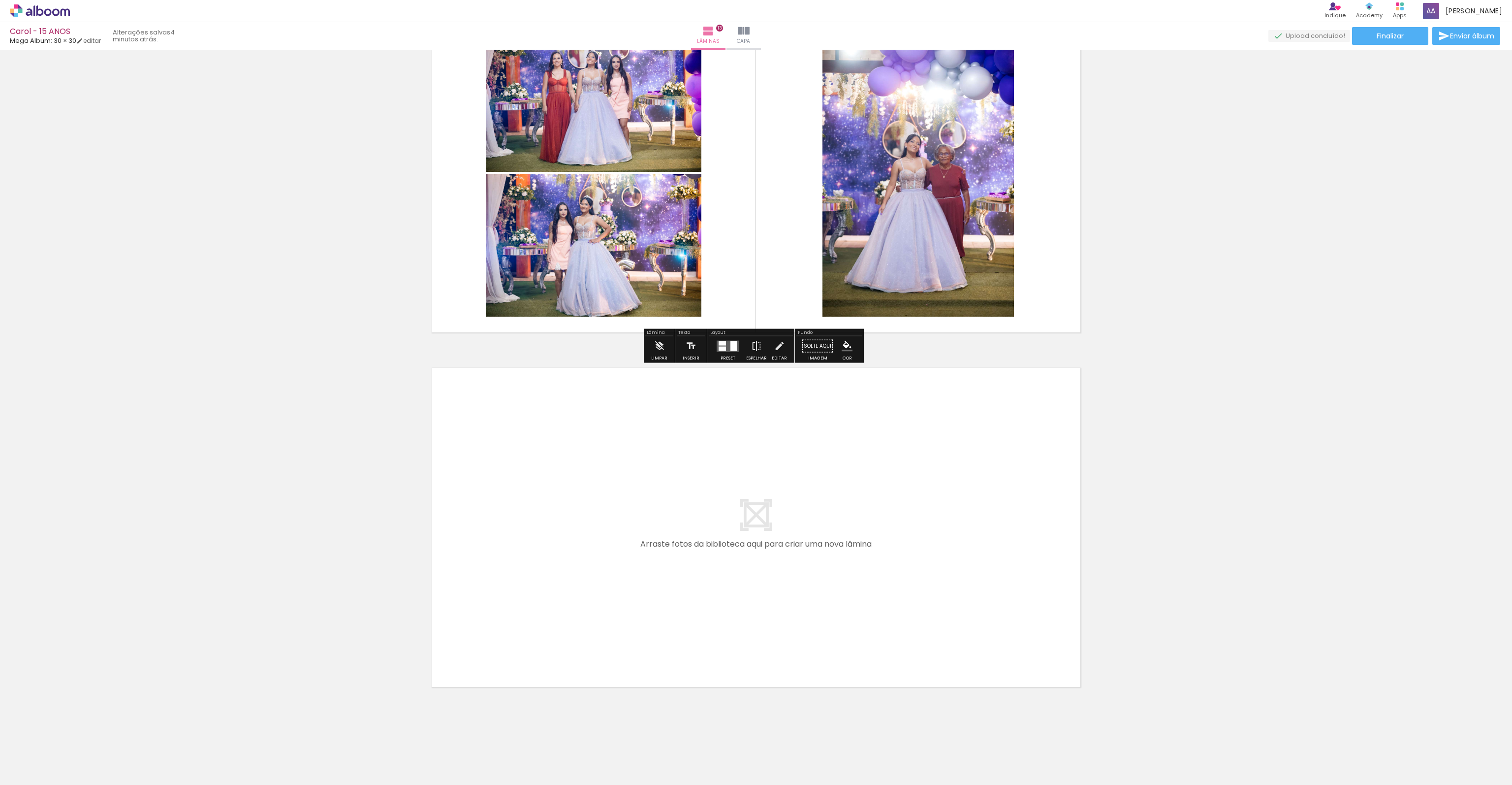
scroll to position [4328, 0]
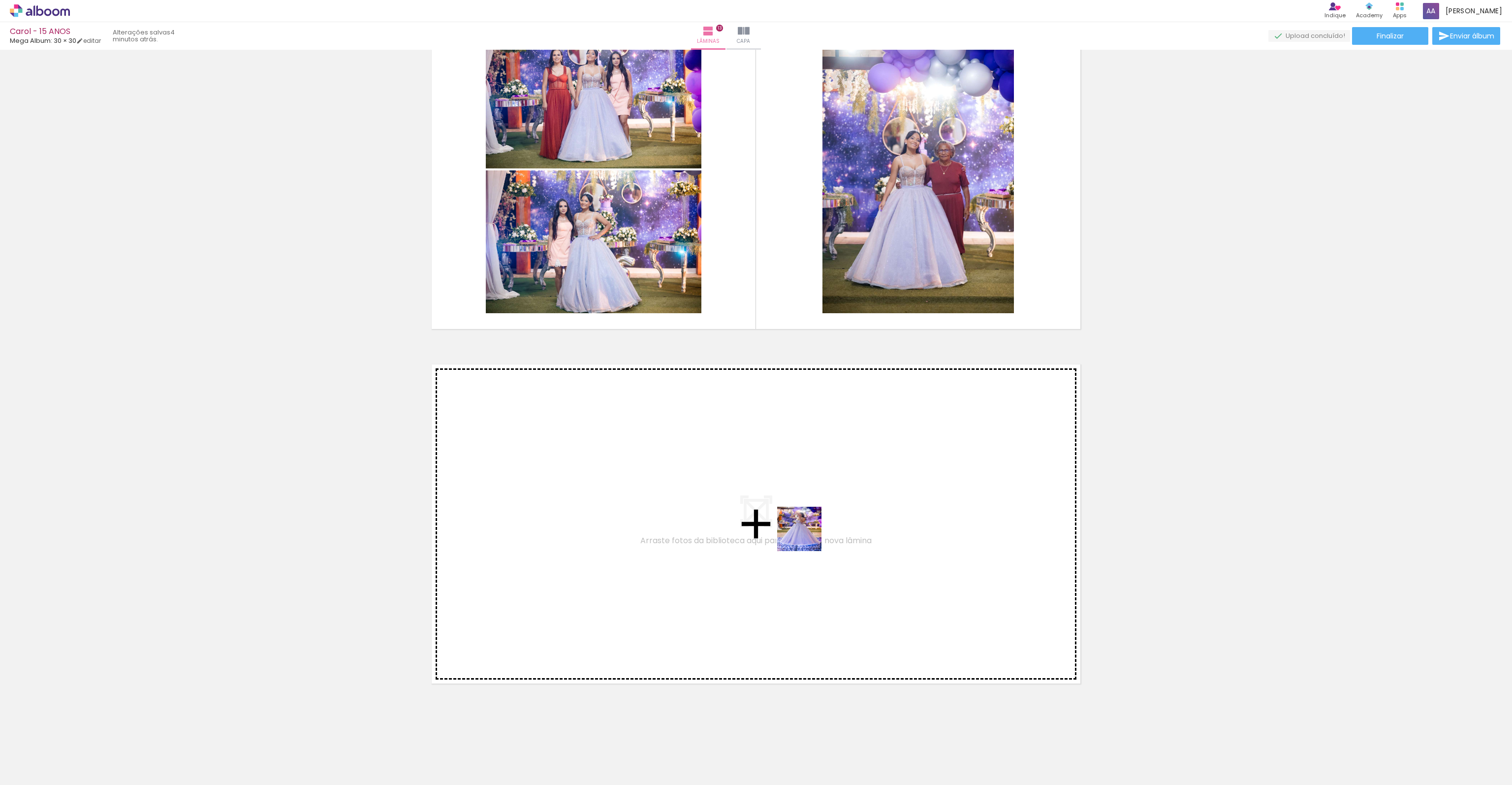
drag, startPoint x: 1209, startPoint y: 760, endPoint x: 794, endPoint y: 534, distance: 472.5
click at [794, 534] on quentale-workspace at bounding box center [756, 392] width 1512 height 785
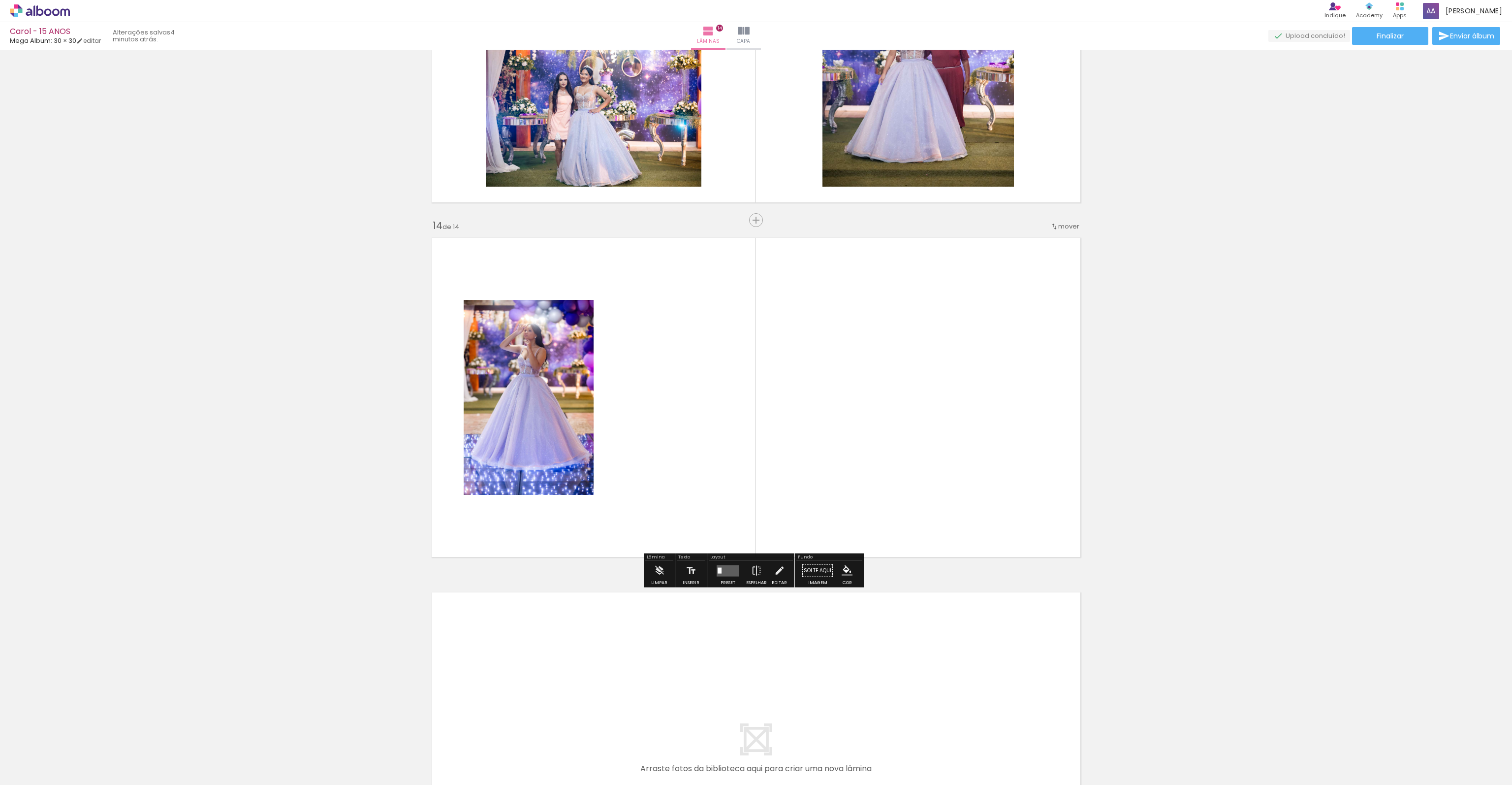
scroll to position [4465, 0]
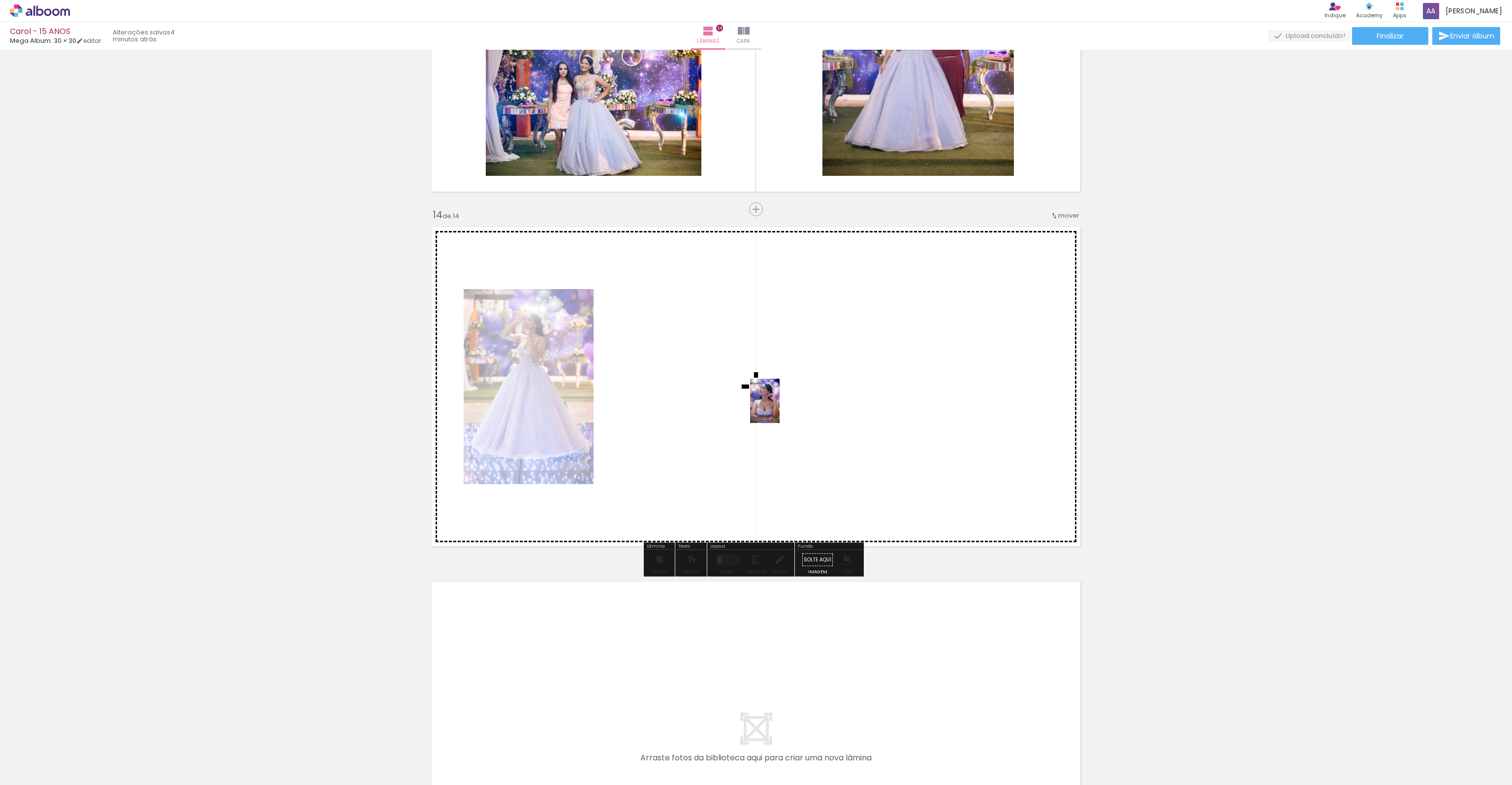
drag, startPoint x: 1240, startPoint y: 744, endPoint x: 795, endPoint y: 428, distance: 545.8
click at [780, 408] on quentale-workspace at bounding box center [756, 392] width 1512 height 785
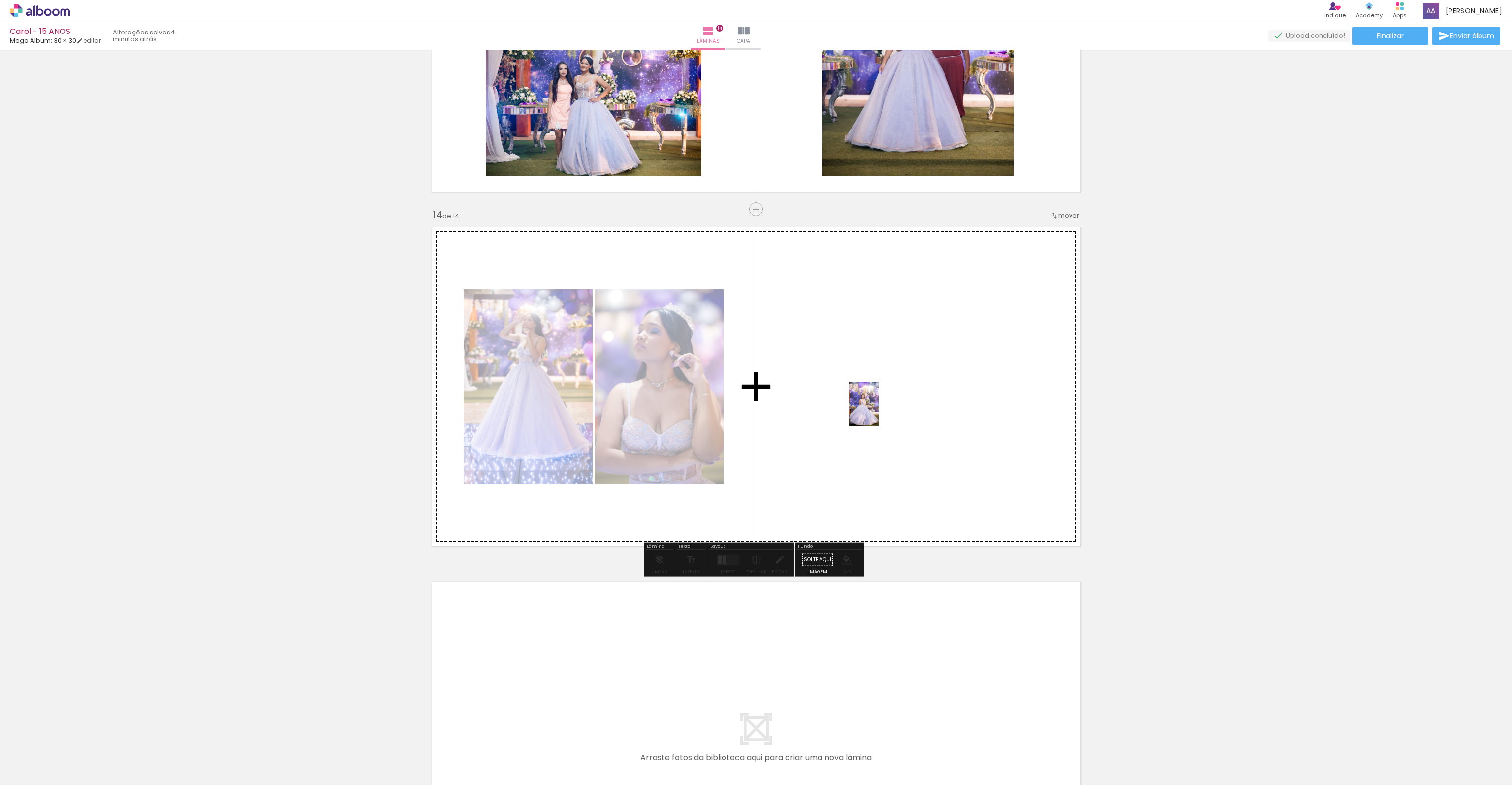
drag, startPoint x: 986, startPoint y: 753, endPoint x: 879, endPoint y: 411, distance: 358.3
click at [879, 411] on quentale-workspace at bounding box center [756, 392] width 1512 height 785
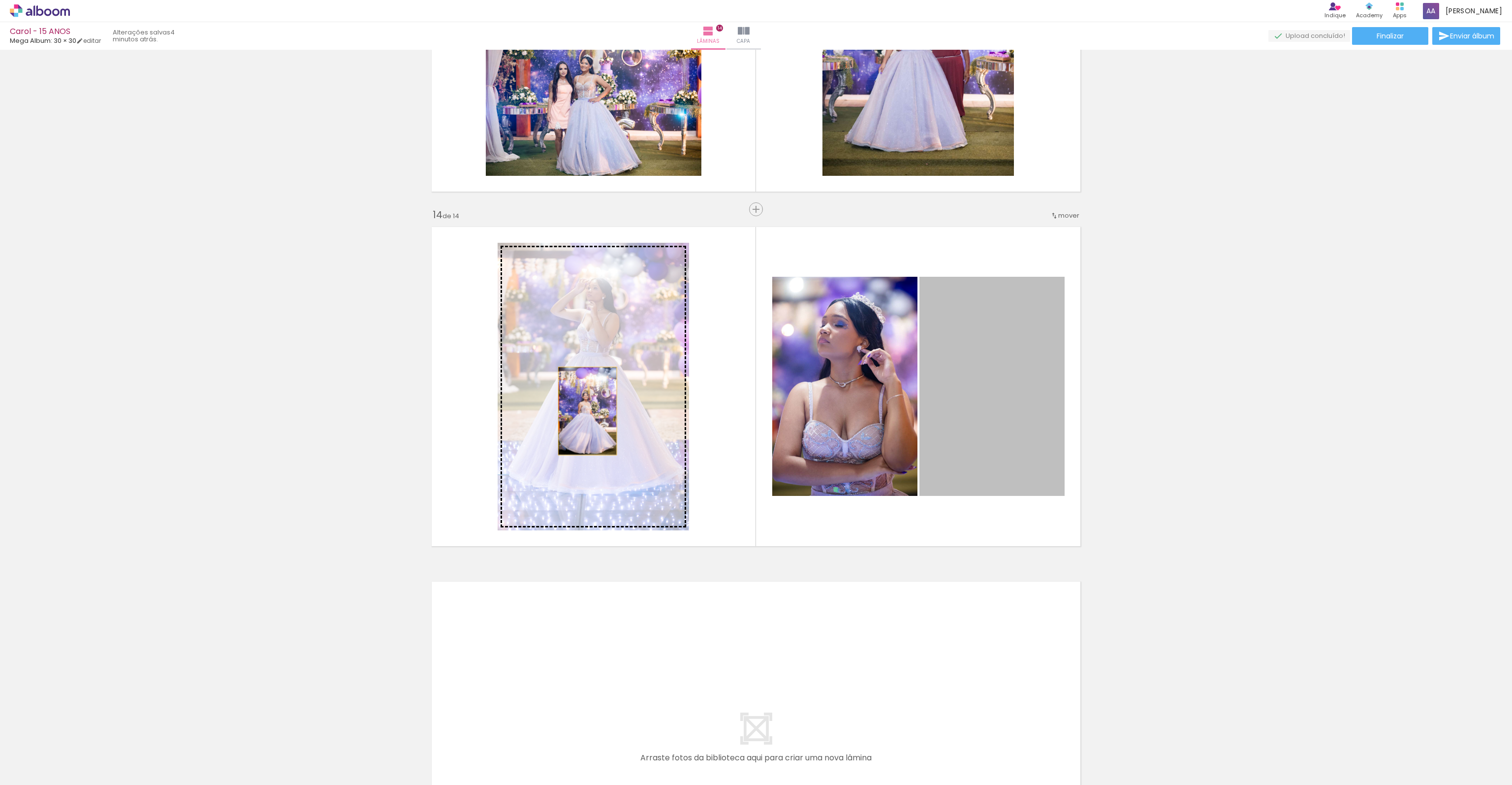
drag, startPoint x: 875, startPoint y: 410, endPoint x: 568, endPoint y: 413, distance: 307.0
click at [0, 0] on slot at bounding box center [0, 0] width 0 height 0
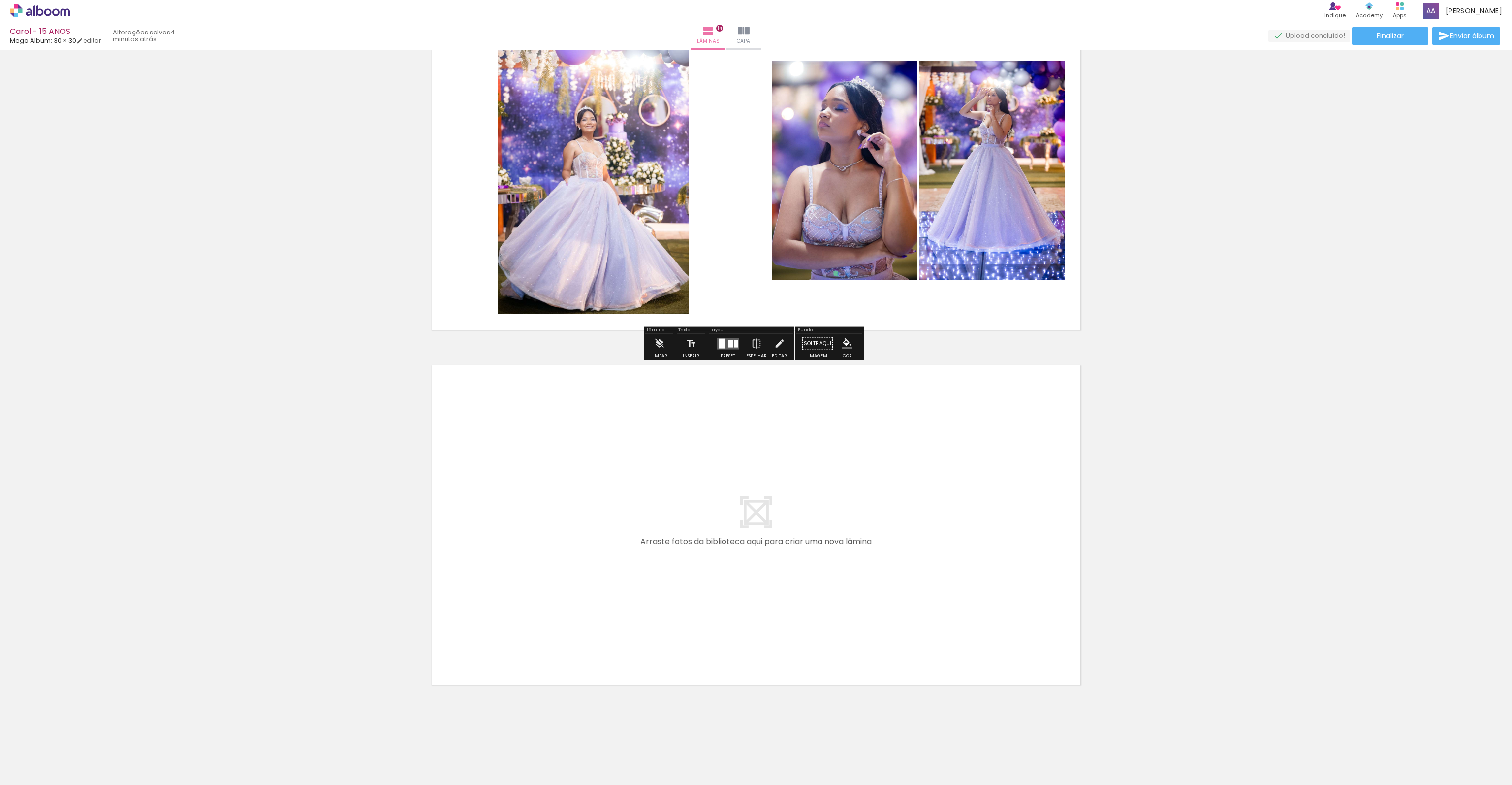
scroll to position [4682, 0]
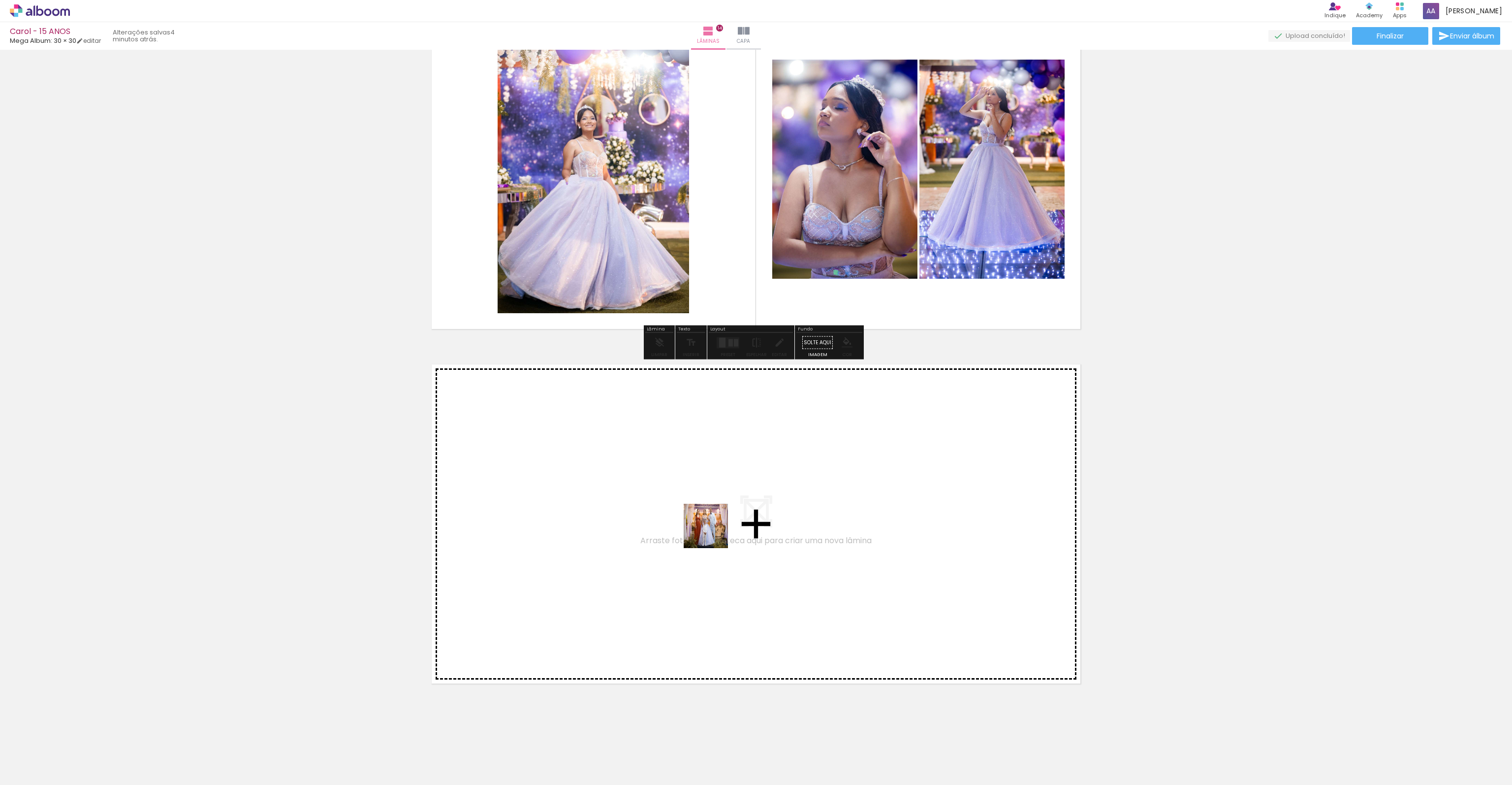
drag, startPoint x: 1108, startPoint y: 682, endPoint x: 713, endPoint y: 533, distance: 422.2
click at [713, 533] on quentale-workspace at bounding box center [756, 392] width 1512 height 785
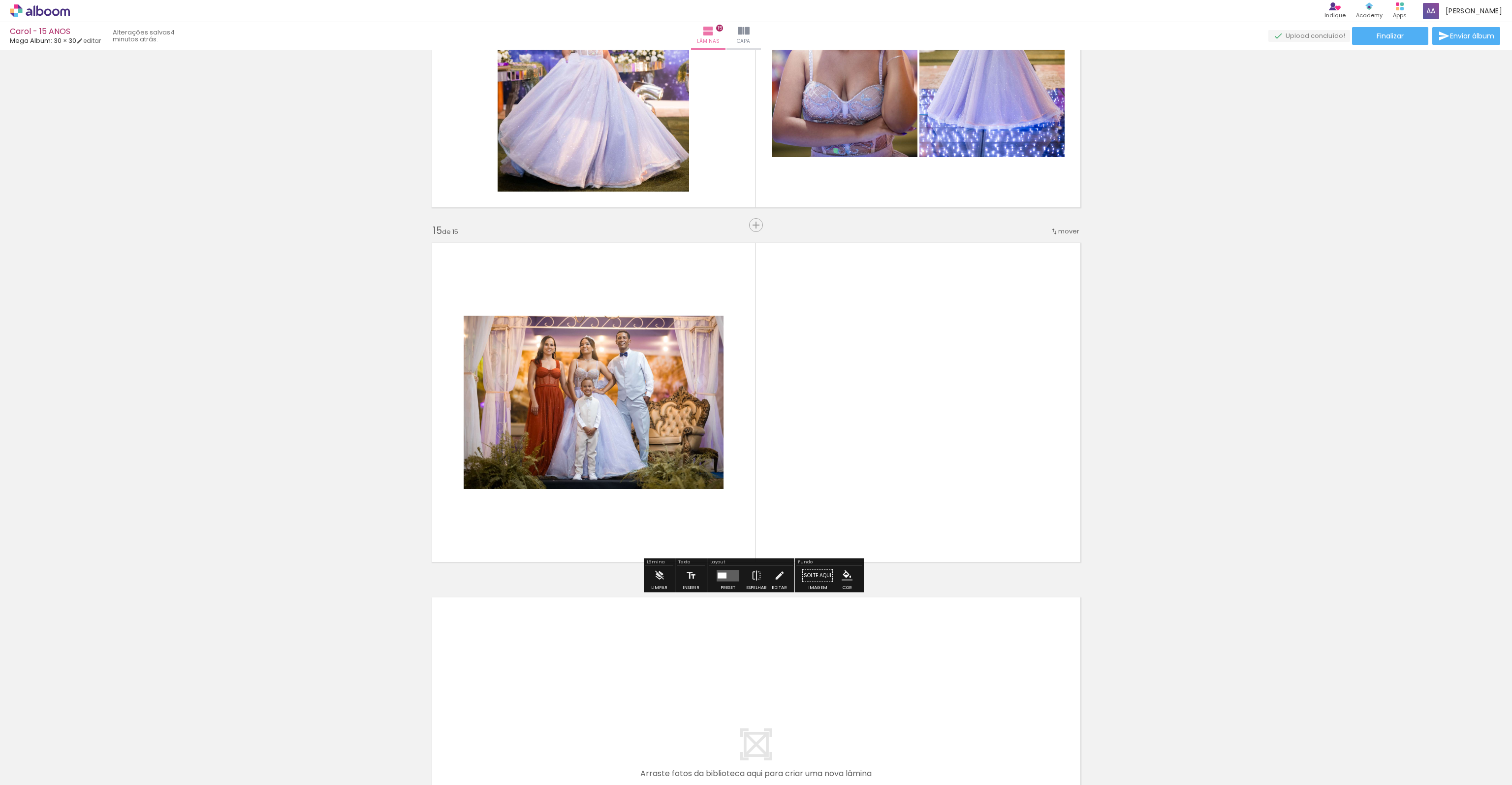
scroll to position [4819, 0]
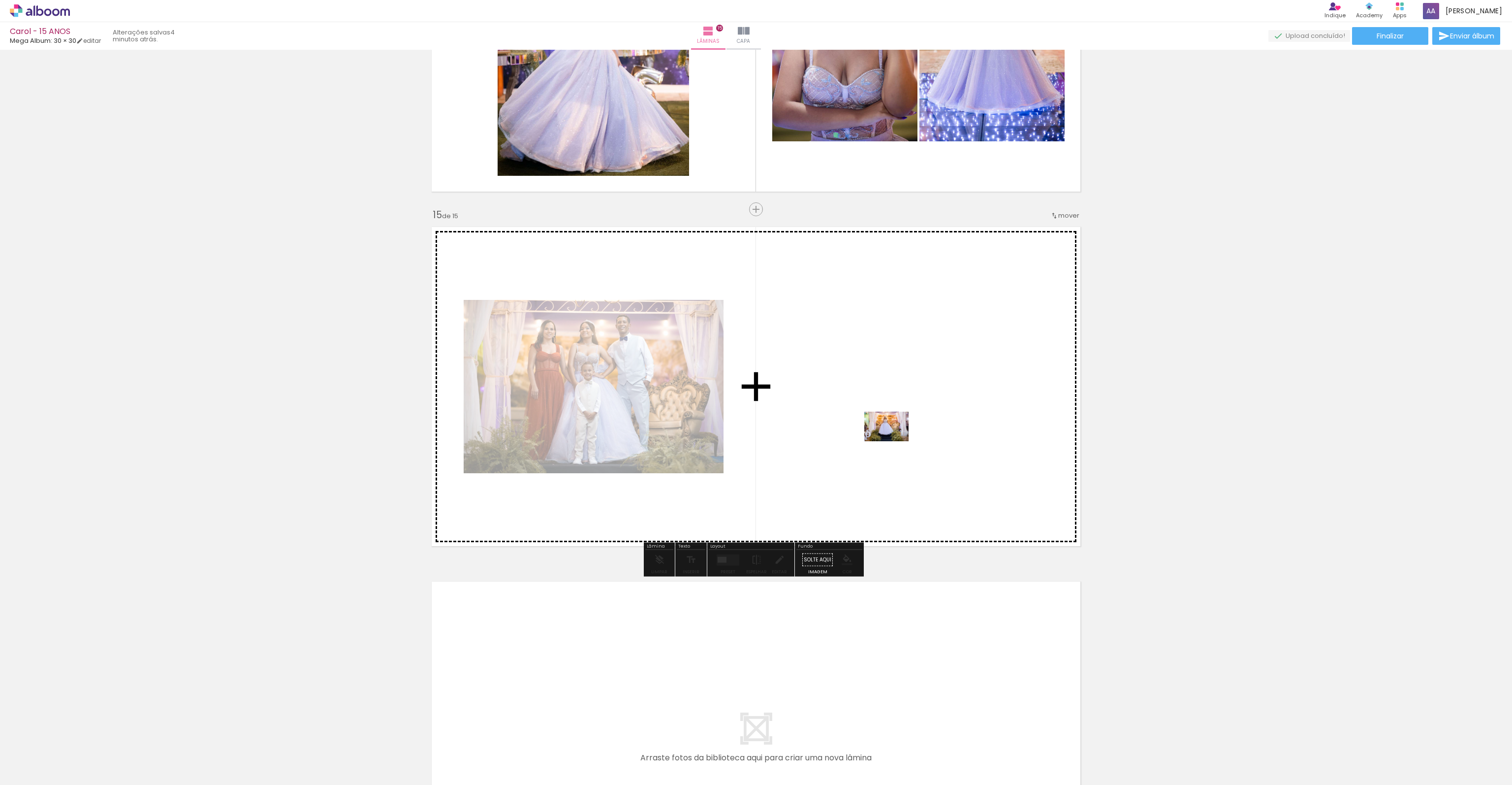
drag, startPoint x: 1321, startPoint y: 732, endPoint x: 894, endPoint y: 441, distance: 516.7
click at [894, 441] on quentale-workspace at bounding box center [756, 392] width 1512 height 785
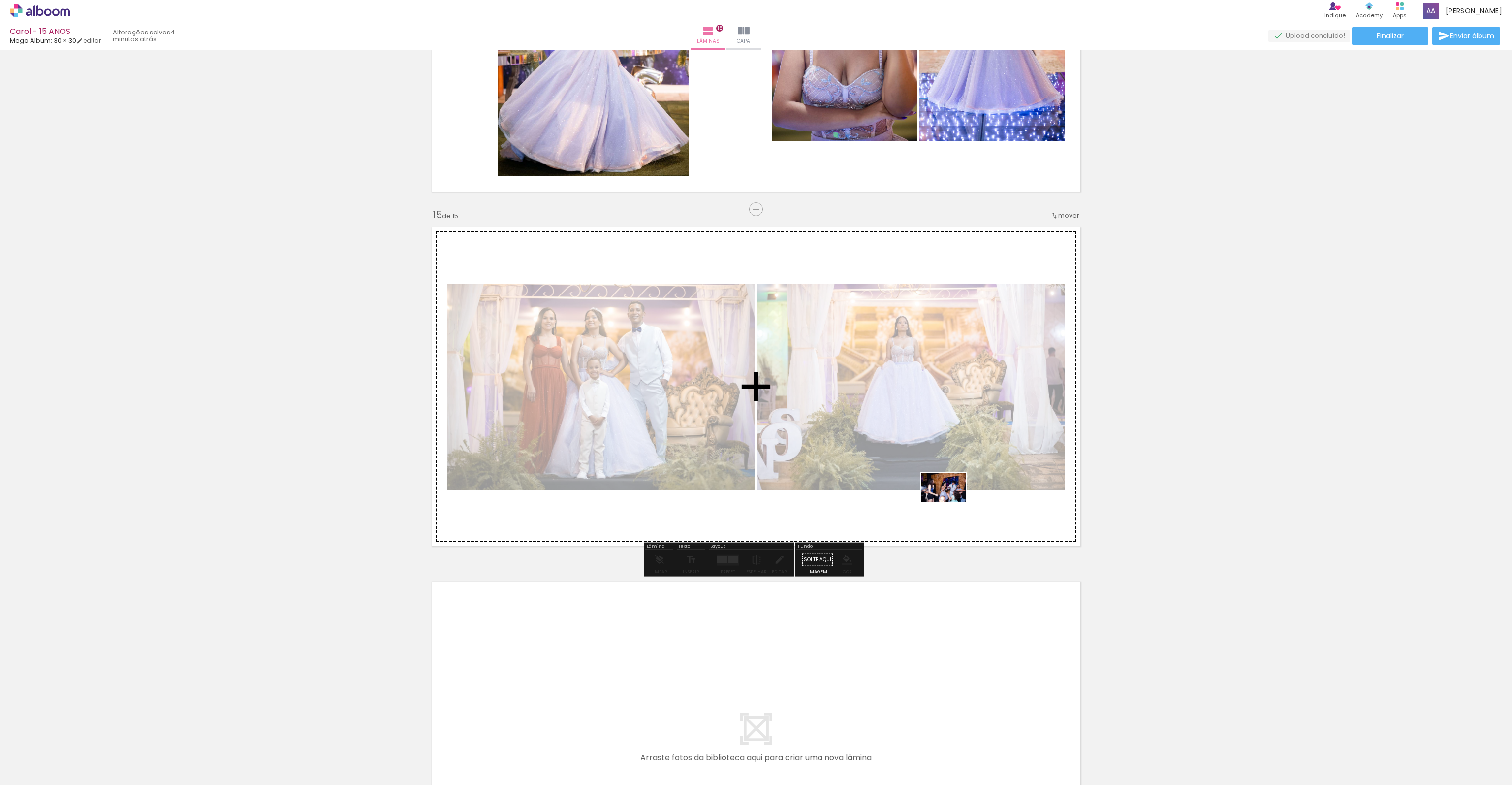
drag, startPoint x: 1416, startPoint y: 756, endPoint x: 951, endPoint y: 503, distance: 529.4
click at [951, 502] on quentale-workspace at bounding box center [756, 392] width 1512 height 785
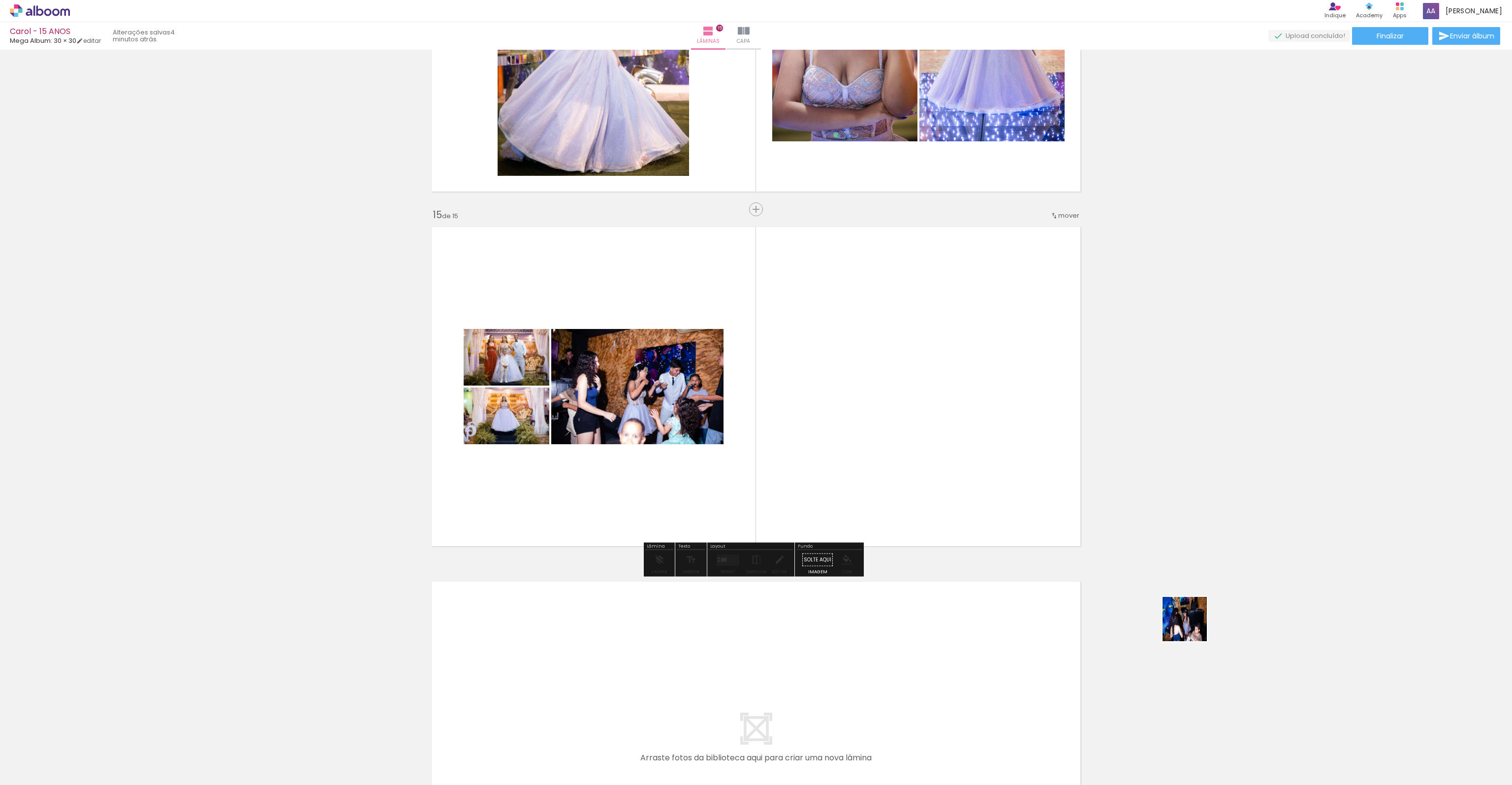
drag, startPoint x: 1472, startPoint y: 751, endPoint x: 826, endPoint y: 460, distance: 708.5
click at [827, 449] on quentale-workspace at bounding box center [756, 392] width 1512 height 785
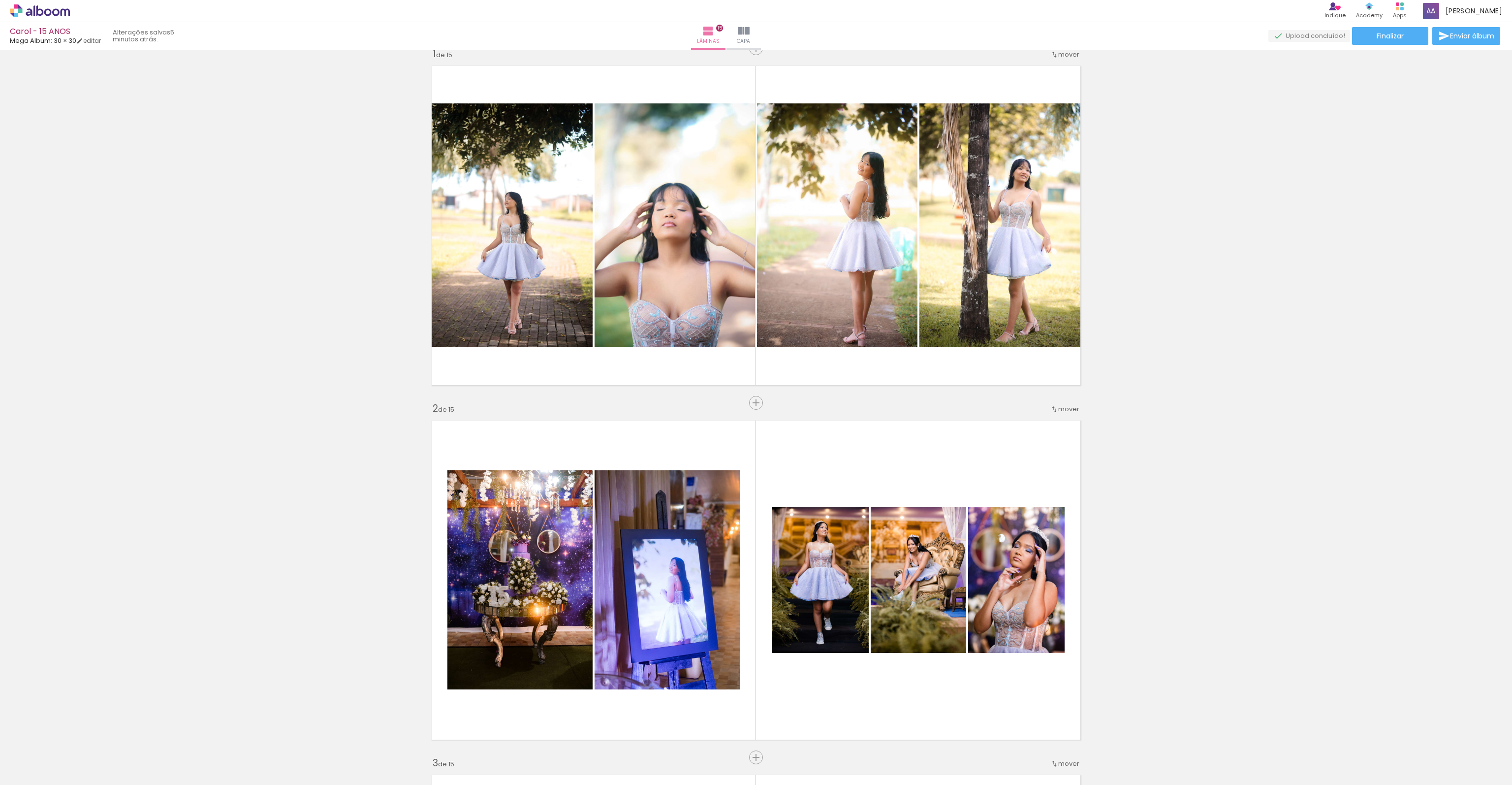
scroll to position [0, 0]
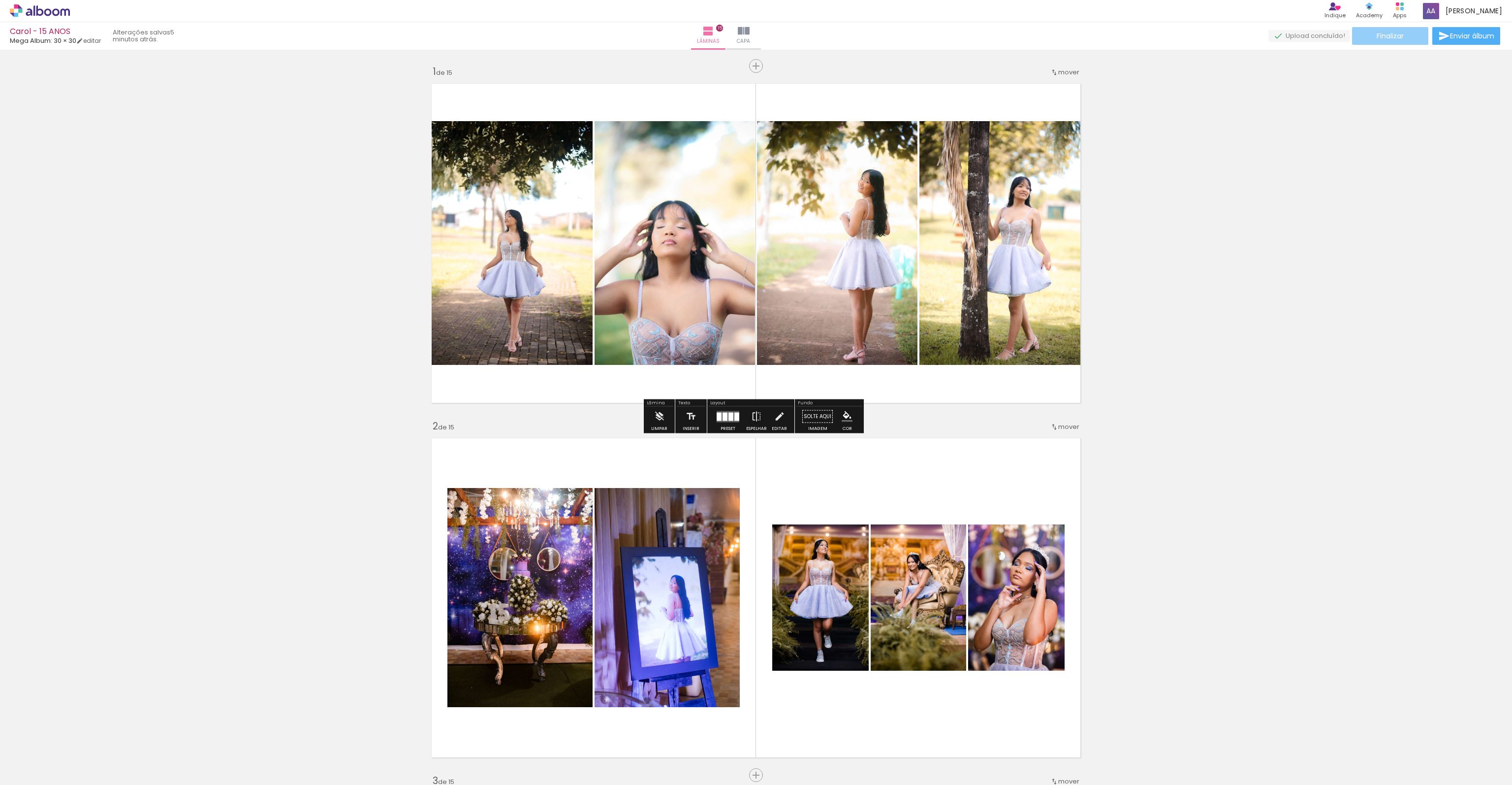
click at [1391, 33] on span "Finalizar" at bounding box center [1390, 36] width 27 height 7
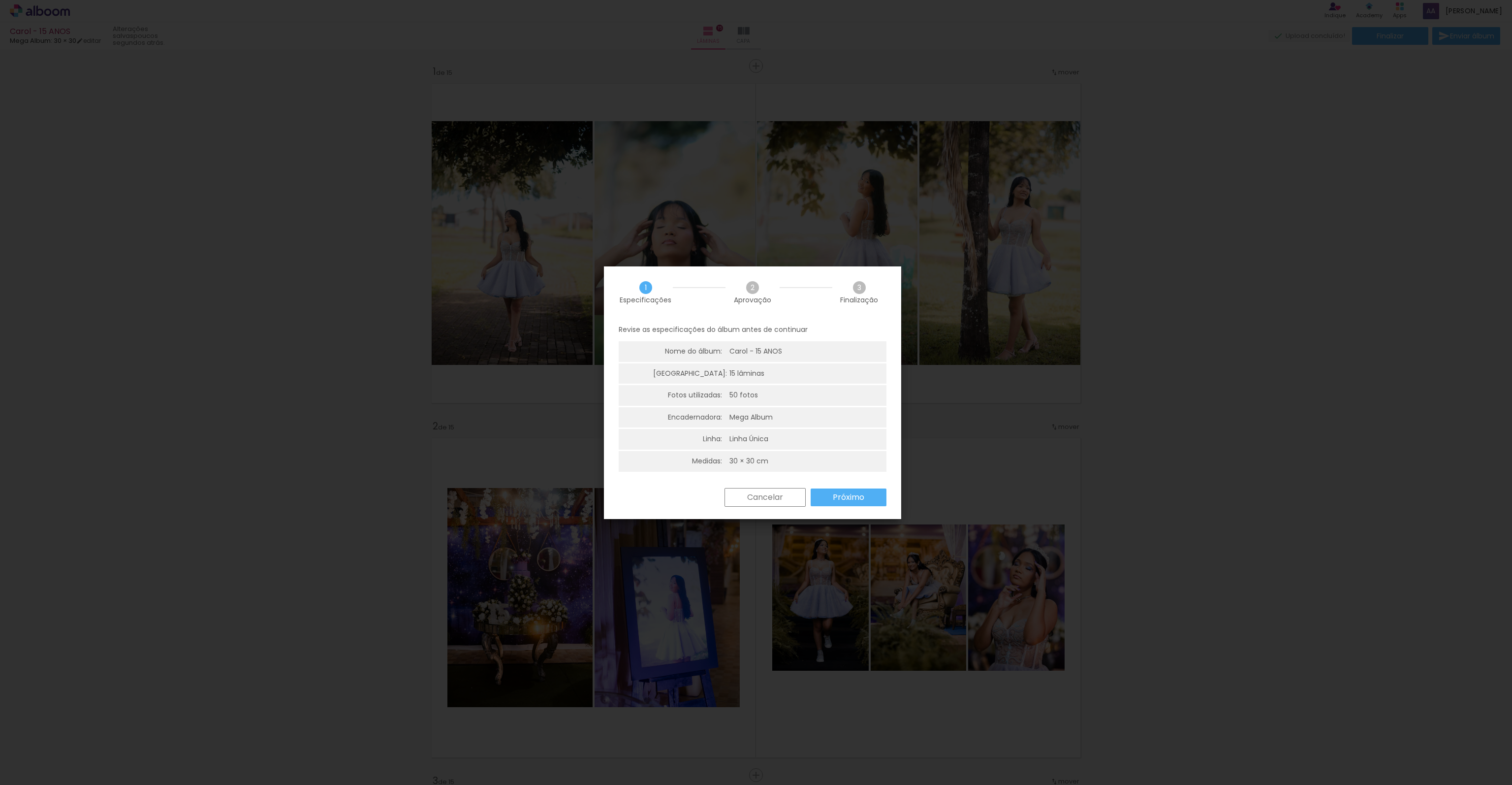
click at [0, 0] on slot "Próximo" at bounding box center [0, 0] width 0 height 0
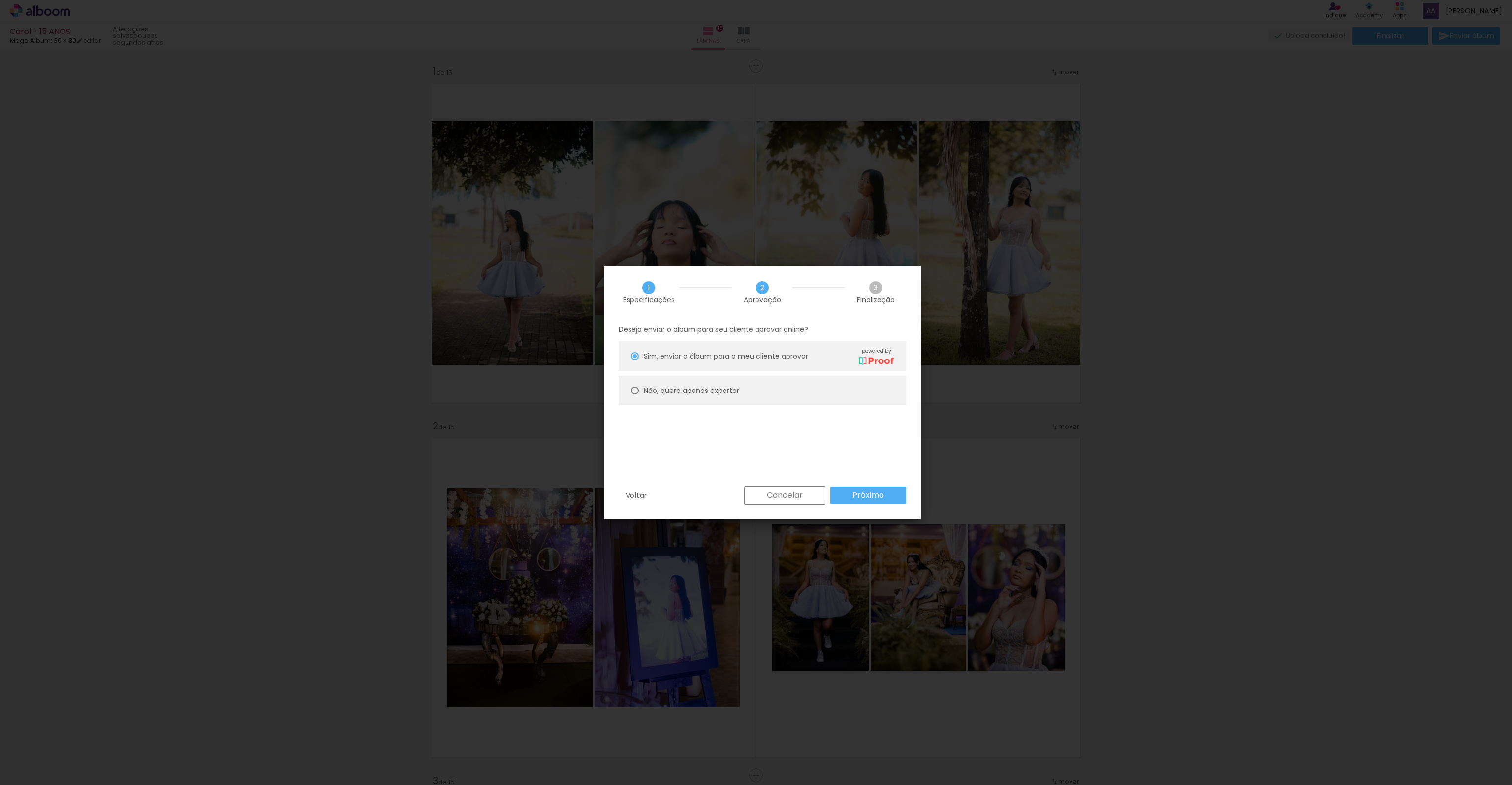
click at [0, 0] on slot "Próximo" at bounding box center [0, 0] width 0 height 0
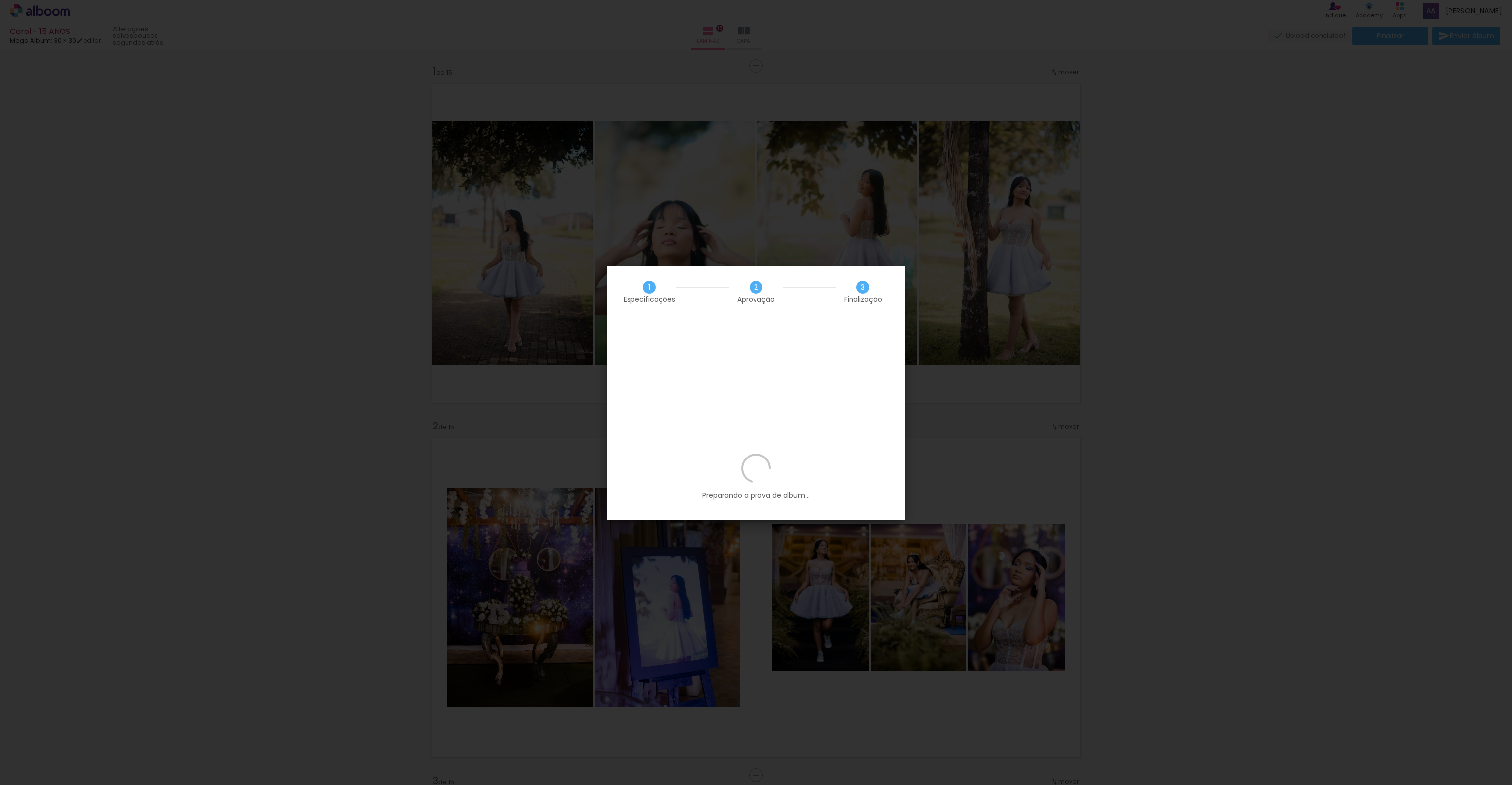
scroll to position [0, 1328]
click at [775, 453] on div "Preparando a prova de album..." at bounding box center [756, 486] width 297 height 66
click at [782, 456] on paper-button "Editar prova" at bounding box center [756, 466] width 97 height 20
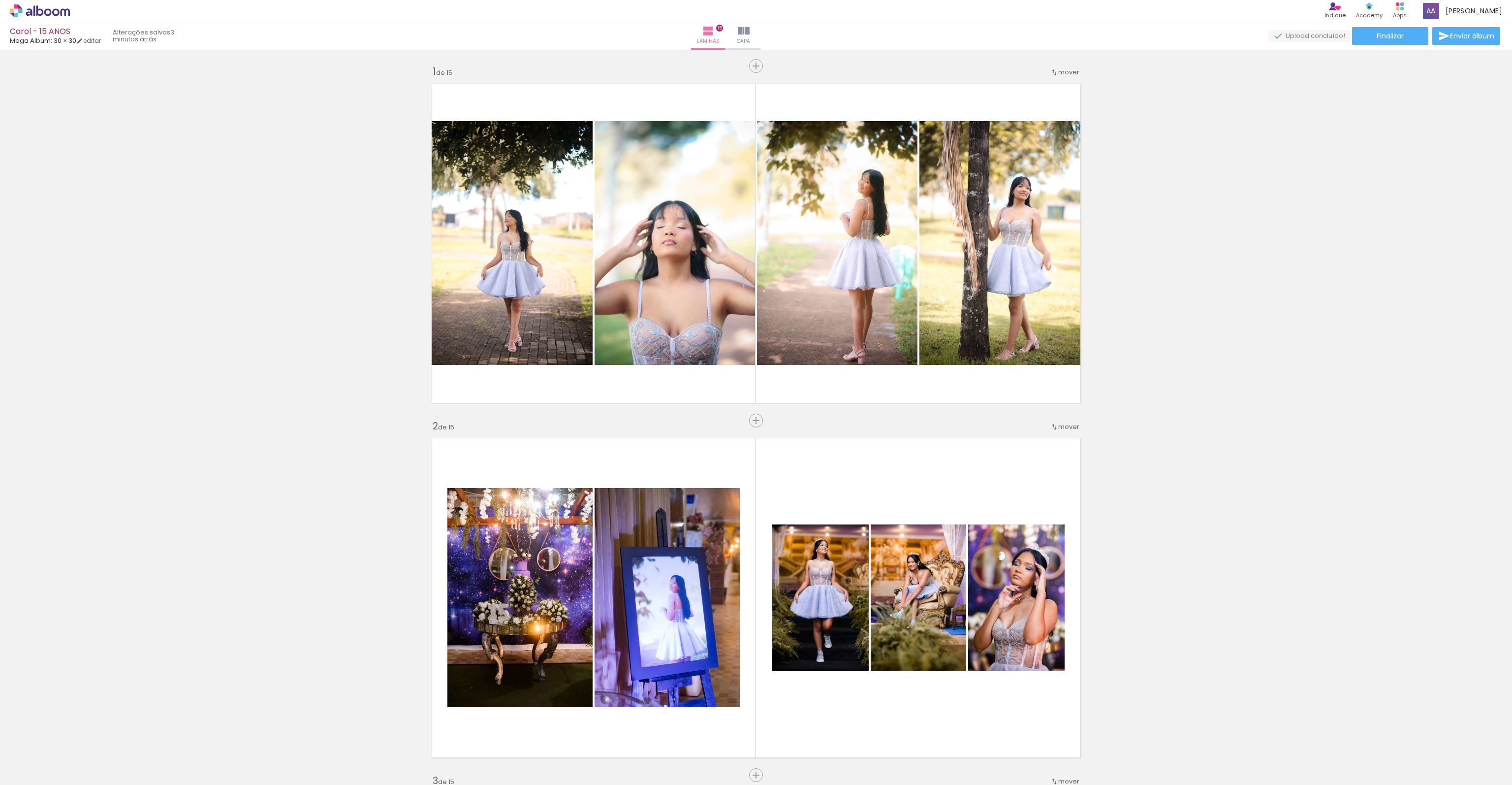
scroll to position [0, 1328]
